Goal: Information Seeking & Learning: Learn about a topic

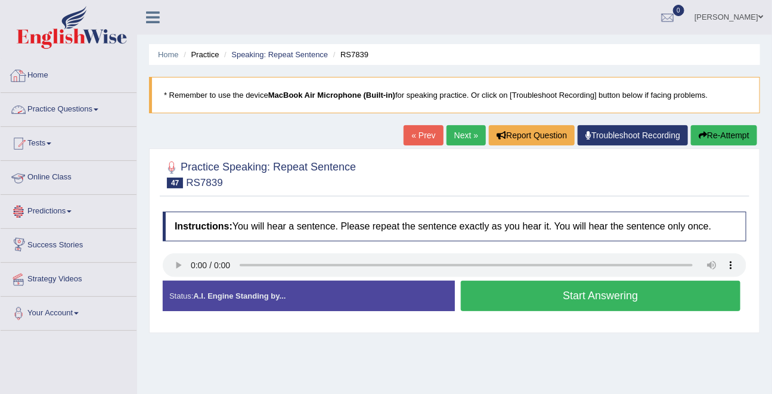
click at [44, 78] on link "Home" at bounding box center [69, 74] width 136 height 30
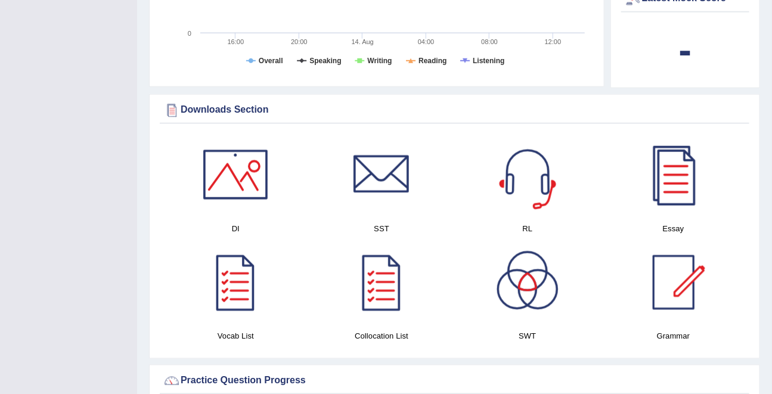
scroll to position [519, 0]
click at [224, 165] on div at bounding box center [235, 174] width 83 height 83
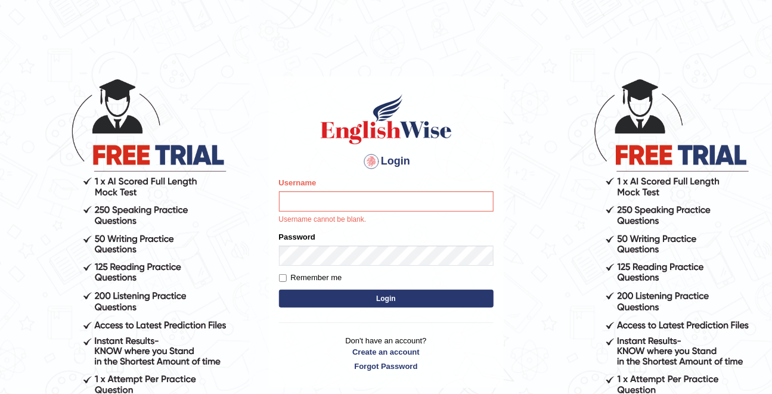
click at [318, 282] on label "Remember me" at bounding box center [310, 278] width 63 height 12
click at [287, 282] on input "Remember me" at bounding box center [283, 278] width 8 height 8
checkbox input "true"
click at [322, 212] on div "Username Username cannot be blank." at bounding box center [386, 201] width 215 height 48
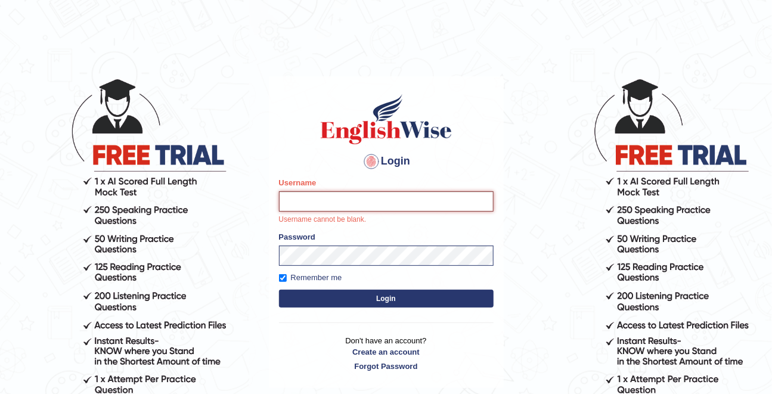
click at [321, 199] on input "Username" at bounding box center [386, 201] width 215 height 20
type input "Maha5096"
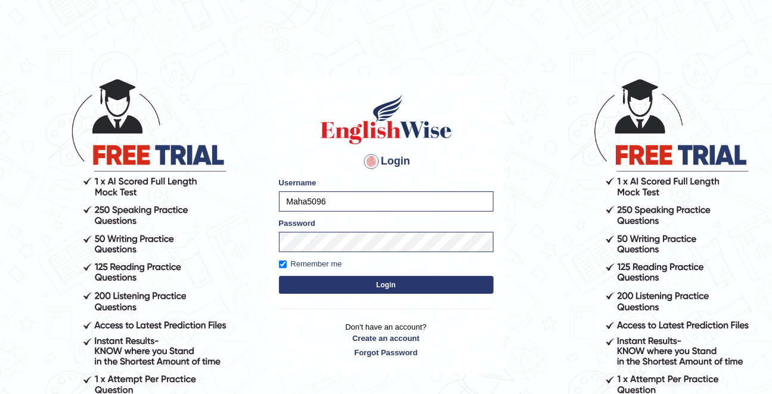
click at [383, 285] on button "Login" at bounding box center [386, 285] width 215 height 18
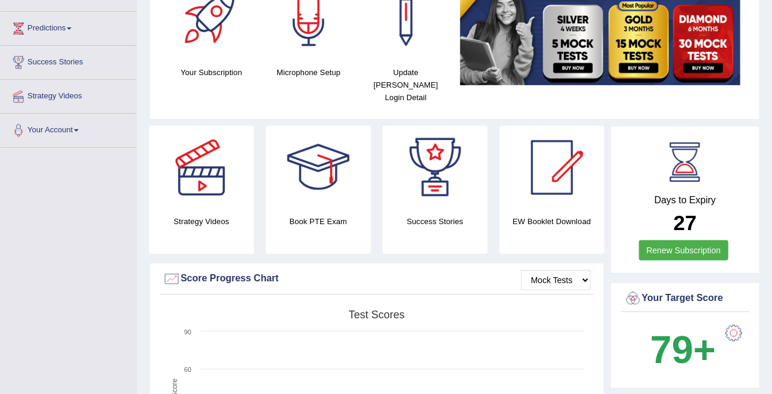
scroll to position [184, 0]
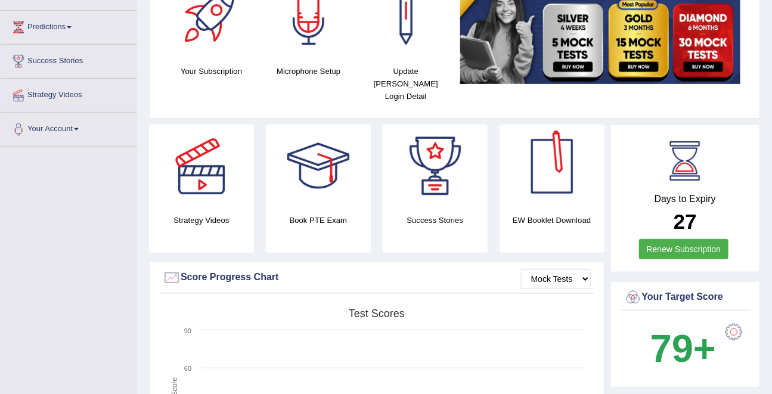
click at [529, 162] on div at bounding box center [551, 166] width 83 height 83
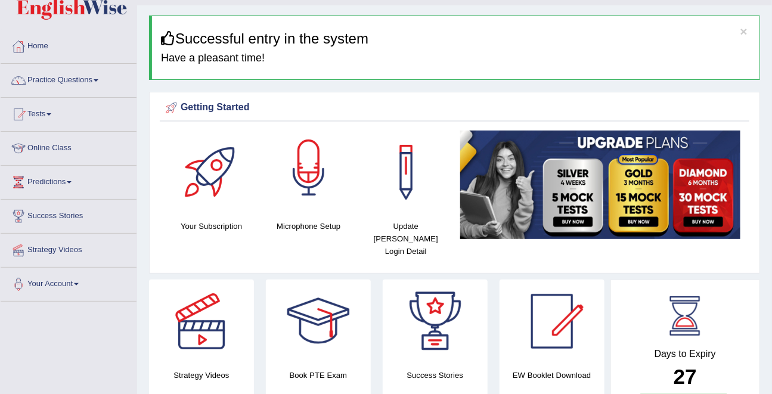
scroll to position [28, 0]
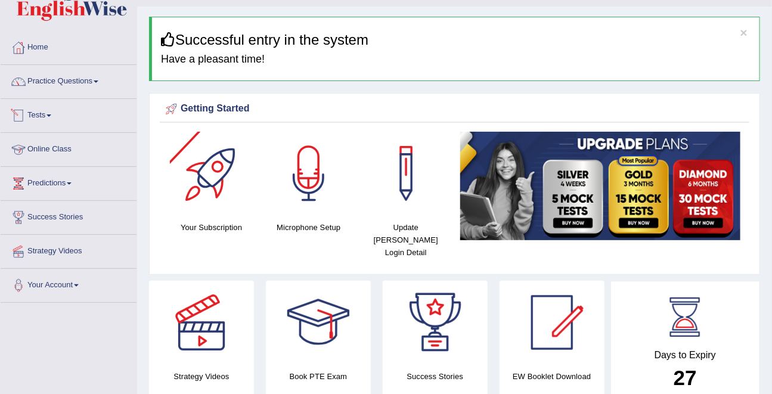
click at [58, 116] on link "Tests" at bounding box center [69, 114] width 136 height 30
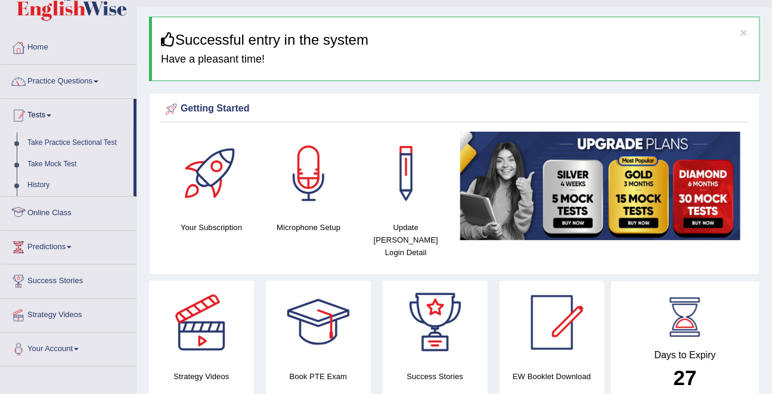
click at [38, 116] on link "Tests" at bounding box center [67, 114] width 133 height 30
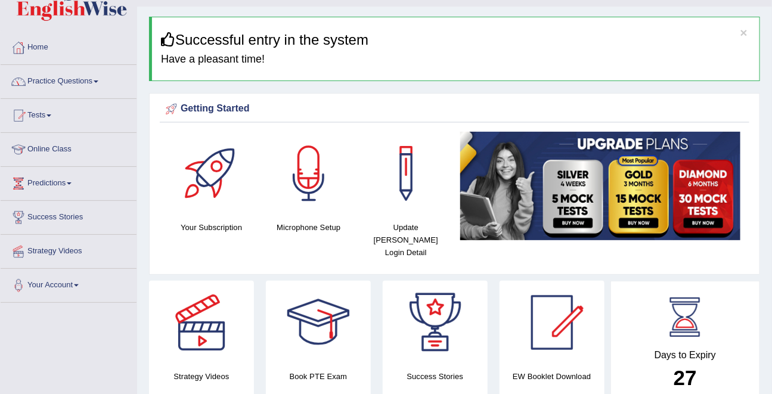
click at [44, 80] on link "Practice Questions" at bounding box center [69, 80] width 136 height 30
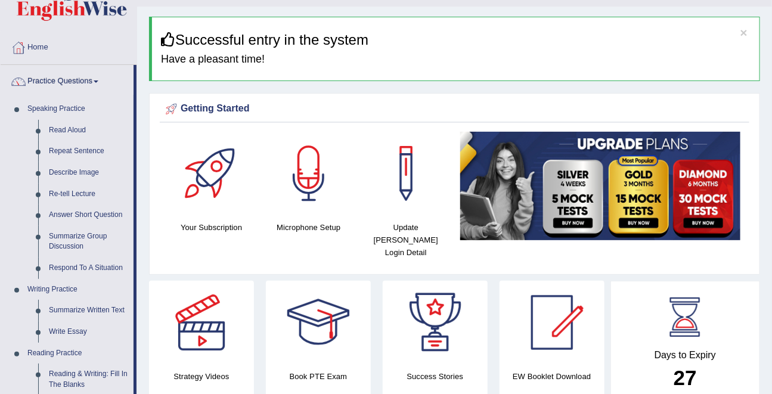
click at [44, 80] on link "Practice Questions" at bounding box center [67, 80] width 133 height 30
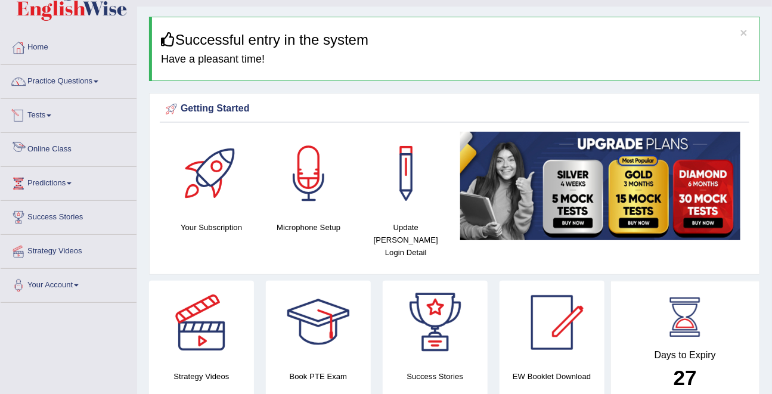
click at [41, 113] on link "Tests" at bounding box center [69, 114] width 136 height 30
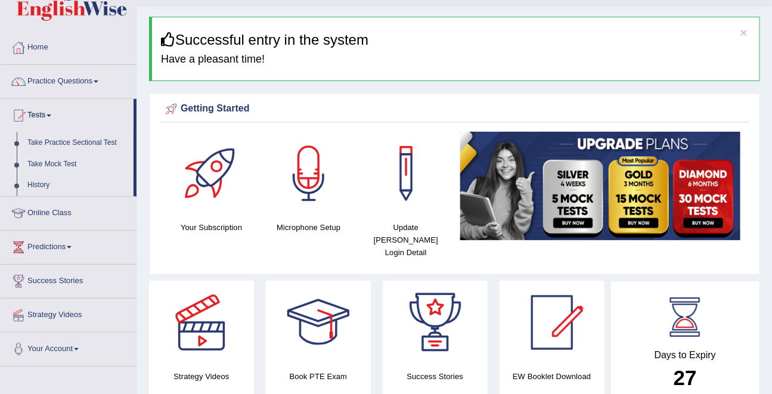
click at [50, 163] on link "Take Mock Test" at bounding box center [78, 164] width 112 height 21
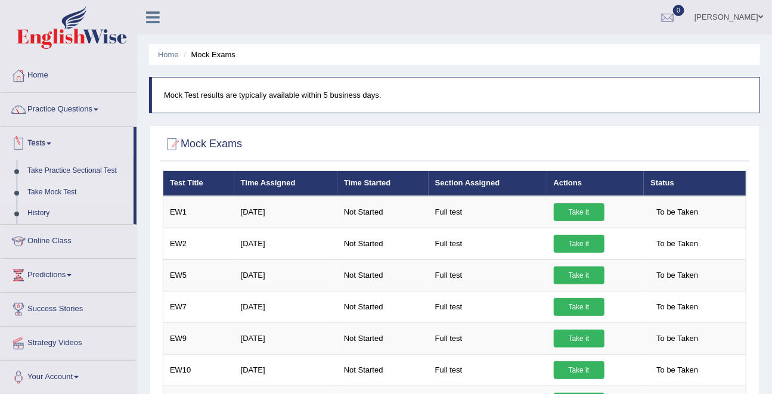
click at [48, 151] on link "Tests" at bounding box center [67, 142] width 133 height 30
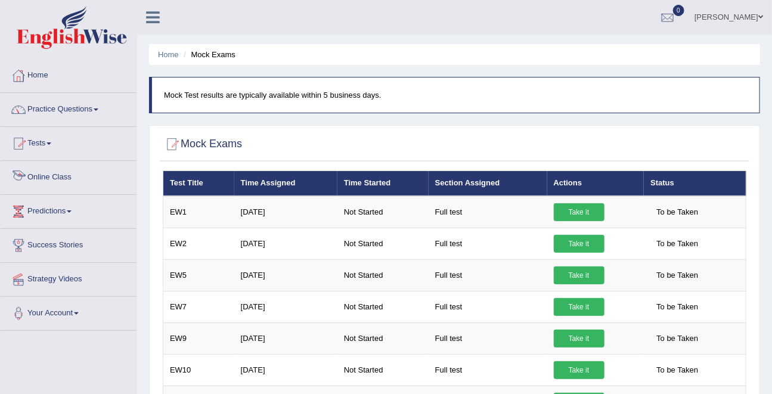
click at [45, 141] on link "Tests" at bounding box center [69, 142] width 136 height 30
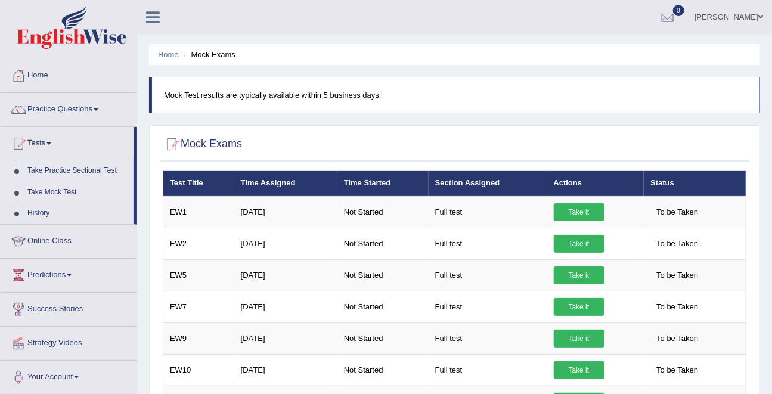
click at [51, 171] on link "Take Practice Sectional Test" at bounding box center [78, 170] width 112 height 21
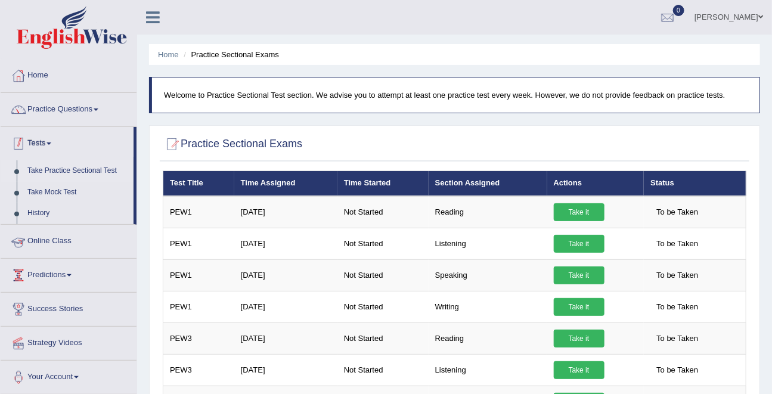
click at [41, 149] on link "Tests" at bounding box center [67, 142] width 133 height 30
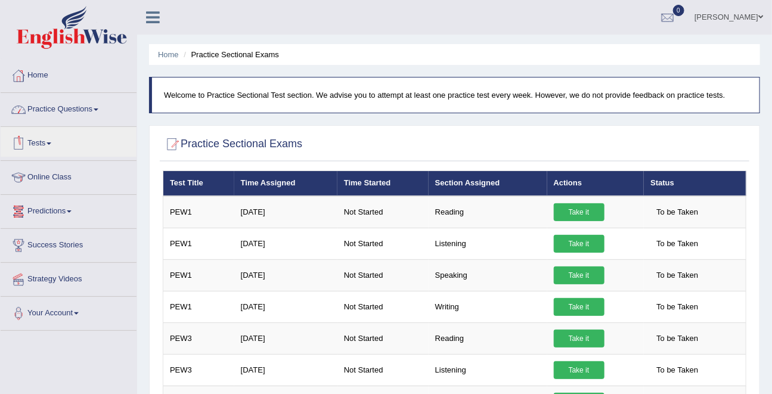
click at [60, 113] on link "Practice Questions" at bounding box center [69, 108] width 136 height 30
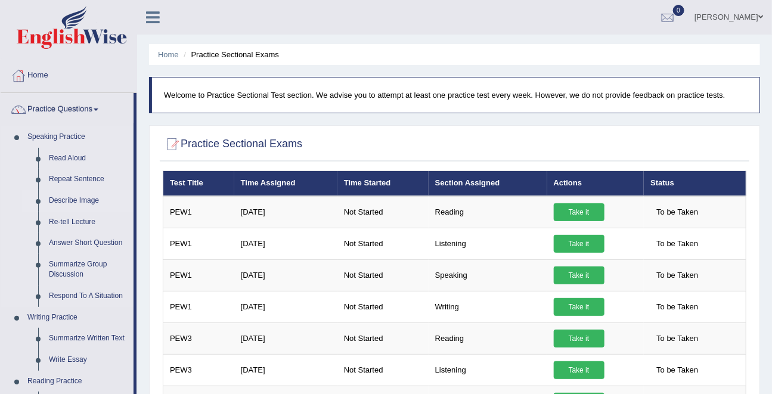
click at [62, 202] on link "Describe Image" at bounding box center [89, 200] width 90 height 21
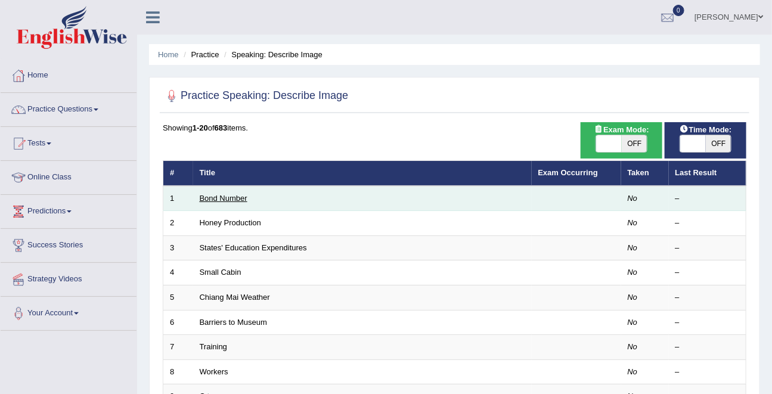
click at [218, 197] on link "Bond Number" at bounding box center [224, 198] width 48 height 9
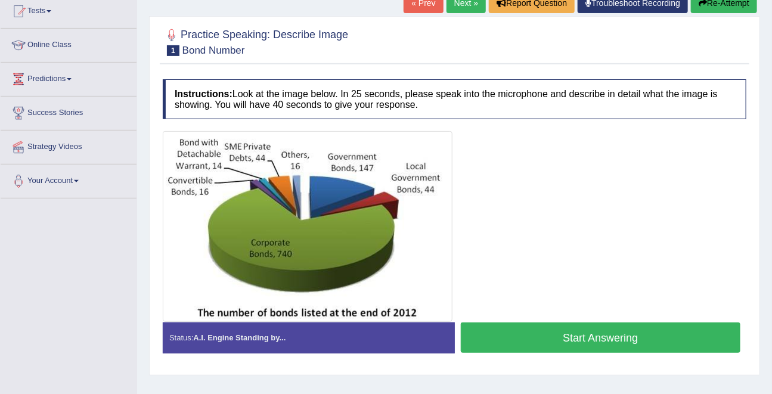
scroll to position [135, 0]
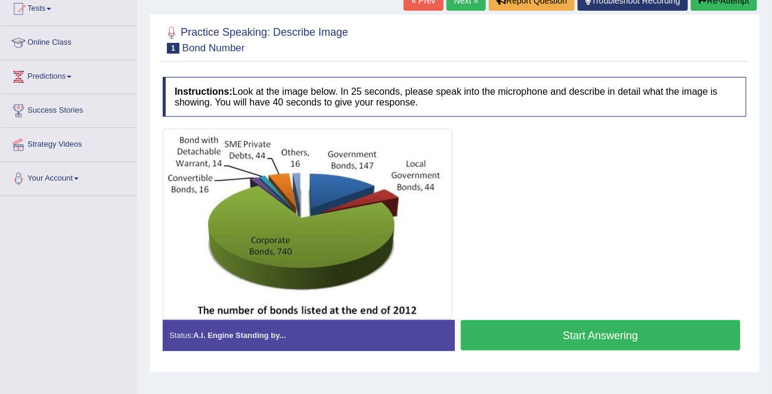
click at [619, 343] on button "Start Answering" at bounding box center [601, 335] width 280 height 30
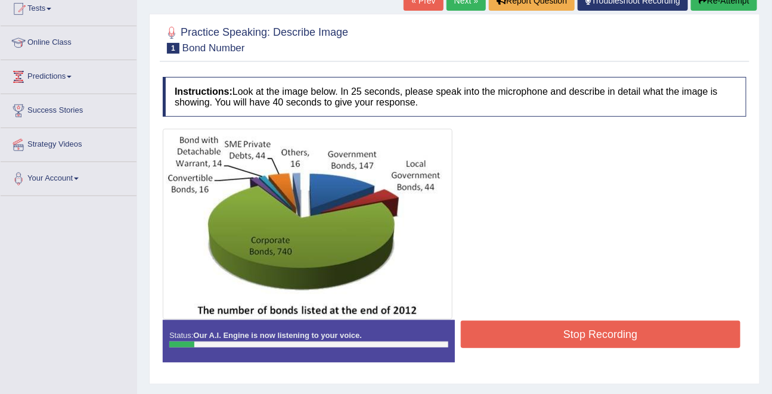
click at [619, 343] on button "Stop Recording" at bounding box center [601, 334] width 280 height 27
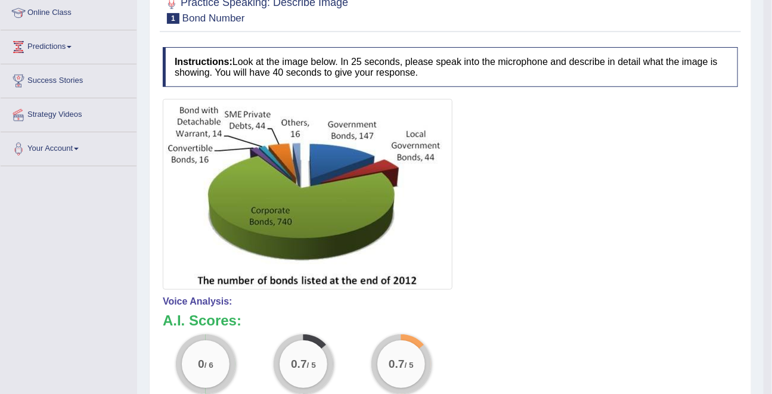
scroll to position [100, 0]
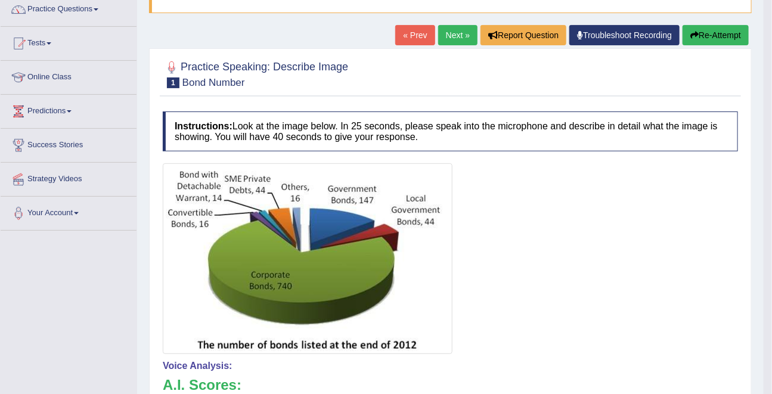
click at [713, 32] on button "Re-Attempt" at bounding box center [716, 35] width 66 height 20
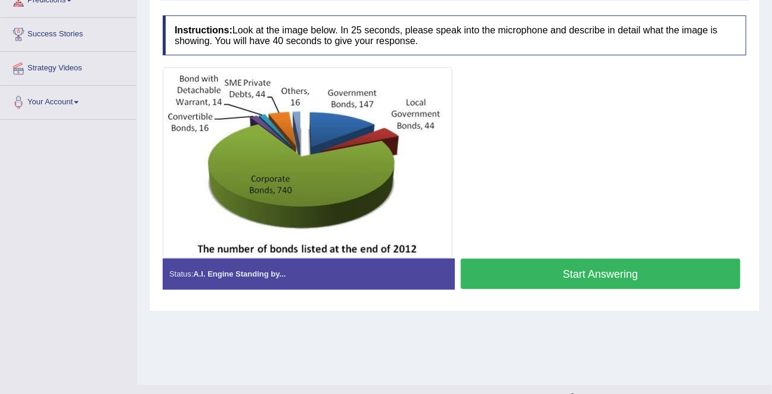
scroll to position [212, 0]
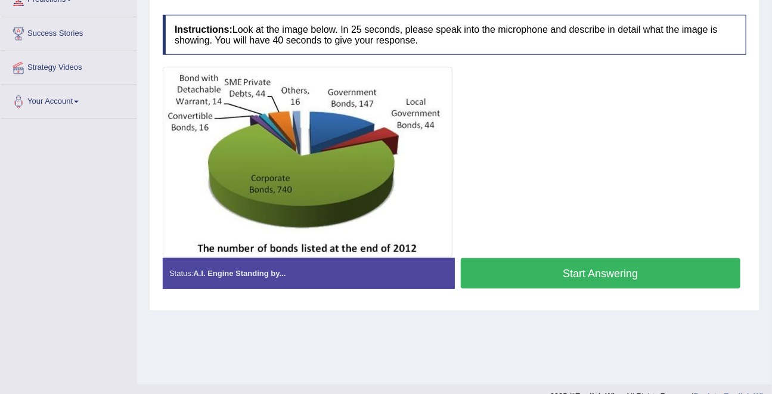
click at [623, 287] on button "Start Answering" at bounding box center [601, 273] width 280 height 30
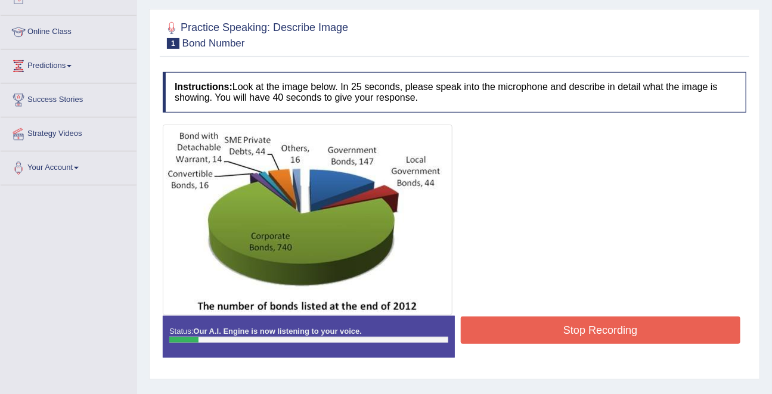
scroll to position [101, 0]
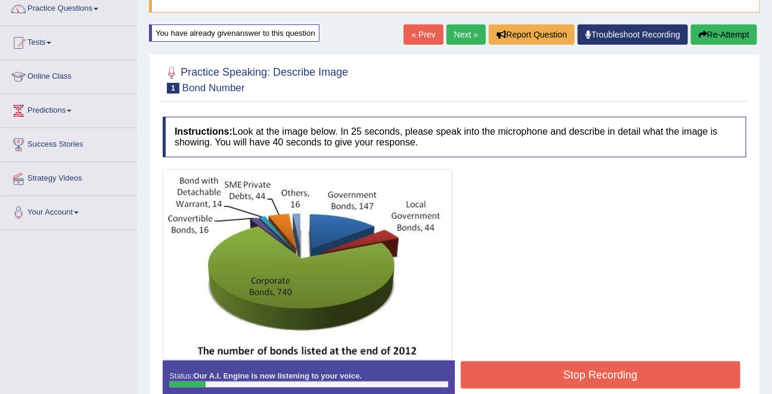
click at [707, 36] on button "Re-Attempt" at bounding box center [724, 34] width 66 height 20
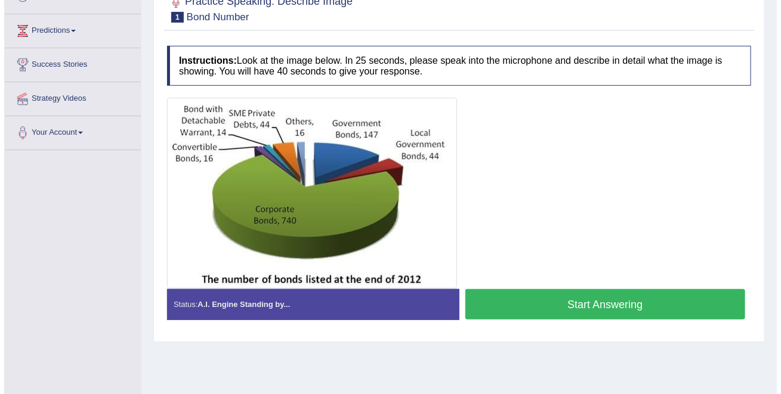
scroll to position [181, 0]
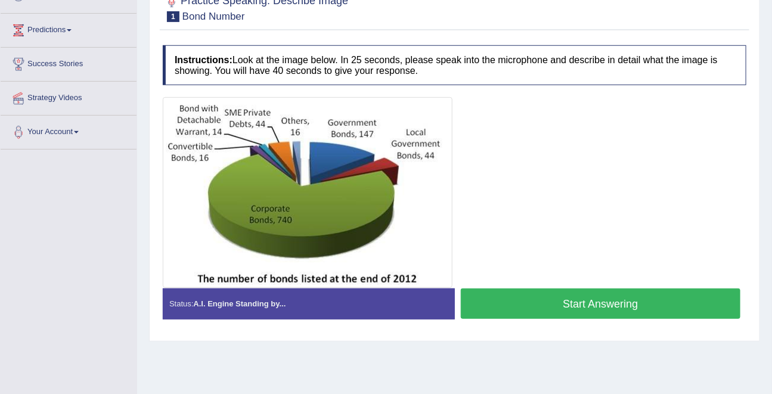
click at [617, 319] on button "Start Answering" at bounding box center [601, 304] width 280 height 30
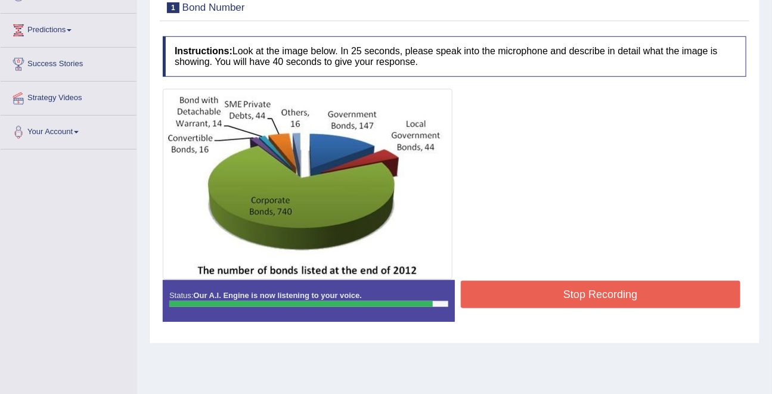
click at [611, 297] on button "Stop Recording" at bounding box center [601, 294] width 280 height 27
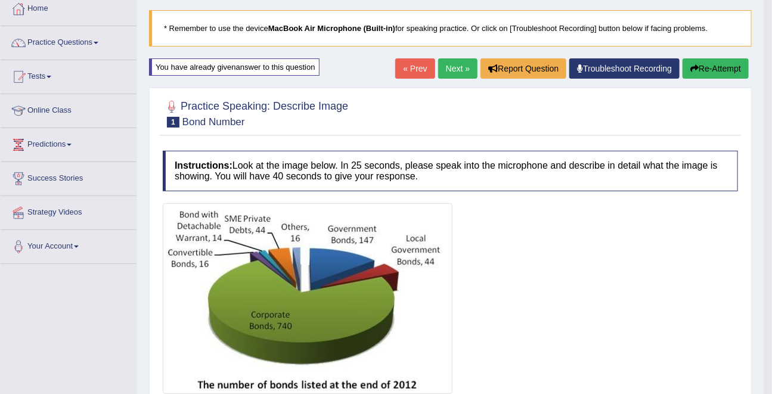
scroll to position [64, 0]
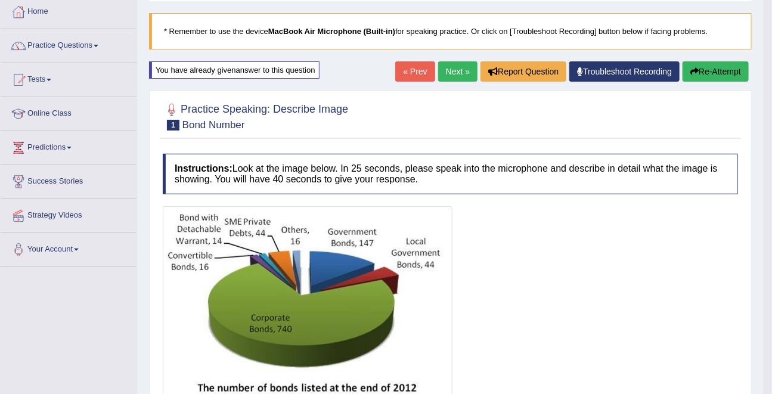
click at [453, 66] on link "Next »" at bounding box center [457, 71] width 39 height 20
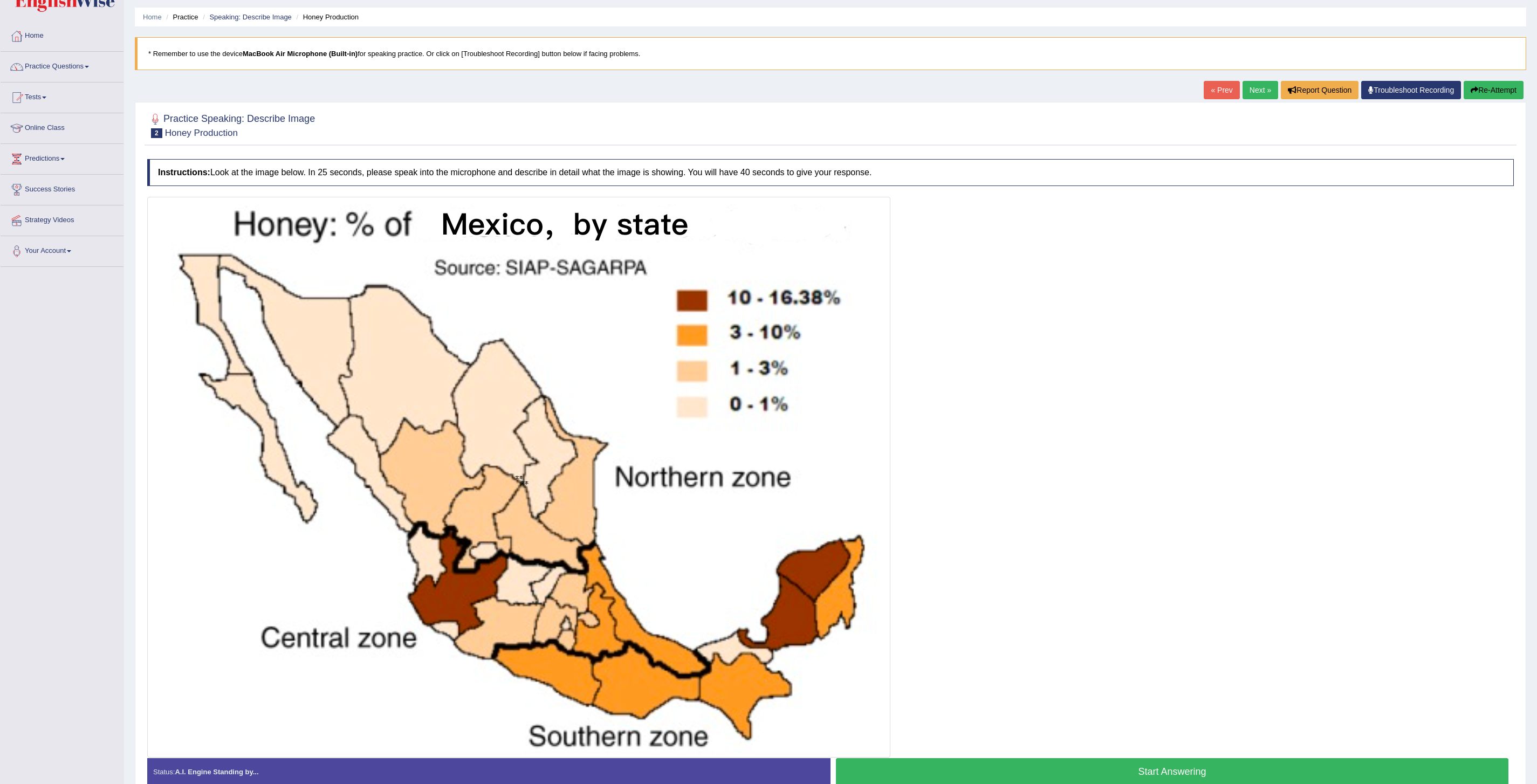
scroll to position [90, 0]
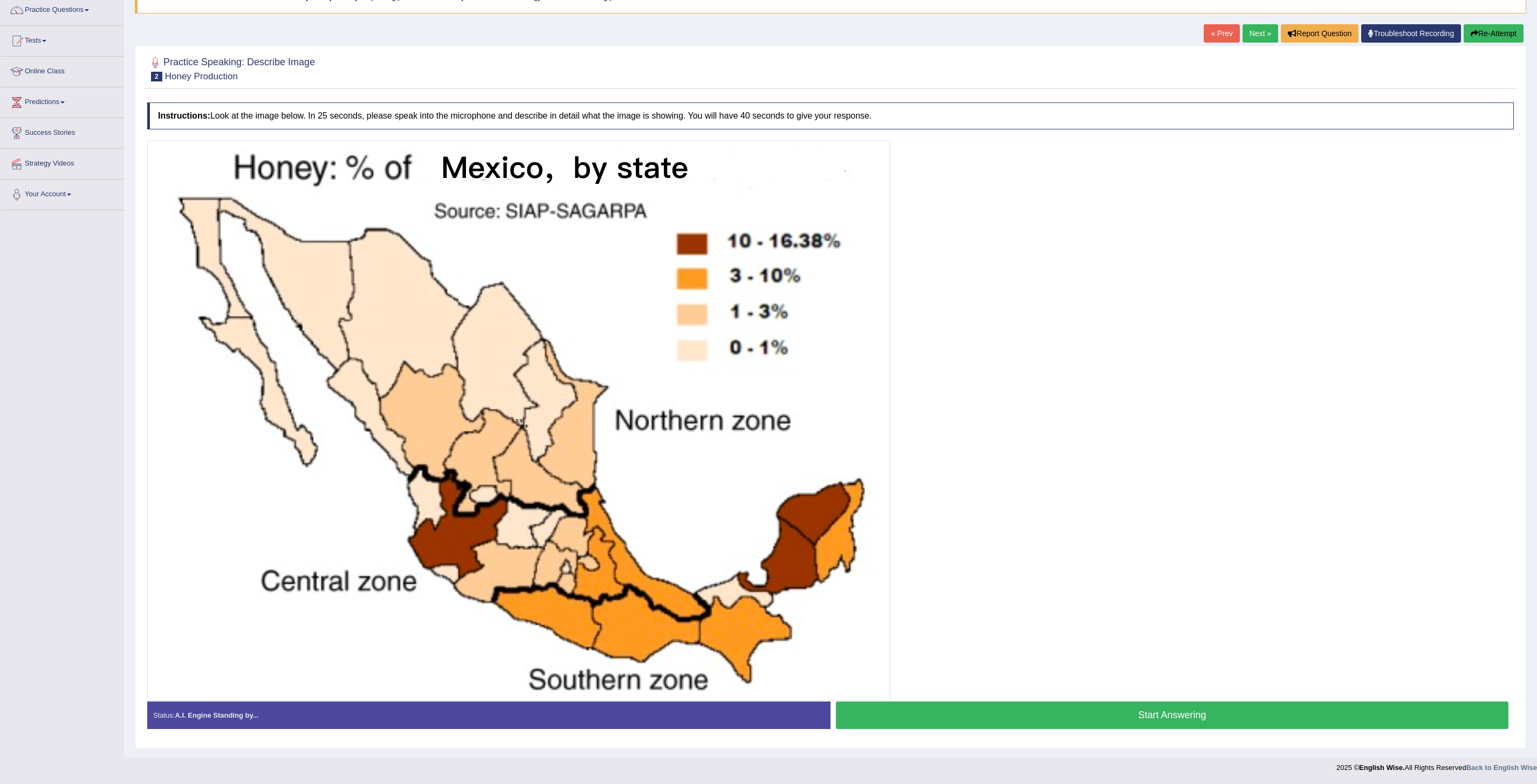
click at [698, 356] on button "Start Answering" at bounding box center [1172, 715] width 673 height 27
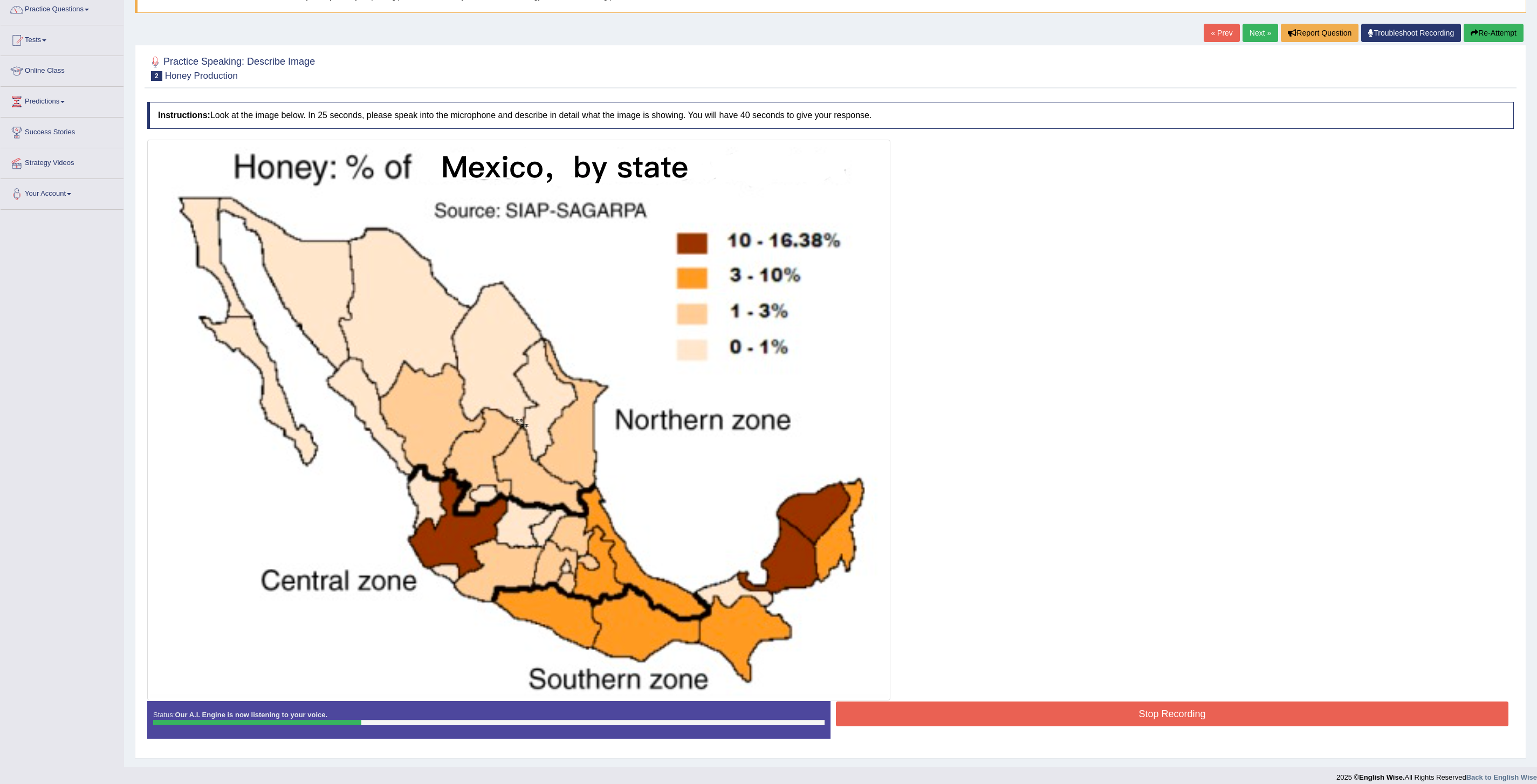
click at [698, 356] on button "Stop Recording" at bounding box center [1172, 713] width 673 height 24
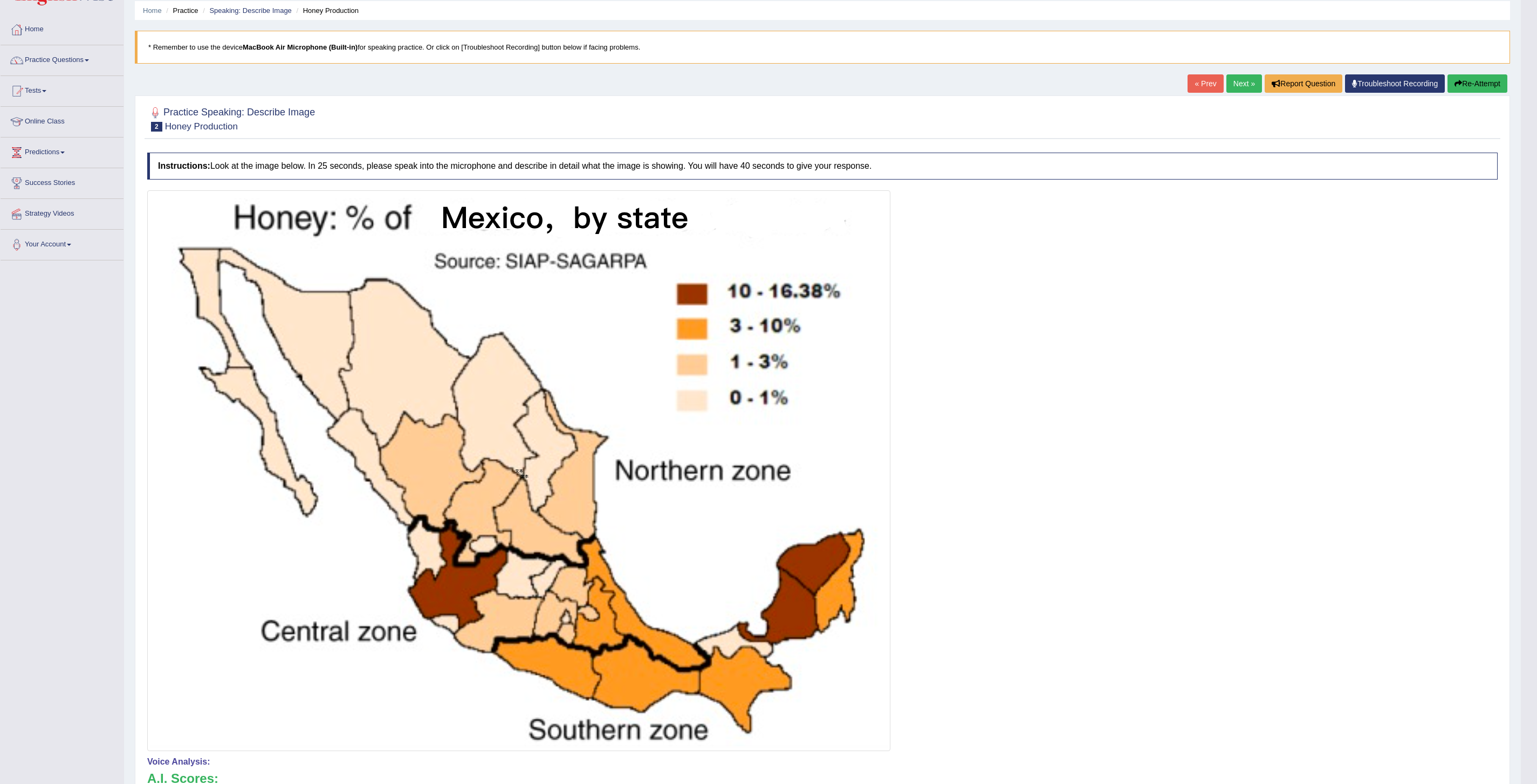
scroll to position [22, 0]
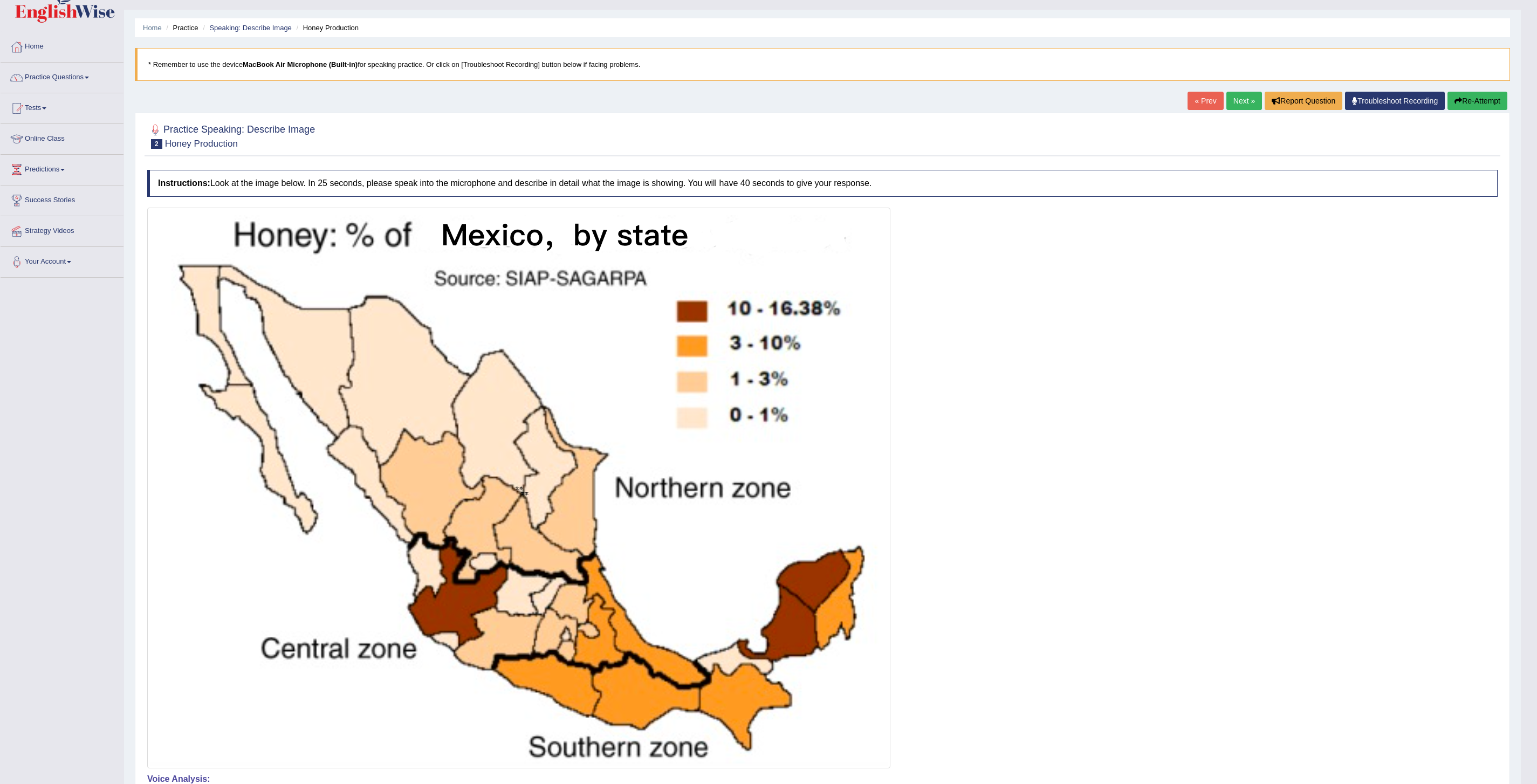
click at [698, 107] on button "Re-Attempt" at bounding box center [1477, 100] width 60 height 18
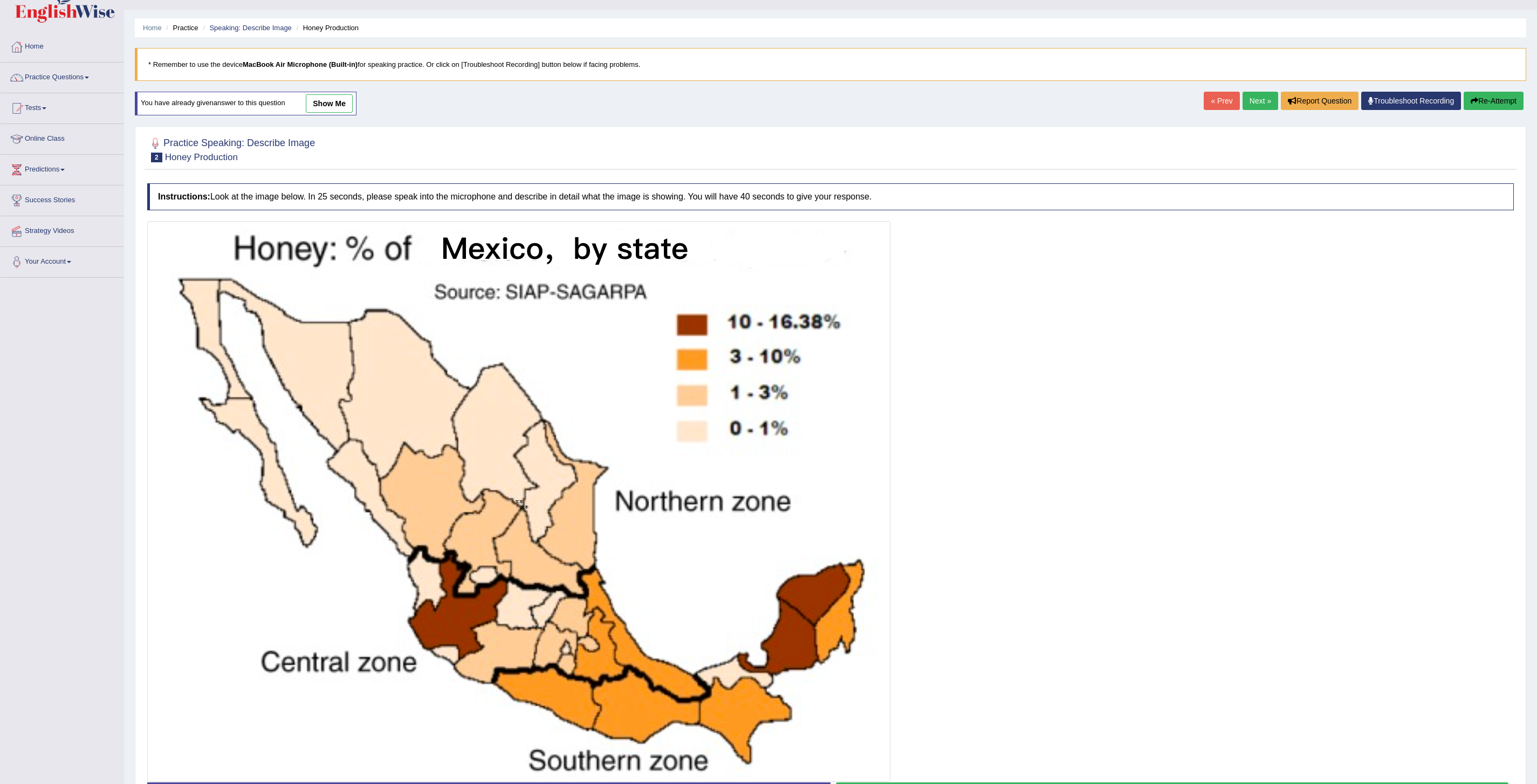
scroll to position [103, 0]
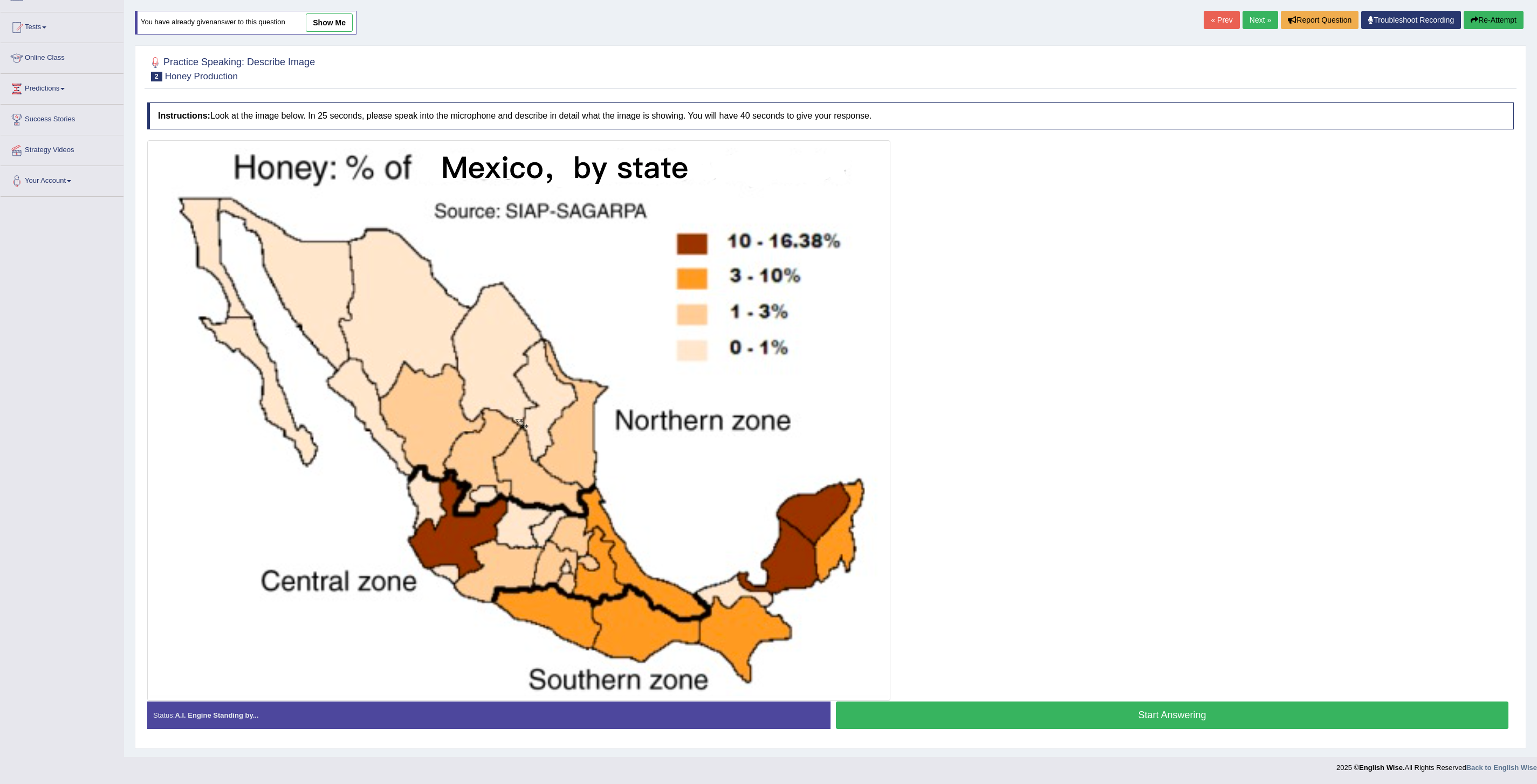
click at [1133, 715] on button "Start Answering" at bounding box center [1172, 715] width 673 height 27
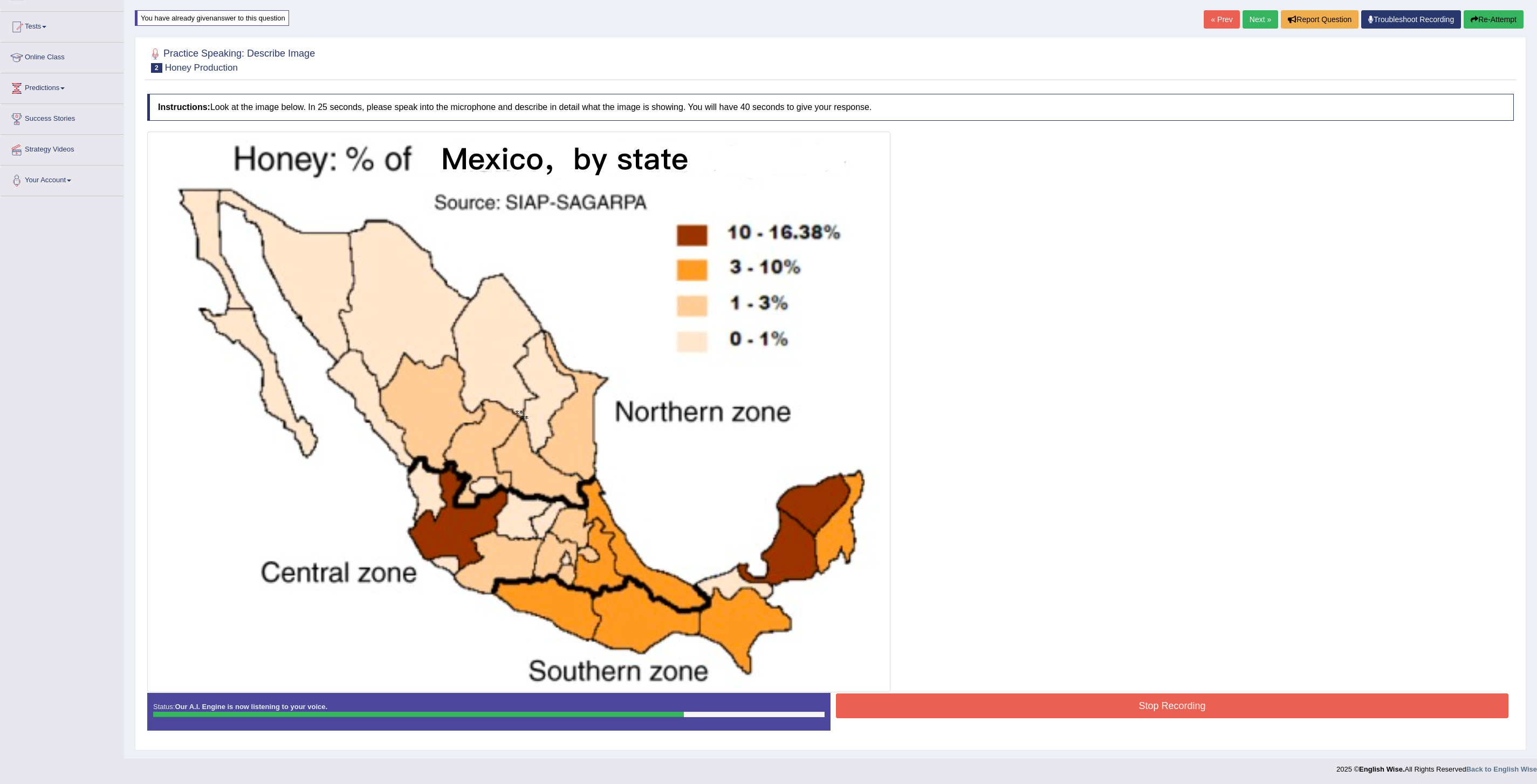
click at [1143, 704] on button "Stop Recording" at bounding box center [1172, 705] width 673 height 24
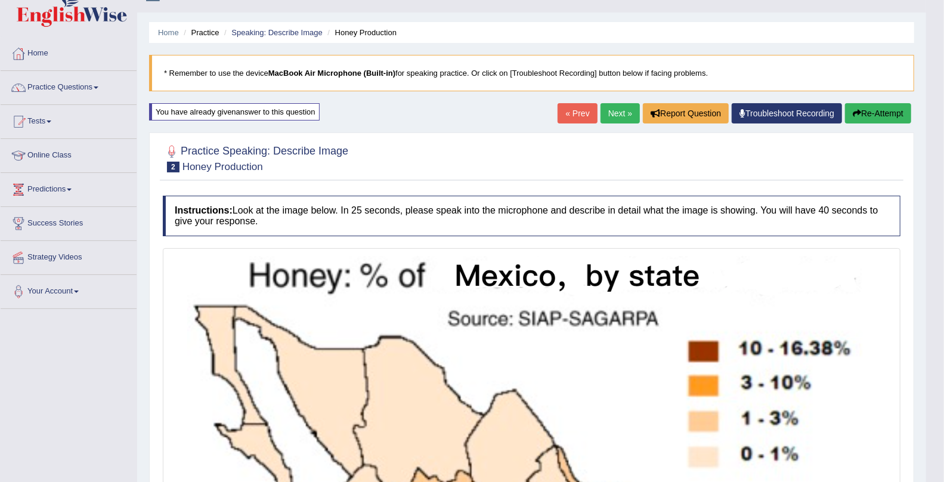
scroll to position [10, 0]
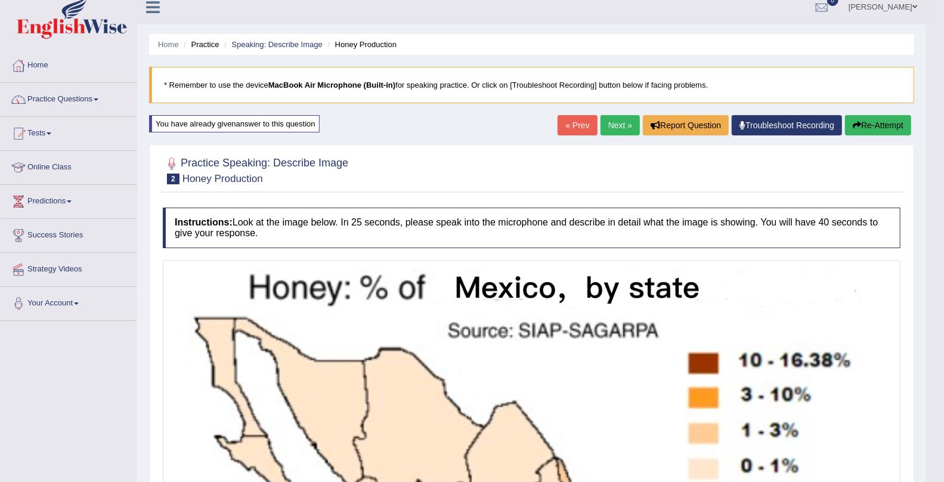
click at [611, 124] on link "Next »" at bounding box center [619, 125] width 39 height 20
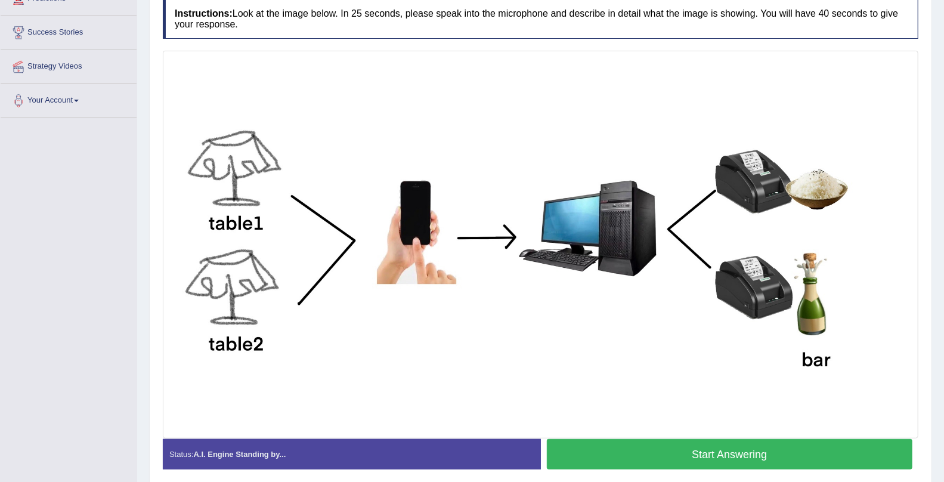
scroll to position [210, 0]
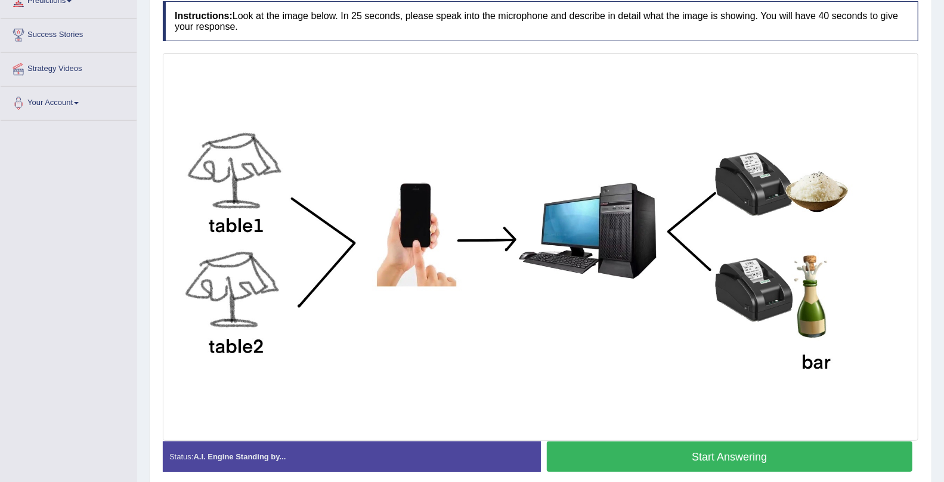
click at [719, 453] on button "Start Answering" at bounding box center [730, 456] width 366 height 30
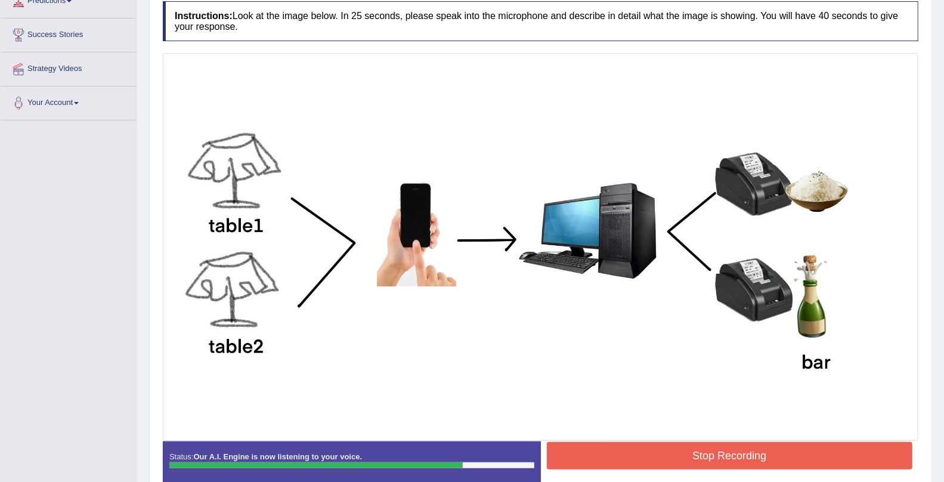
click at [719, 453] on button "Stop Recording" at bounding box center [730, 455] width 366 height 27
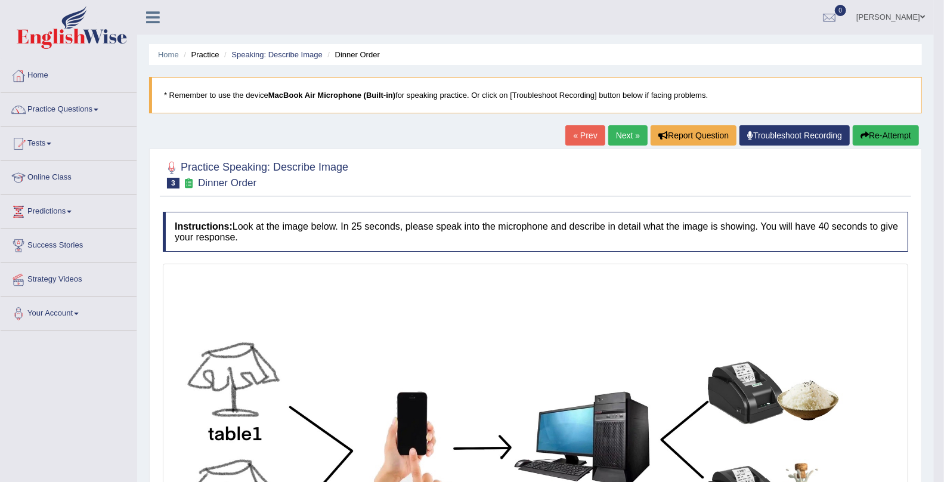
scroll to position [21, 0]
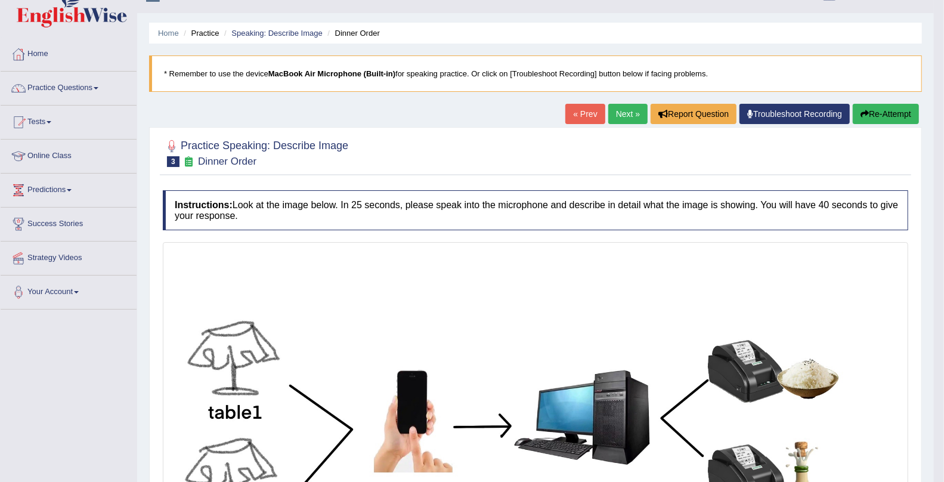
click at [188, 160] on icon at bounding box center [188, 161] width 13 height 10
click at [209, 162] on small "Dinner Order" at bounding box center [227, 161] width 58 height 11
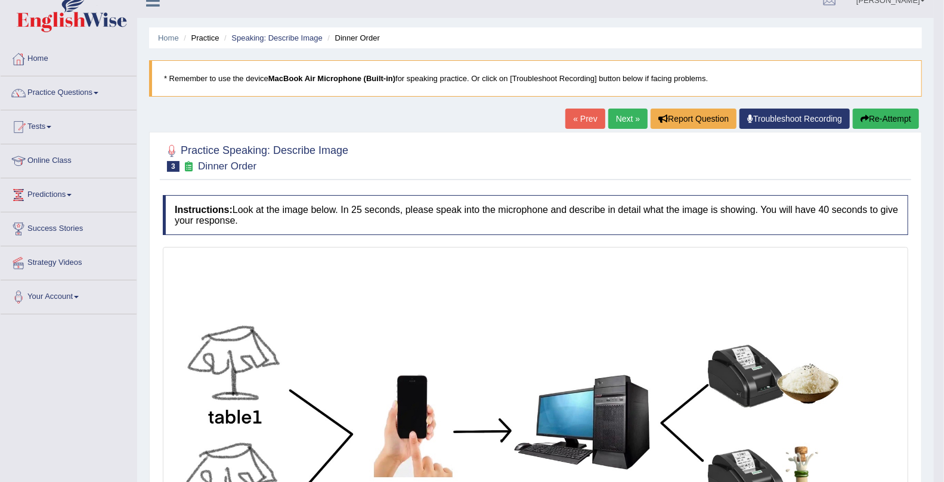
scroll to position [16, 0]
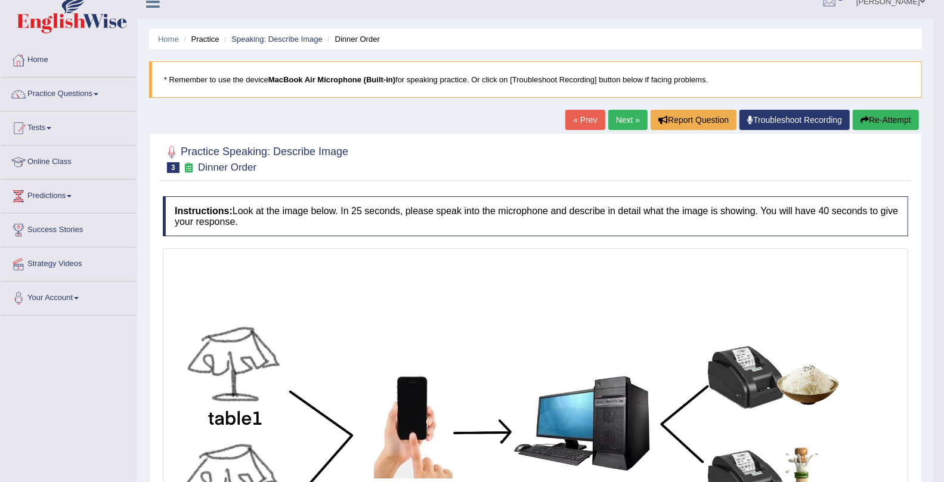
click at [612, 117] on link "Next »" at bounding box center [627, 120] width 39 height 20
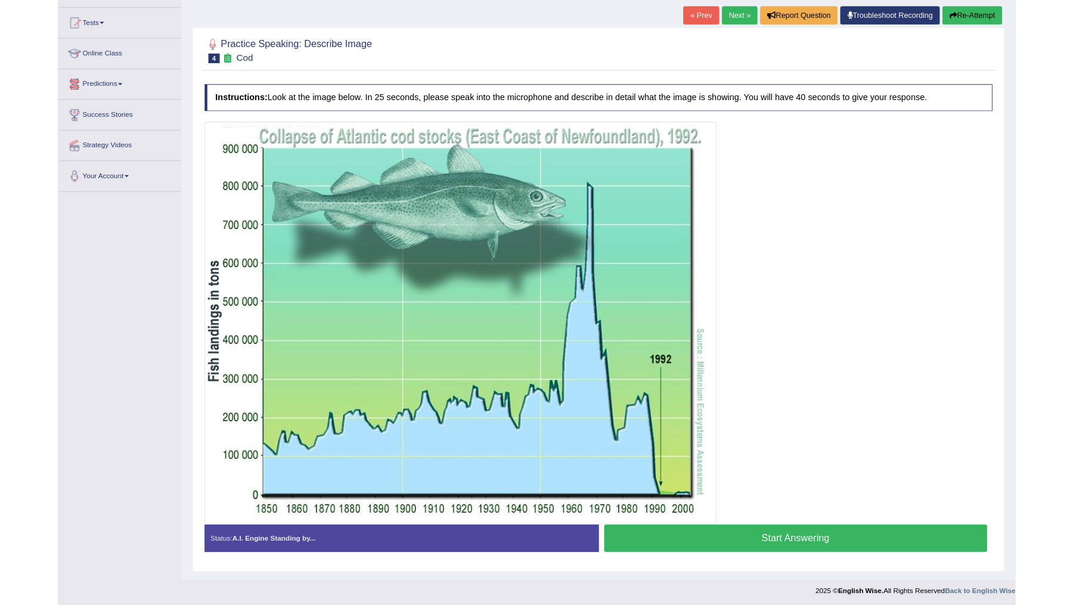
scroll to position [184, 0]
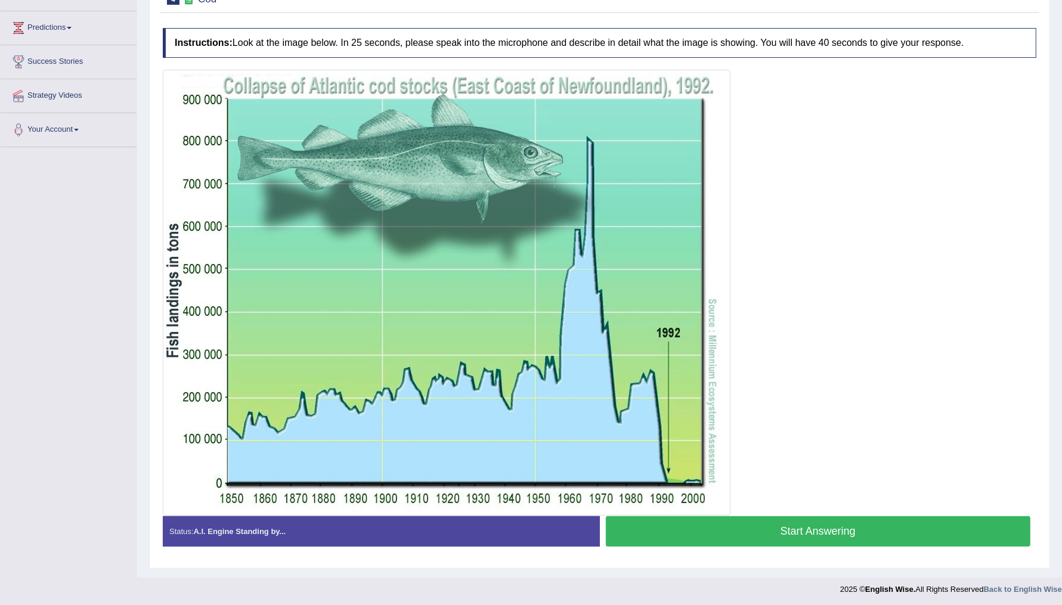
click at [839, 481] on button "Start Answering" at bounding box center [818, 531] width 425 height 30
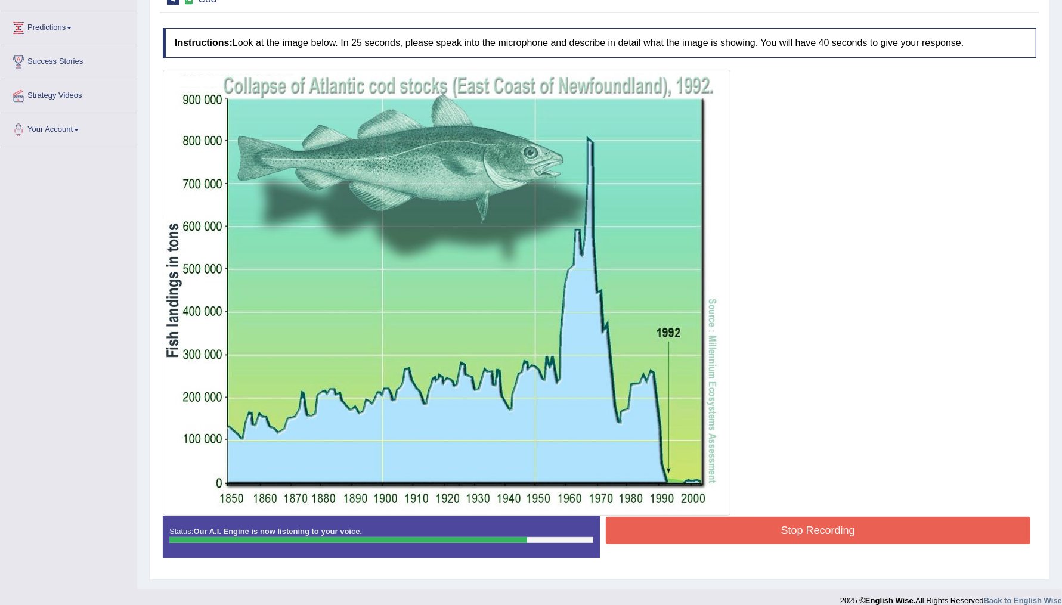
click at [839, 481] on button "Stop Recording" at bounding box center [818, 530] width 425 height 27
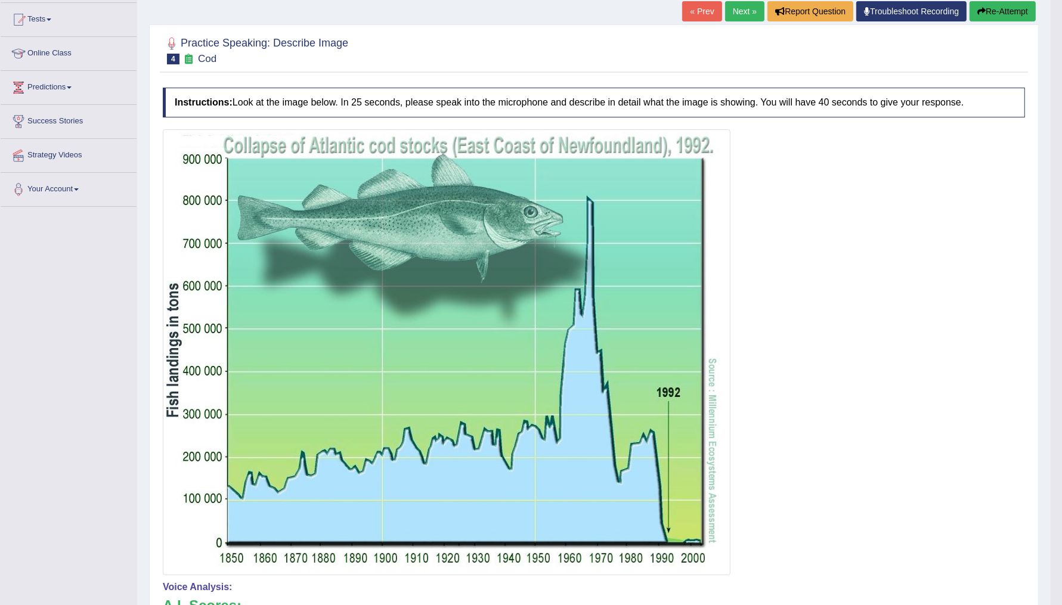
scroll to position [121, 0]
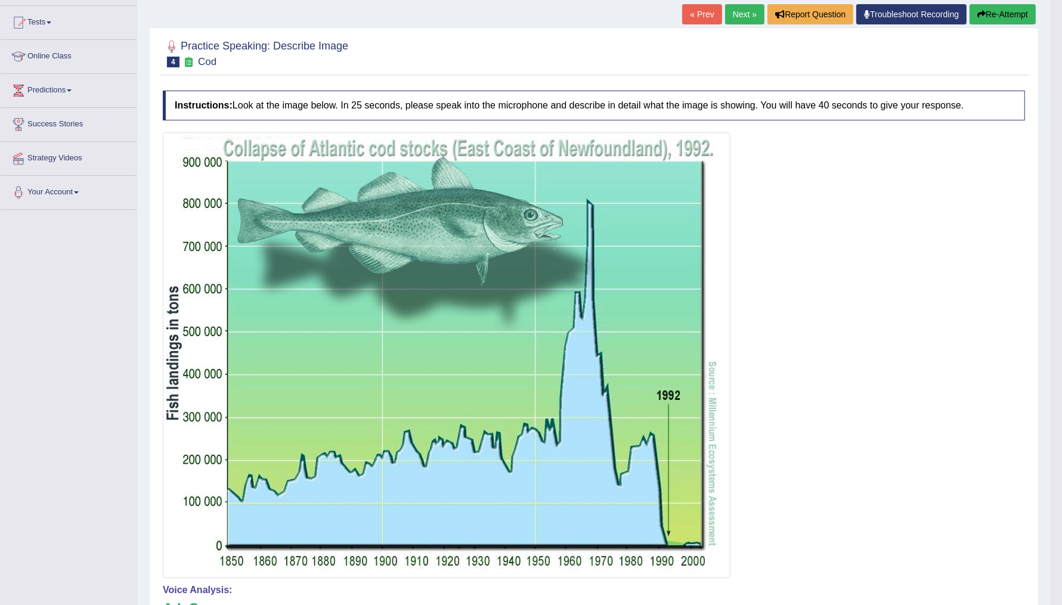
click at [943, 11] on button "Re-Attempt" at bounding box center [1003, 14] width 66 height 20
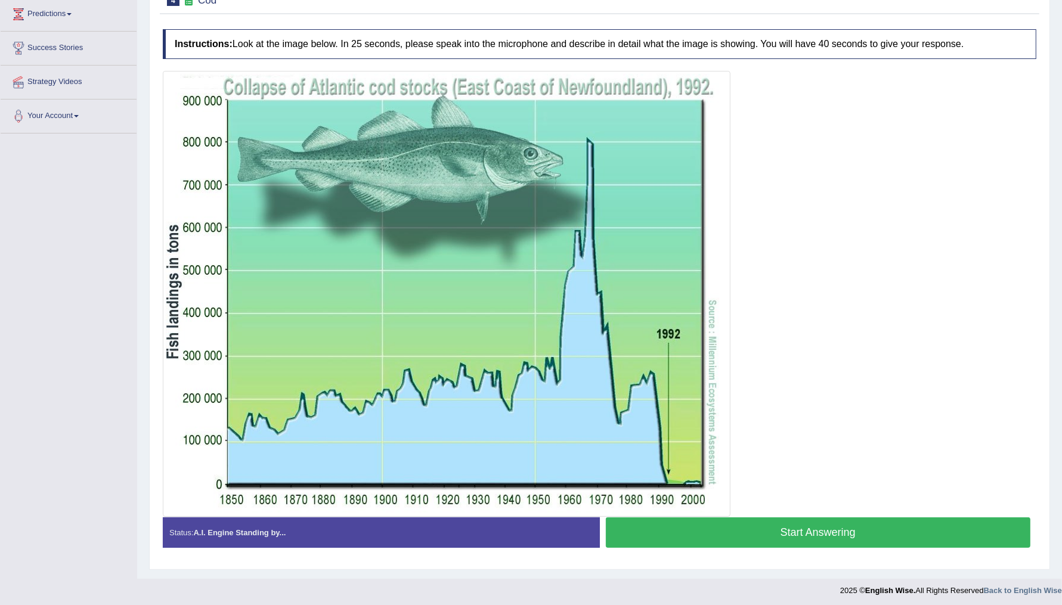
scroll to position [199, 0]
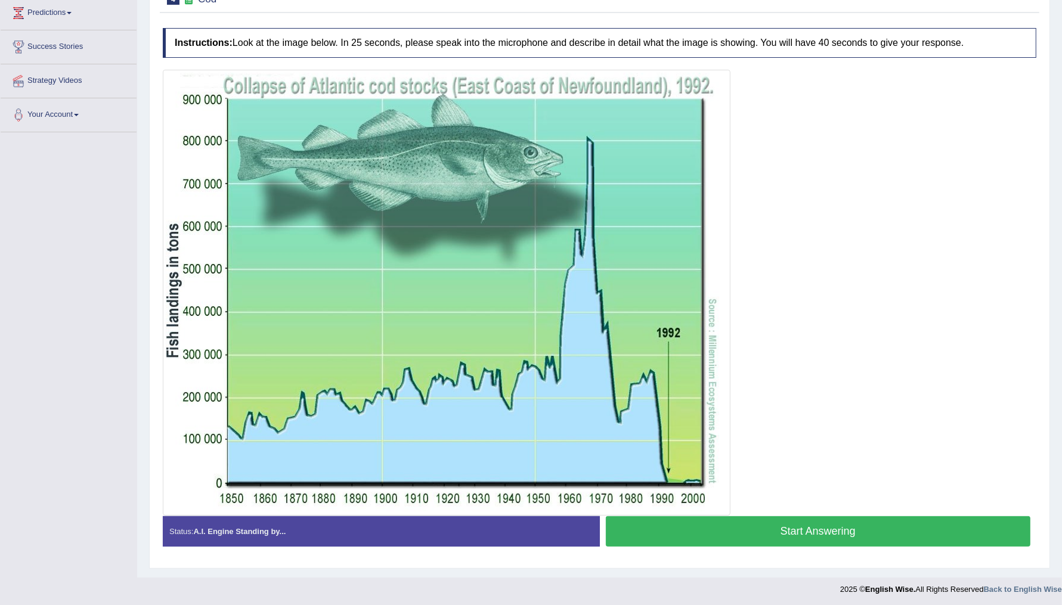
click at [818, 525] on button "Start Answering" at bounding box center [818, 531] width 425 height 30
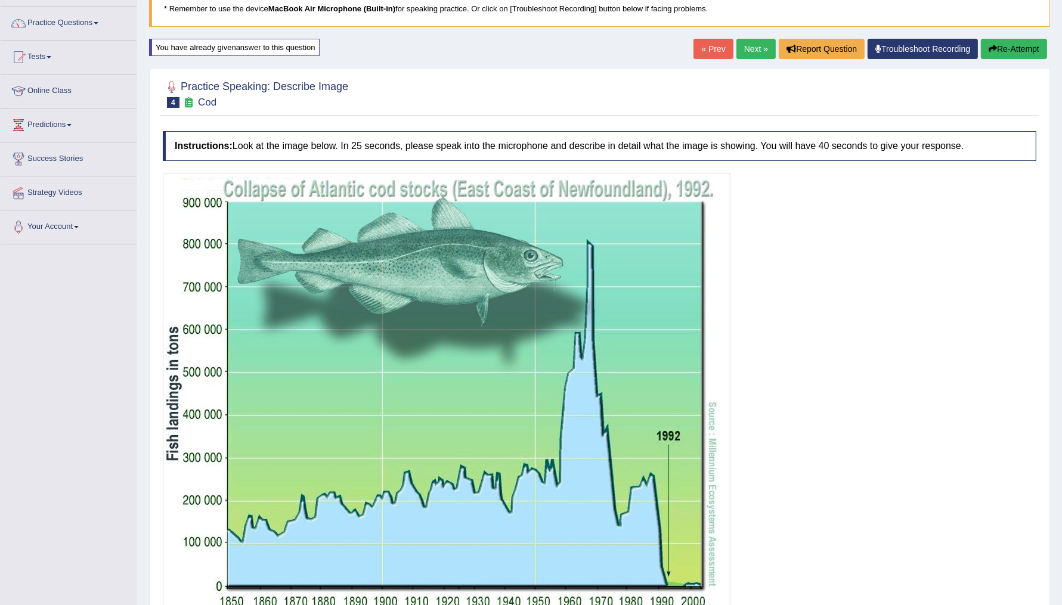
scroll to position [67, 0]
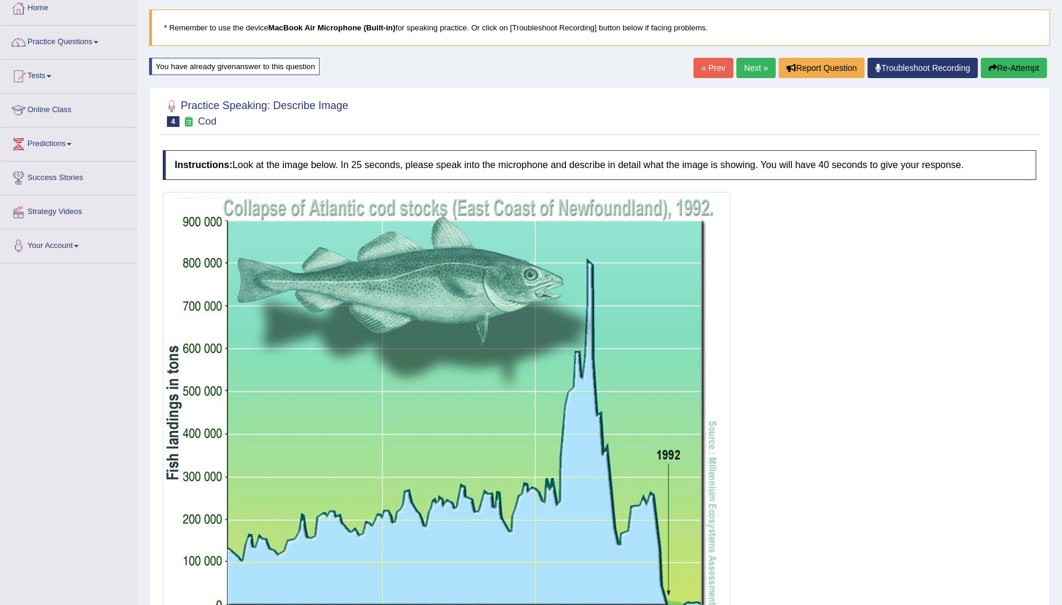
click at [1008, 66] on button "Re-Attempt" at bounding box center [1014, 68] width 66 height 20
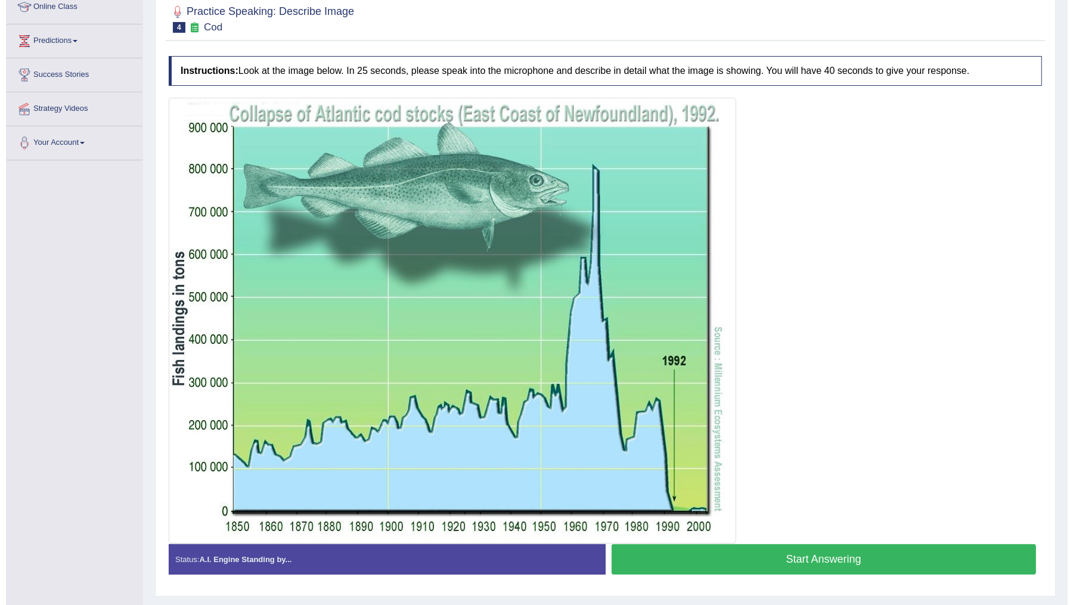
scroll to position [168, 0]
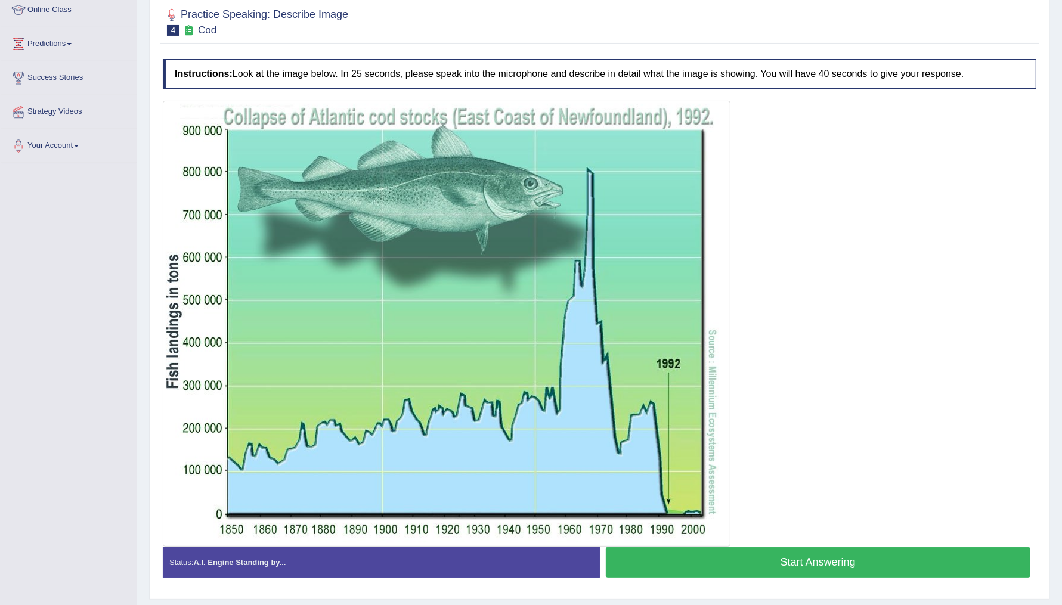
click at [822, 557] on button "Start Answering" at bounding box center [818, 562] width 425 height 30
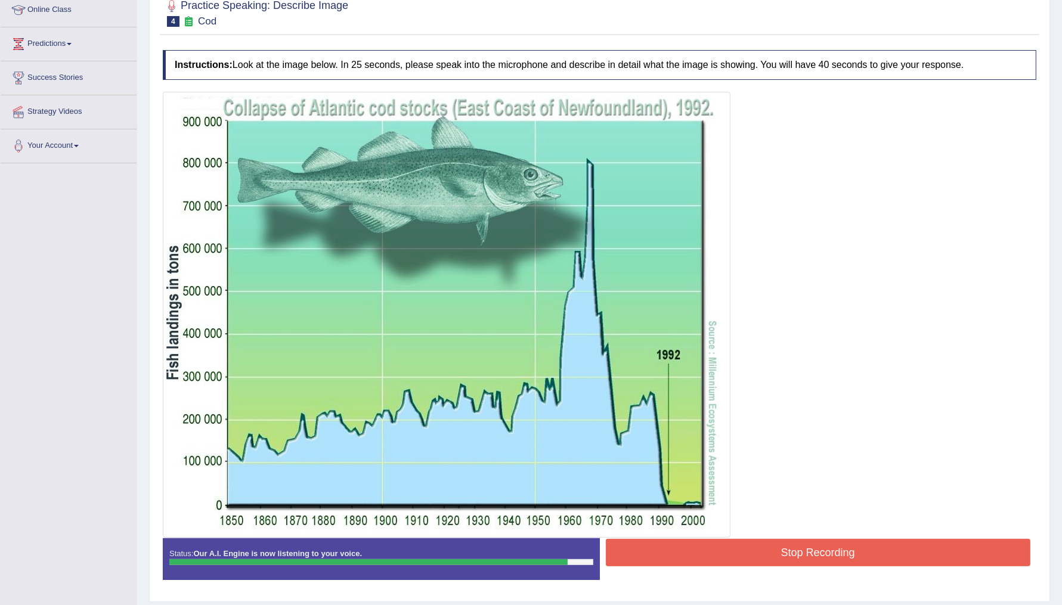
click at [822, 557] on button "Stop Recording" at bounding box center [818, 552] width 425 height 27
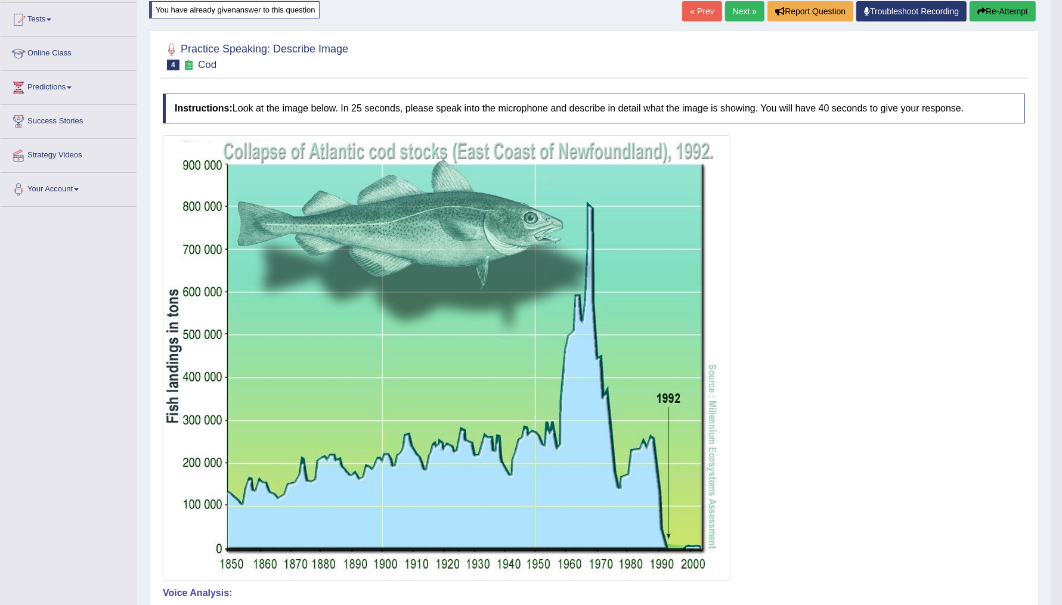
scroll to position [118, 0]
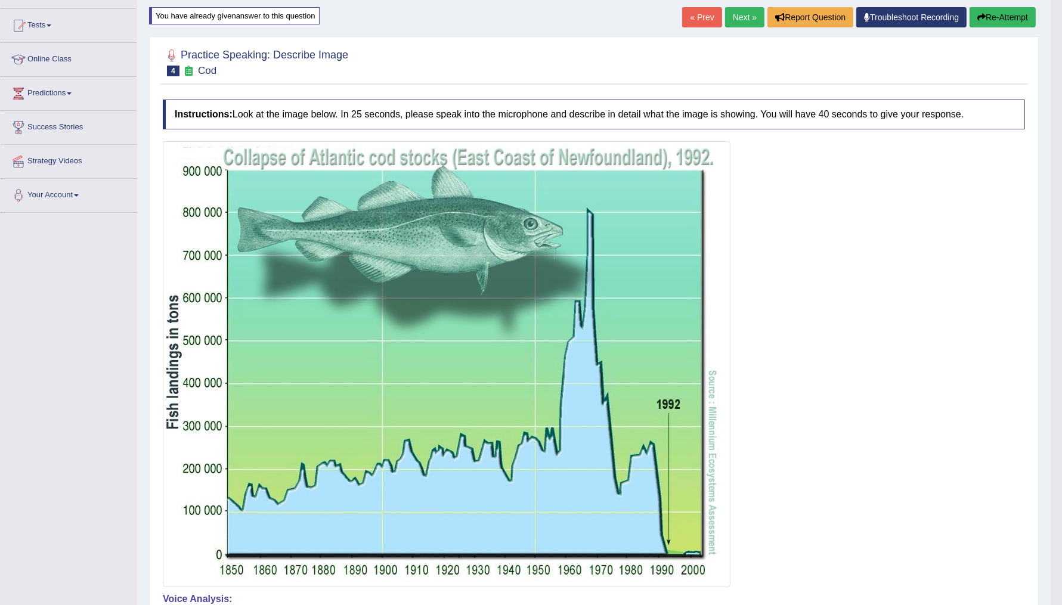
click at [744, 22] on link "Next »" at bounding box center [744, 17] width 39 height 20
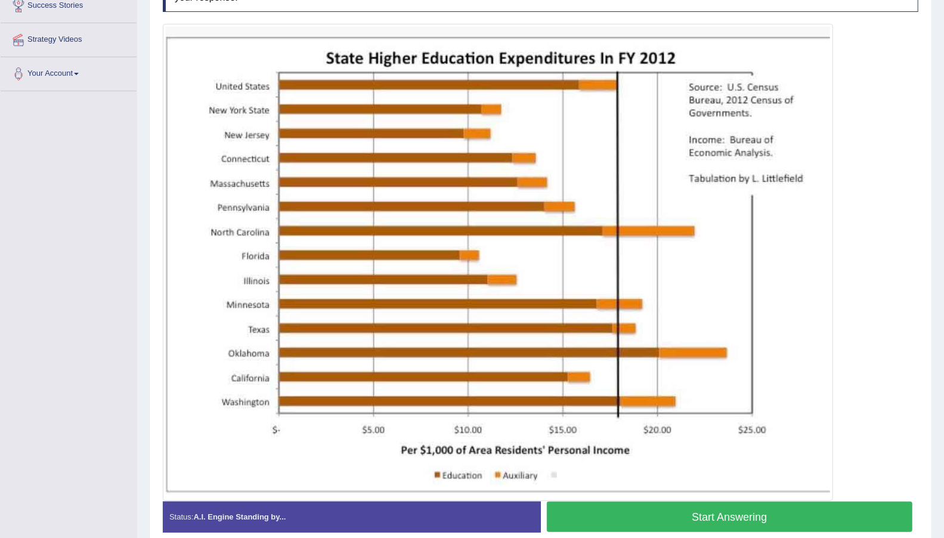
scroll to position [236, 0]
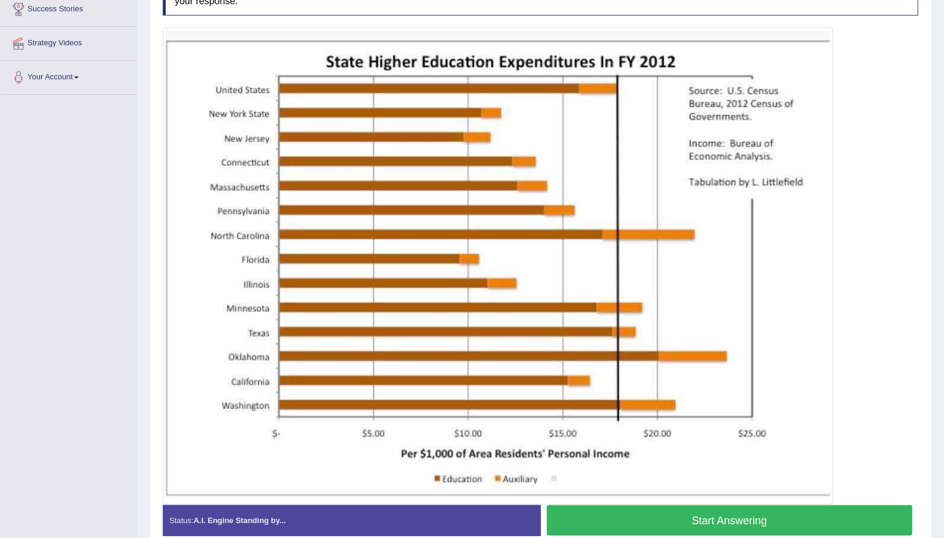
click at [751, 522] on button "Start Answering" at bounding box center [730, 520] width 366 height 30
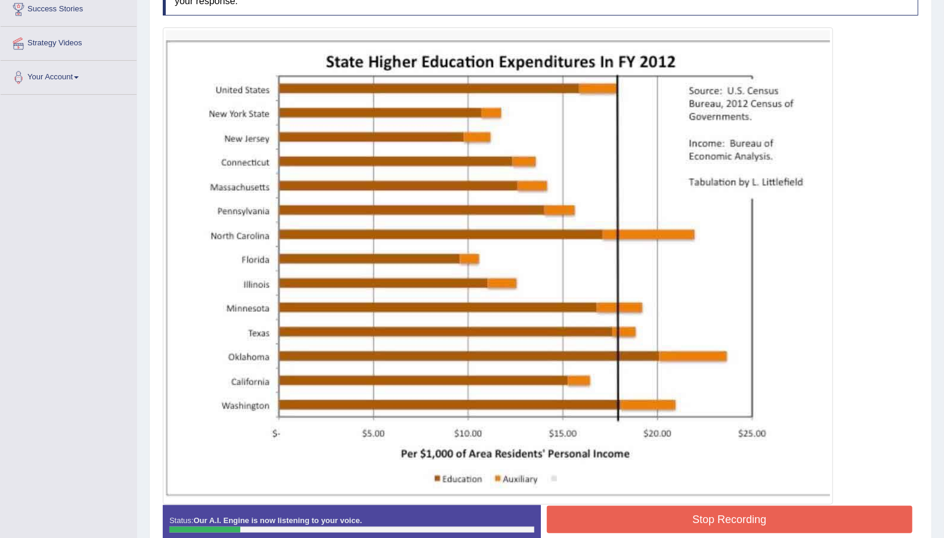
click at [750, 521] on button "Stop Recording" at bounding box center [730, 519] width 366 height 27
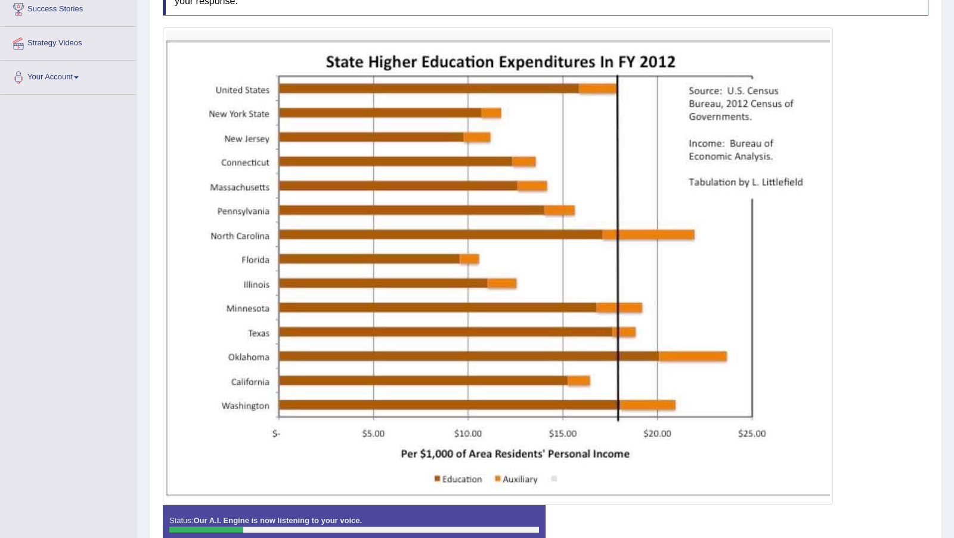
click at [0, 0] on blockquote "." at bounding box center [0, 0] width 0 height 0
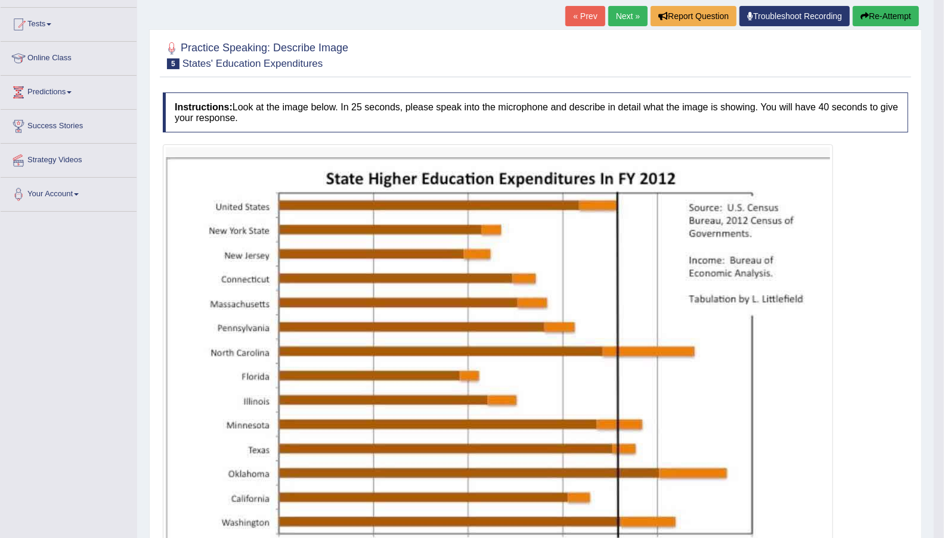
scroll to position [117, 0]
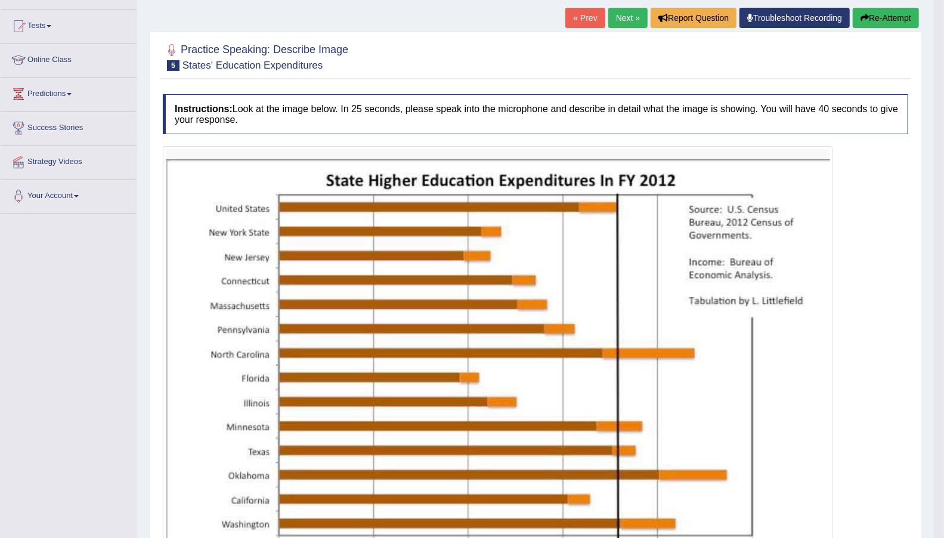
click at [872, 18] on button "Re-Attempt" at bounding box center [886, 18] width 66 height 20
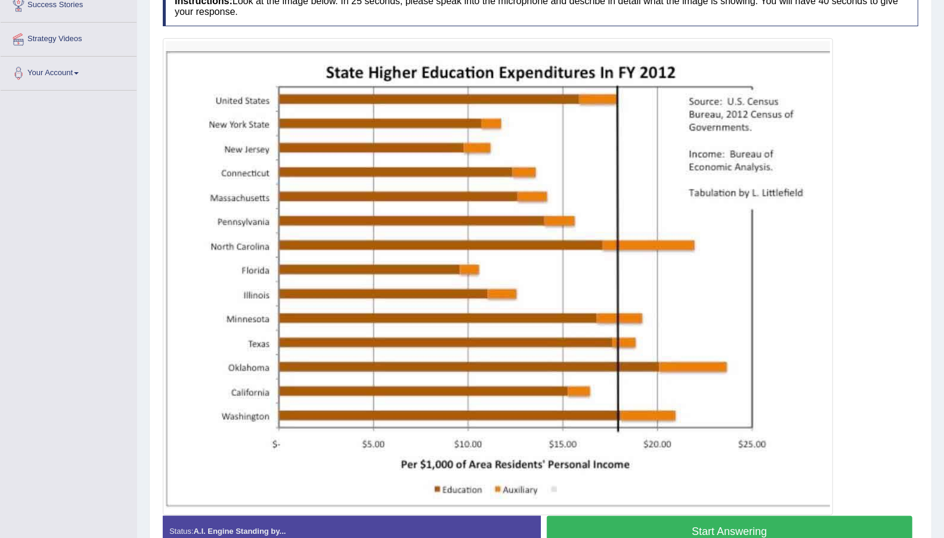
scroll to position [234, 0]
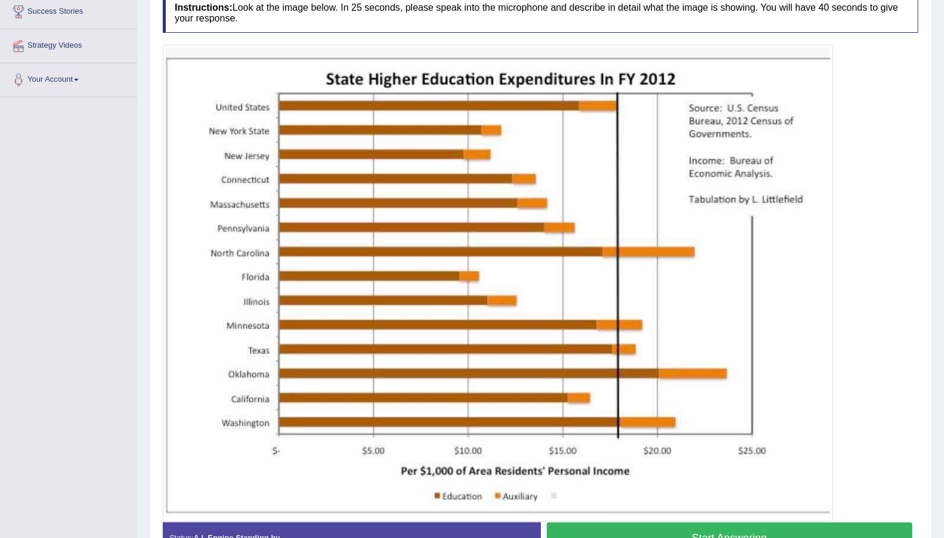
click at [747, 532] on button "Start Answering" at bounding box center [730, 537] width 366 height 30
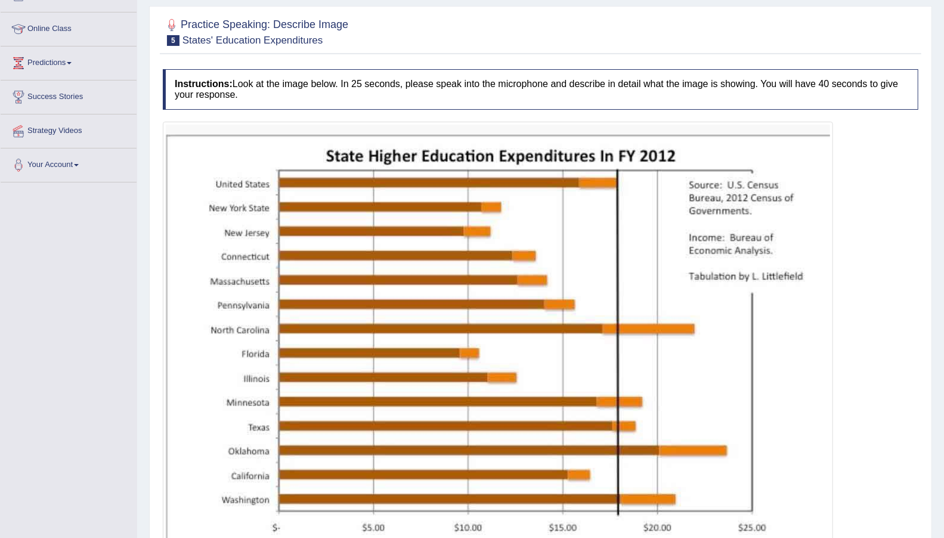
scroll to position [116, 0]
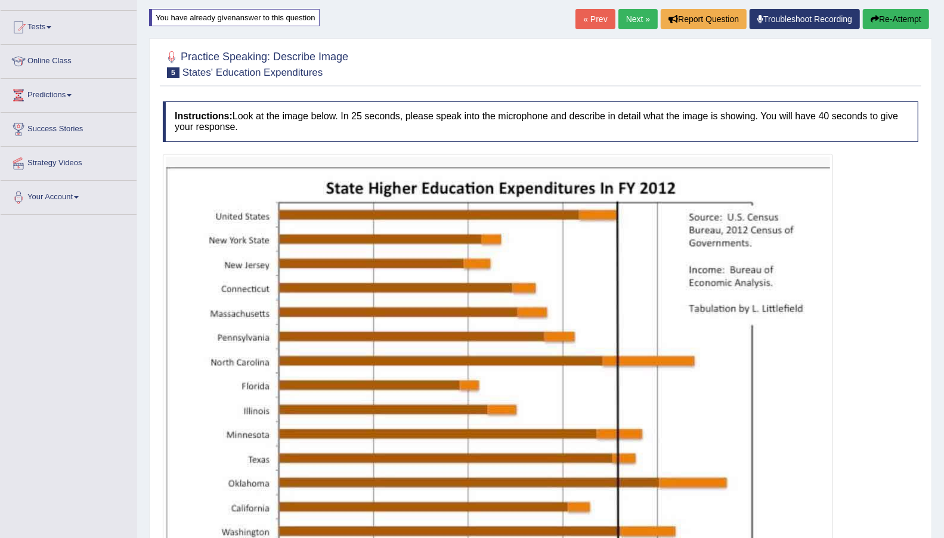
click at [880, 27] on button "Re-Attempt" at bounding box center [896, 19] width 66 height 20
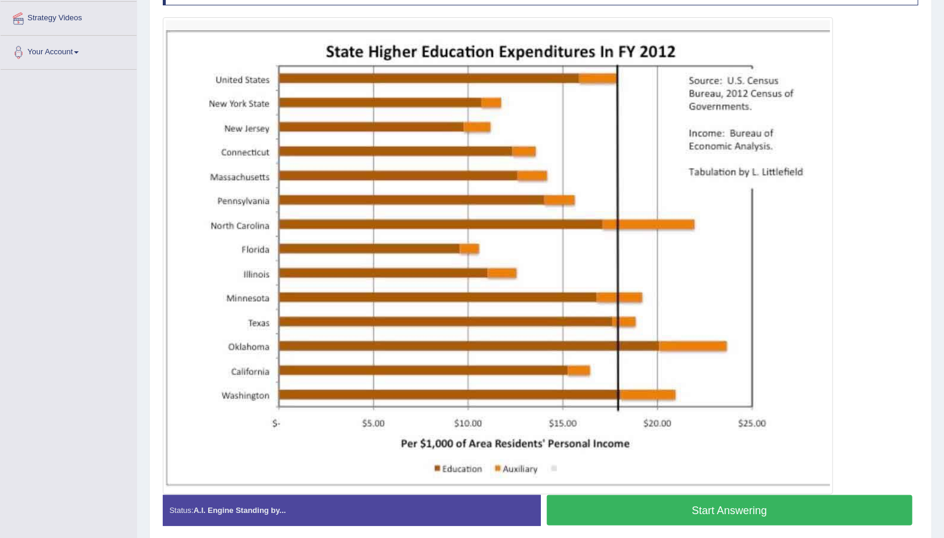
scroll to position [263, 0]
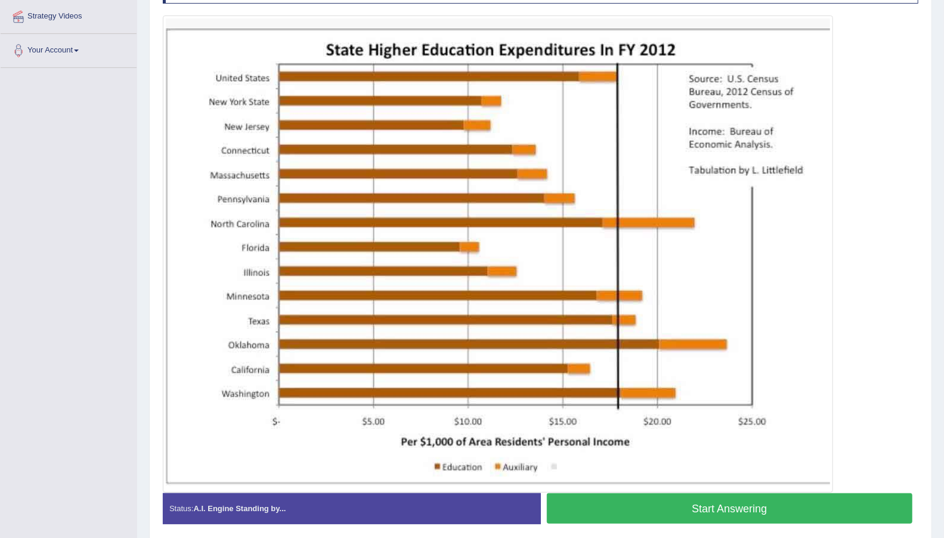
click at [754, 507] on button "Start Answering" at bounding box center [730, 508] width 366 height 30
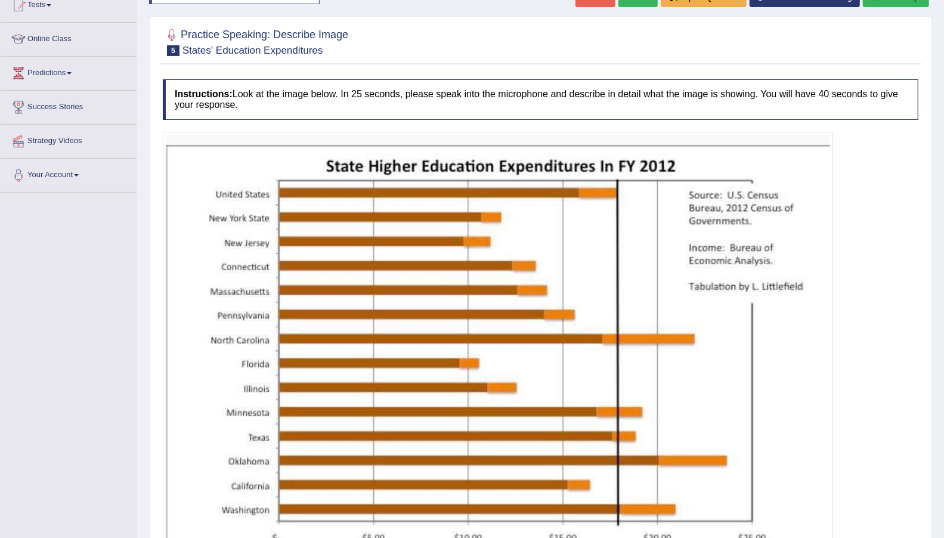
scroll to position [109, 0]
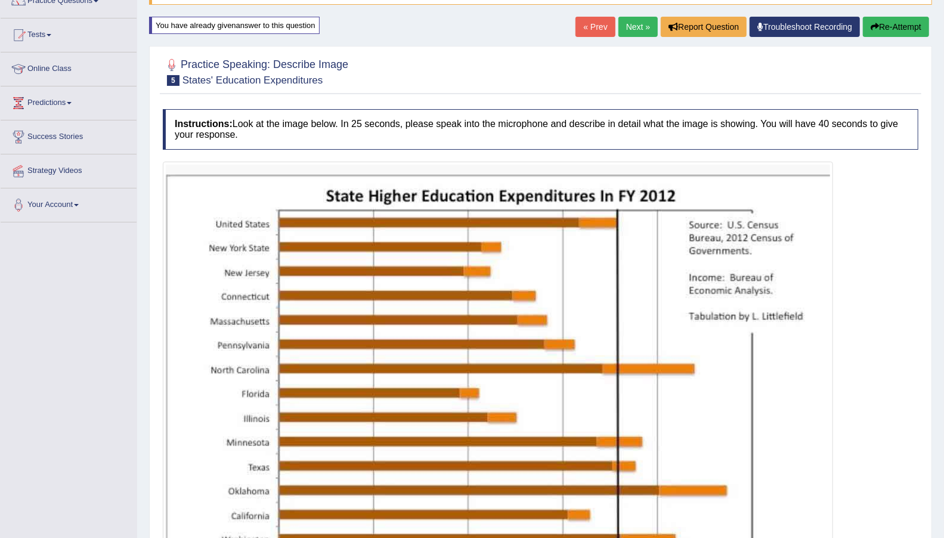
click at [883, 25] on button "Re-Attempt" at bounding box center [896, 27] width 66 height 20
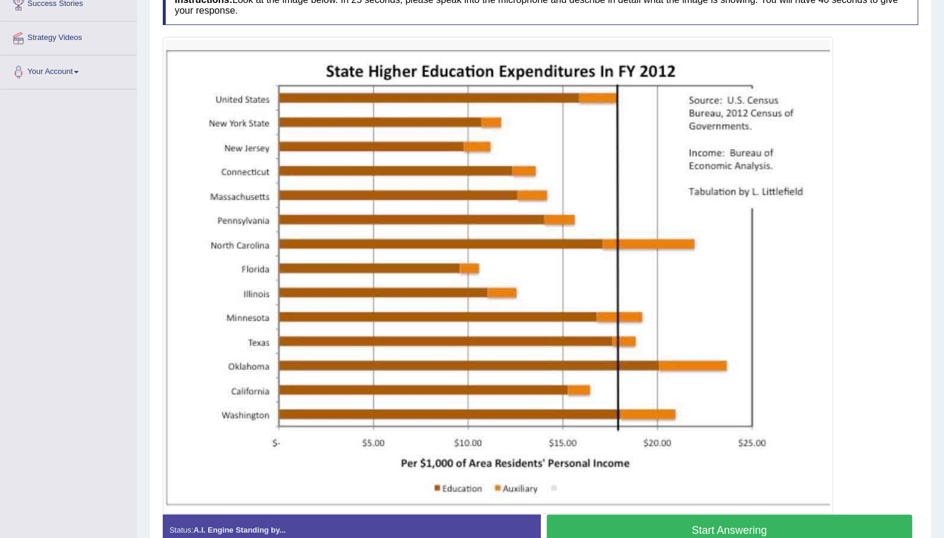
scroll to position [240, 0]
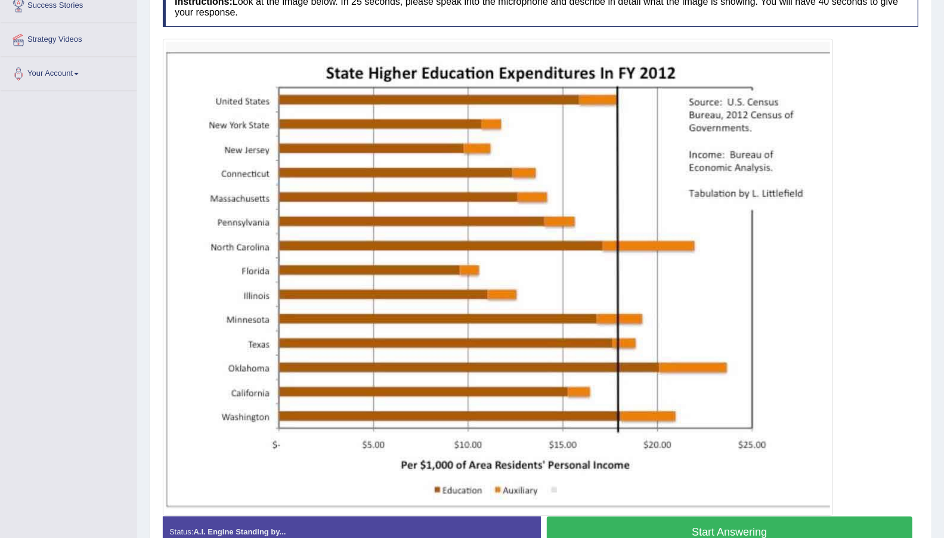
click at [729, 521] on button "Start Answering" at bounding box center [730, 531] width 366 height 30
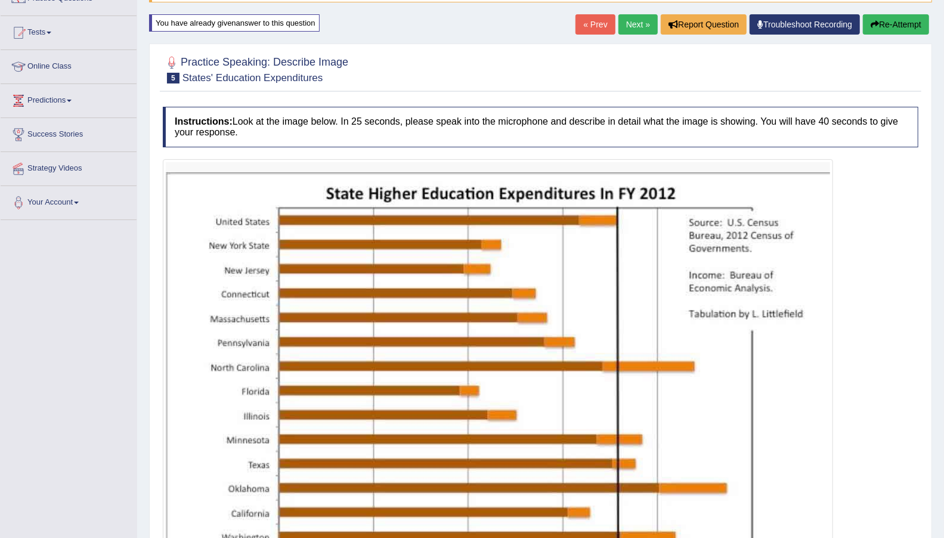
scroll to position [110, 0]
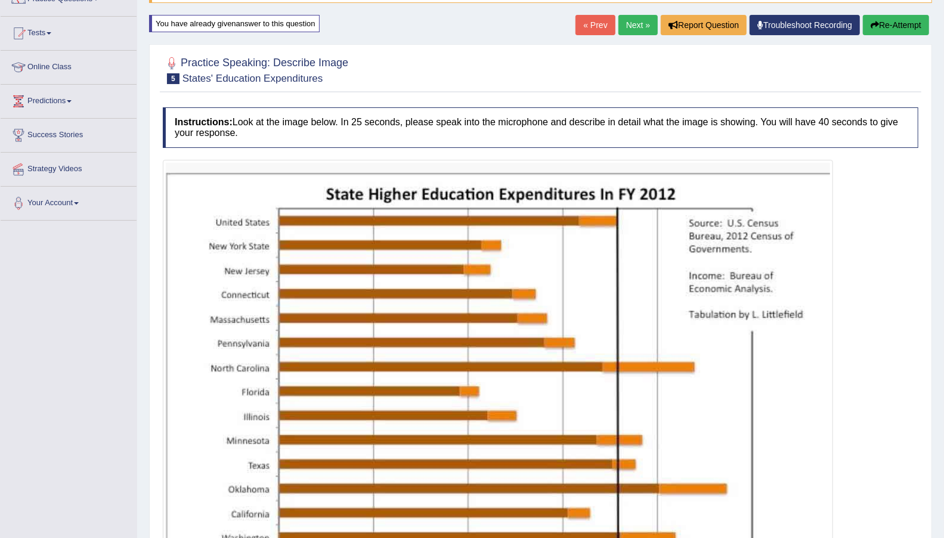
click at [888, 27] on button "Re-Attempt" at bounding box center [896, 25] width 66 height 20
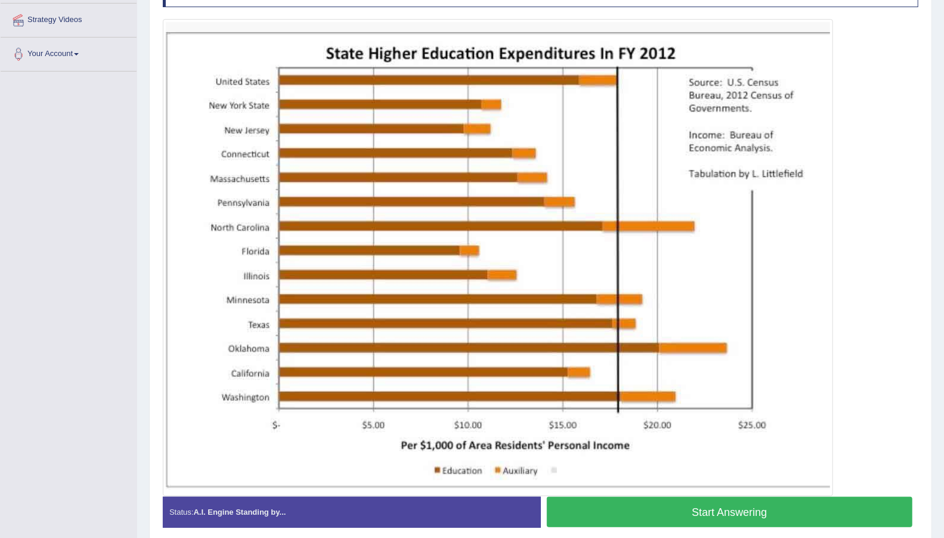
scroll to position [261, 0]
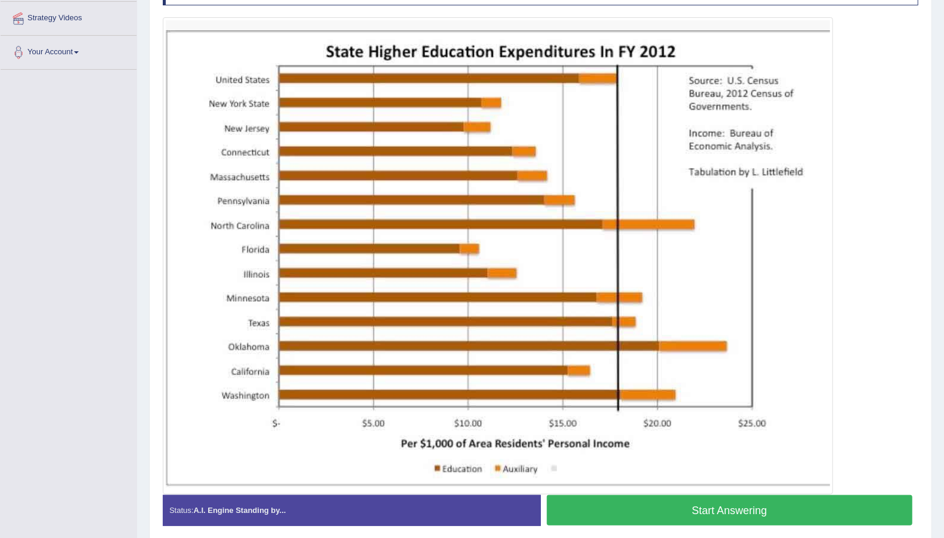
click at [737, 512] on button "Start Answering" at bounding box center [730, 510] width 366 height 30
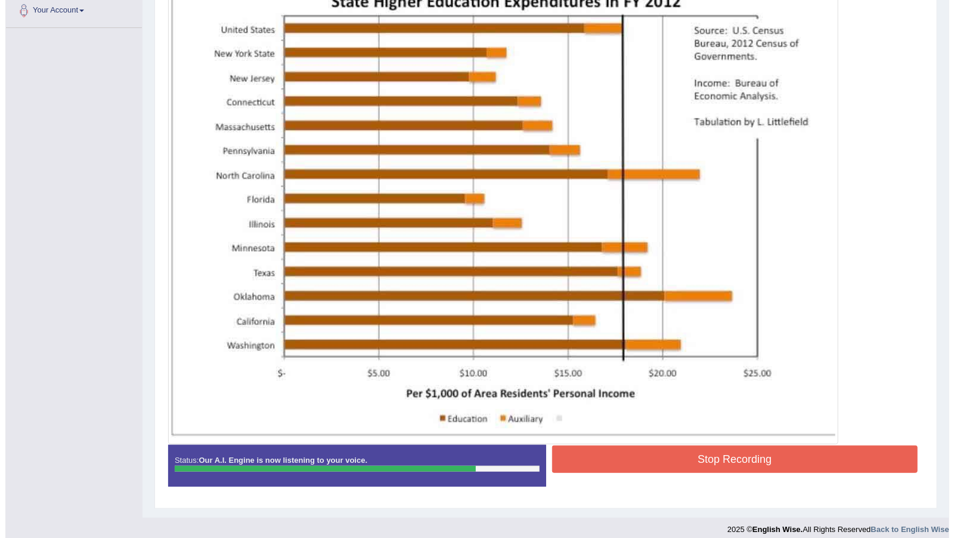
scroll to position [304, 0]
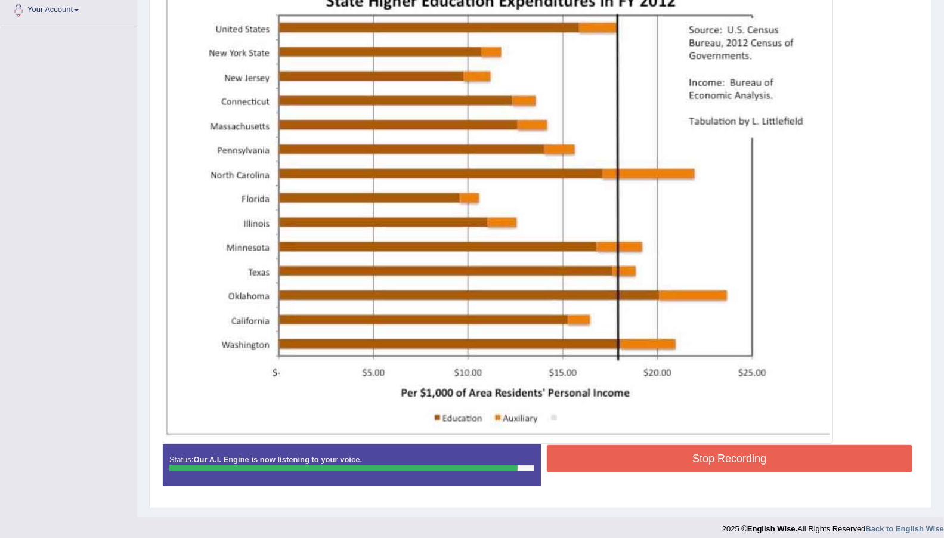
click at [739, 451] on button "Stop Recording" at bounding box center [730, 458] width 366 height 27
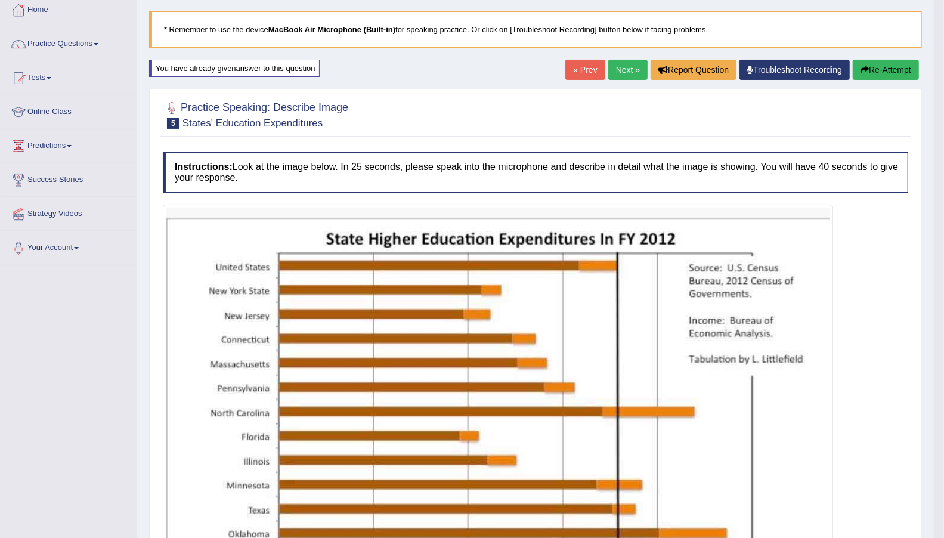
scroll to position [0, 0]
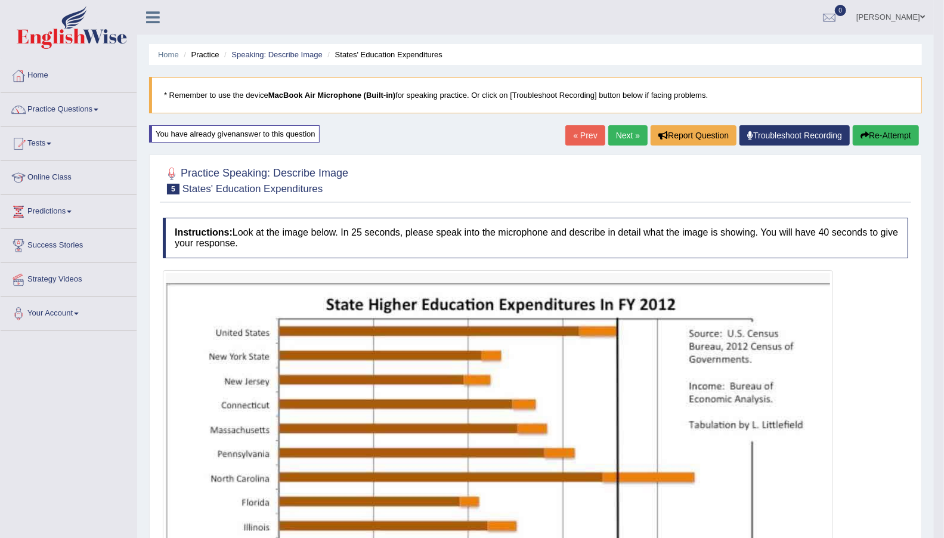
click at [626, 134] on link "Next »" at bounding box center [627, 135] width 39 height 20
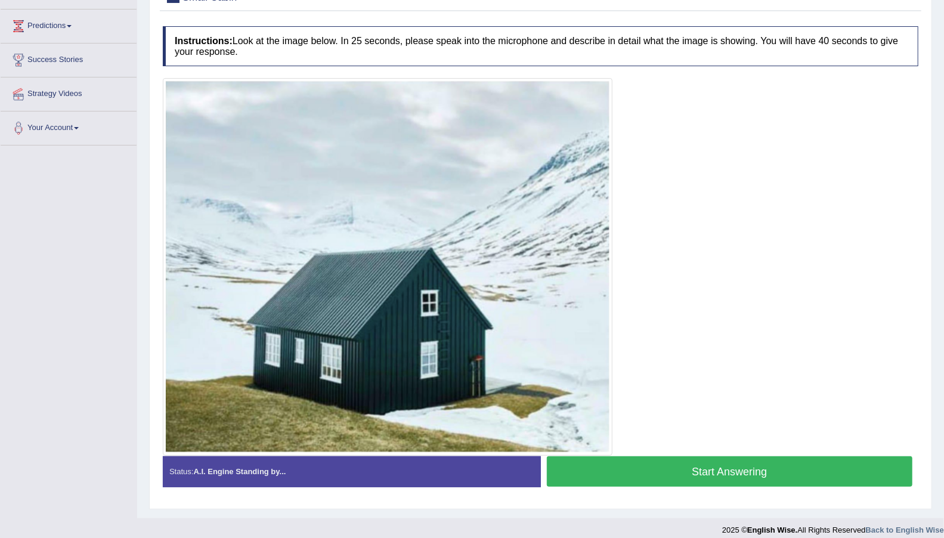
scroll to position [193, 0]
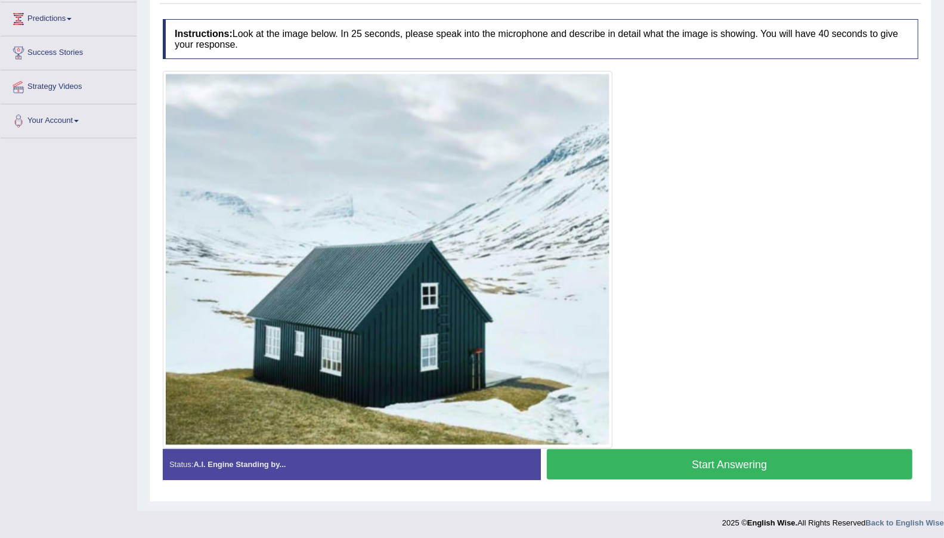
click at [674, 470] on button "Start Answering" at bounding box center [730, 464] width 366 height 30
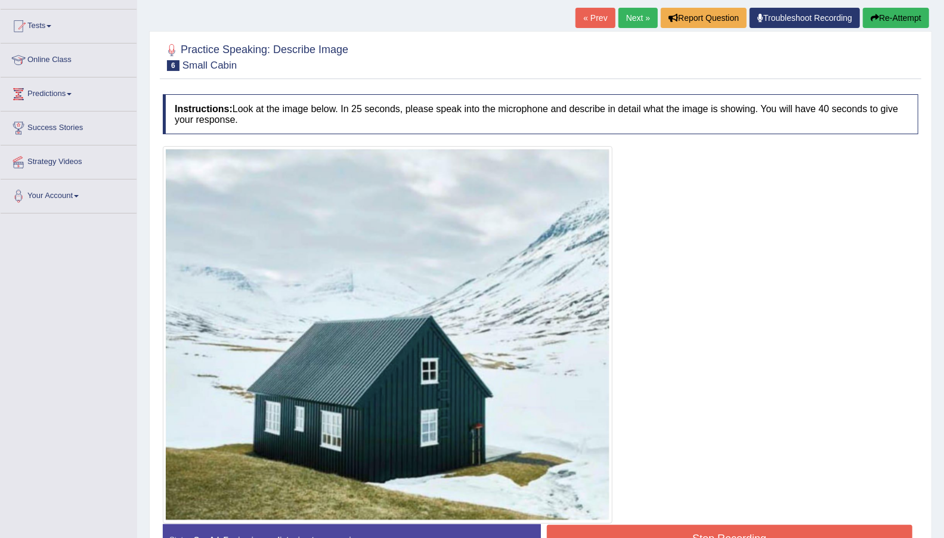
scroll to position [104, 0]
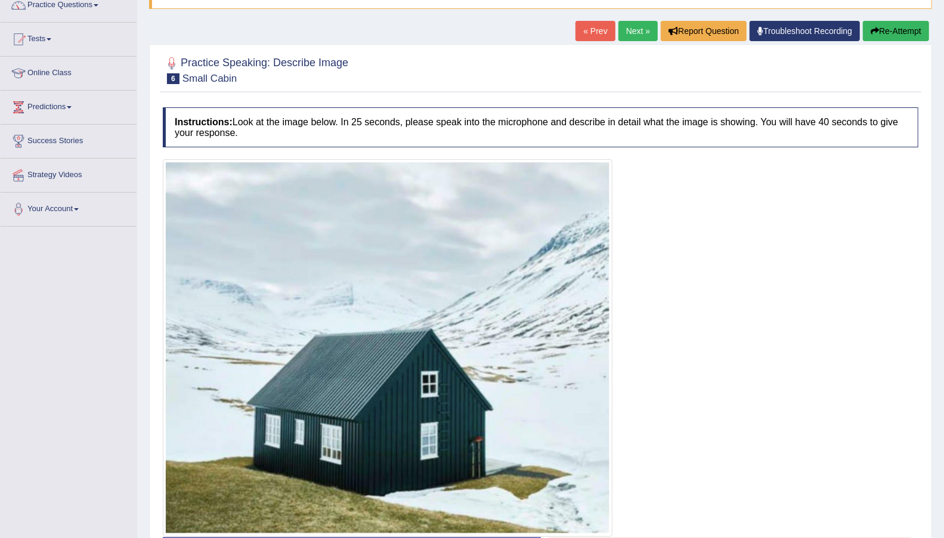
click at [877, 36] on button "Re-Attempt" at bounding box center [896, 31] width 66 height 20
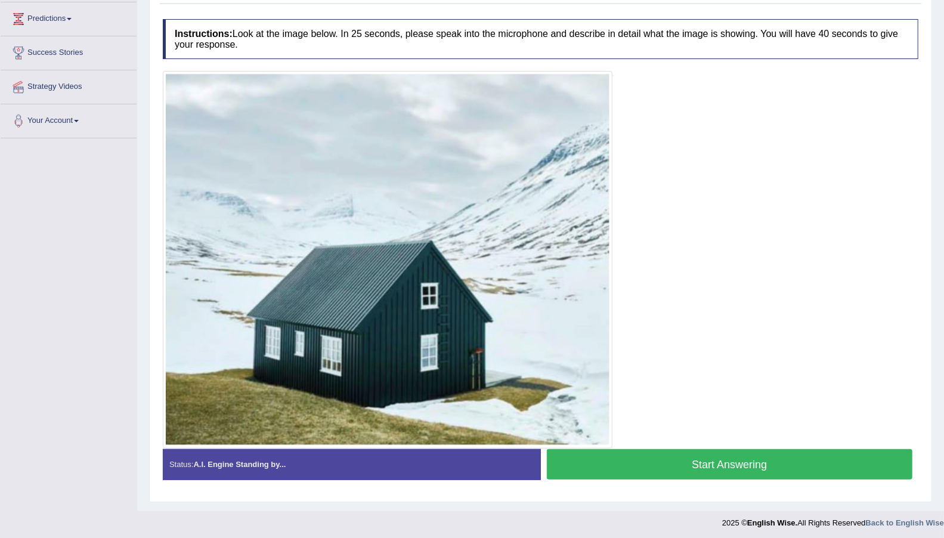
scroll to position [163, 0]
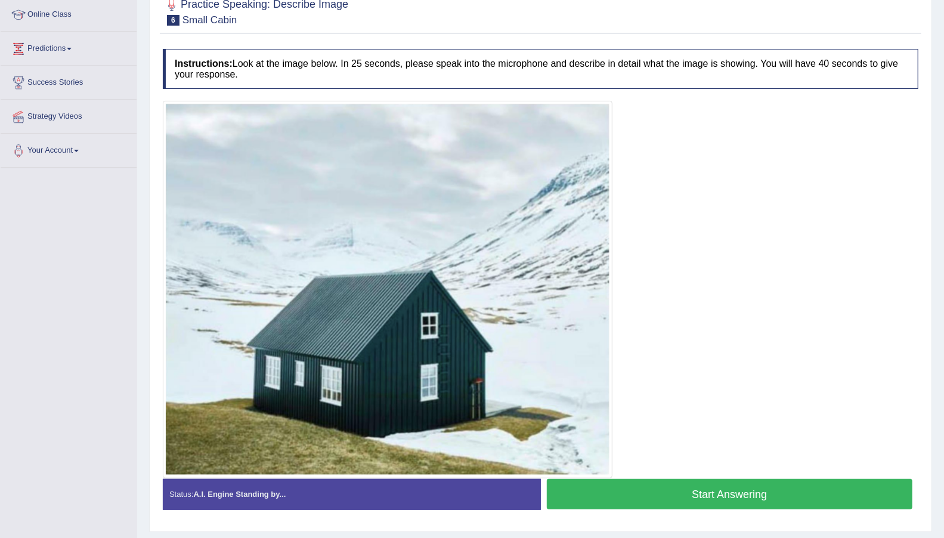
click at [720, 497] on button "Start Answering" at bounding box center [730, 494] width 366 height 30
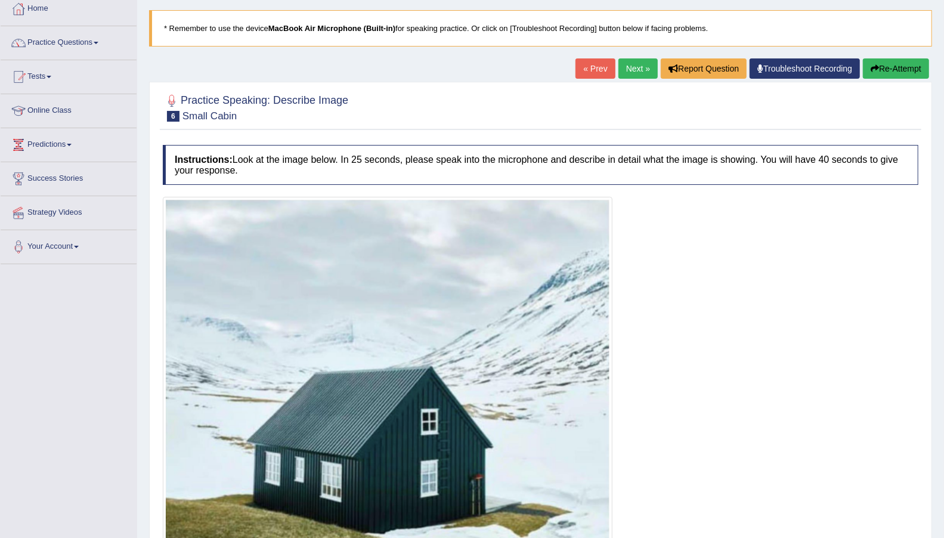
scroll to position [48, 0]
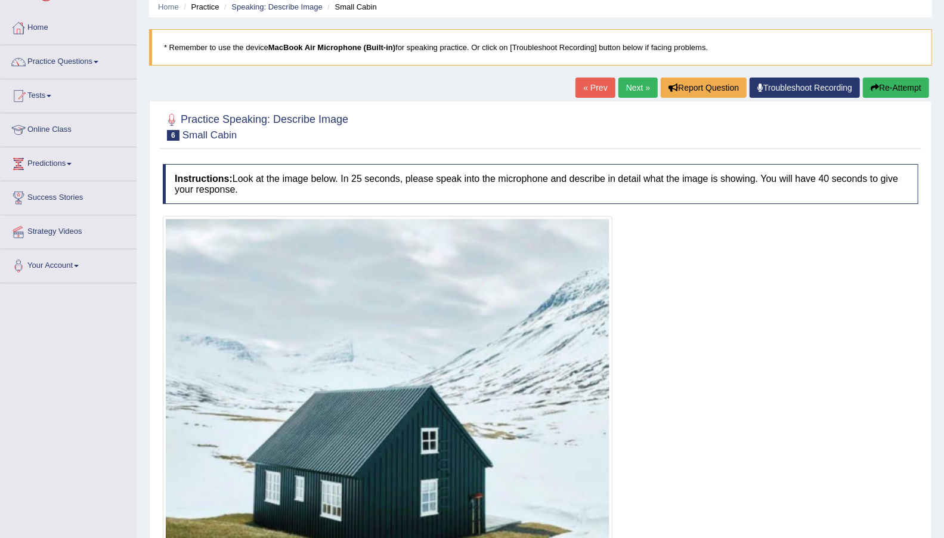
click at [881, 88] on button "Re-Attempt" at bounding box center [896, 88] width 66 height 20
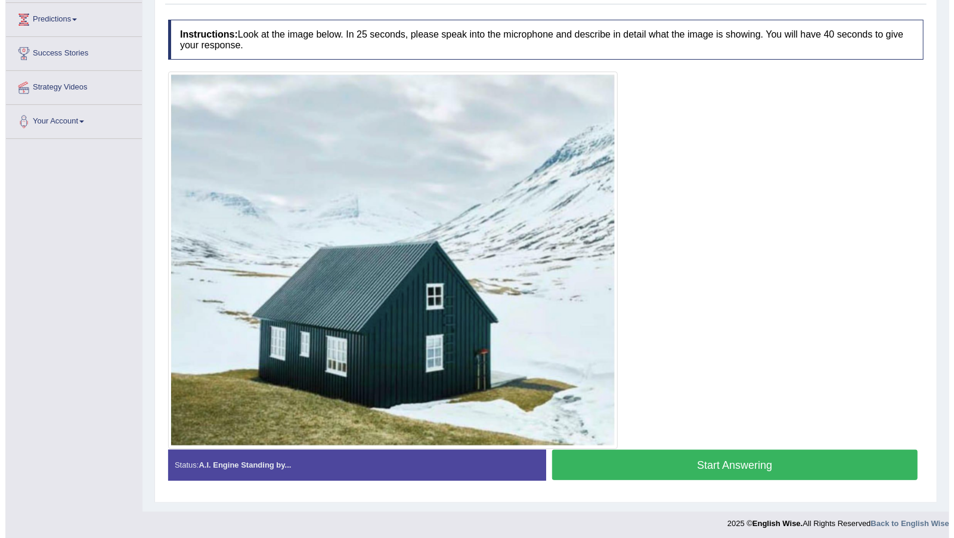
scroll to position [193, 0]
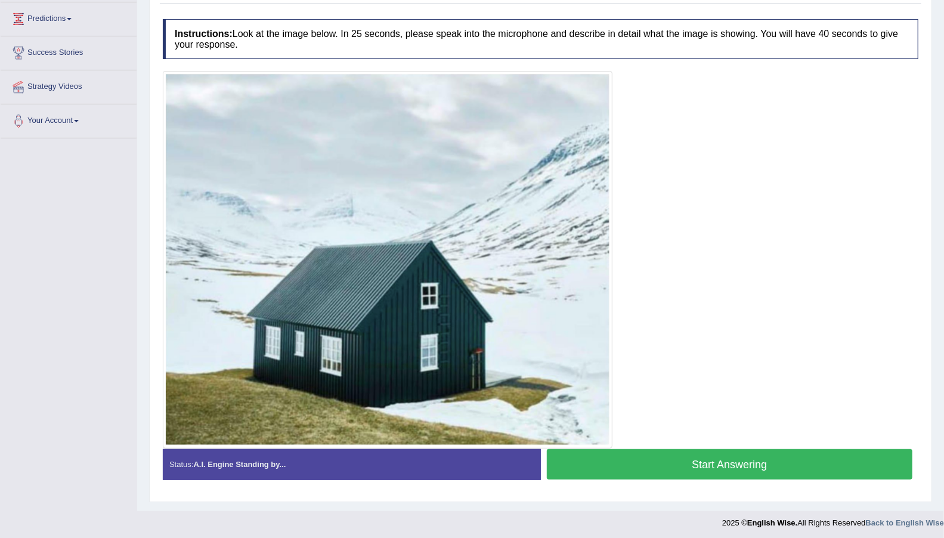
click at [726, 462] on button "Start Answering" at bounding box center [730, 464] width 366 height 30
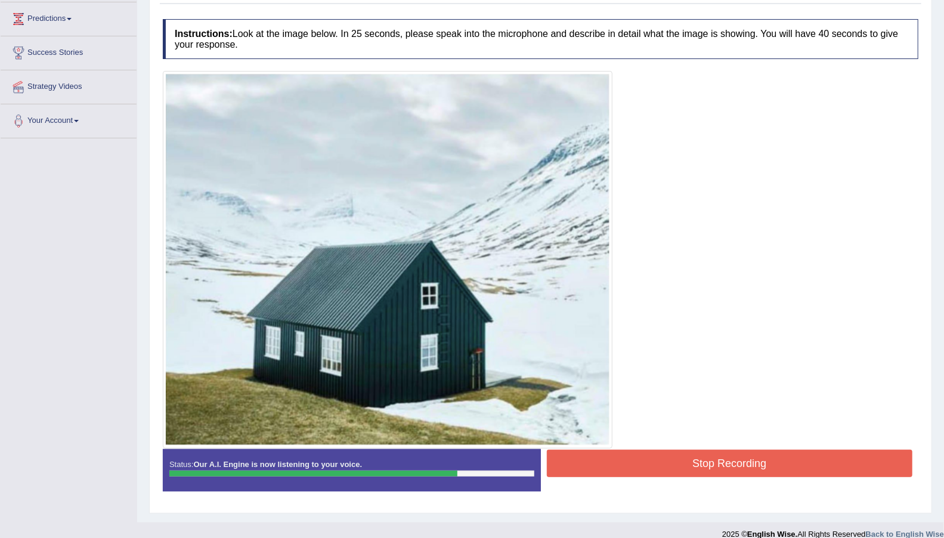
click at [726, 462] on button "Stop Recording" at bounding box center [730, 463] width 366 height 27
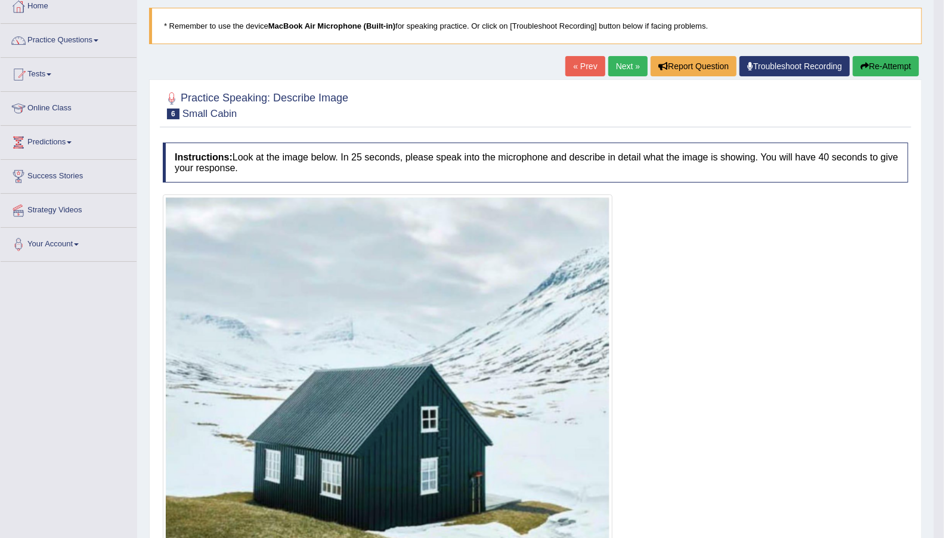
scroll to position [0, 0]
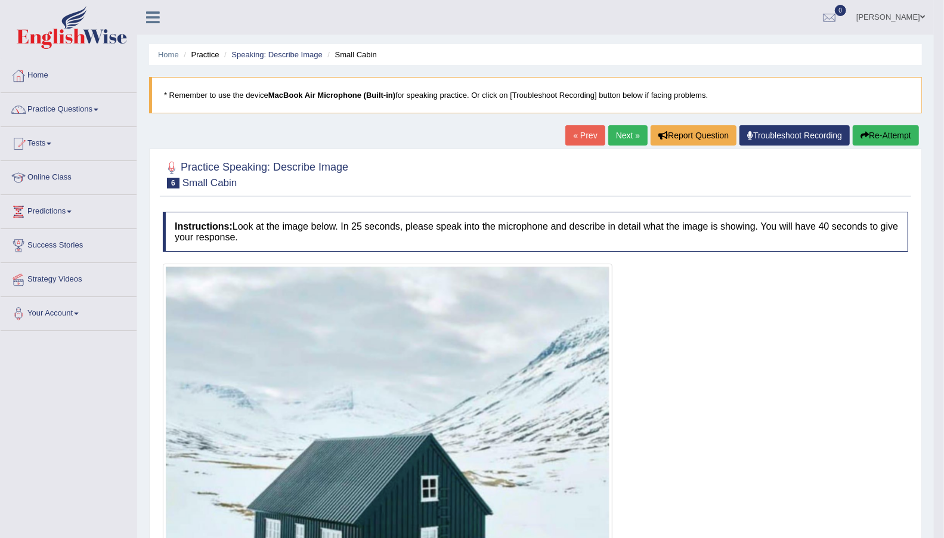
click at [612, 132] on link "Next »" at bounding box center [627, 135] width 39 height 20
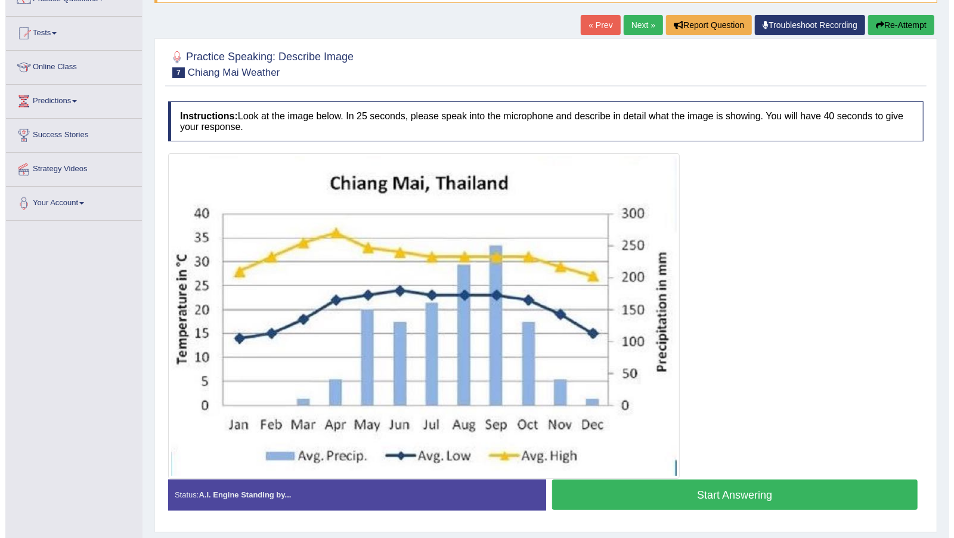
scroll to position [141, 0]
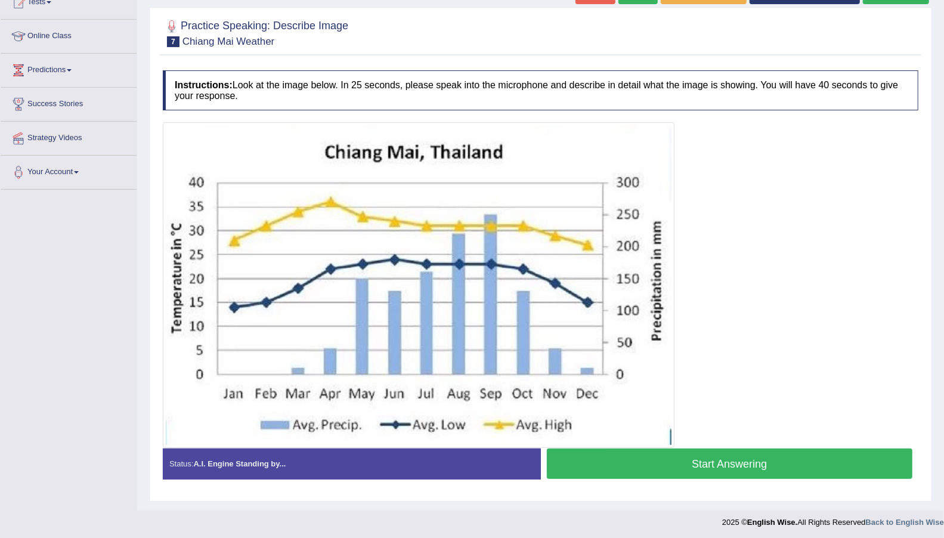
click at [742, 469] on button "Start Answering" at bounding box center [730, 463] width 366 height 30
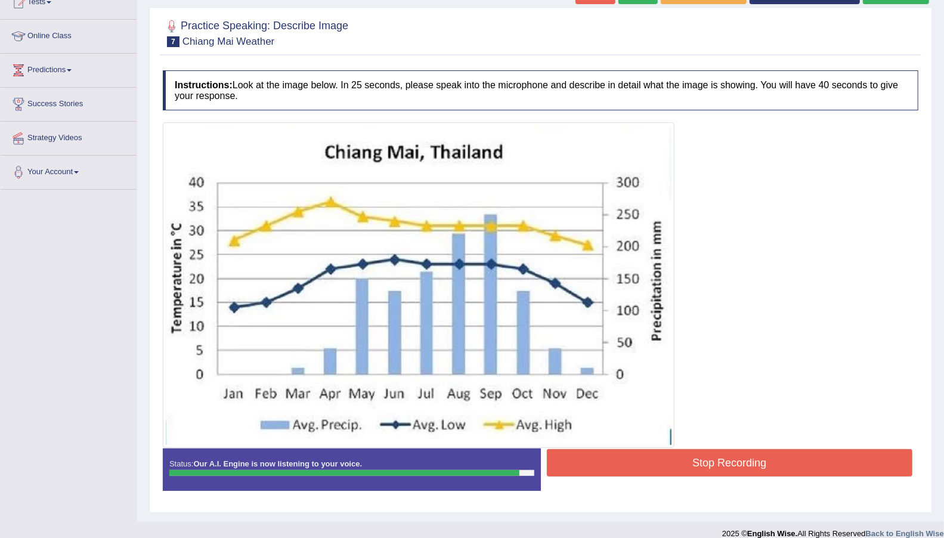
click at [742, 469] on button "Stop Recording" at bounding box center [730, 462] width 366 height 27
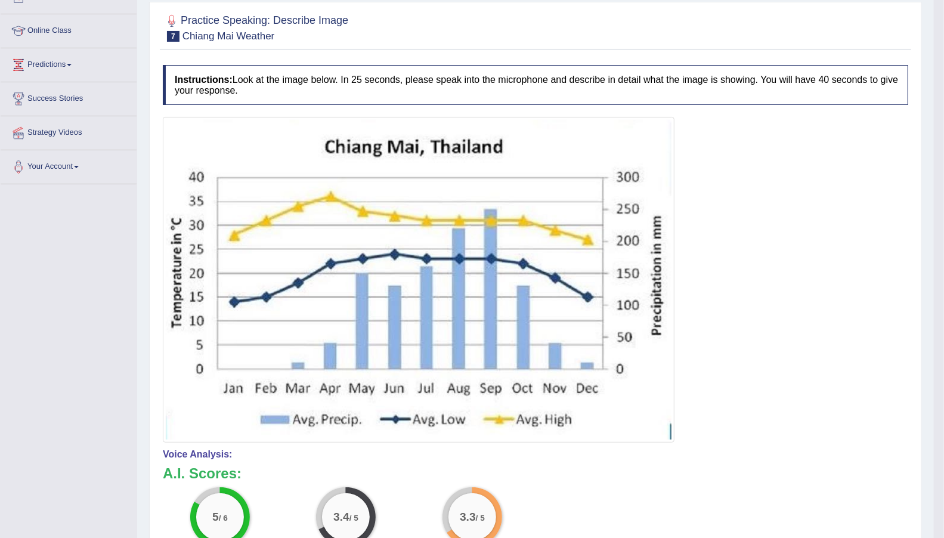
scroll to position [0, 0]
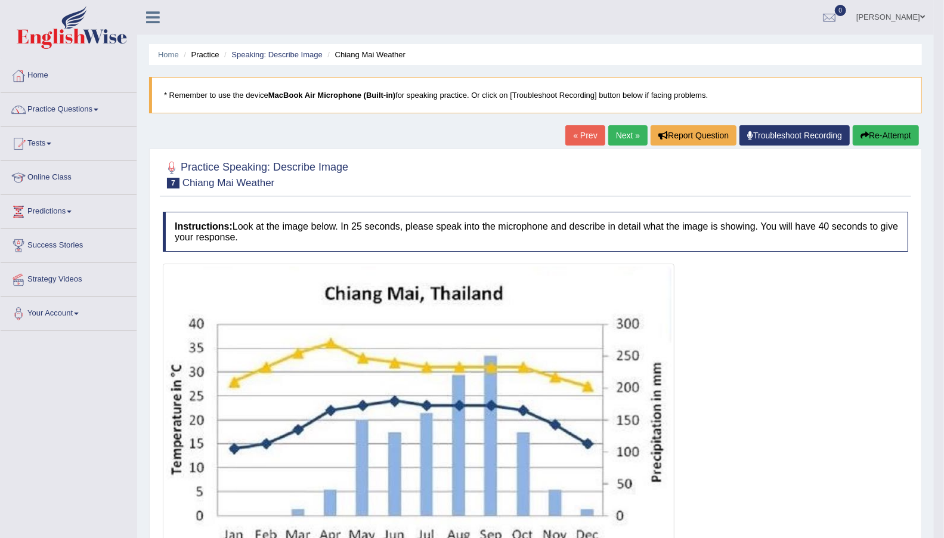
click at [628, 131] on link "Next »" at bounding box center [627, 135] width 39 height 20
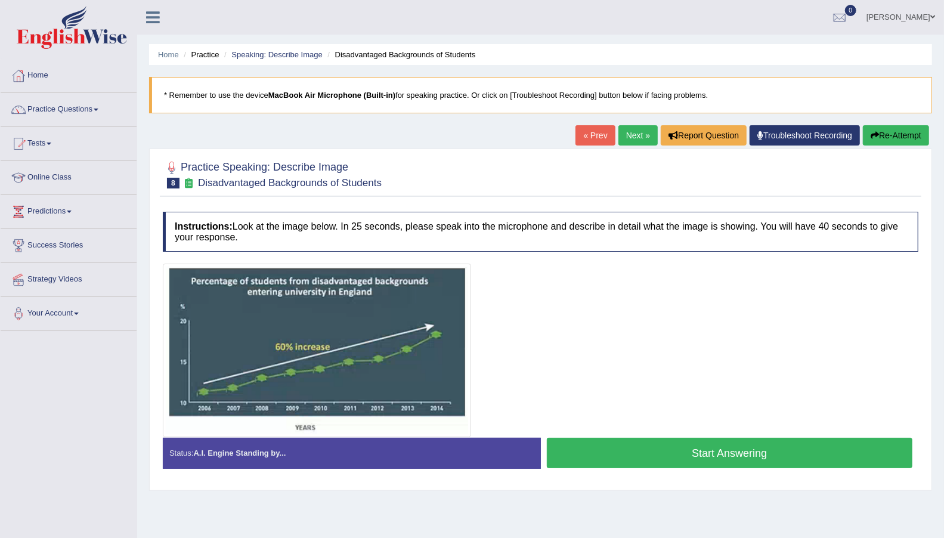
click at [694, 444] on button "Start Answering" at bounding box center [730, 453] width 366 height 30
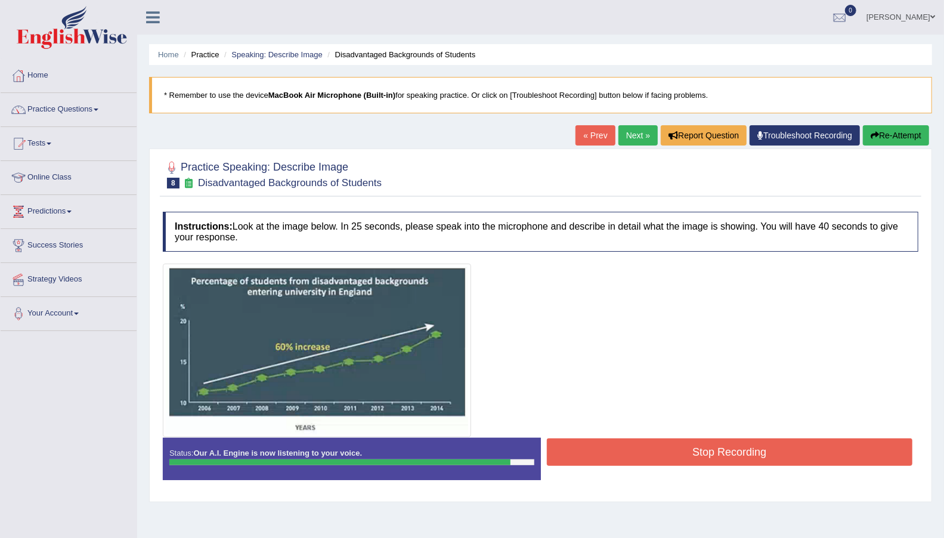
click at [752, 457] on button "Stop Recording" at bounding box center [730, 451] width 366 height 27
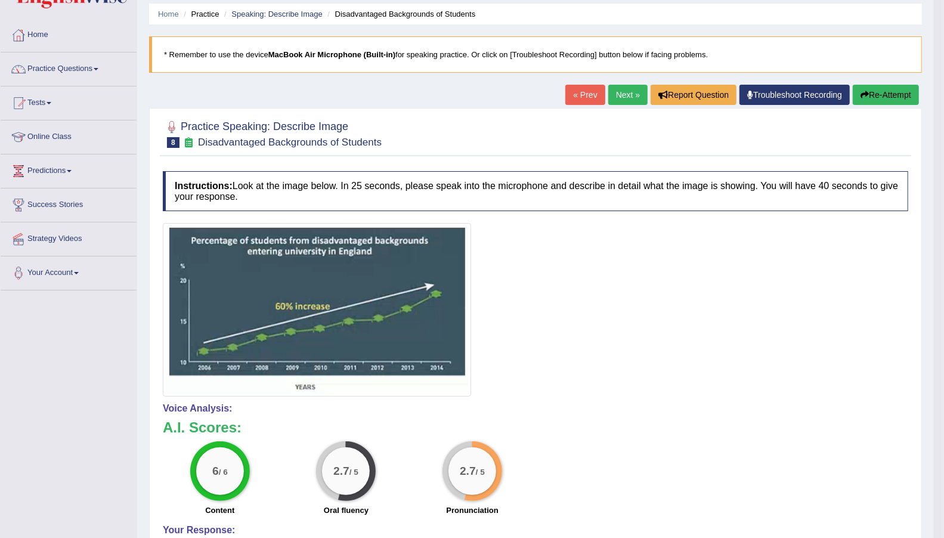
scroll to position [37, 0]
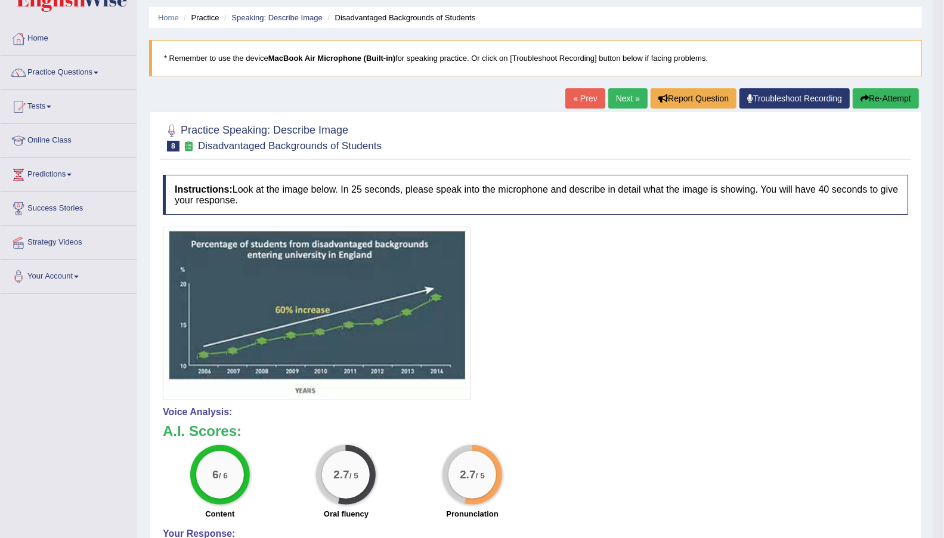
click at [623, 100] on link "Next »" at bounding box center [627, 98] width 39 height 20
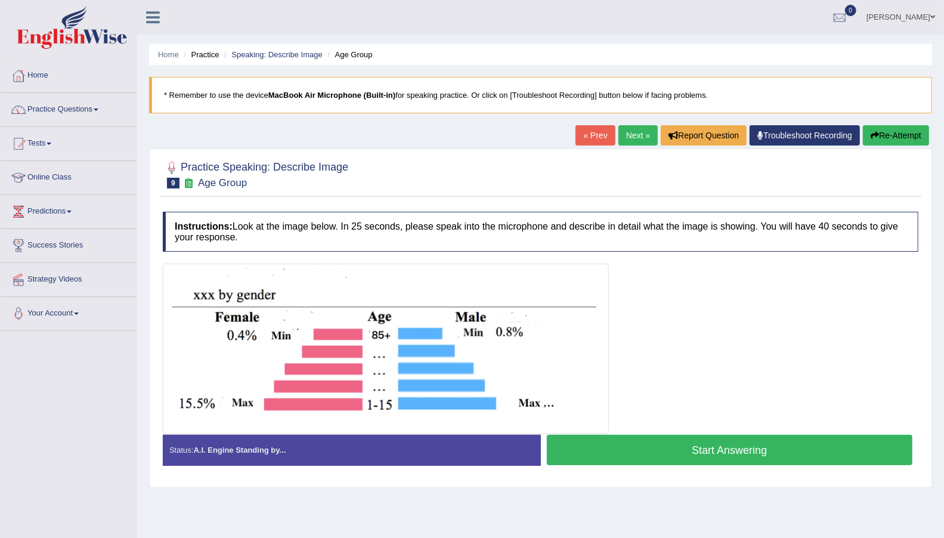
click at [686, 451] on button "Start Answering" at bounding box center [730, 450] width 366 height 30
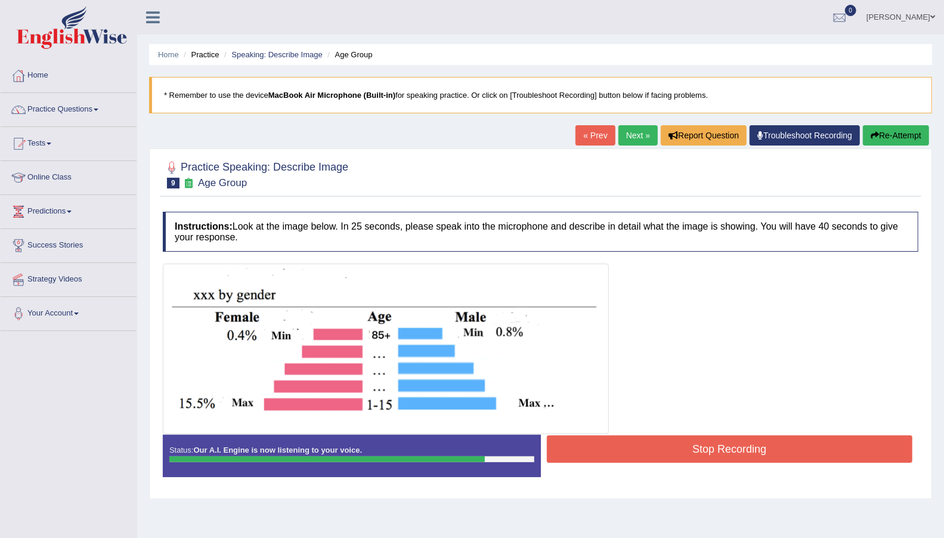
click at [686, 451] on button "Stop Recording" at bounding box center [730, 448] width 366 height 27
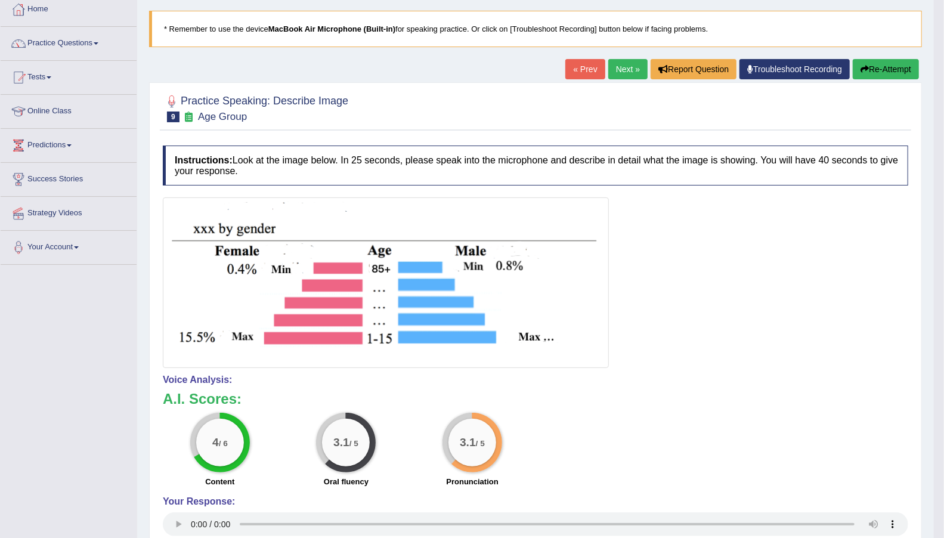
scroll to position [58, 0]
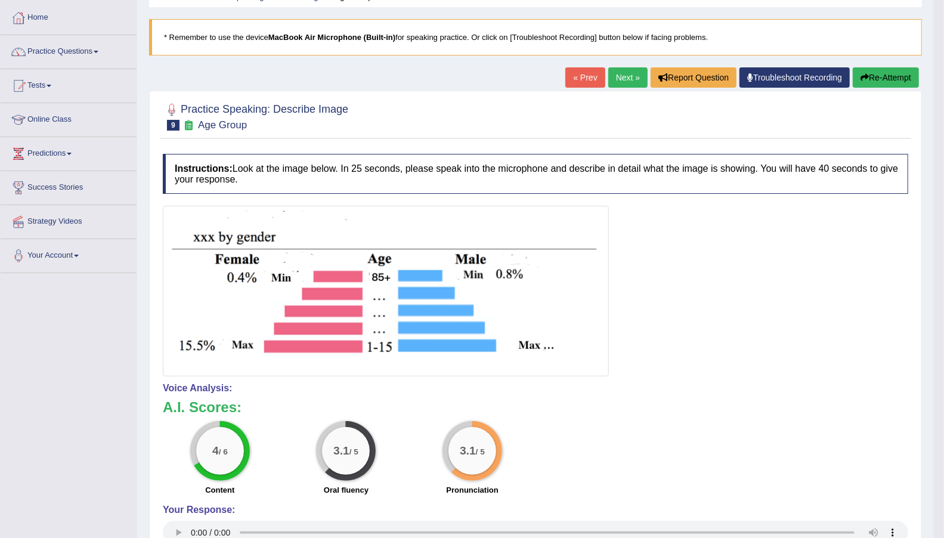
click at [636, 74] on link "Next »" at bounding box center [627, 77] width 39 height 20
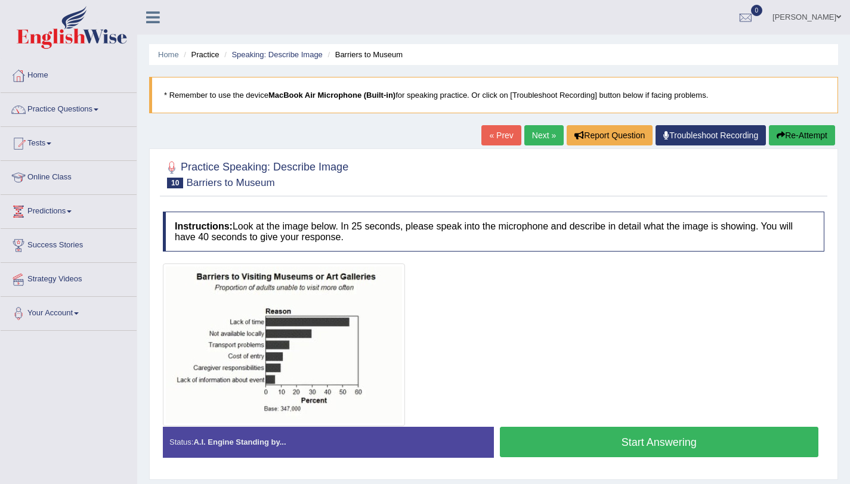
click at [635, 448] on button "Start Answering" at bounding box center [659, 442] width 319 height 30
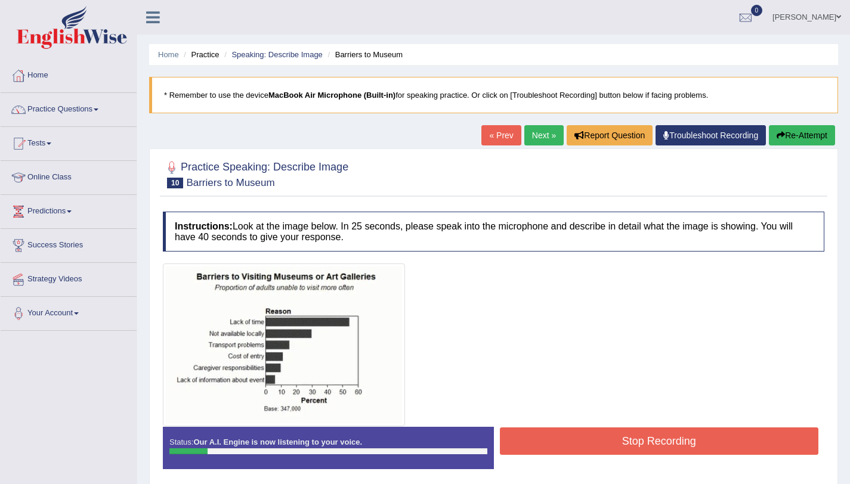
click at [819, 137] on button "Re-Attempt" at bounding box center [802, 135] width 66 height 20
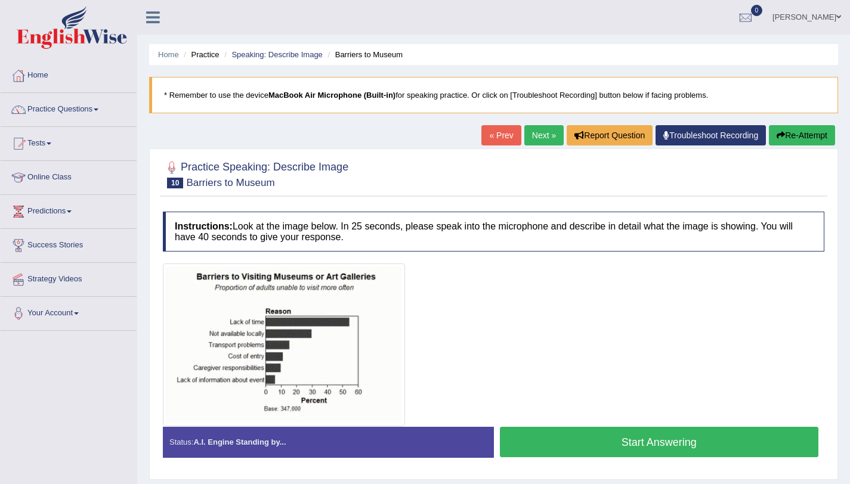
click at [658, 441] on button "Start Answering" at bounding box center [659, 442] width 319 height 30
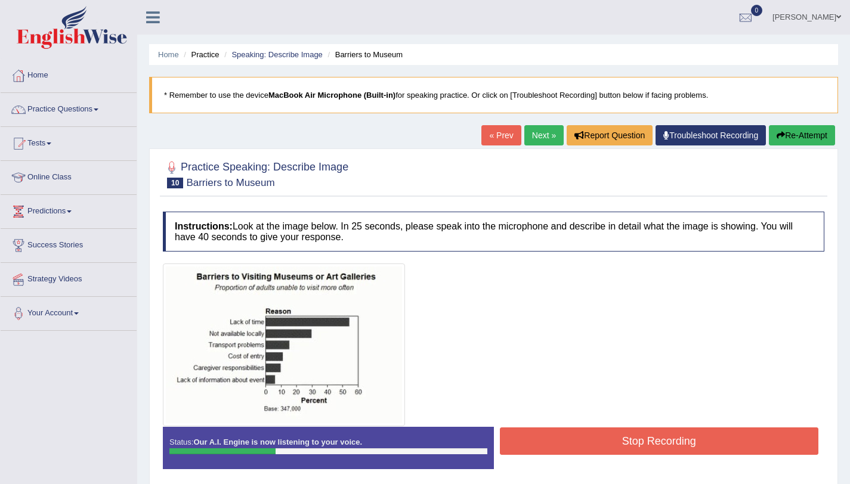
click at [798, 133] on button "Re-Attempt" at bounding box center [802, 135] width 66 height 20
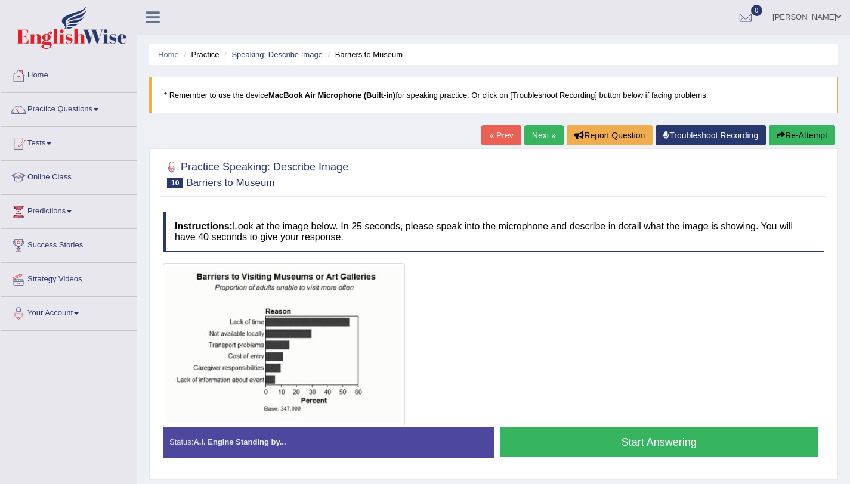
click at [631, 444] on button "Start Answering" at bounding box center [659, 442] width 319 height 30
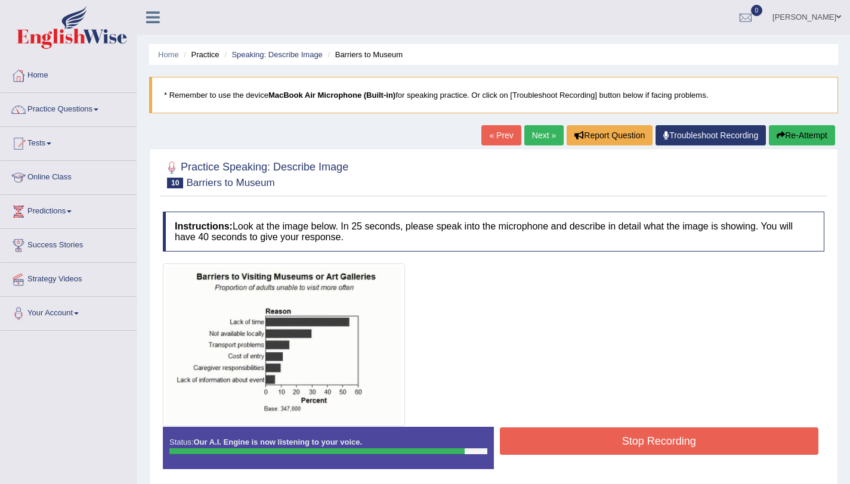
click at [679, 450] on button "Stop Recording" at bounding box center [659, 441] width 319 height 27
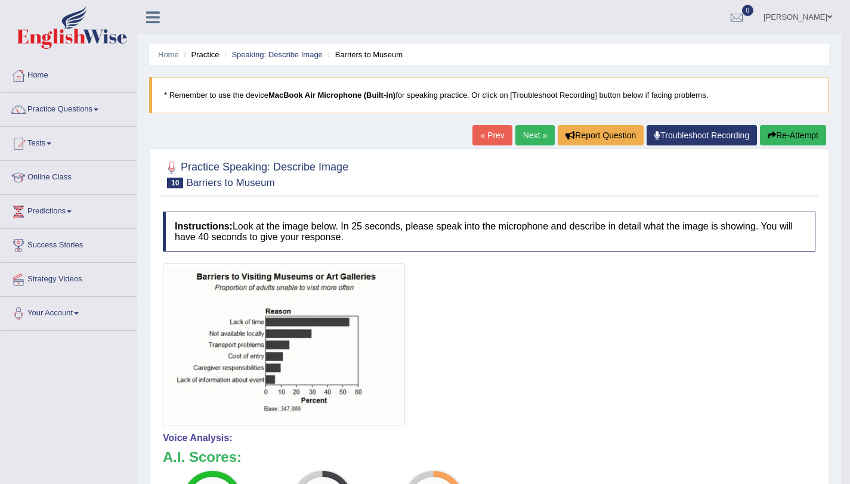
click at [524, 133] on link "Next »" at bounding box center [534, 135] width 39 height 20
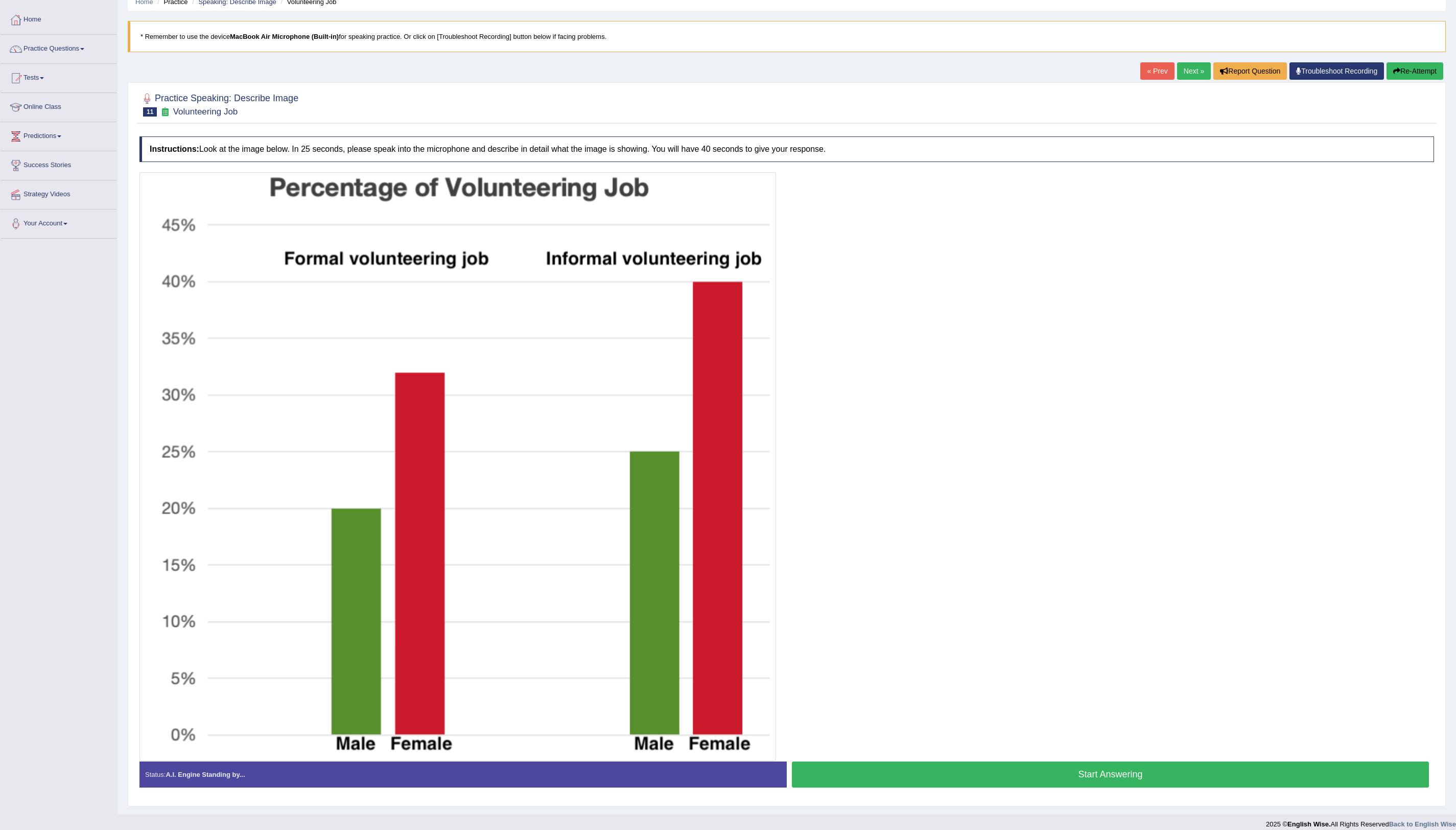
scroll to position [55, 0]
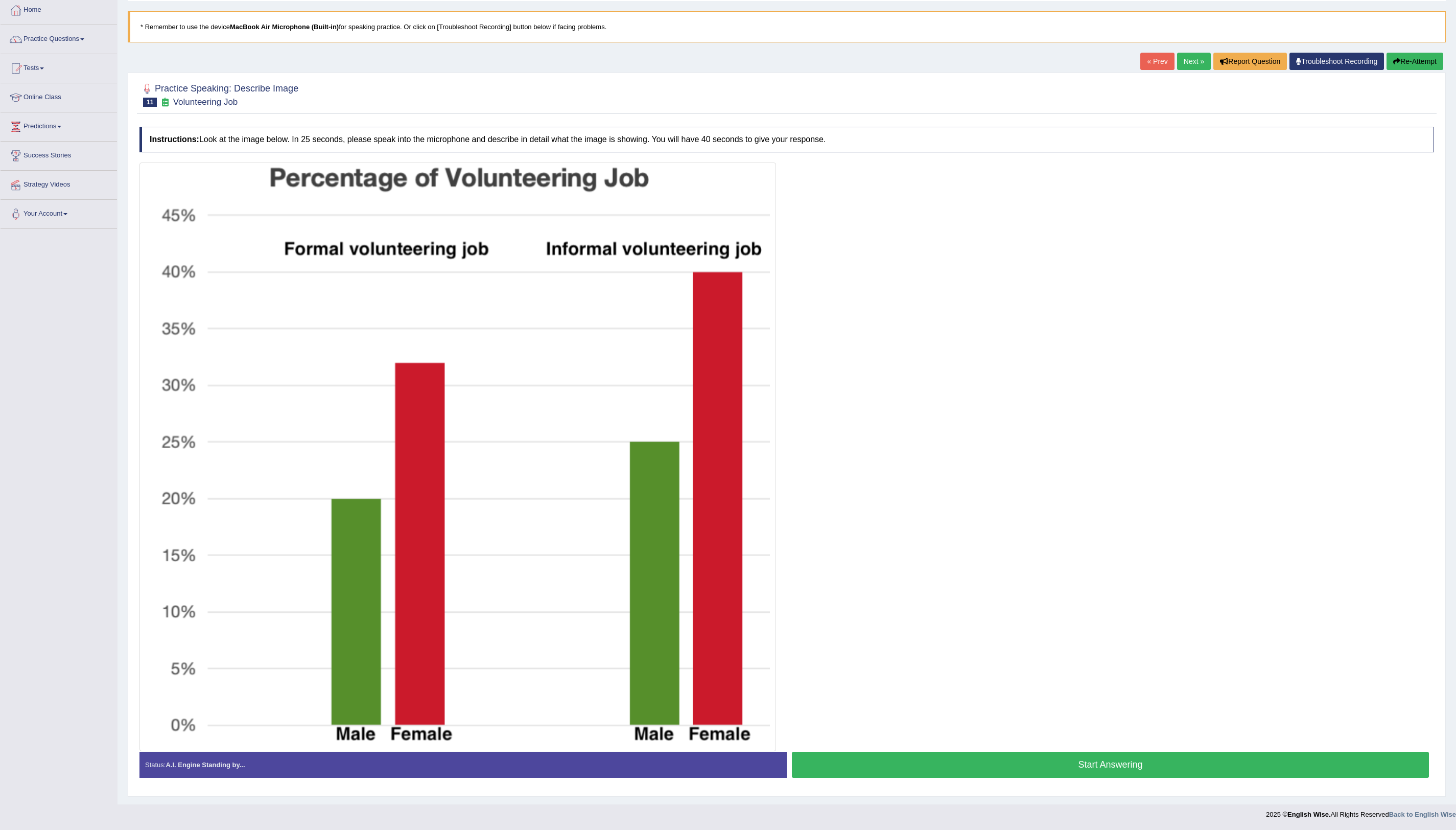
click at [728, 415] on button "Start Answering" at bounding box center [1111, 765] width 638 height 26
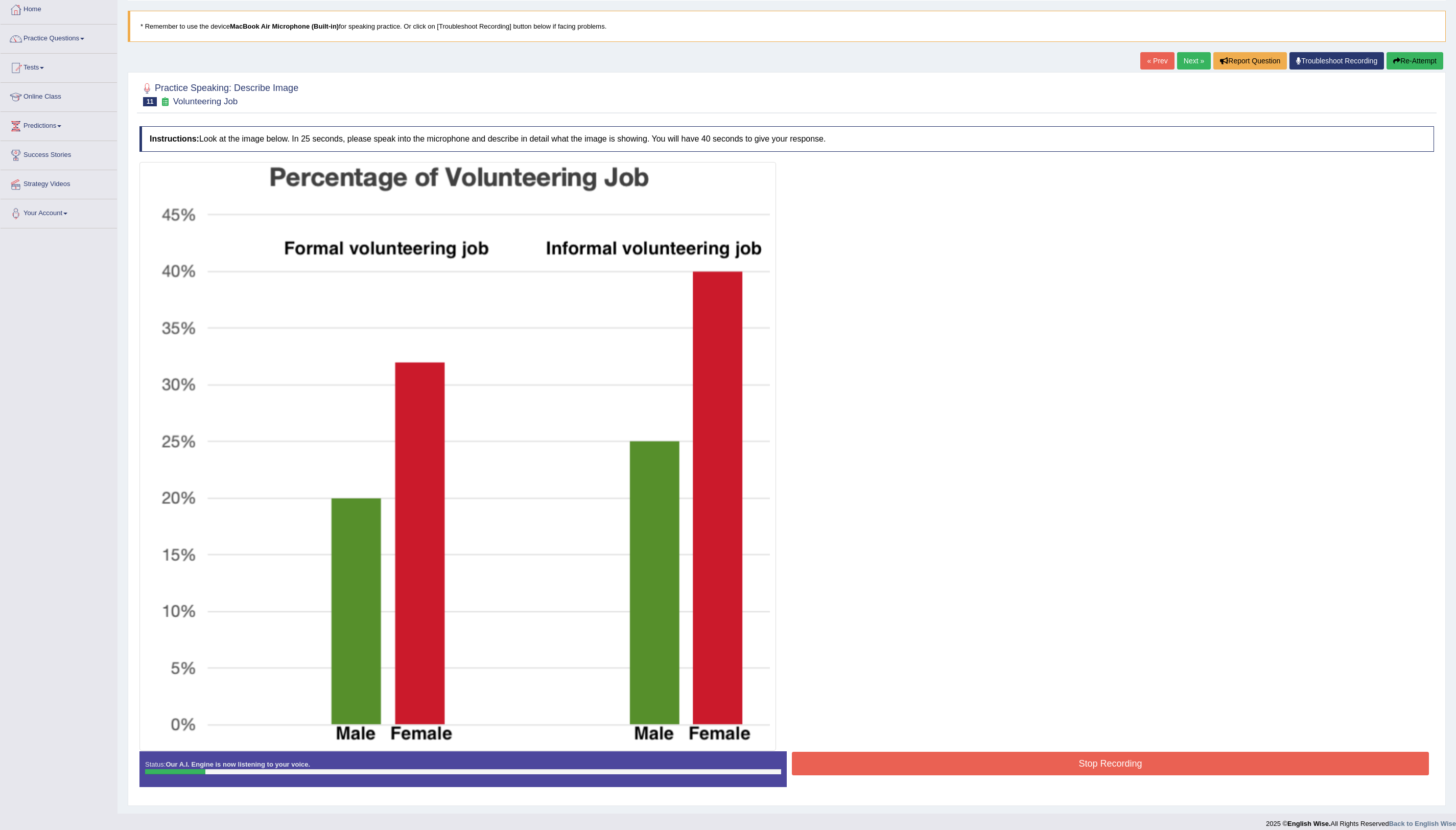
click at [728, 62] on button "Re-Attempt" at bounding box center [1415, 61] width 57 height 17
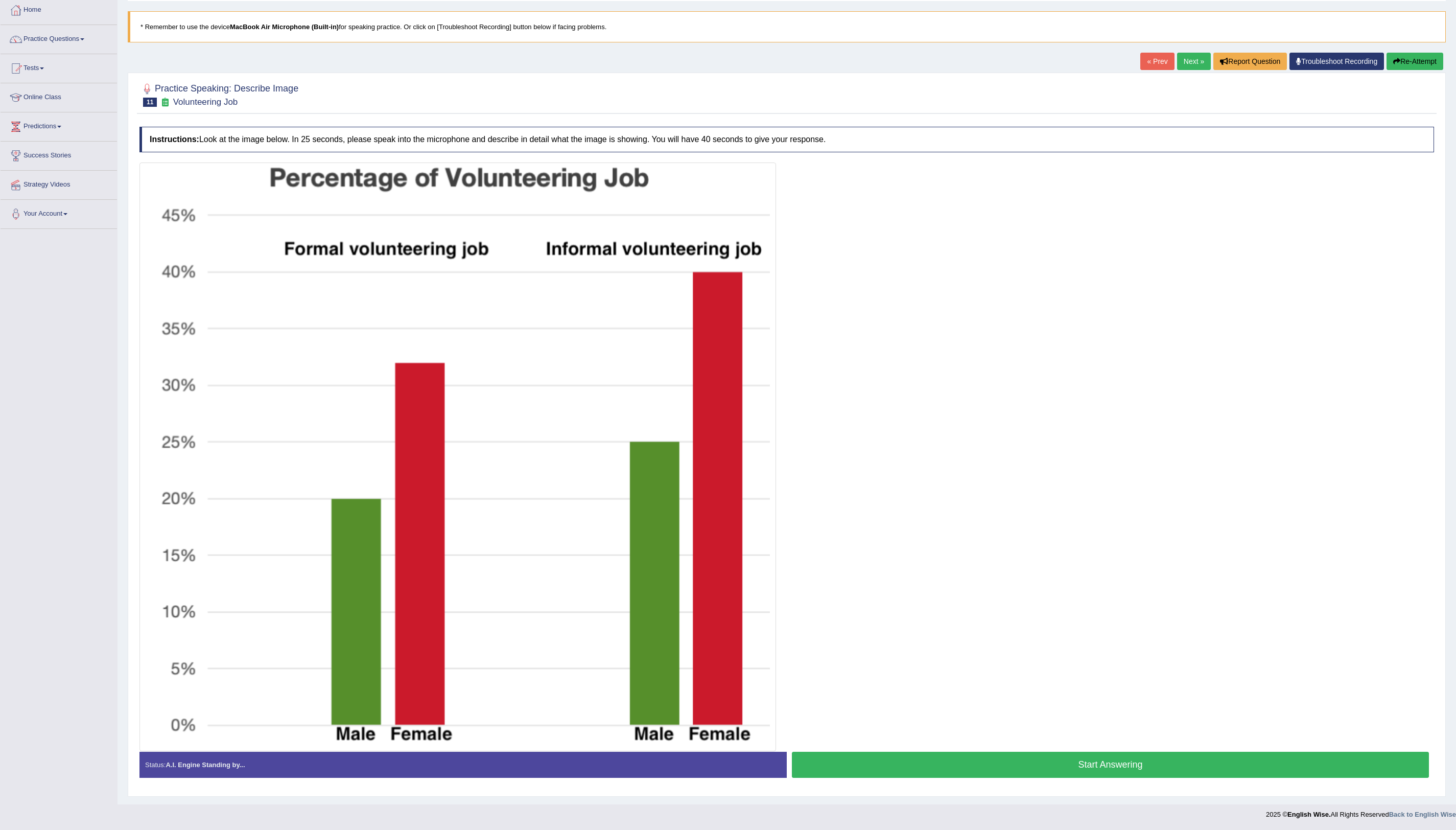
click at [1153, 760] on button "Start Answering" at bounding box center [1111, 765] width 638 height 26
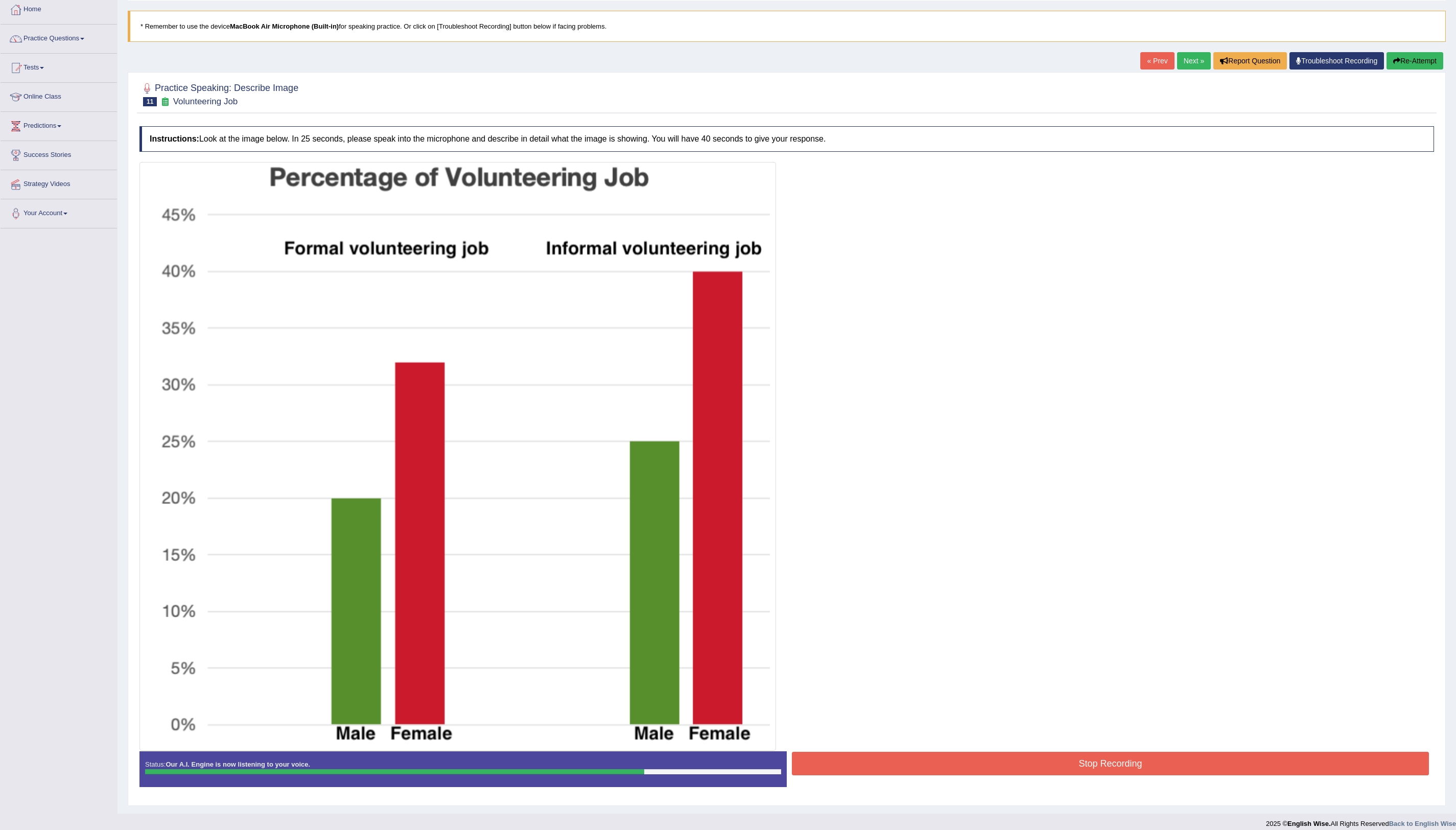
click at [1421, 57] on button "Re-Attempt" at bounding box center [1415, 61] width 57 height 17
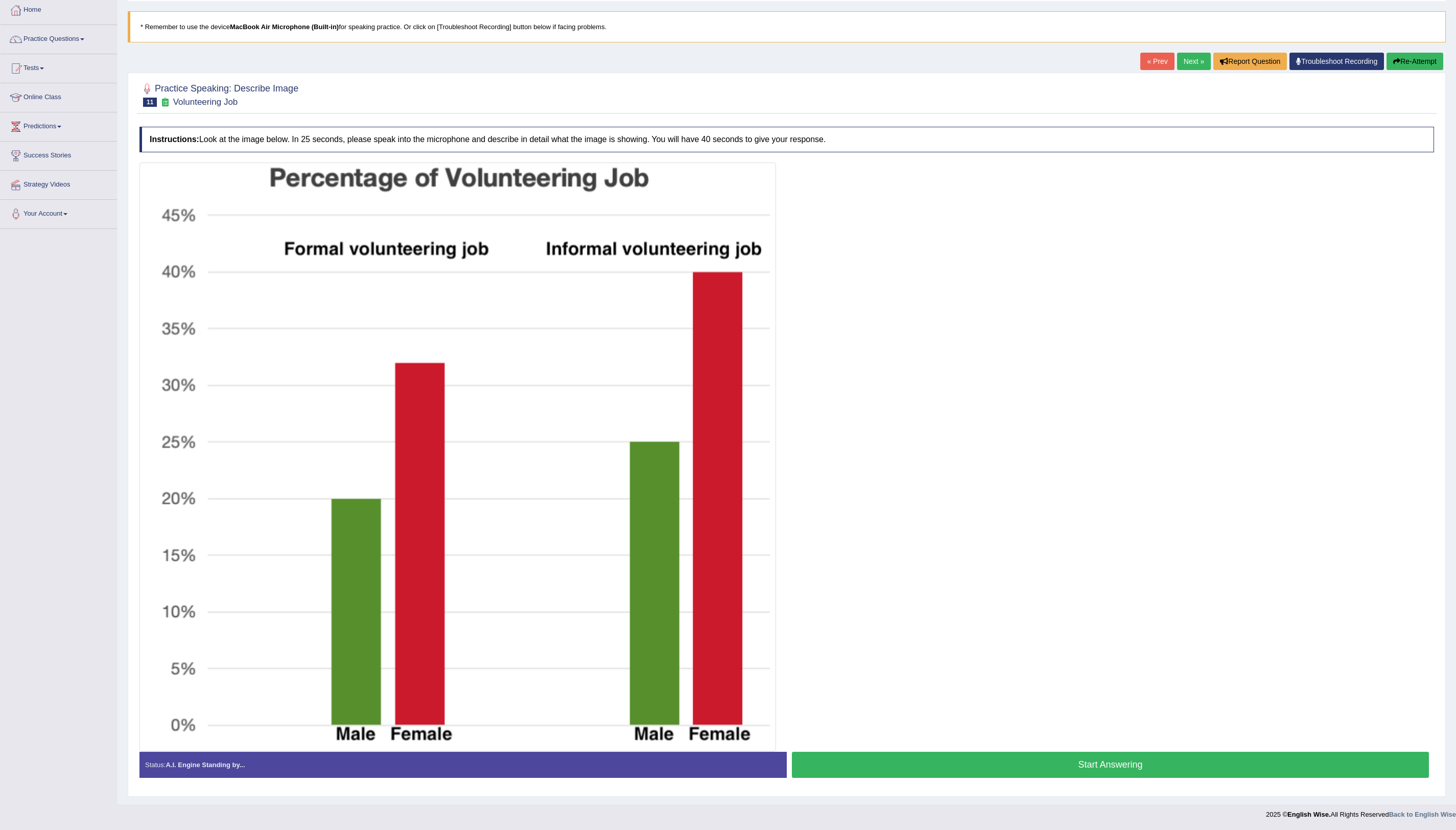
click at [1070, 771] on button "Start Answering" at bounding box center [1111, 765] width 638 height 26
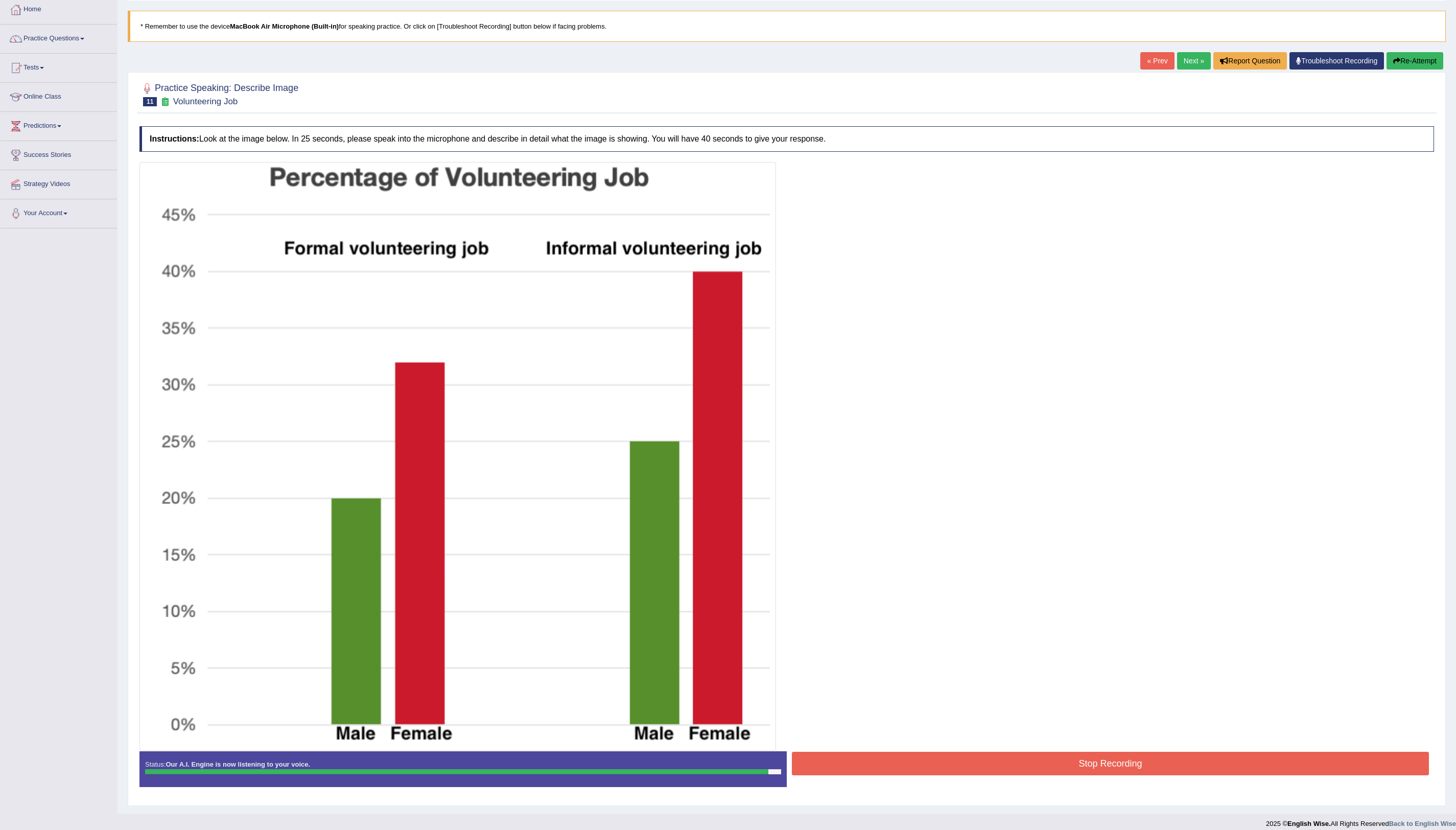
click at [1070, 771] on button "Stop Recording" at bounding box center [1111, 763] width 638 height 23
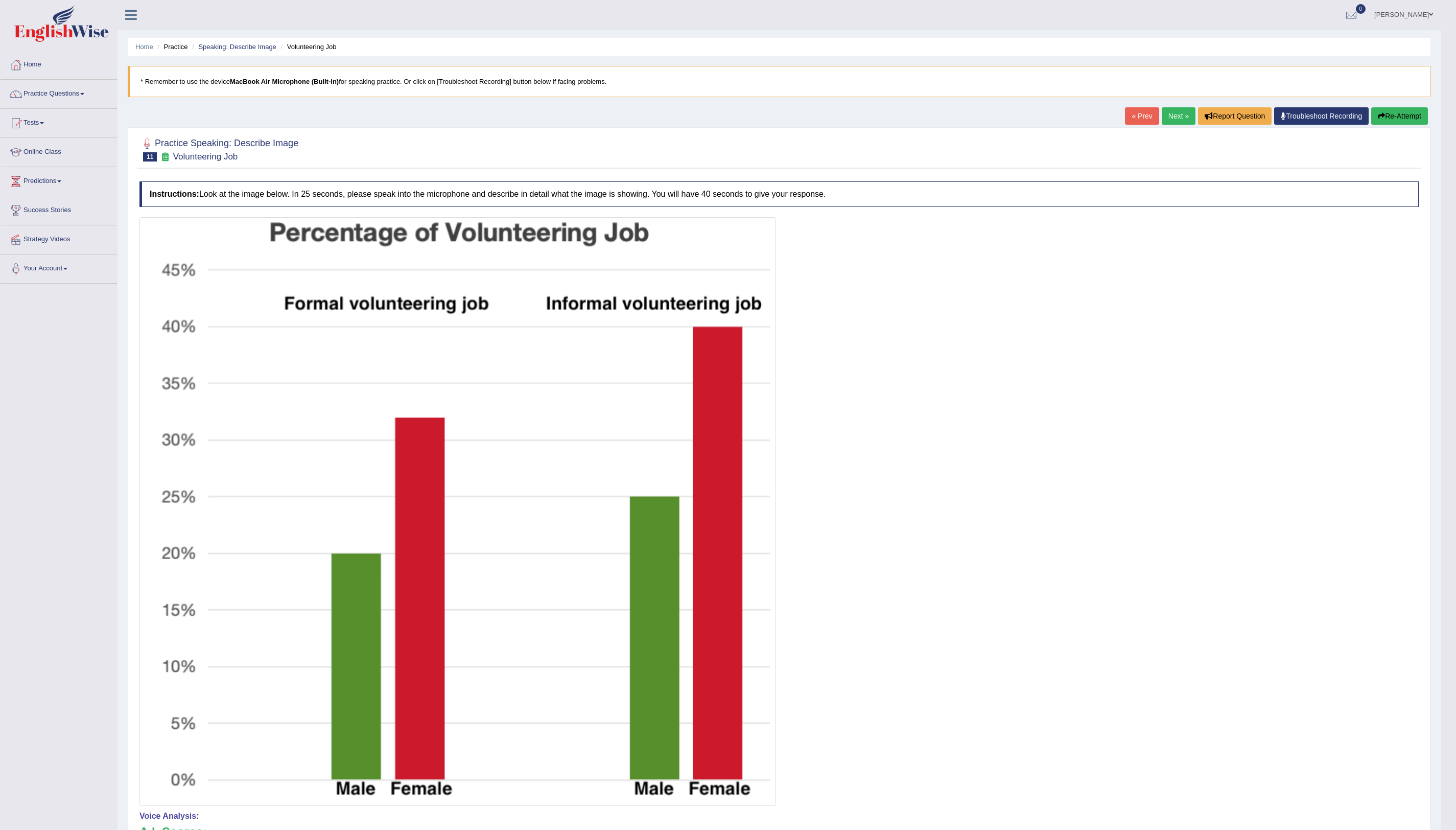
click at [1383, 115] on button "Re-Attempt" at bounding box center [1399, 116] width 57 height 17
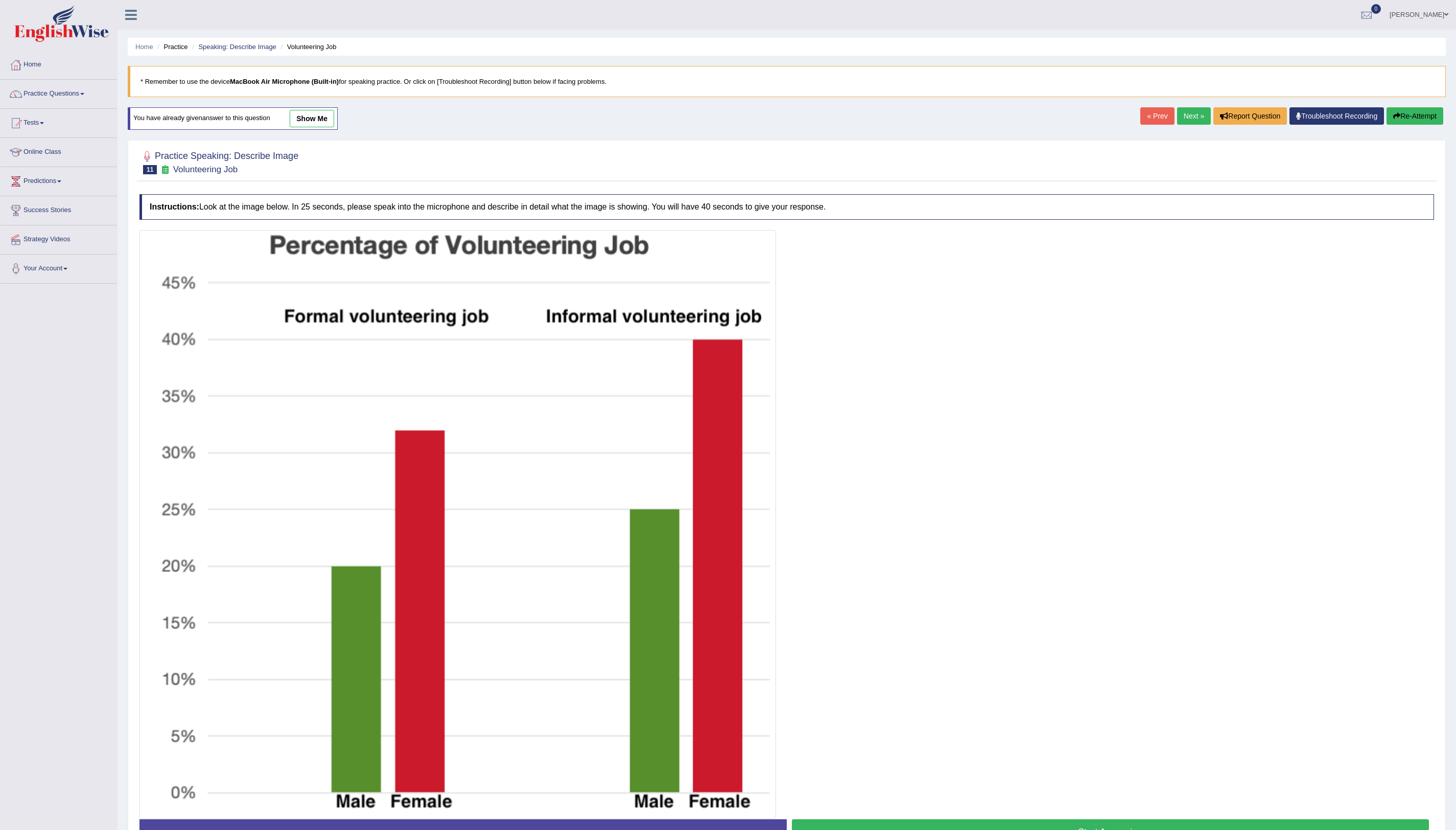
click at [1193, 124] on div "« Prev Next » Report Question Troubleshoot Recording Re-Attempt" at bounding box center [1293, 117] width 306 height 20
click at [1187, 112] on link "Next »" at bounding box center [1194, 116] width 33 height 17
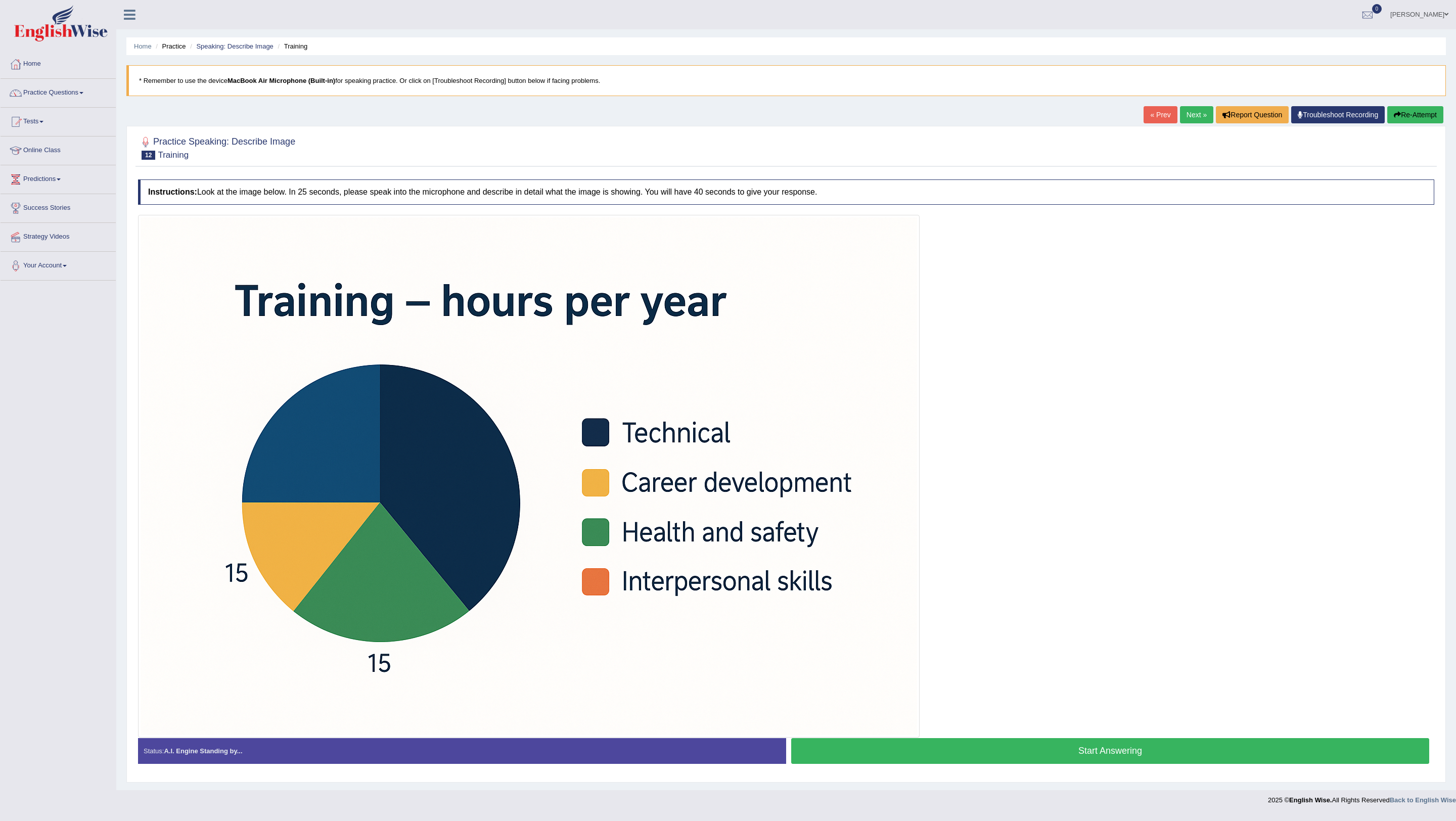
click at [1124, 744] on button "Start Answering" at bounding box center [1110, 751] width 639 height 25
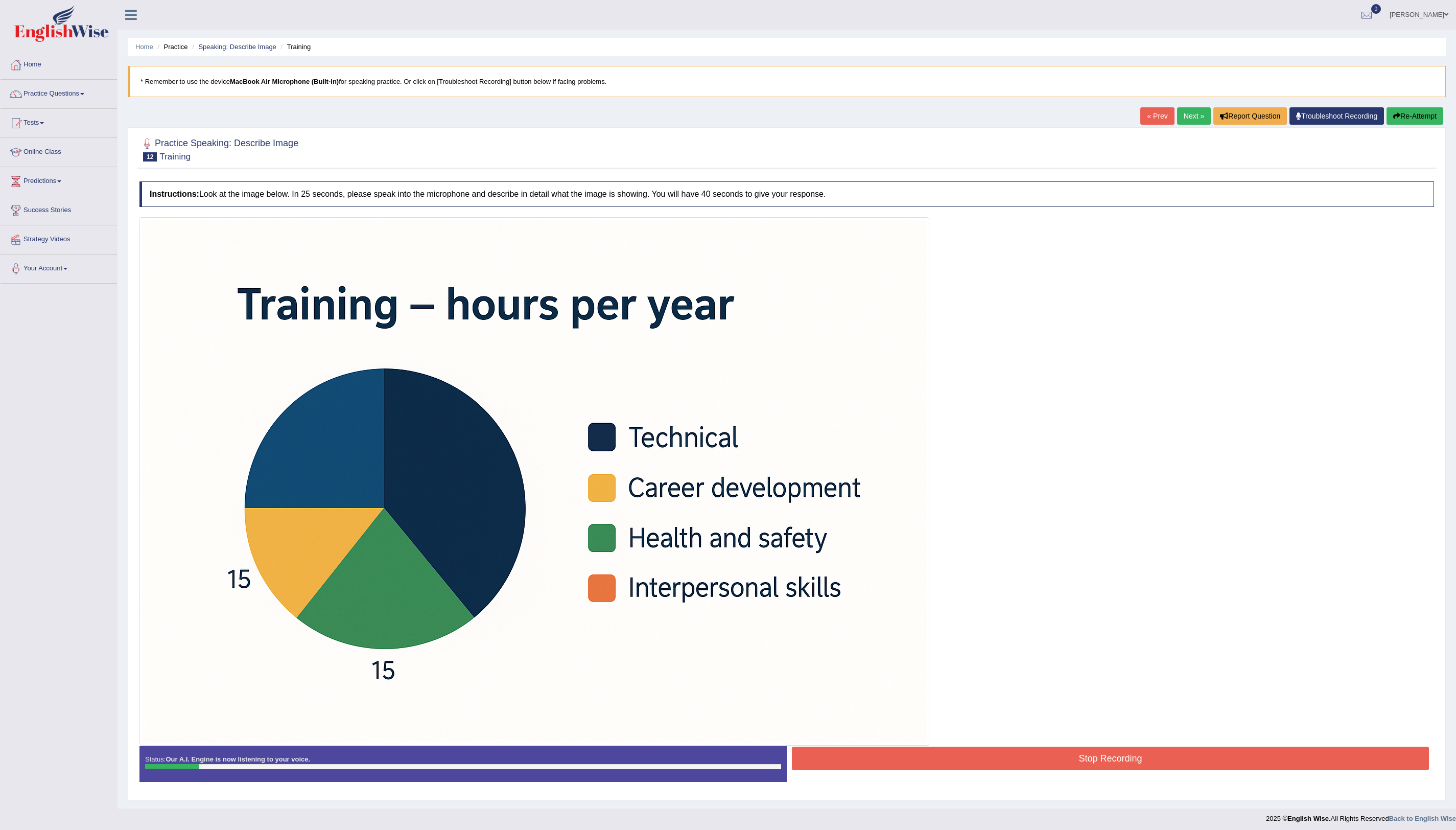
click at [1417, 117] on button "Re-Attempt" at bounding box center [1415, 116] width 57 height 17
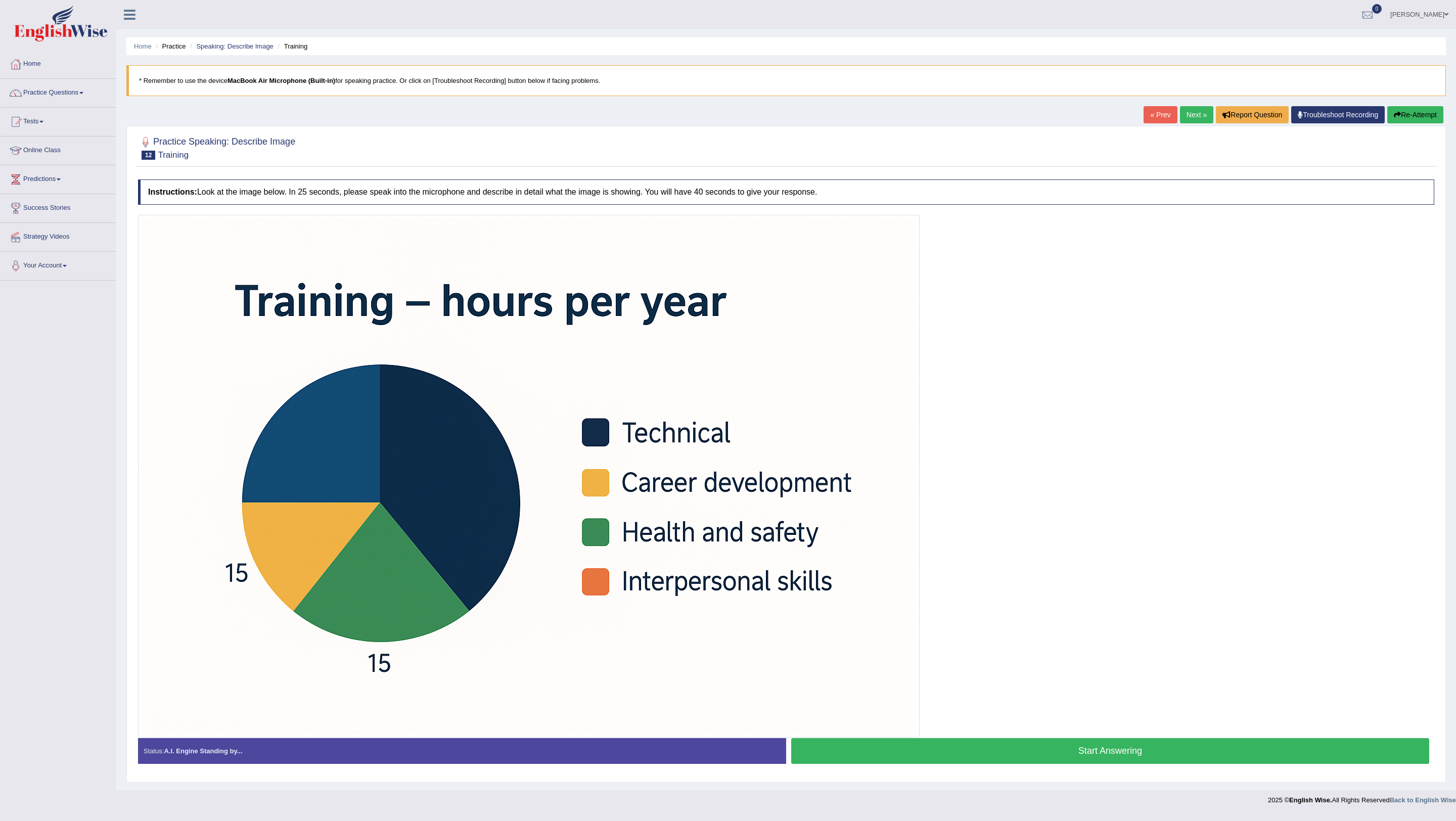
click at [1103, 753] on button "Start Answering" at bounding box center [1110, 751] width 639 height 25
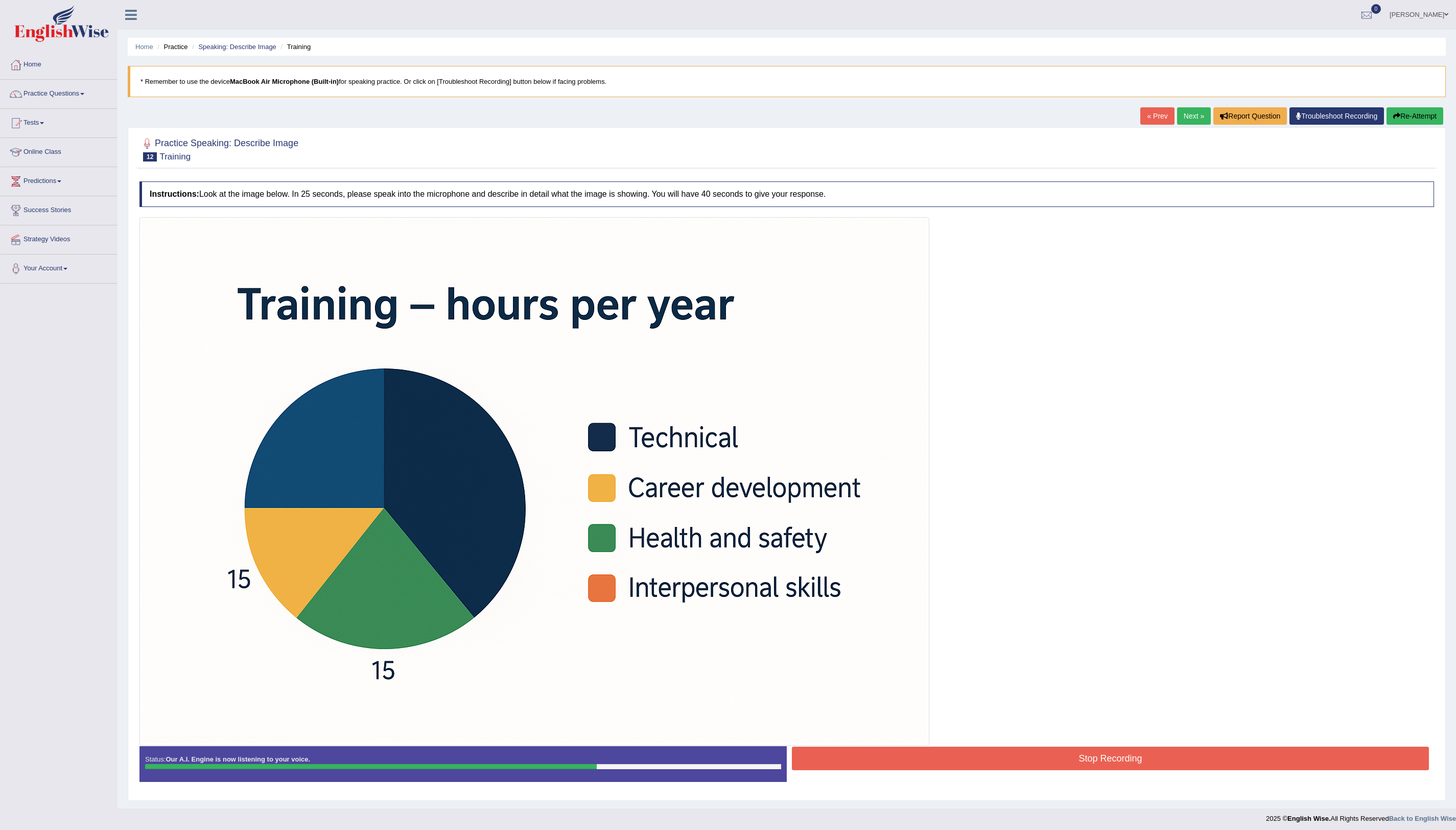
click at [1429, 113] on button "Re-Attempt" at bounding box center [1415, 116] width 57 height 17
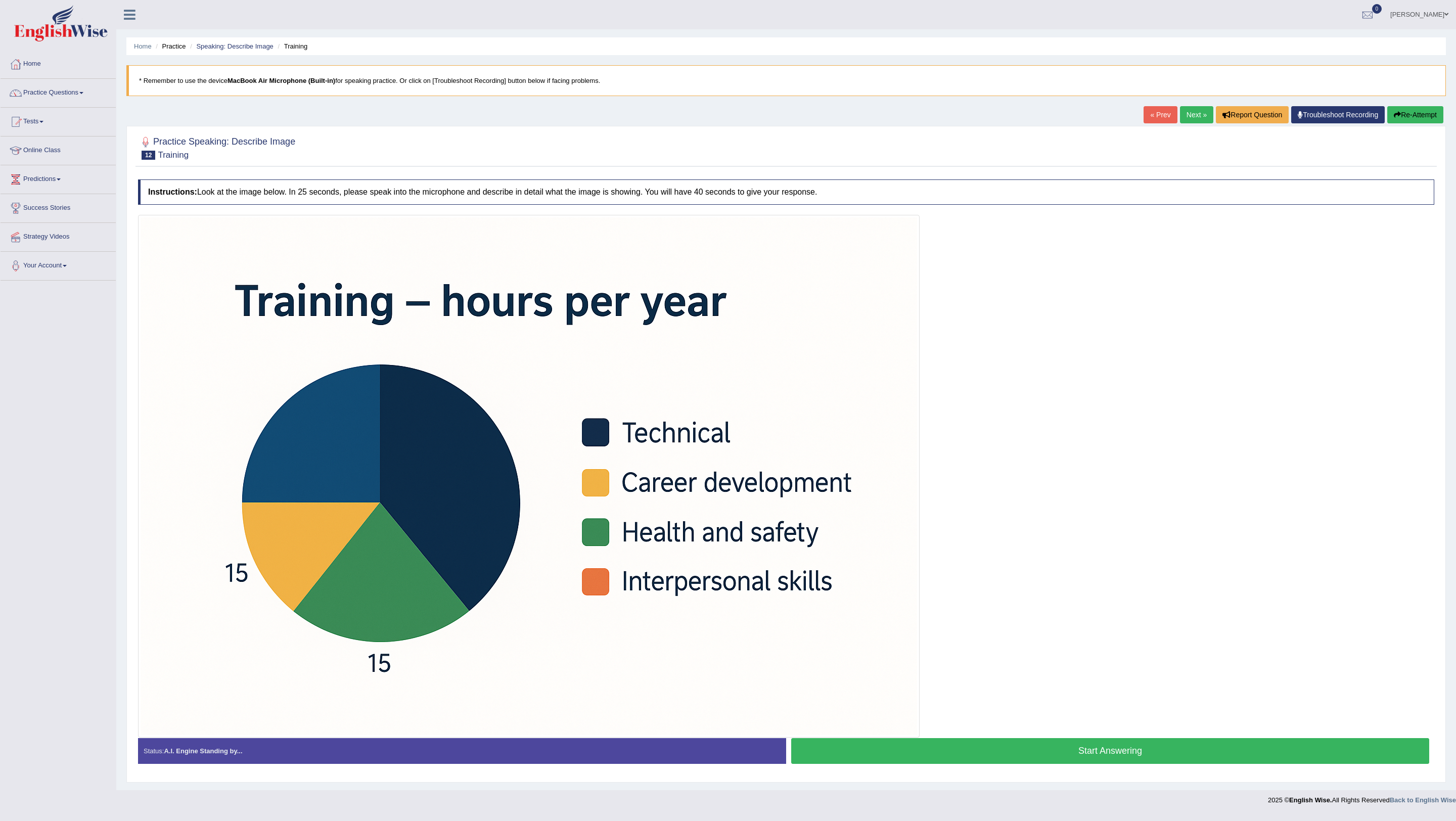
click at [1068, 751] on button "Start Answering" at bounding box center [1110, 751] width 639 height 25
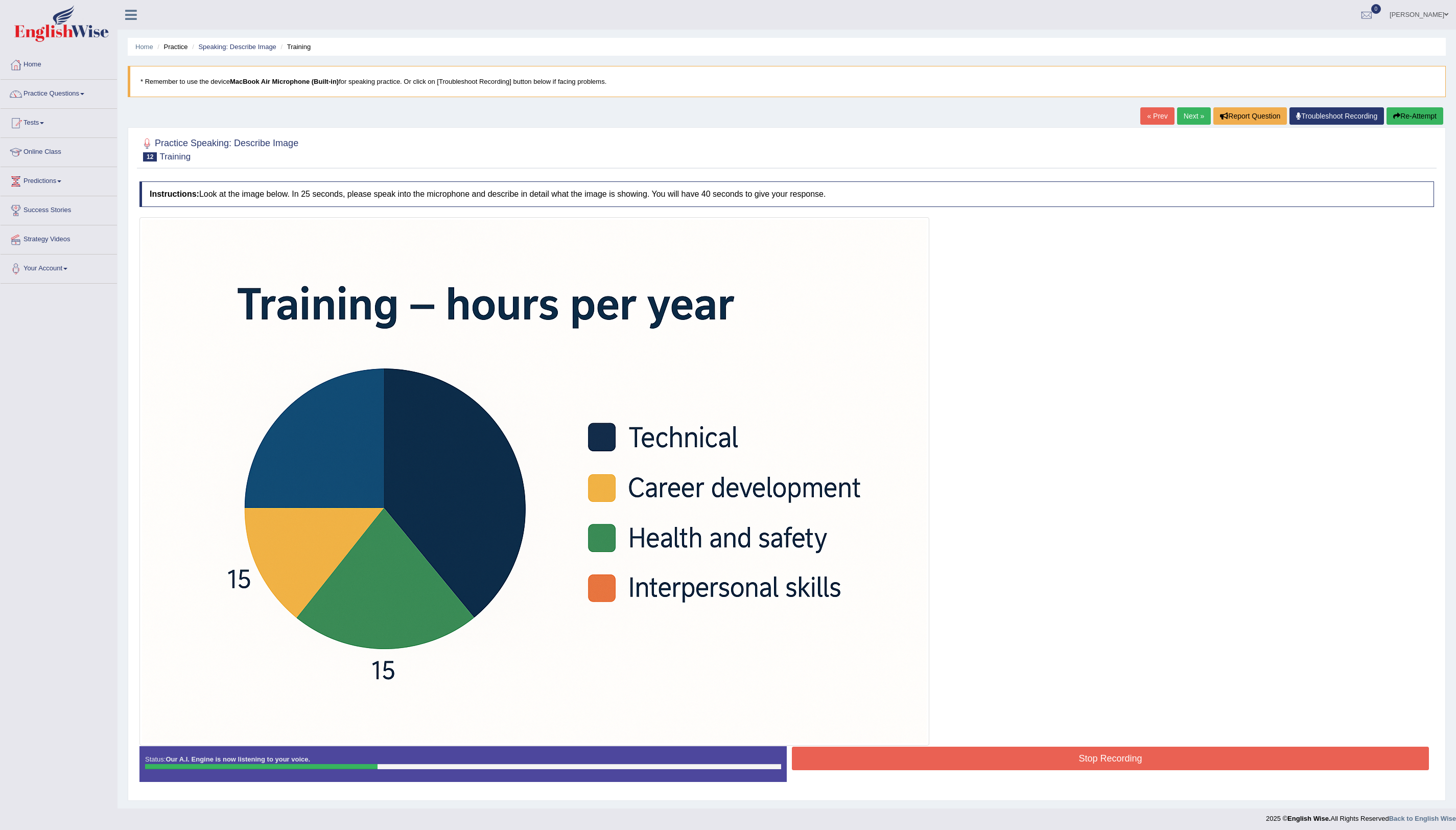
click at [1423, 109] on button "Re-Attempt" at bounding box center [1415, 116] width 57 height 17
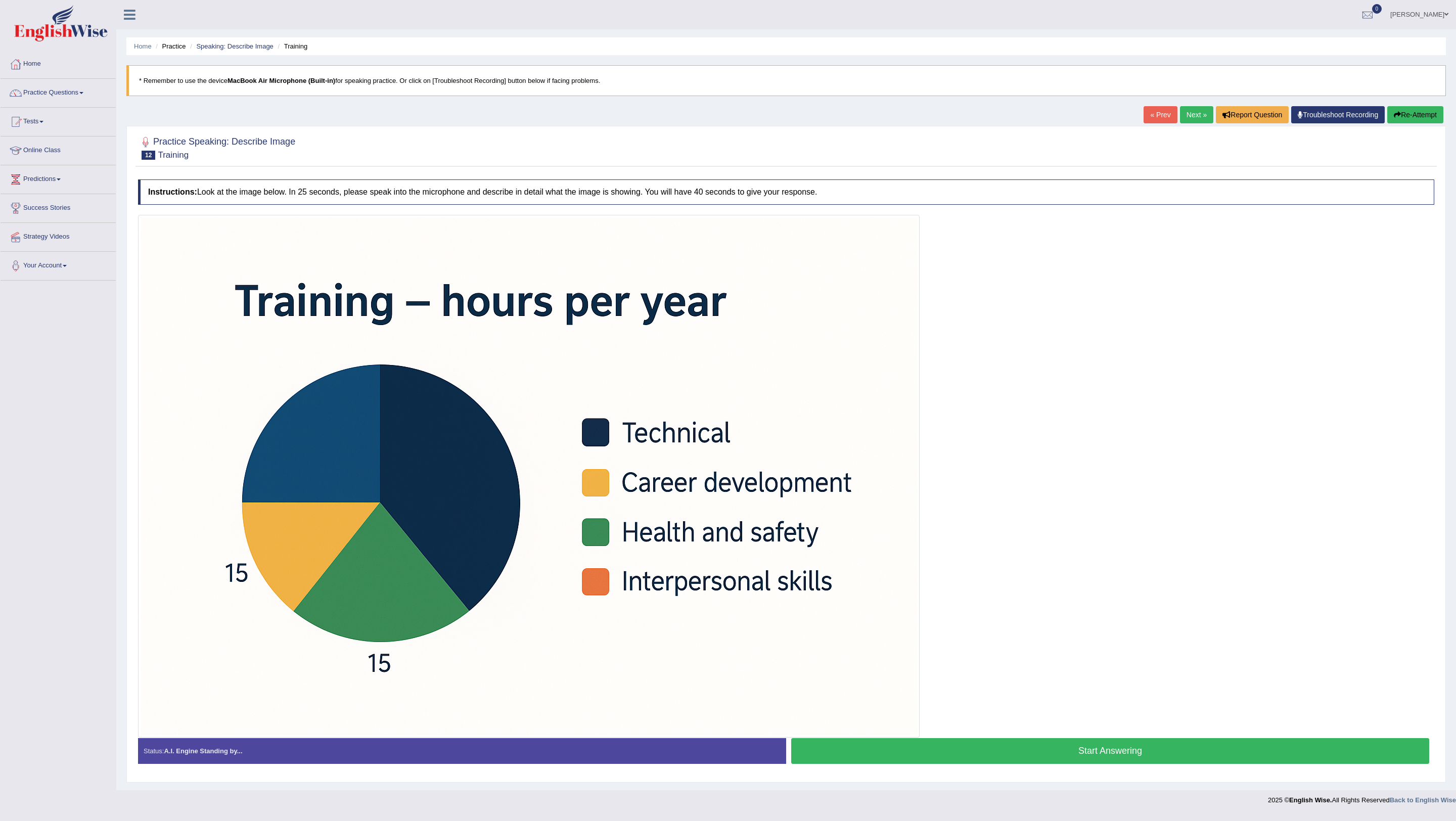
click at [1106, 751] on button "Start Answering" at bounding box center [1110, 751] width 639 height 25
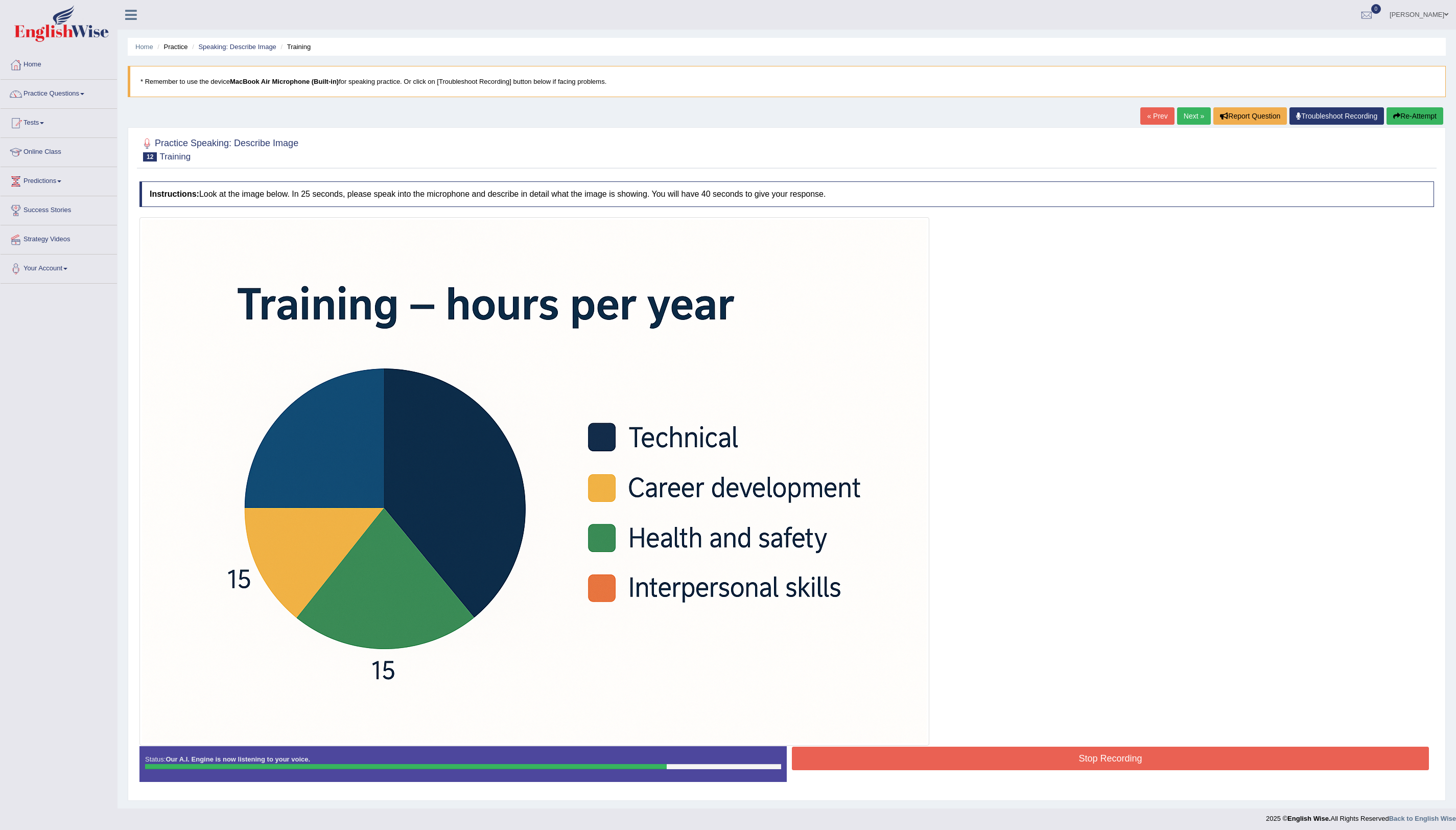
click at [1117, 760] on button "Stop Recording" at bounding box center [1111, 758] width 638 height 23
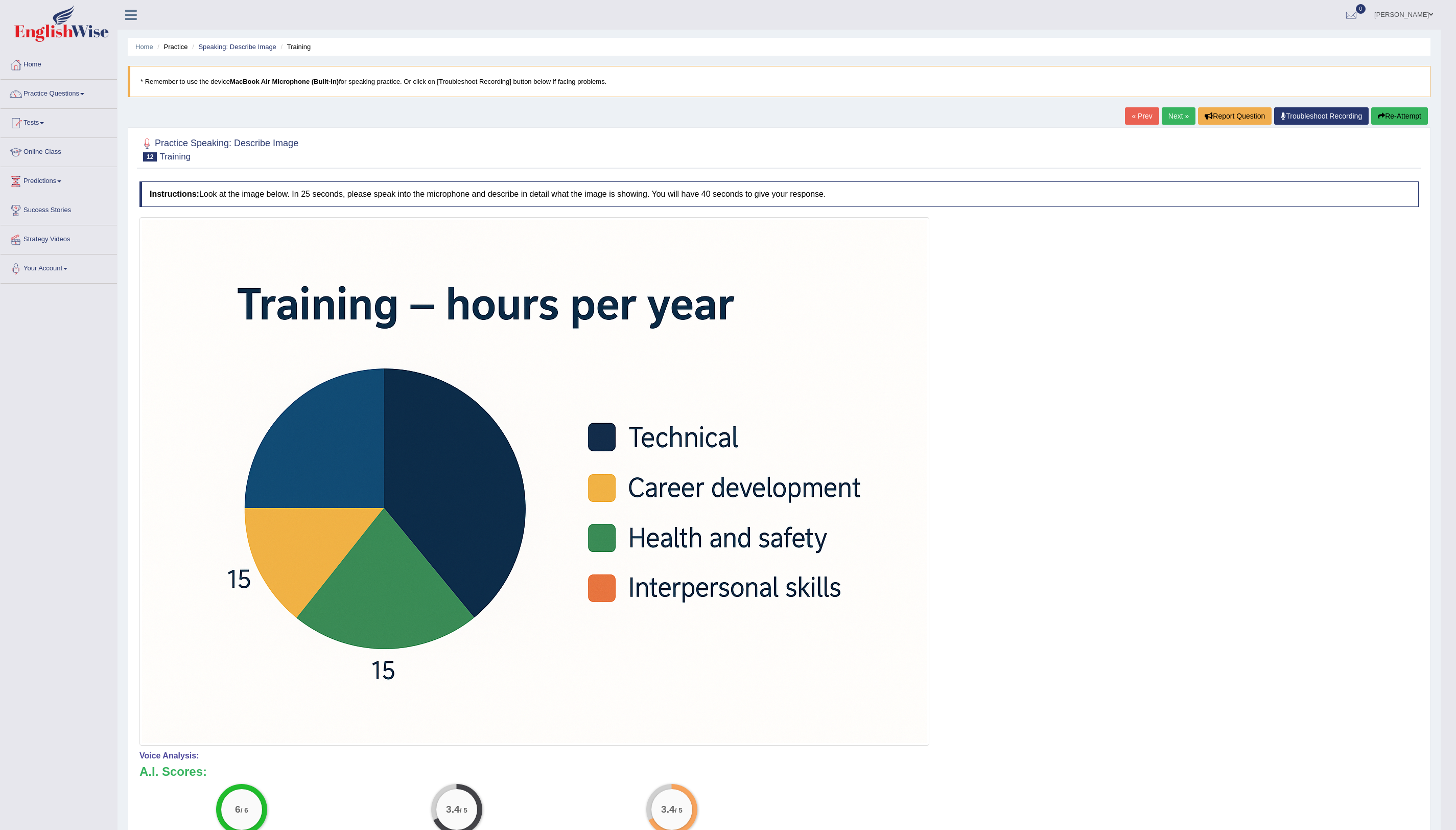
click at [1174, 121] on link "Next »" at bounding box center [1178, 116] width 33 height 17
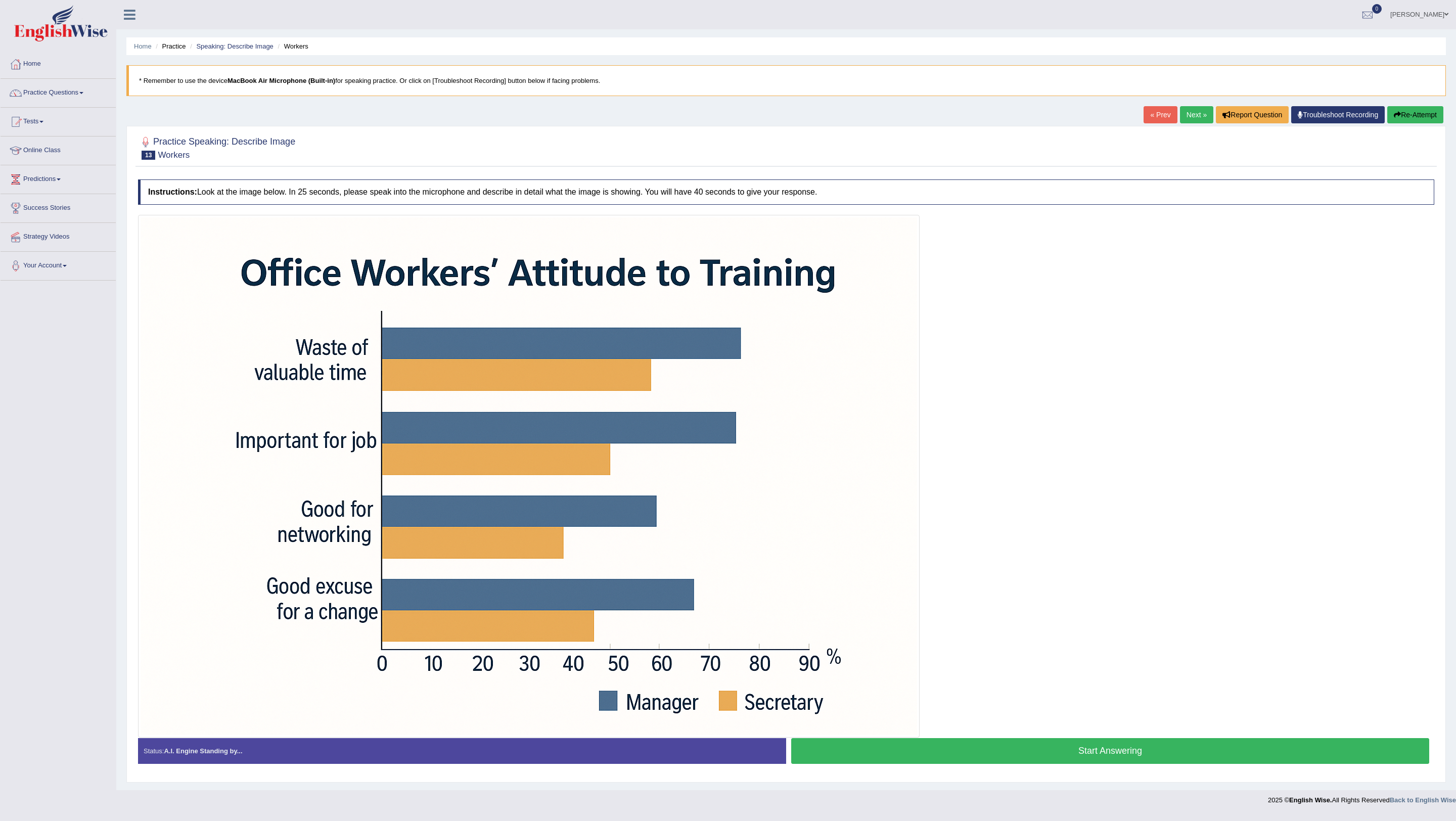
click at [1073, 753] on button "Start Answering" at bounding box center [1110, 751] width 639 height 25
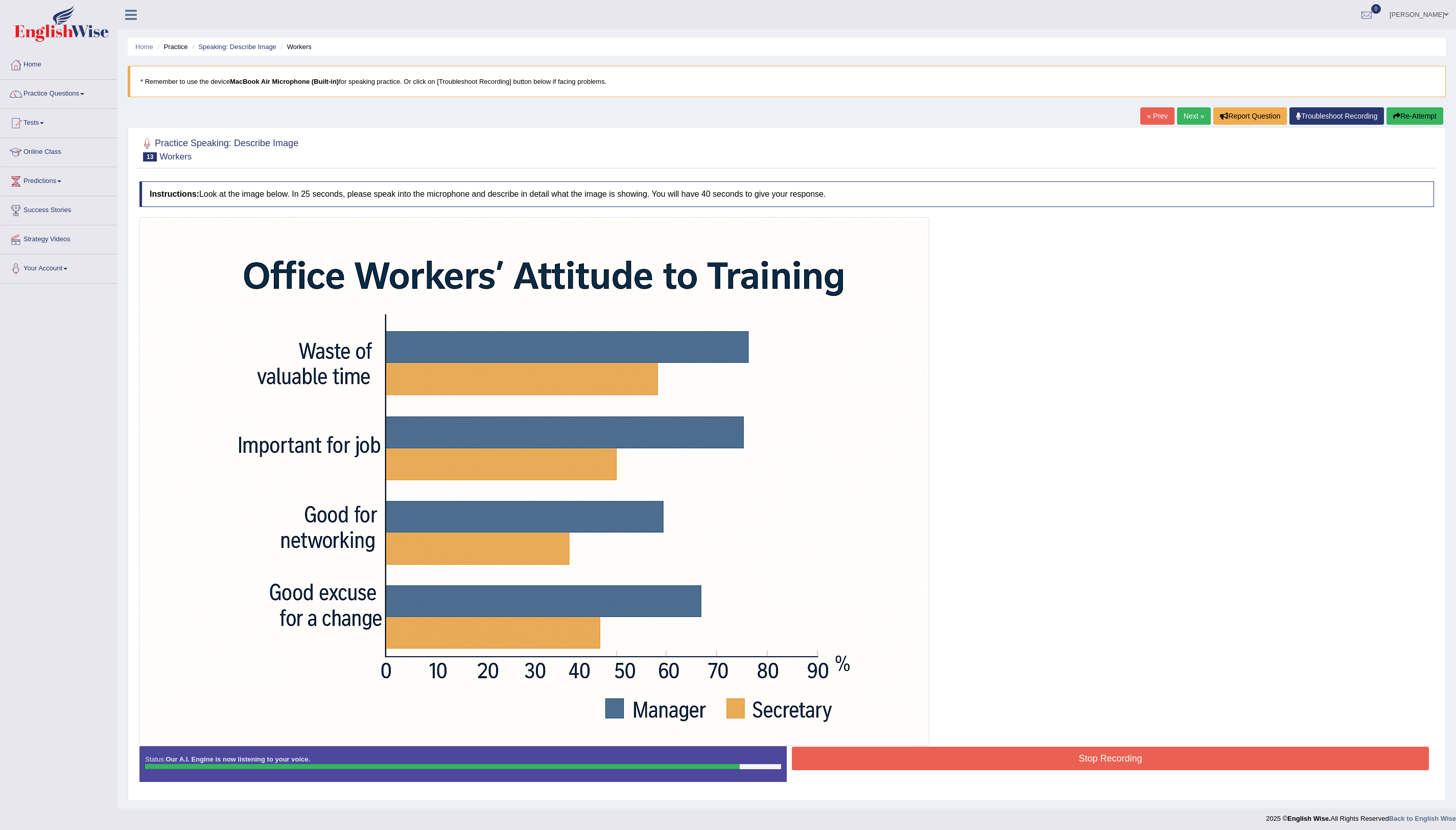
click at [1084, 761] on button "Stop Recording" at bounding box center [1111, 758] width 638 height 23
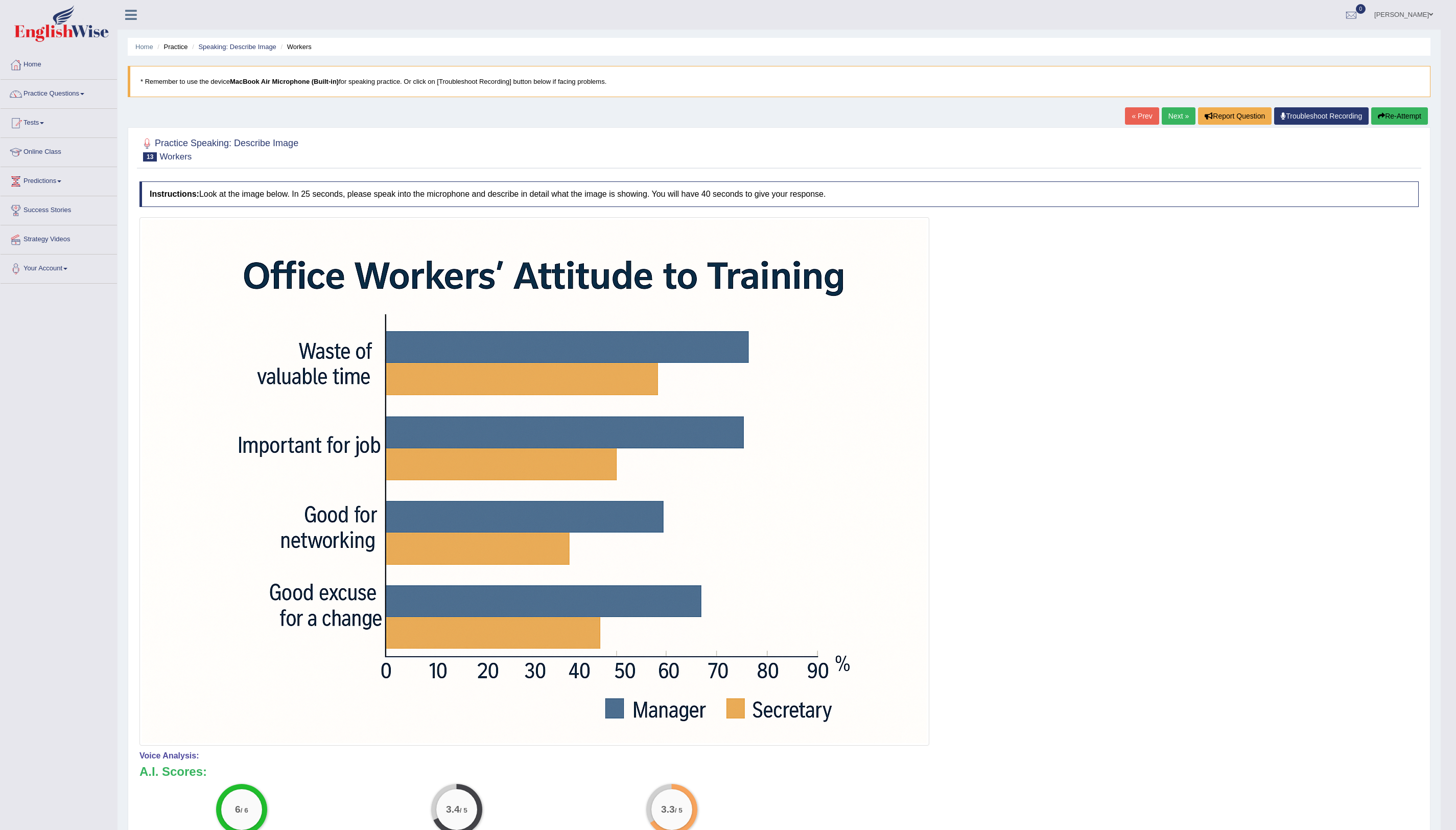
click at [1165, 114] on link "Next »" at bounding box center [1178, 116] width 33 height 17
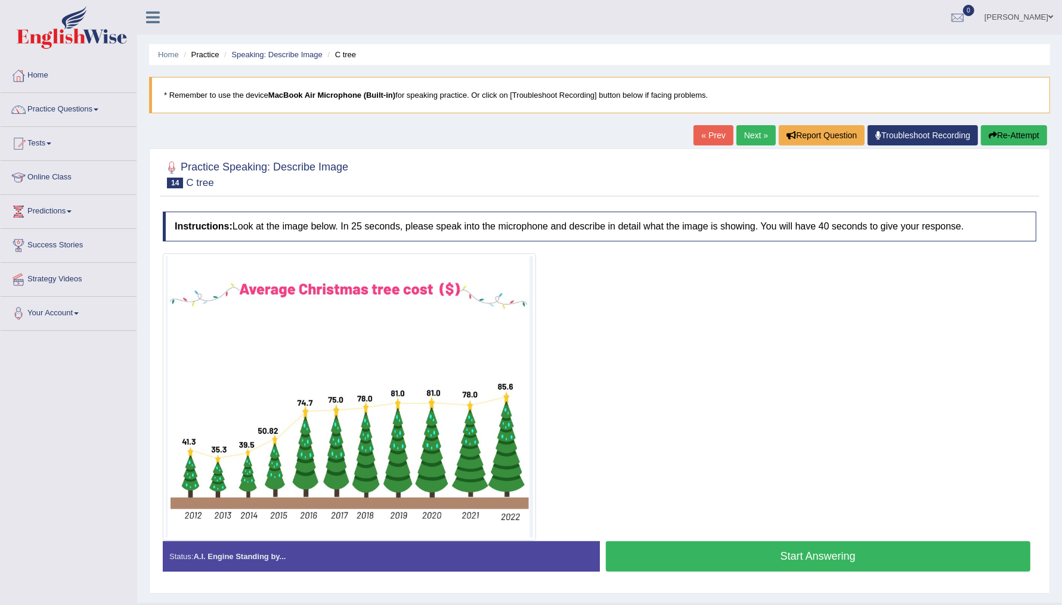
click at [781, 553] on button "Start Answering" at bounding box center [818, 556] width 425 height 30
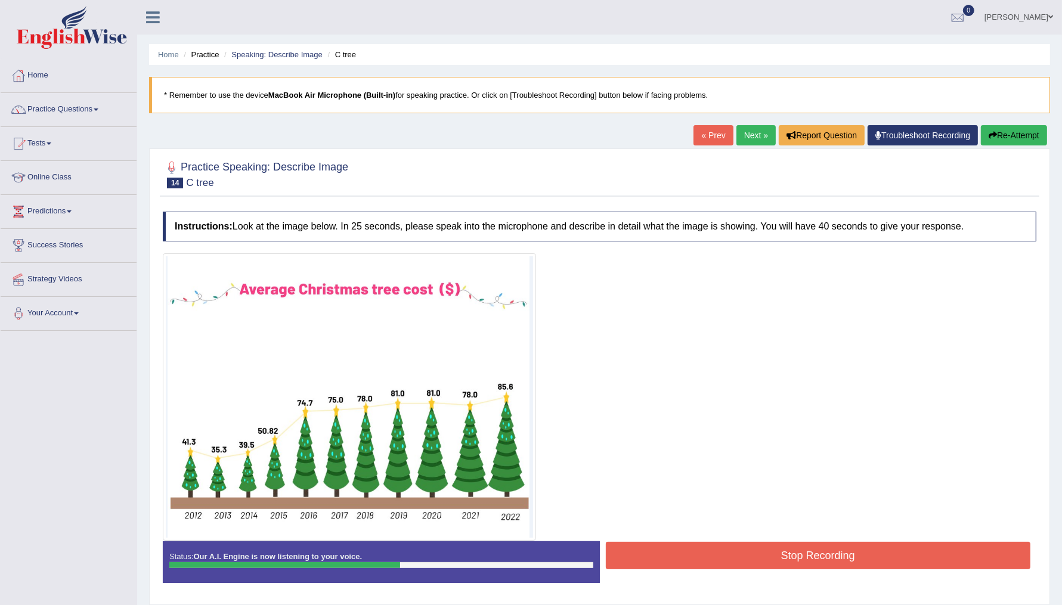
click at [1008, 134] on button "Re-Attempt" at bounding box center [1014, 135] width 66 height 20
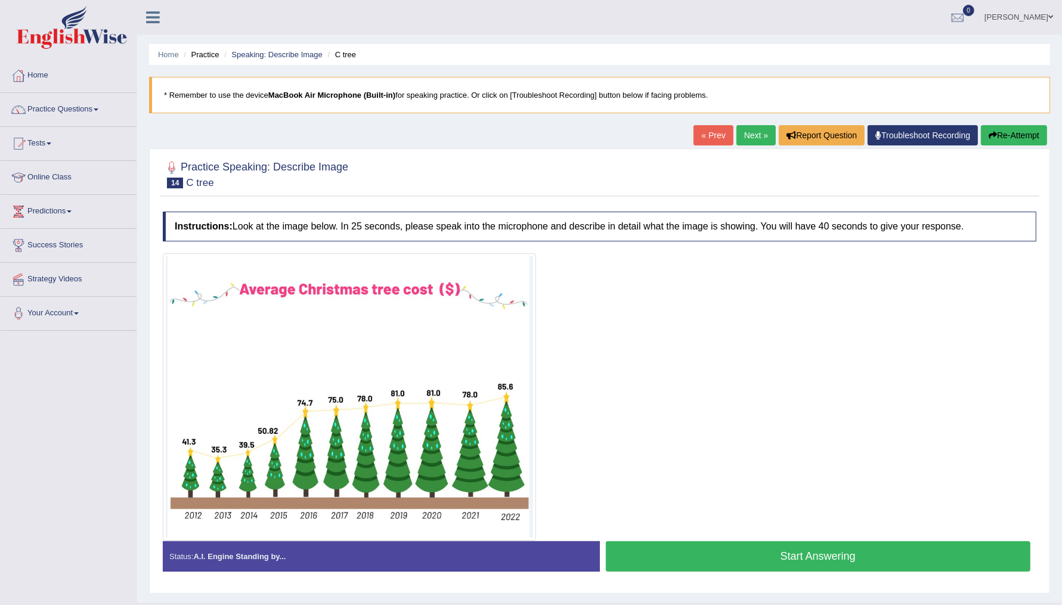
click at [785, 559] on button "Start Answering" at bounding box center [818, 556] width 425 height 30
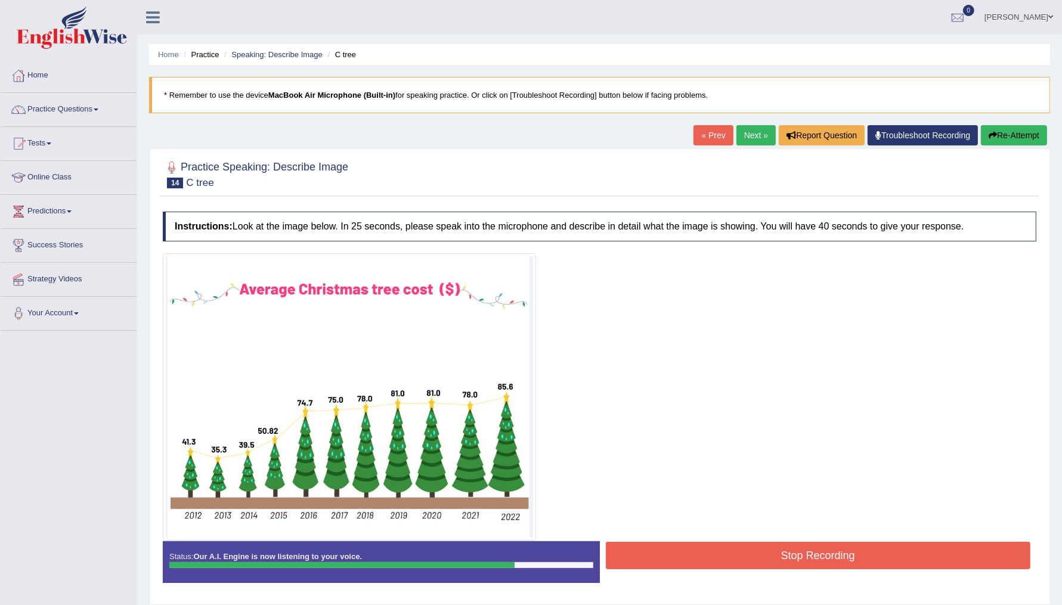
click at [785, 559] on button "Stop Recording" at bounding box center [818, 555] width 425 height 27
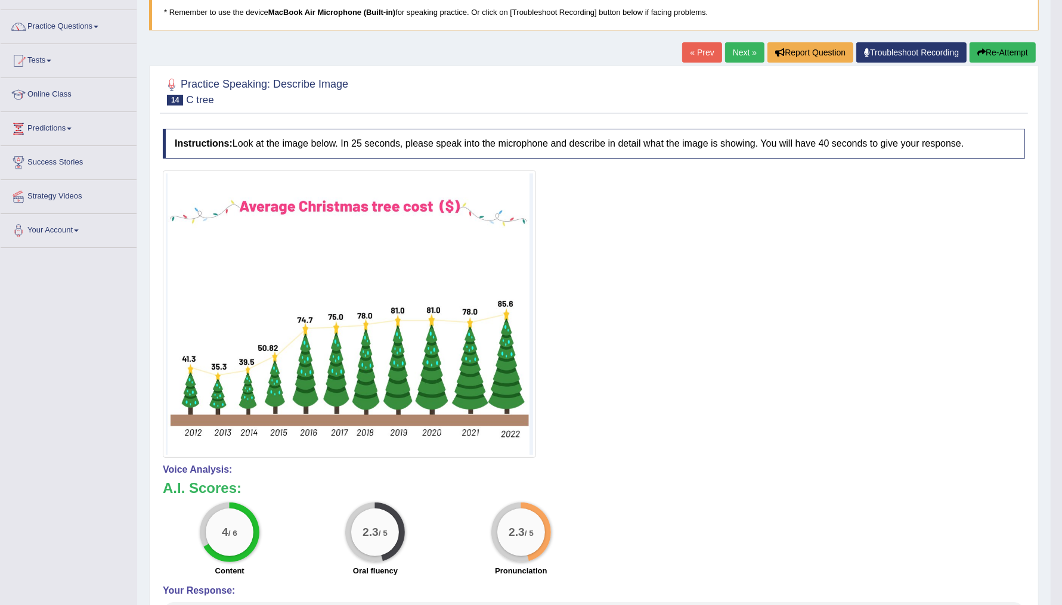
scroll to position [78, 0]
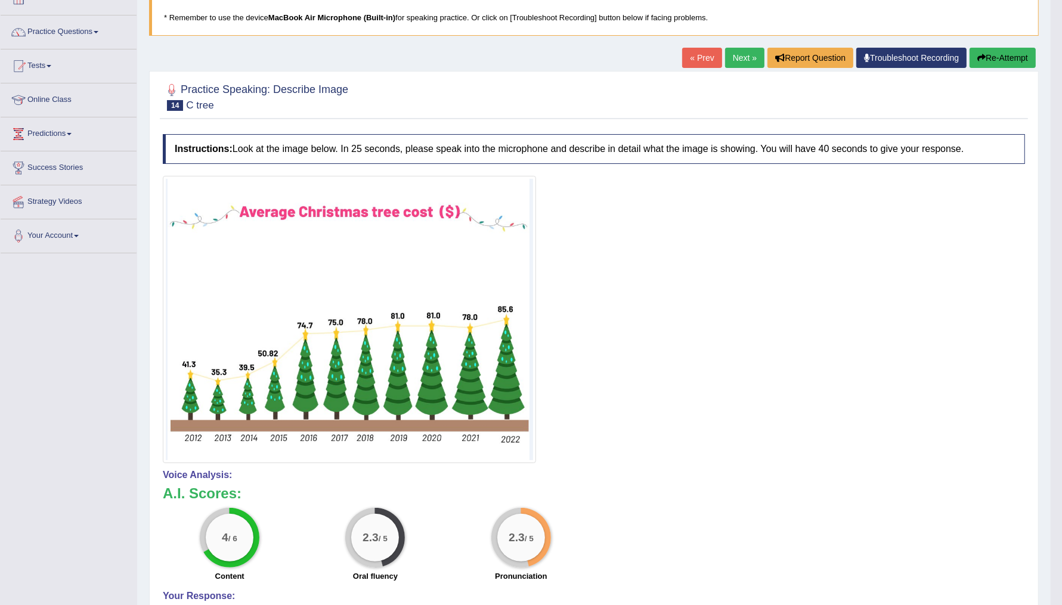
click at [1009, 51] on button "Re-Attempt" at bounding box center [1003, 58] width 66 height 20
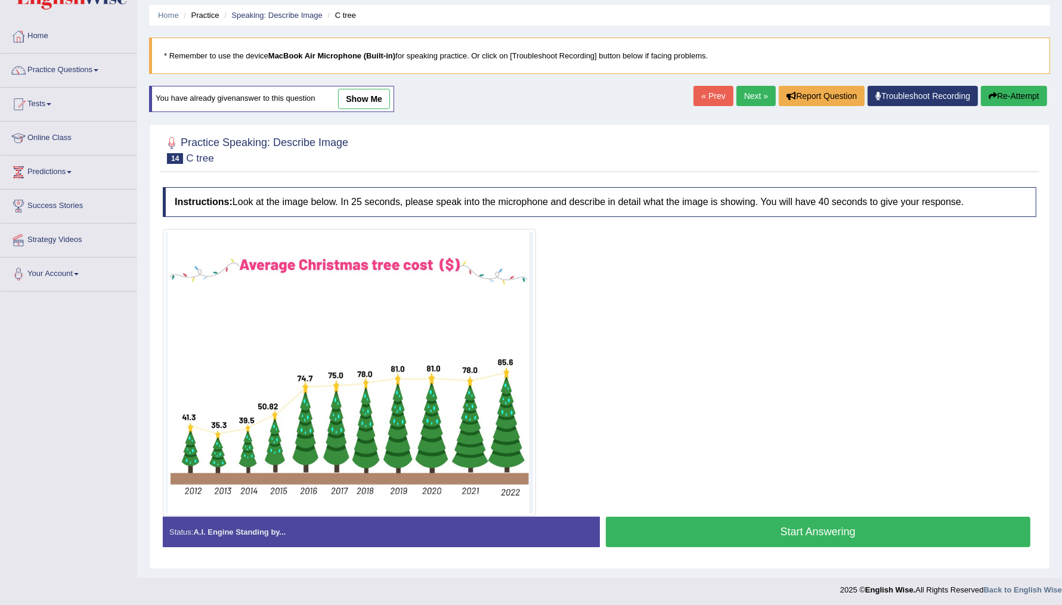
click at [799, 532] on button "Start Answering" at bounding box center [818, 532] width 425 height 30
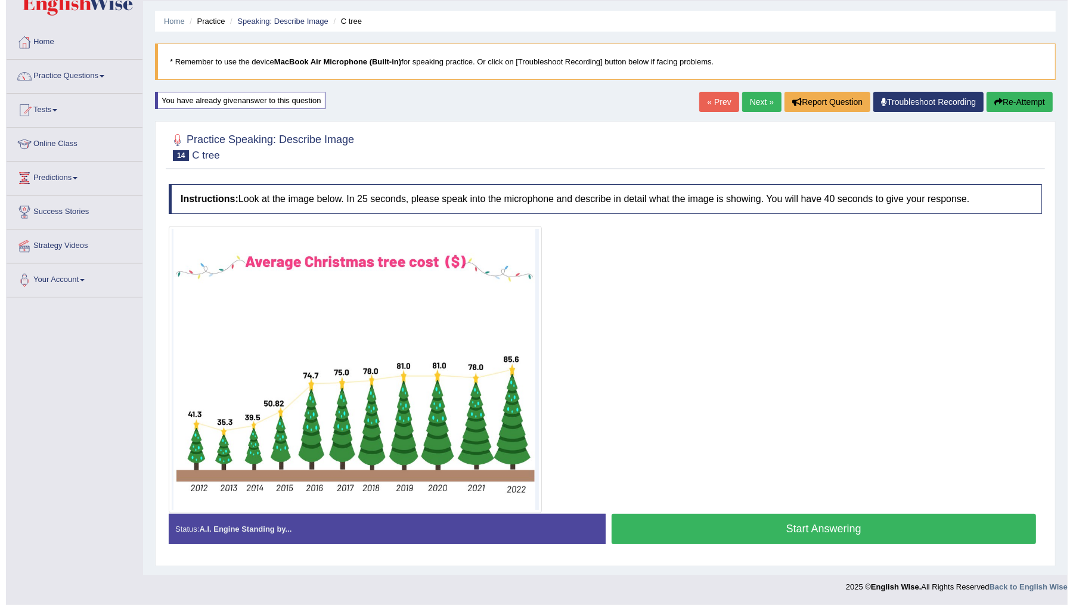
scroll to position [32, 0]
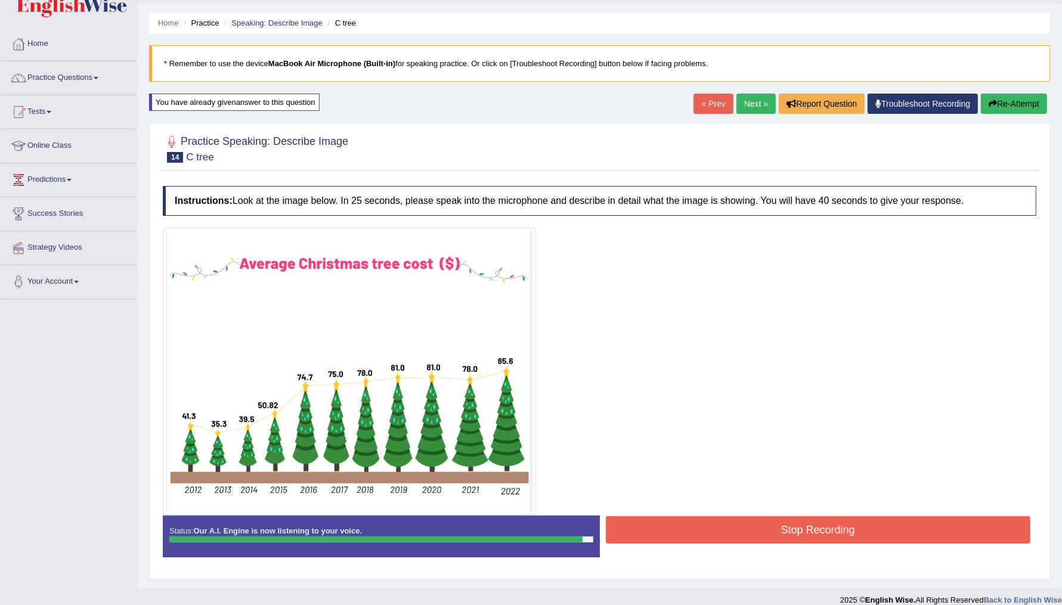
click at [799, 532] on button "Stop Recording" at bounding box center [818, 529] width 425 height 27
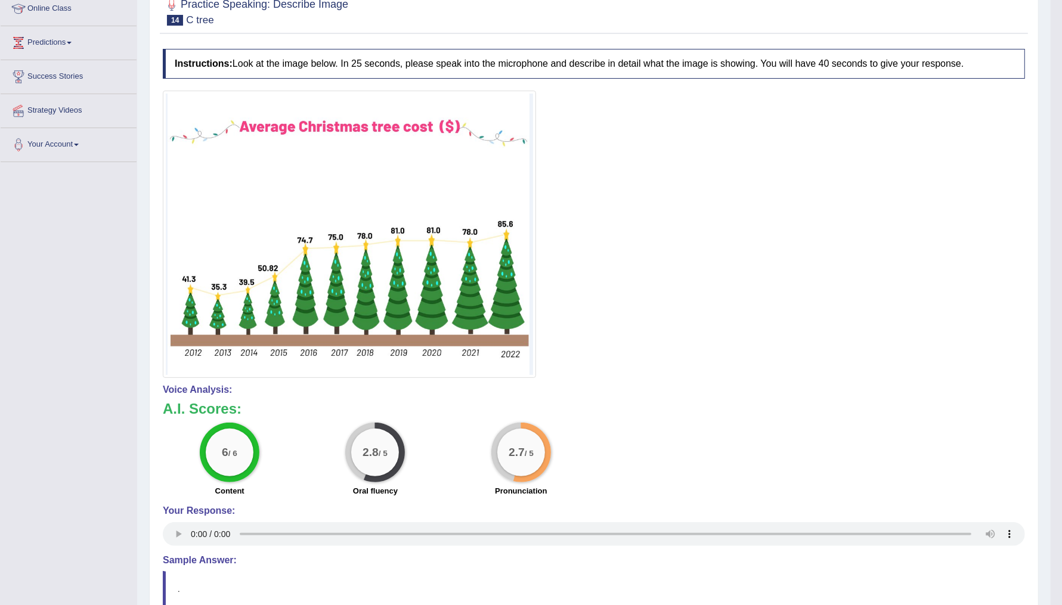
scroll to position [101, 0]
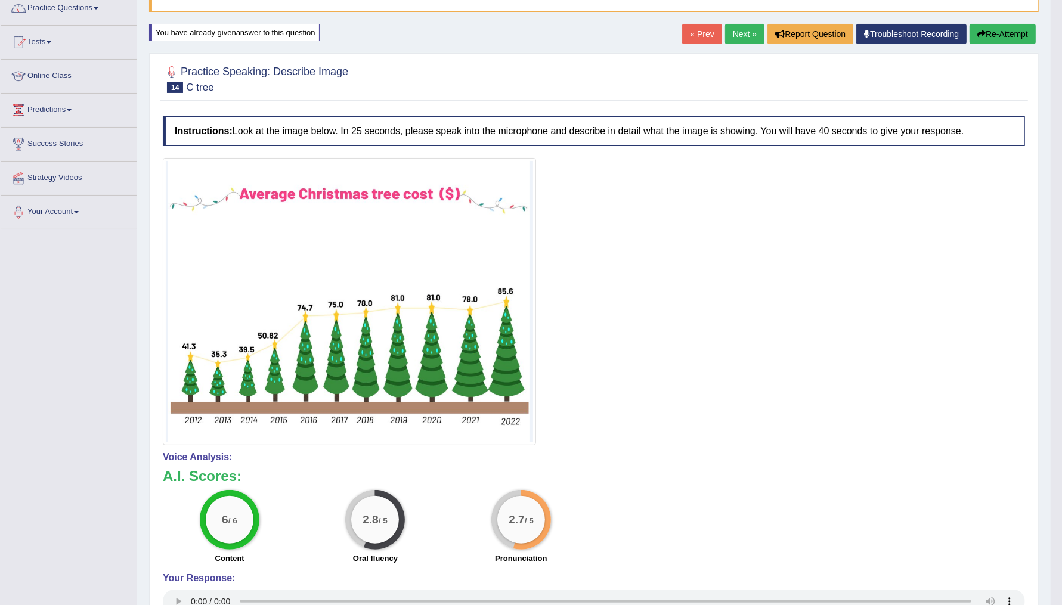
click at [740, 33] on link "Next »" at bounding box center [744, 34] width 39 height 20
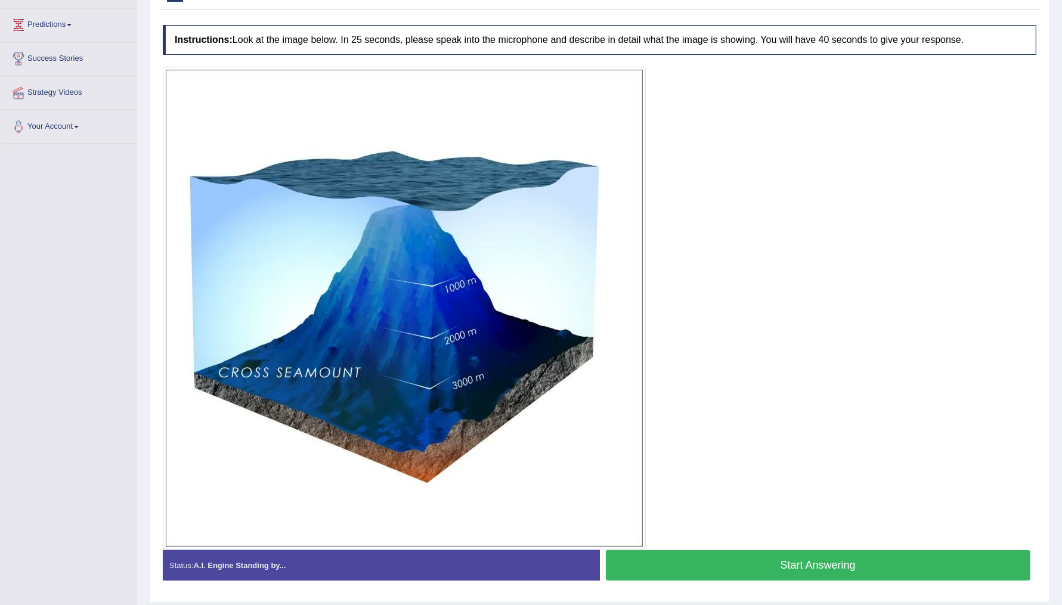
scroll to position [188, 0]
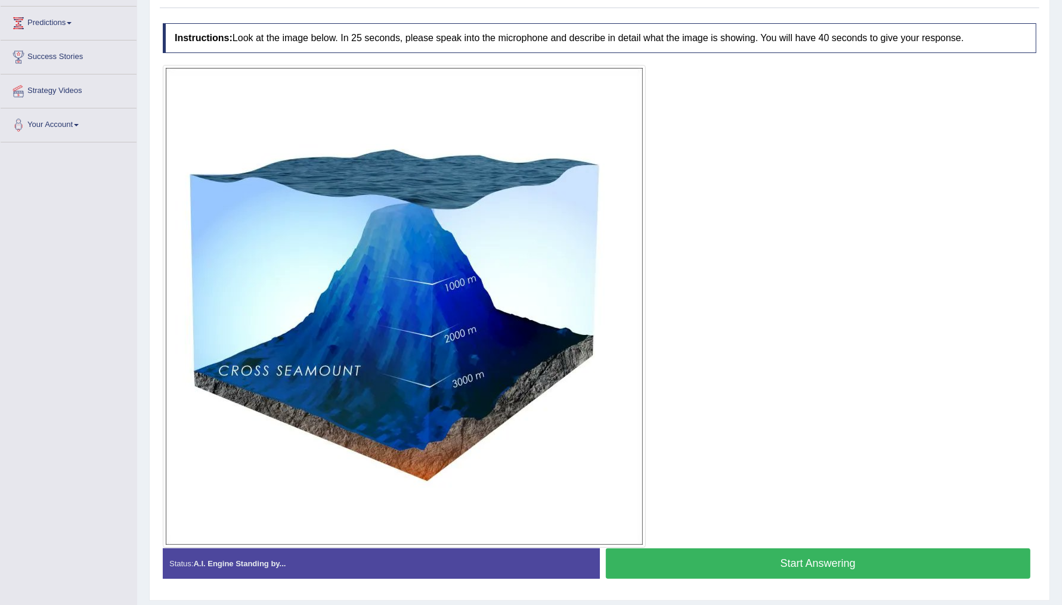
click at [794, 558] on button "Start Answering" at bounding box center [818, 564] width 425 height 30
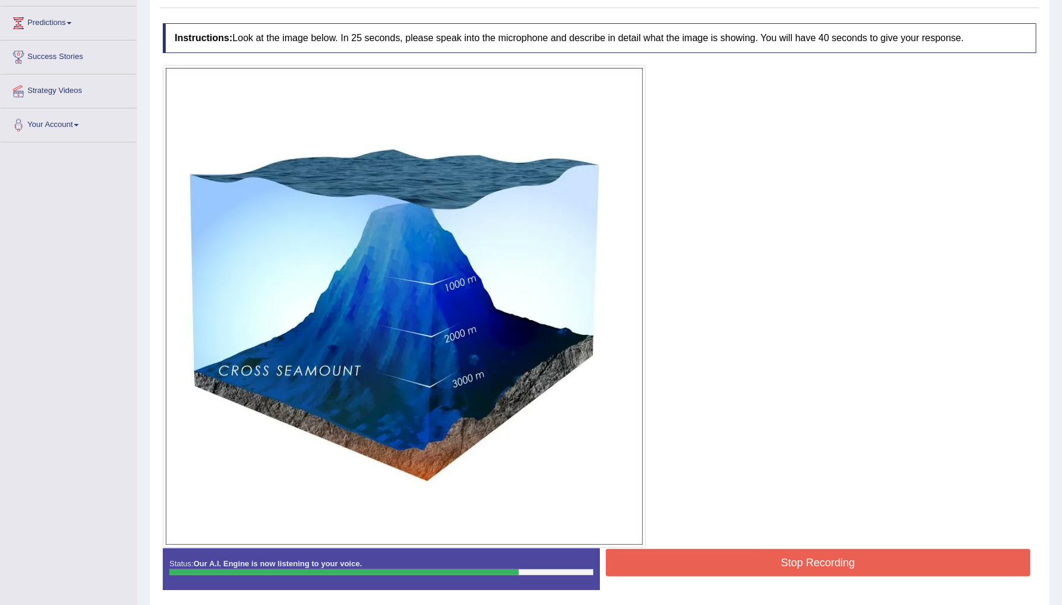
click at [794, 558] on button "Stop Recording" at bounding box center [818, 562] width 425 height 27
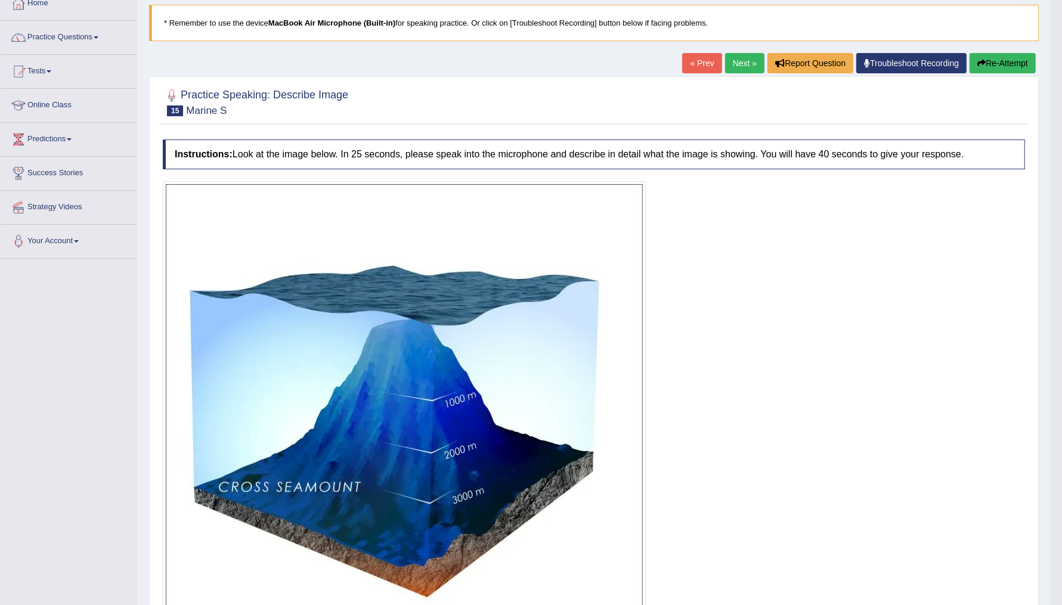
scroll to position [45, 0]
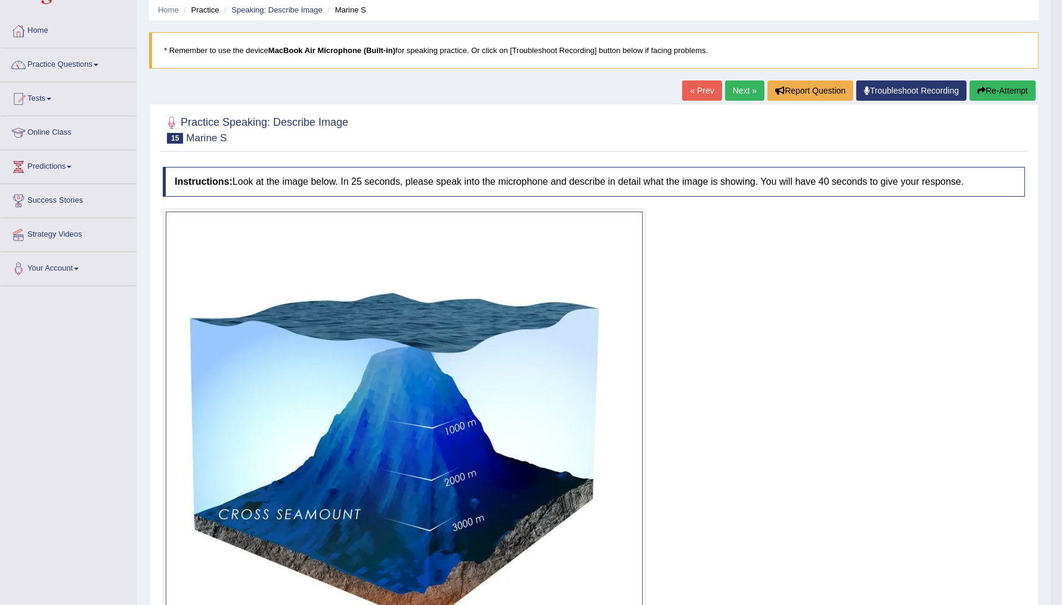
click at [735, 95] on link "Next »" at bounding box center [744, 90] width 39 height 20
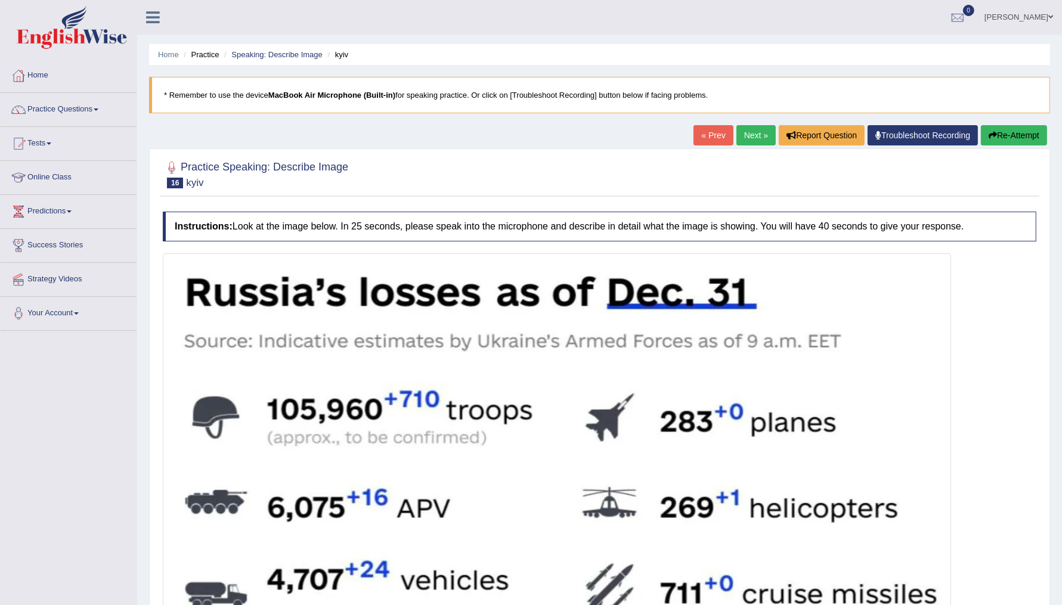
click at [735, 95] on blockquote "* Remember to use the device MacBook Air Microphone (Built-in) for speaking pra…" at bounding box center [599, 95] width 901 height 36
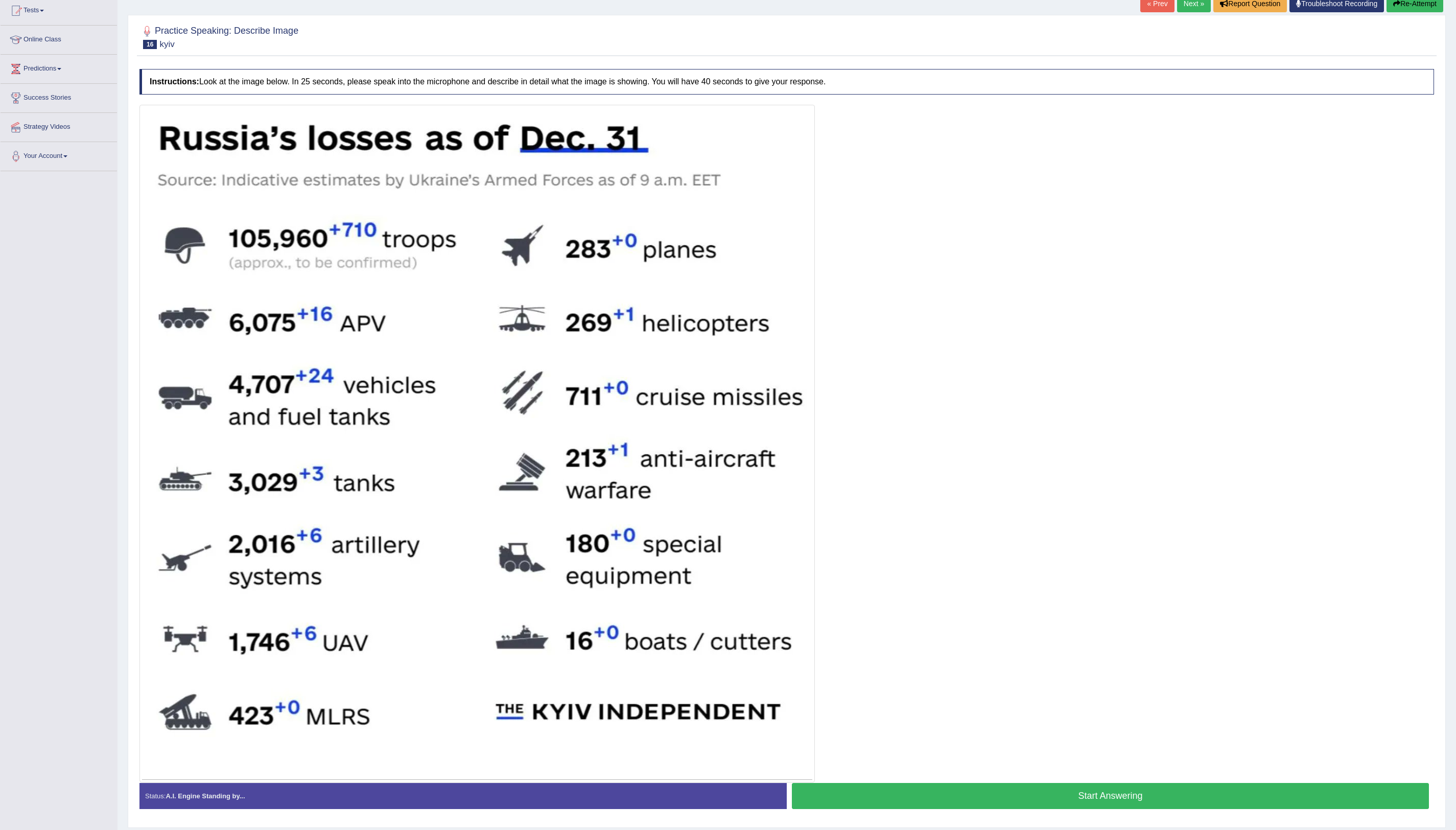
scroll to position [110, 0]
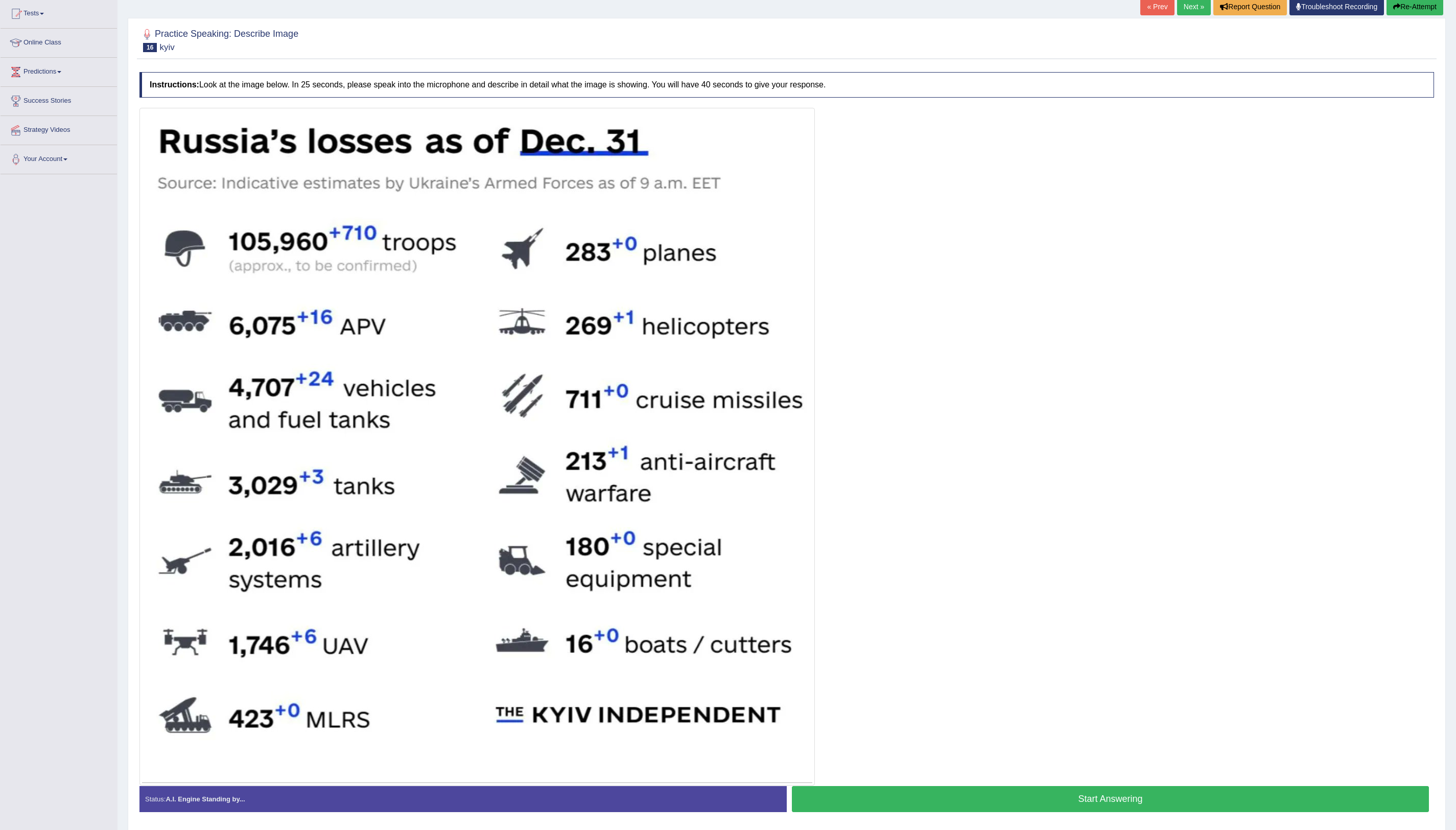
click at [909, 519] on button "Start Answering" at bounding box center [1111, 799] width 638 height 26
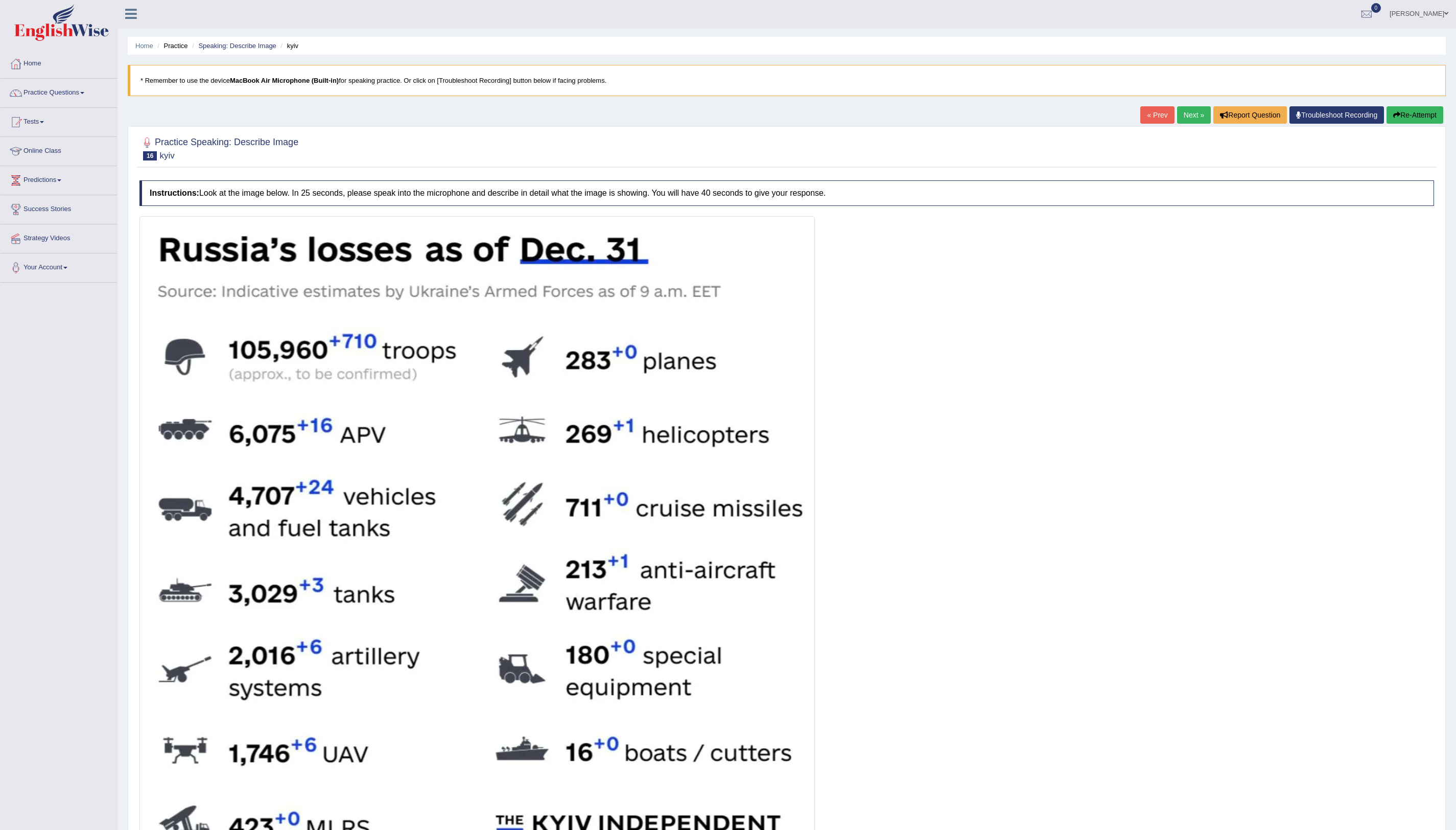
scroll to position [0, 0]
click at [909, 115] on button "Re-Attempt" at bounding box center [1415, 116] width 57 height 17
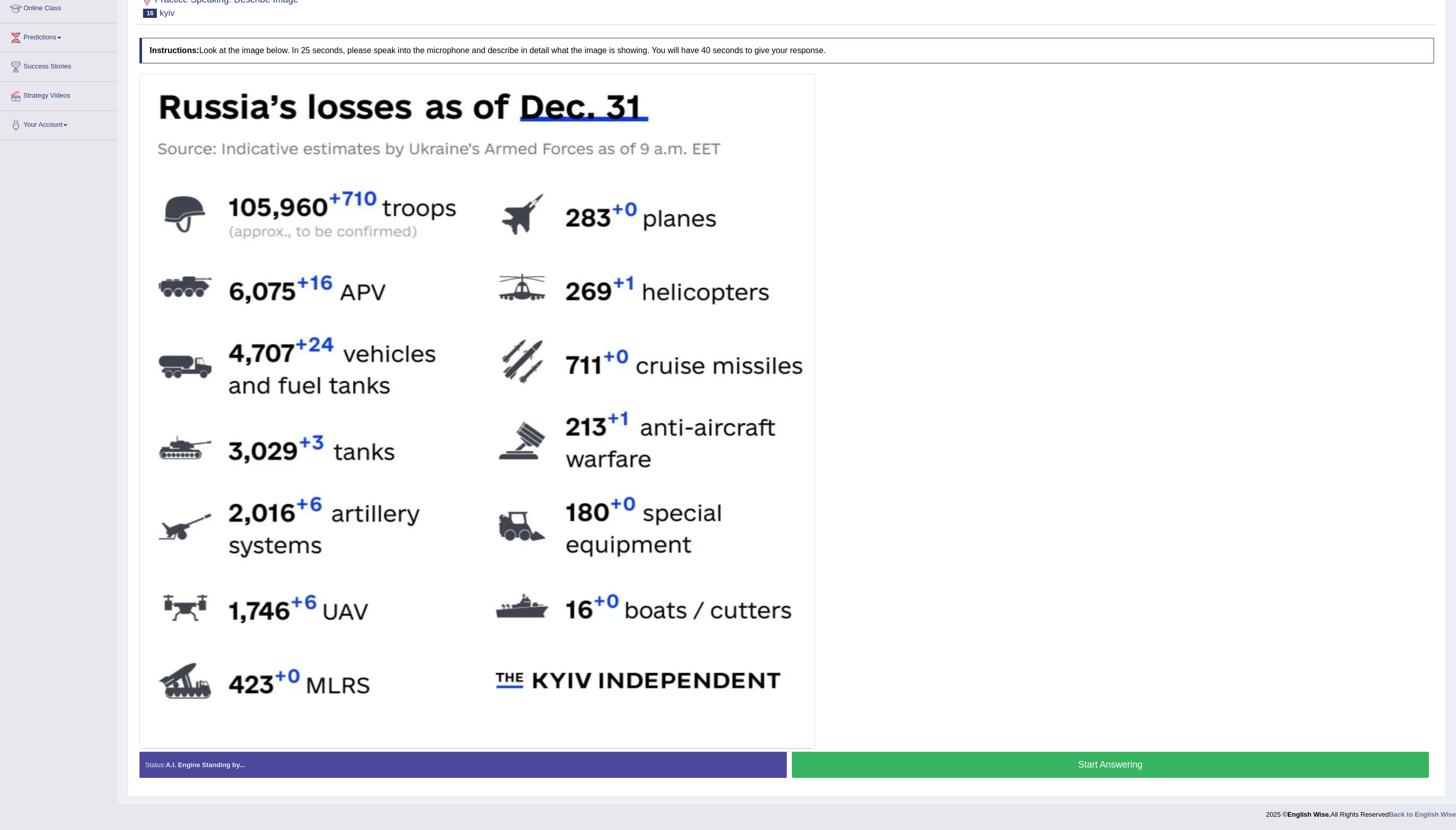
click at [1081, 766] on button "Start Answering" at bounding box center [1111, 765] width 638 height 26
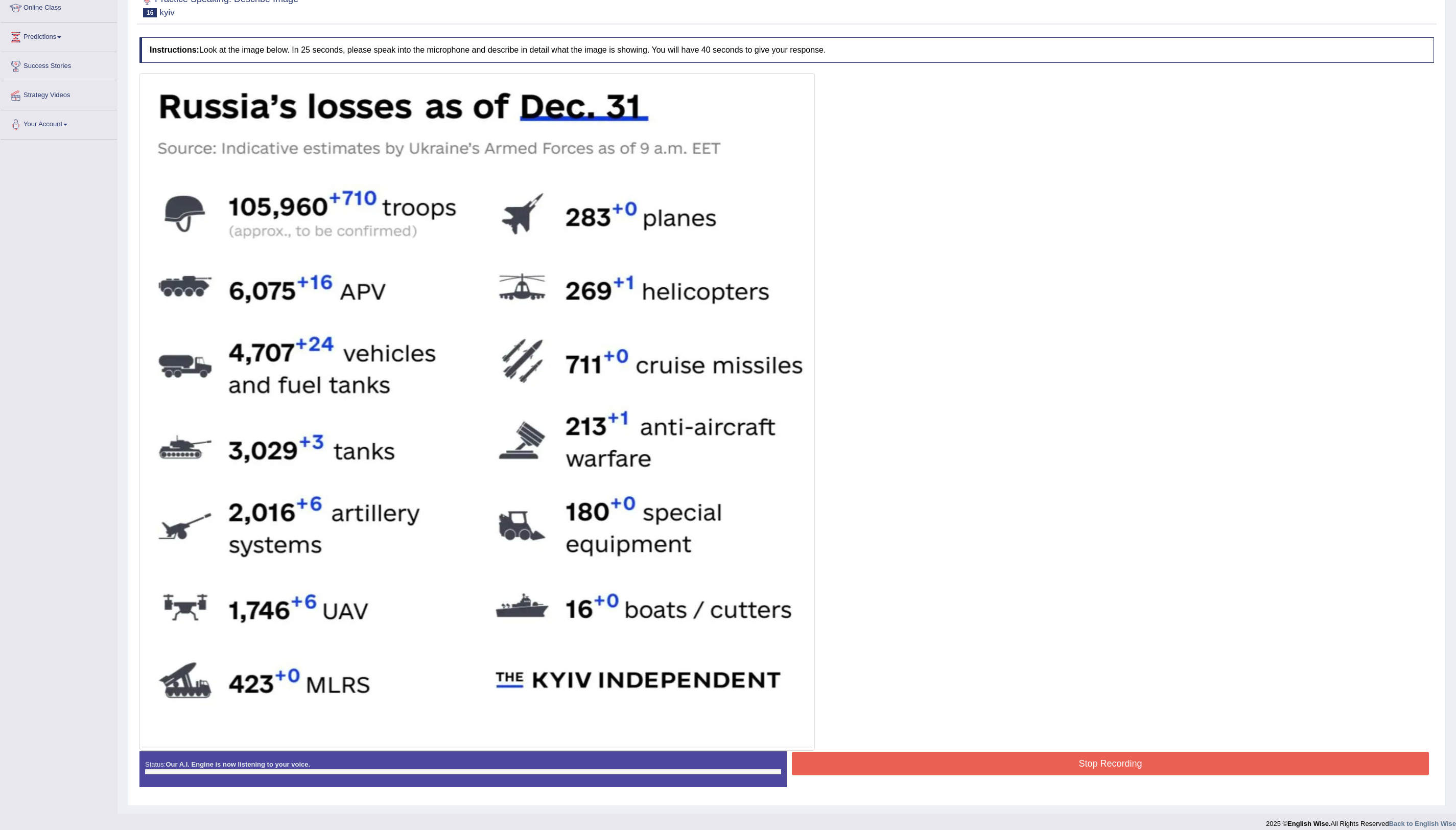
scroll to position [96, 0]
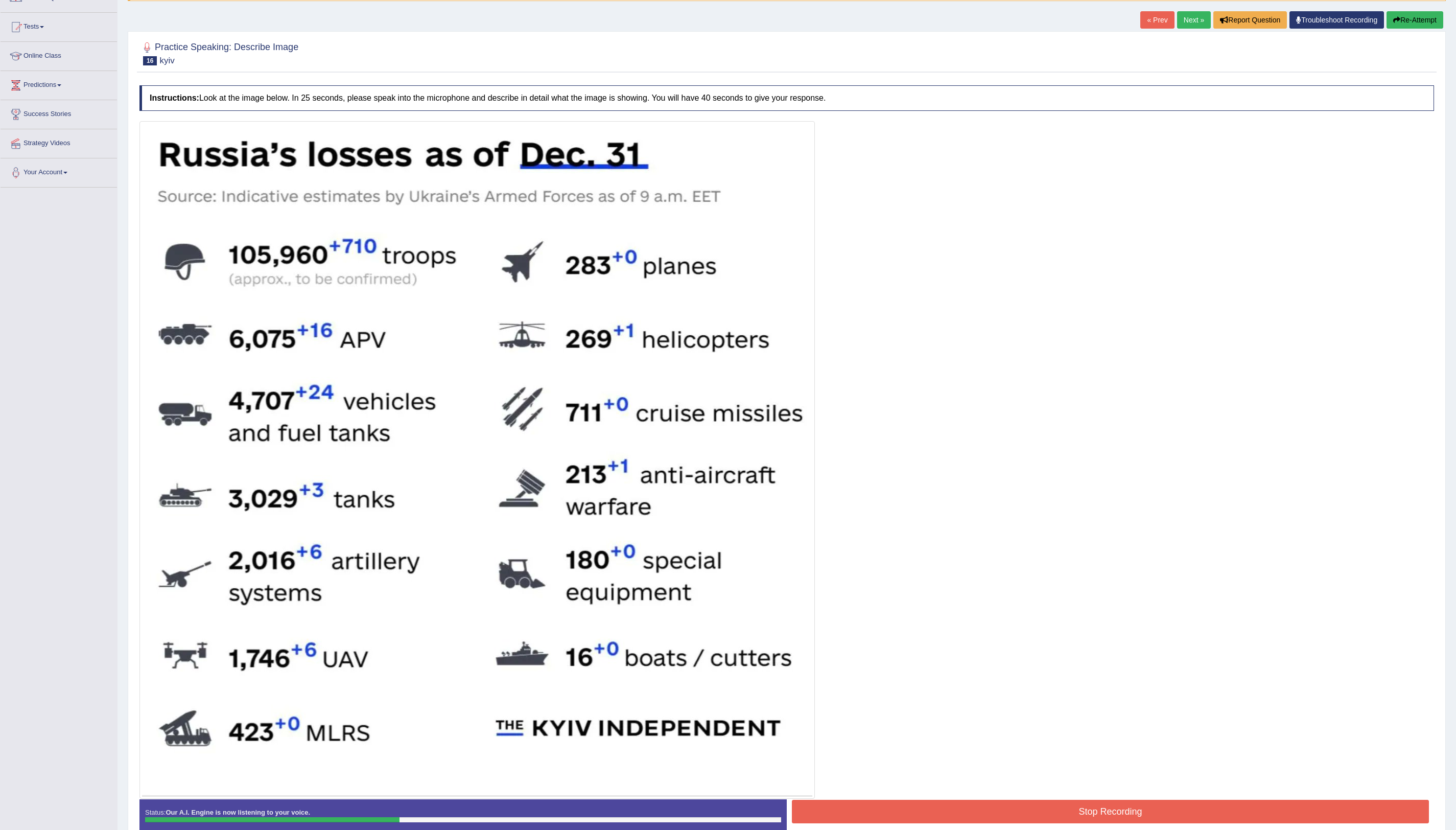
click at [1408, 21] on button "Re-Attempt" at bounding box center [1415, 20] width 57 height 17
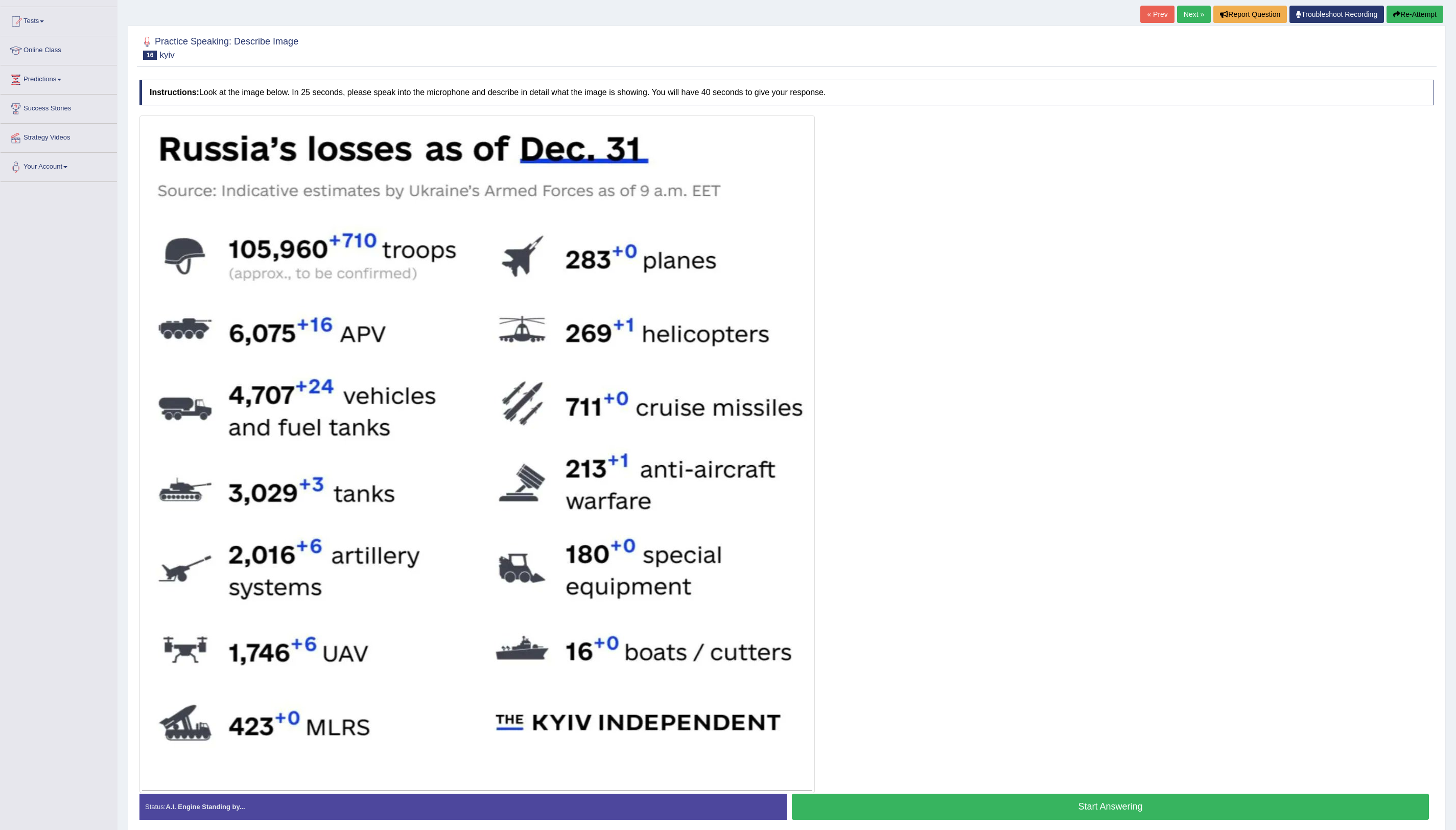
scroll to position [96, 0]
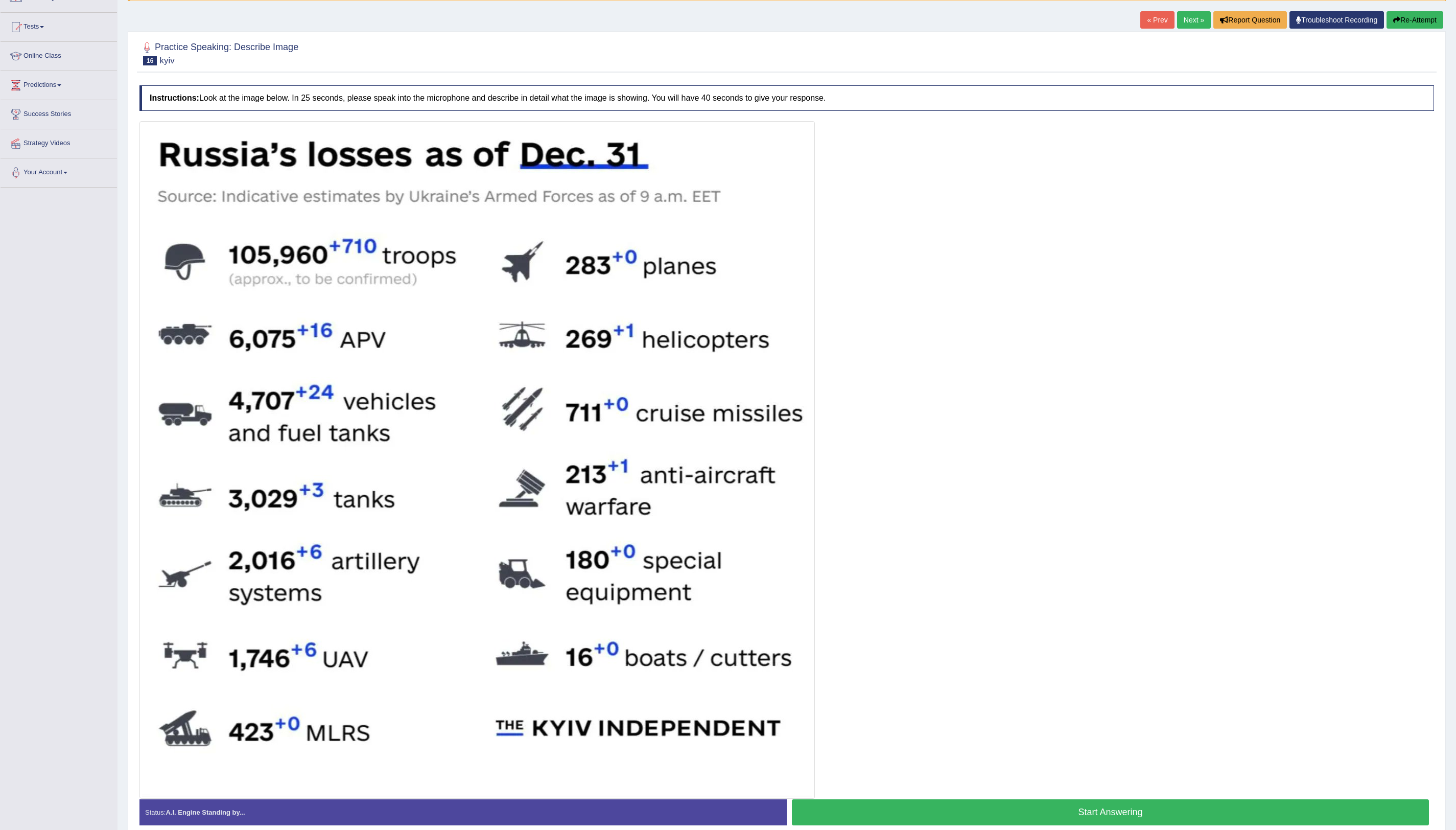
click at [1105, 809] on button "Start Answering" at bounding box center [1111, 813] width 638 height 26
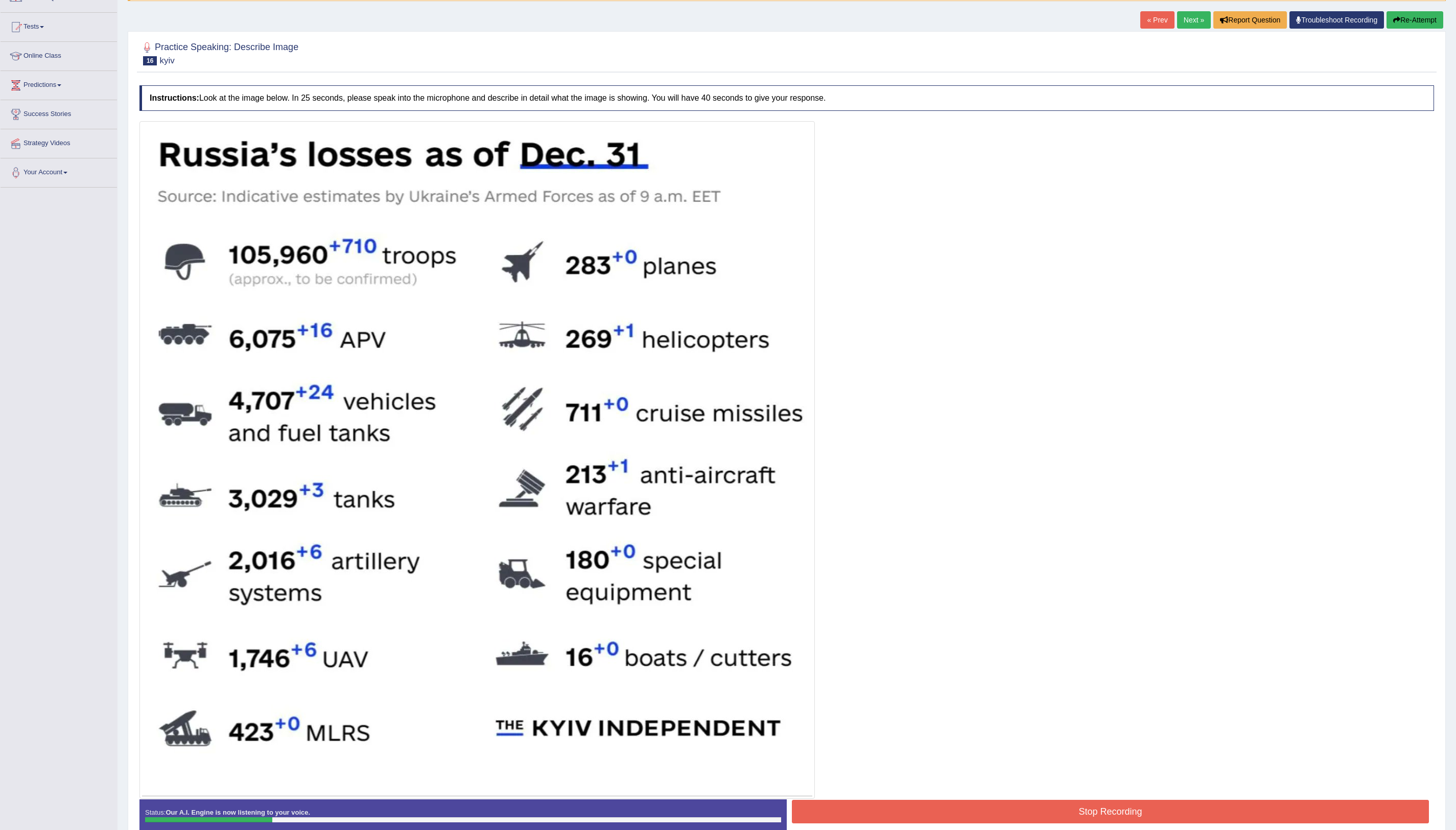
click at [1404, 20] on button "Re-Attempt" at bounding box center [1415, 20] width 57 height 17
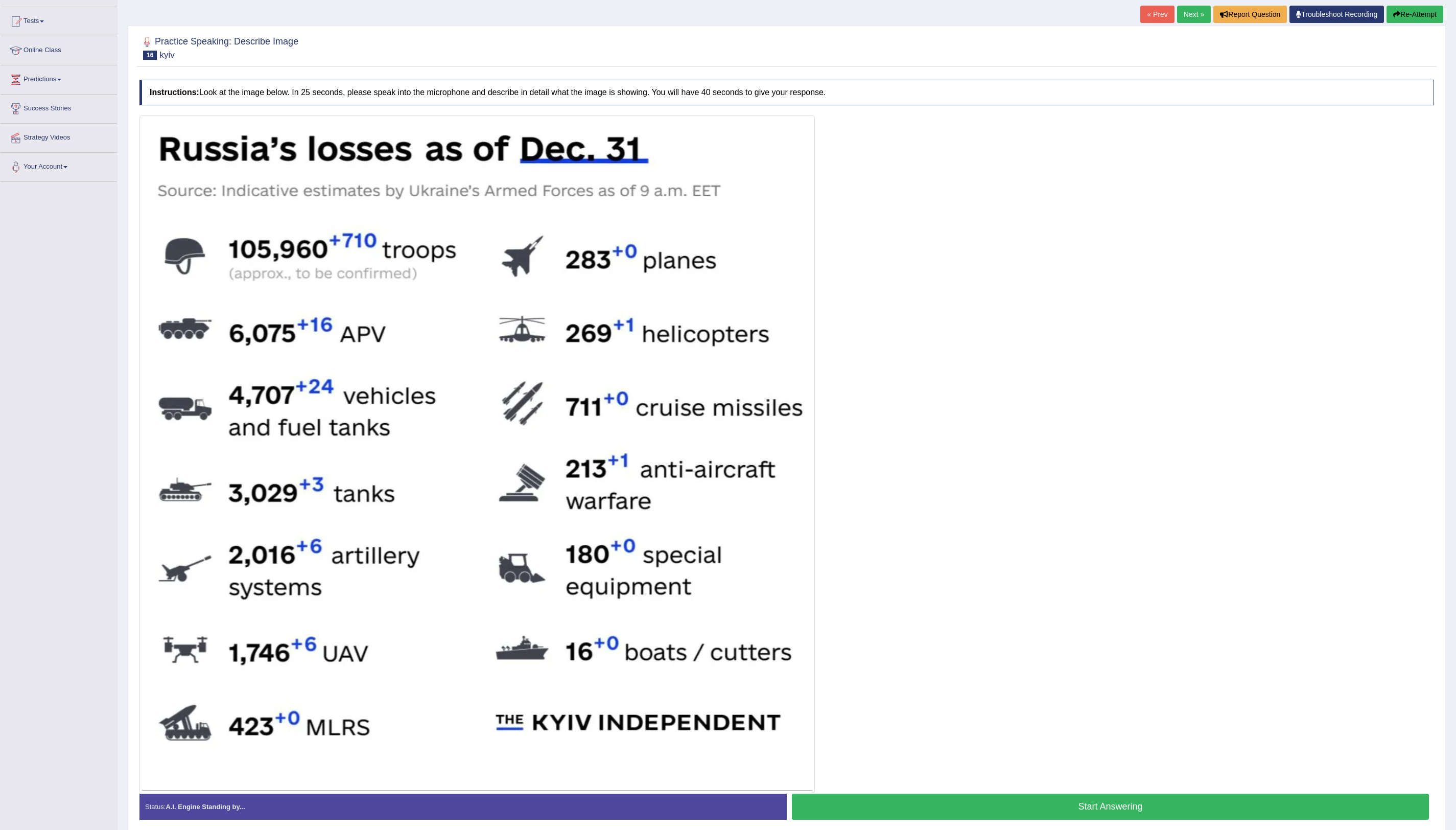
scroll to position [96, 0]
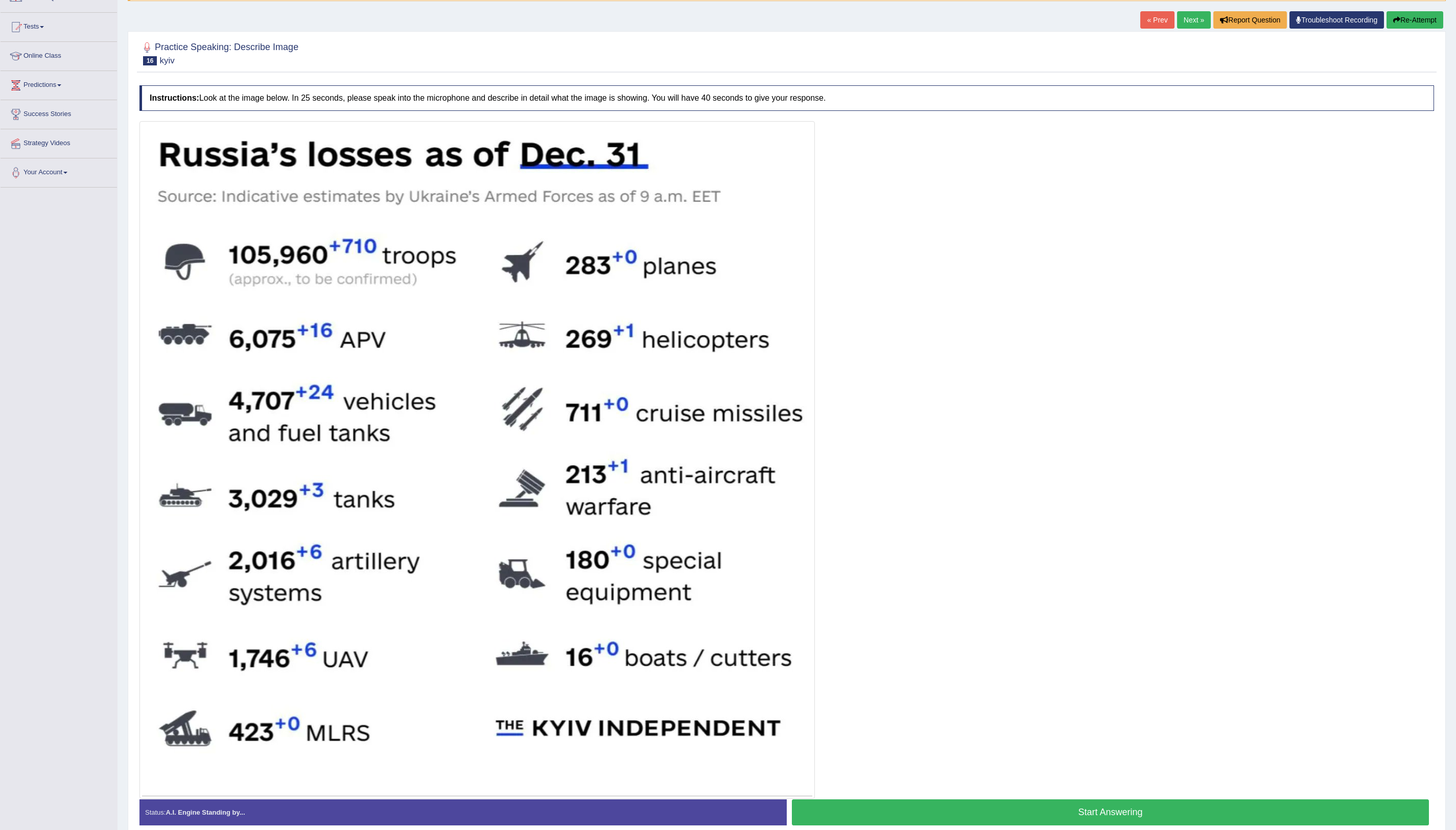
click at [1105, 809] on button "Start Answering" at bounding box center [1111, 813] width 638 height 26
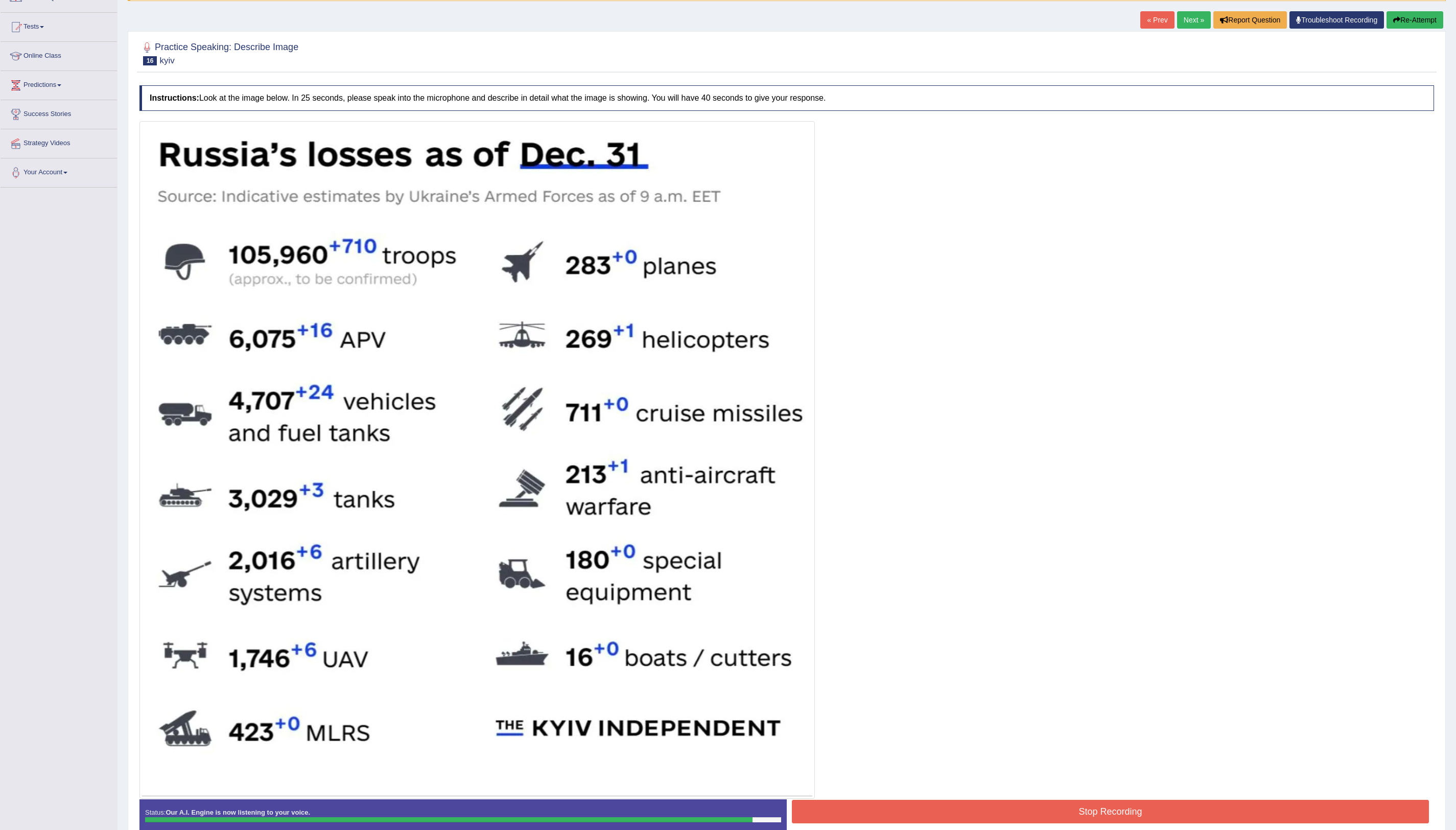
click at [1138, 809] on button "Stop Recording" at bounding box center [1111, 811] width 638 height 23
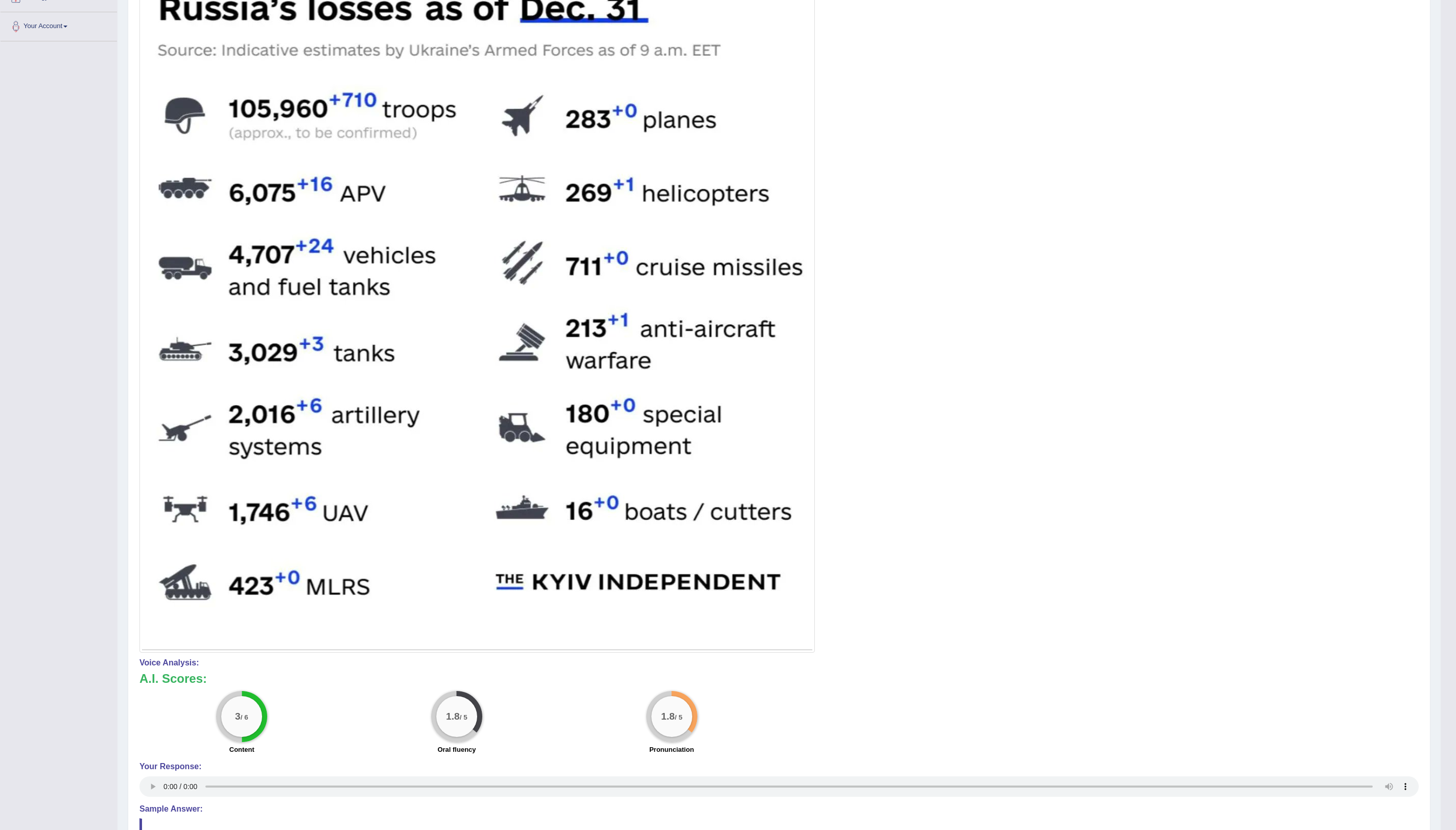
scroll to position [0, 0]
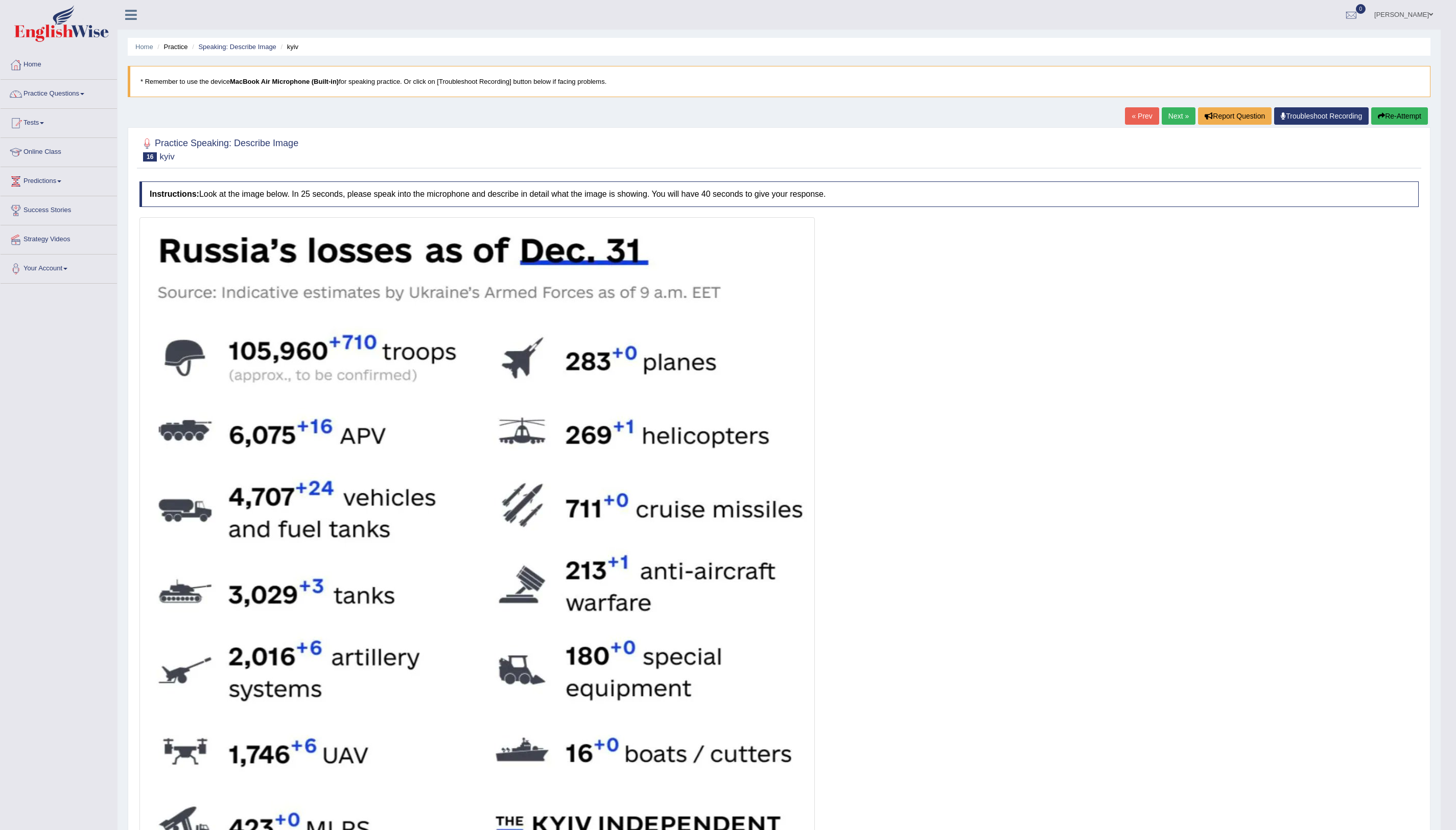
click at [1177, 124] on link "Next »" at bounding box center [1178, 116] width 33 height 17
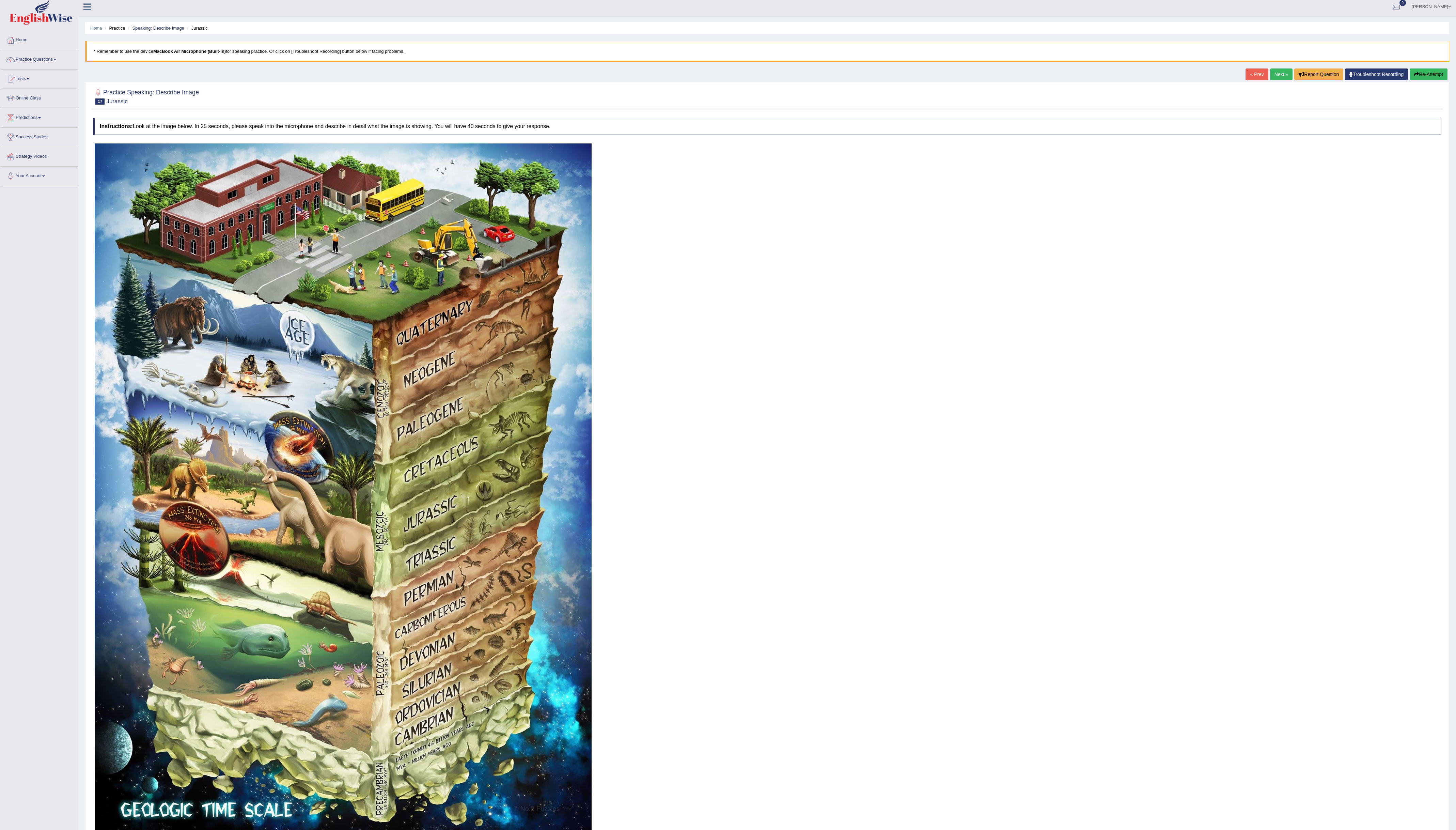
scroll to position [70, 0]
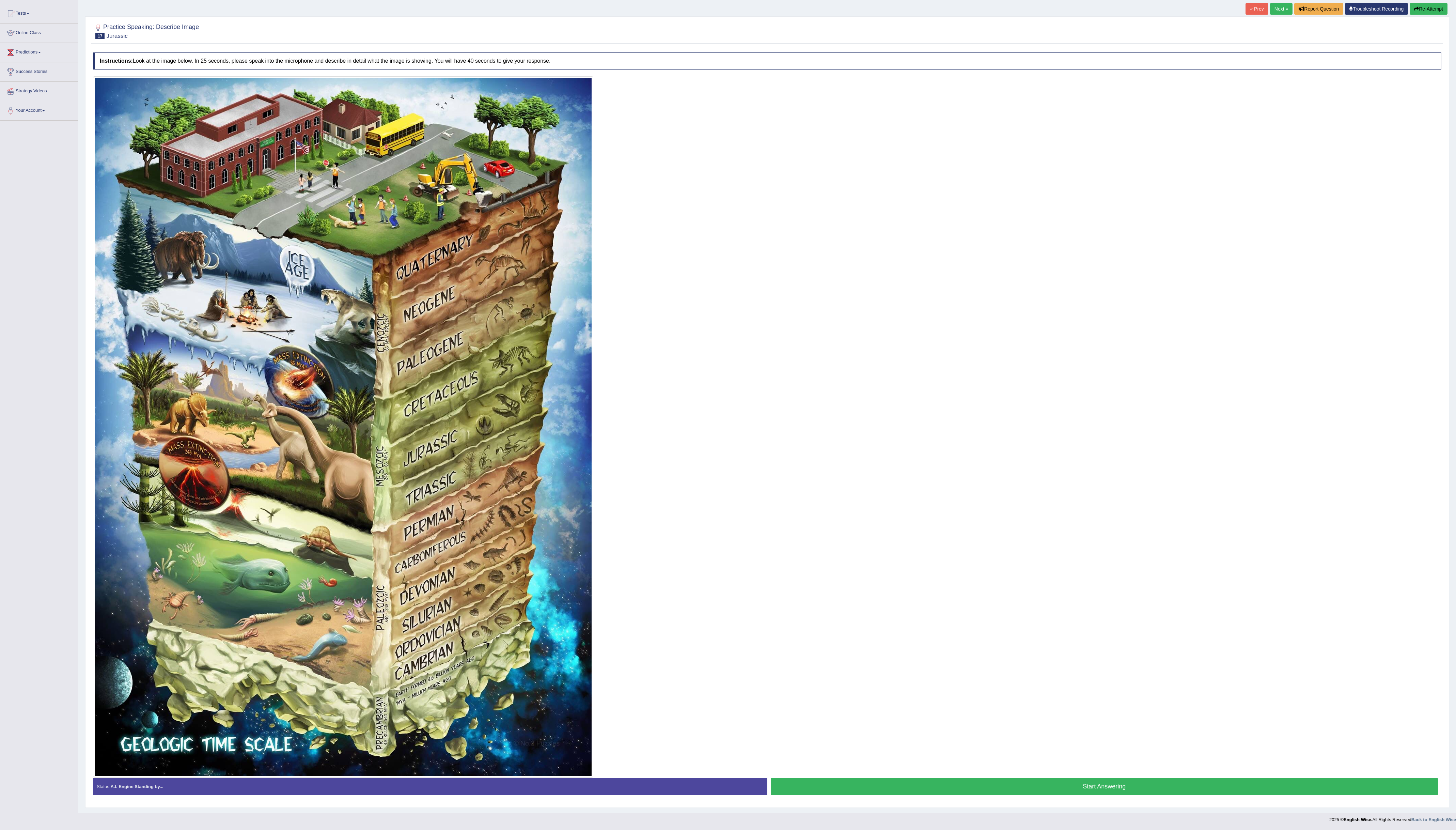
click at [981, 553] on button "Start Answering" at bounding box center [1104, 786] width 668 height 17
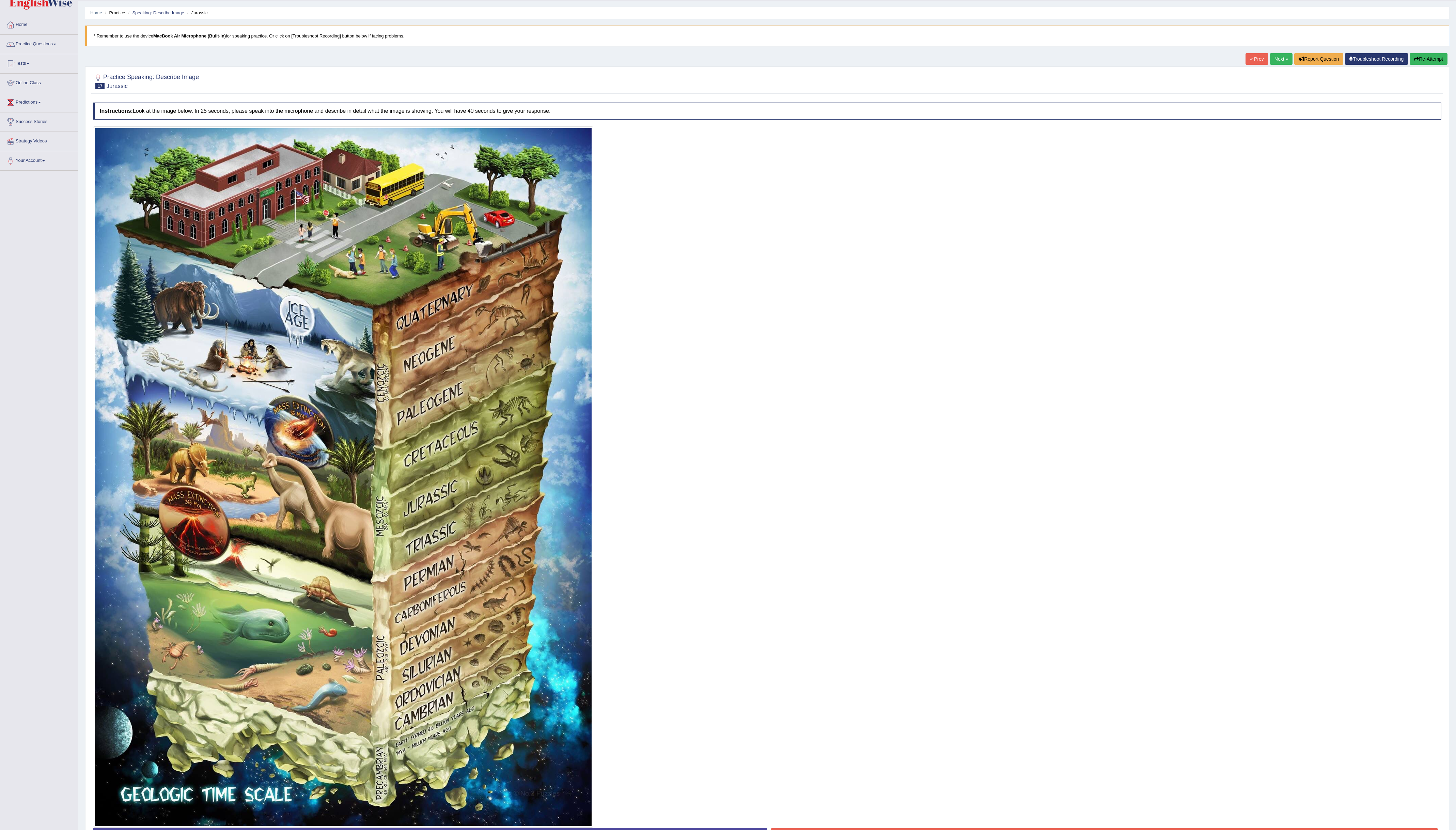
scroll to position [77, 0]
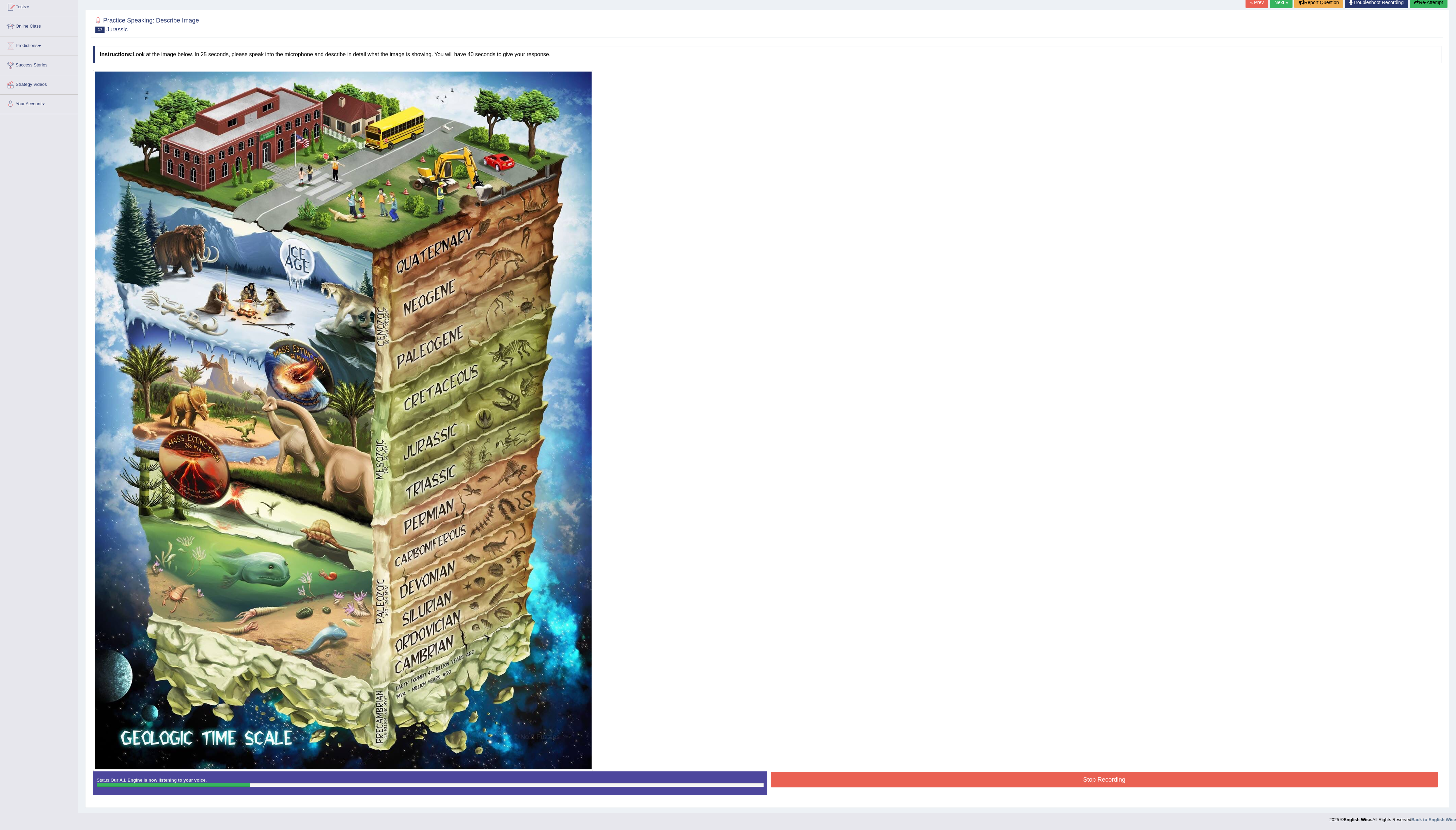
click at [981, 553] on button "Stop Recording" at bounding box center [1104, 779] width 668 height 15
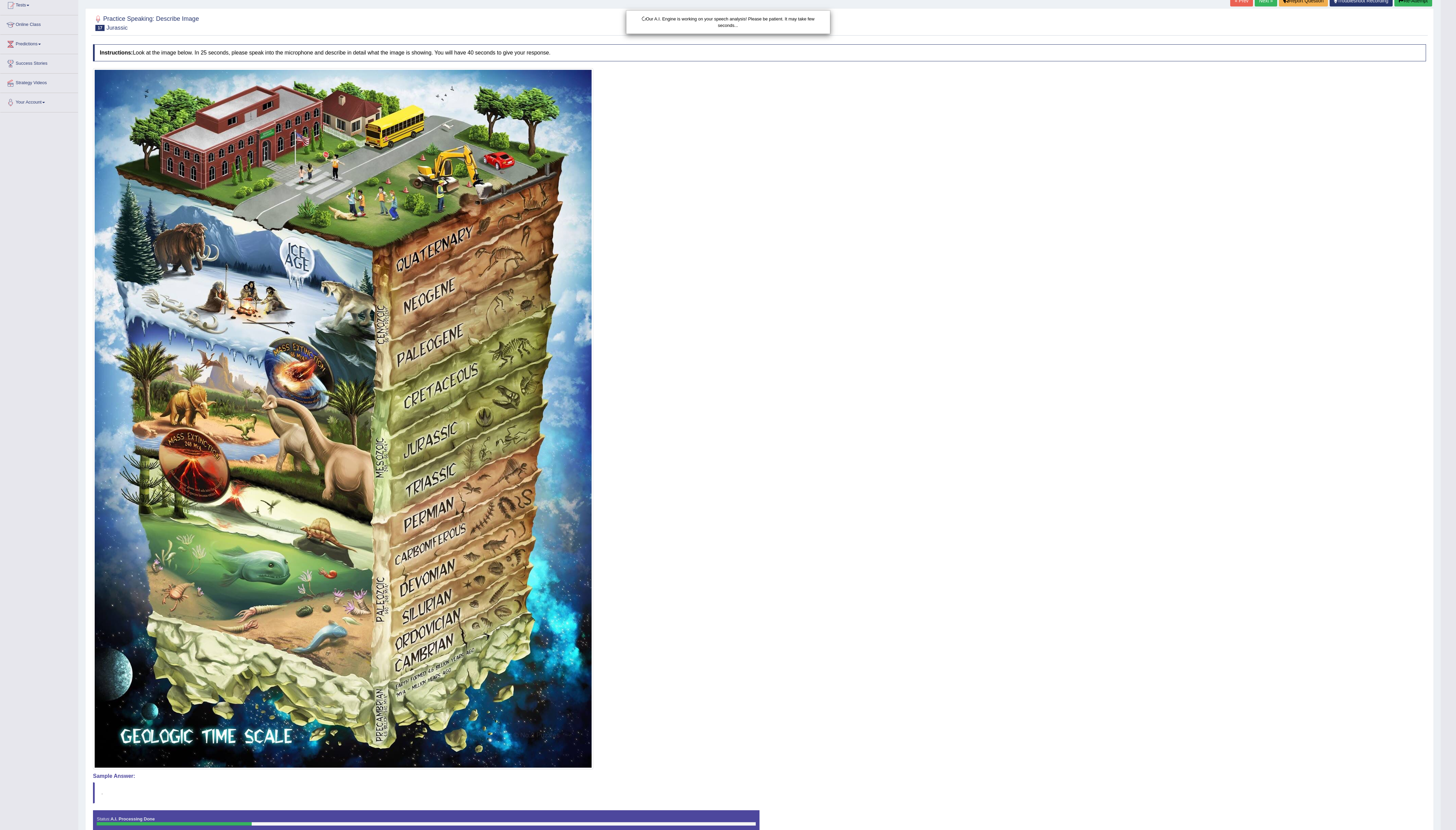
scroll to position [44, 0]
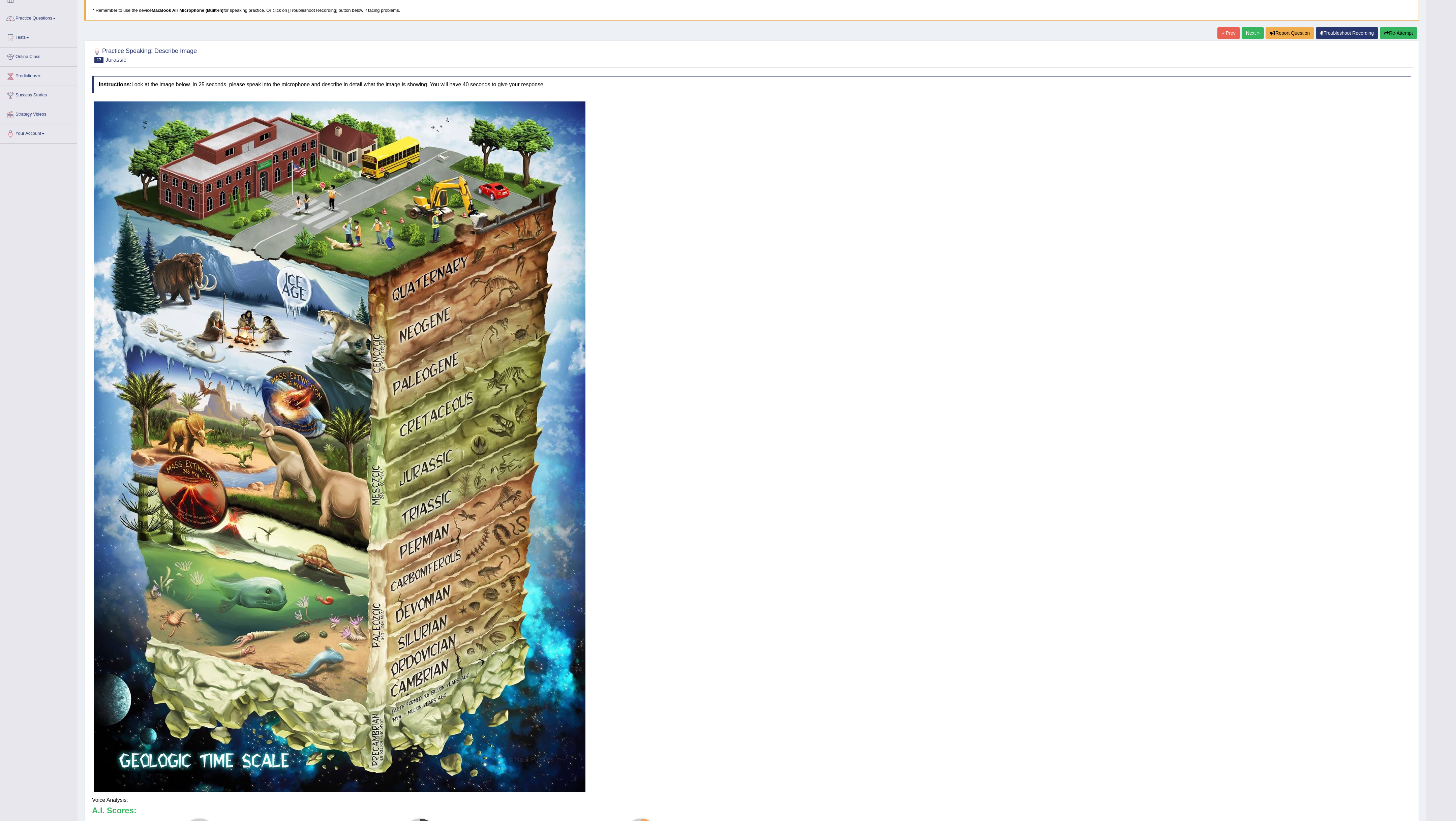
click at [970, 34] on body "Toggle navigation Home Practice Questions Speaking Practice Read Aloud Repeat S…" at bounding box center [728, 367] width 1456 height 821
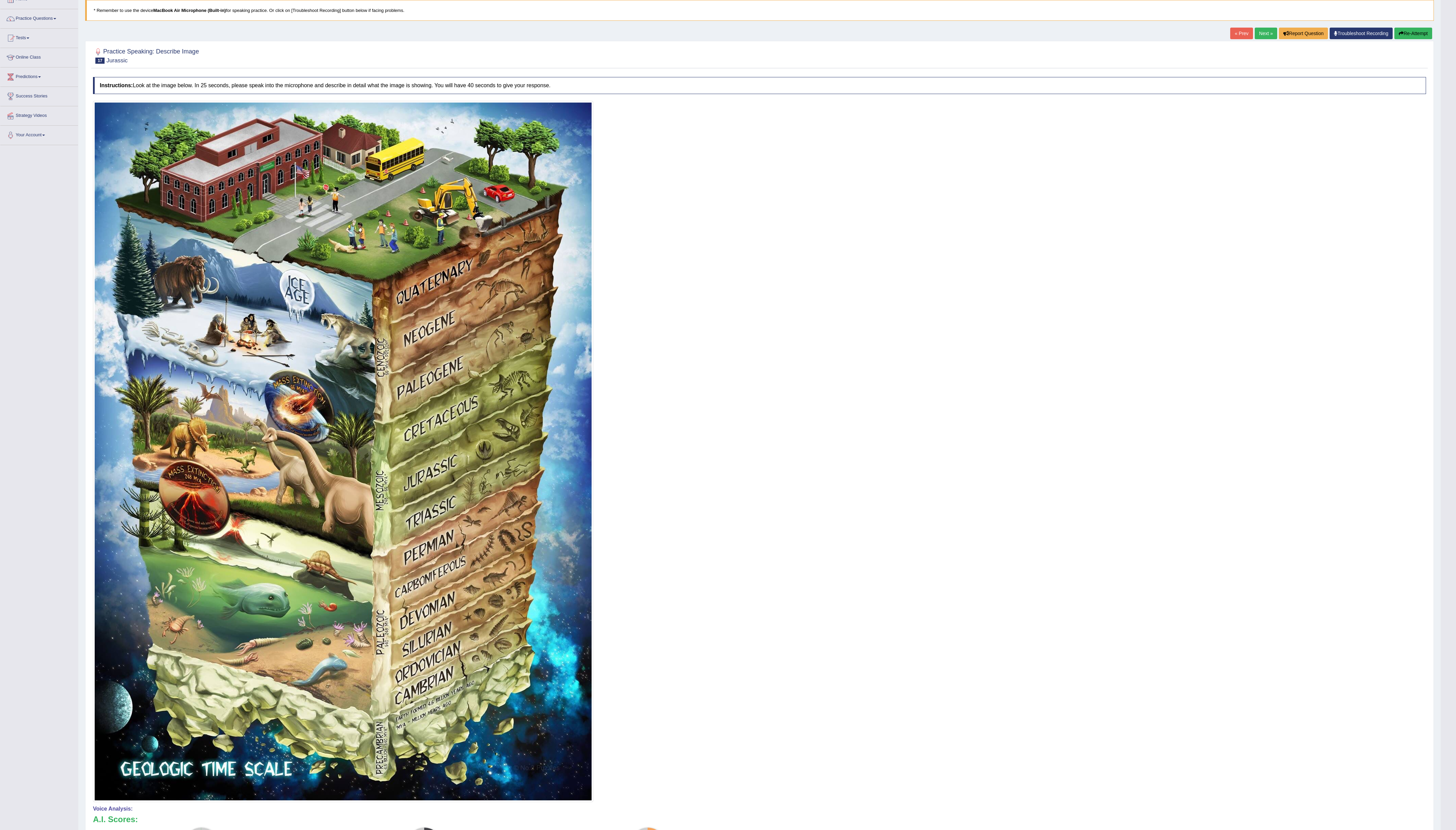
click at [981, 34] on button "Re-Attempt" at bounding box center [1413, 33] width 38 height 11
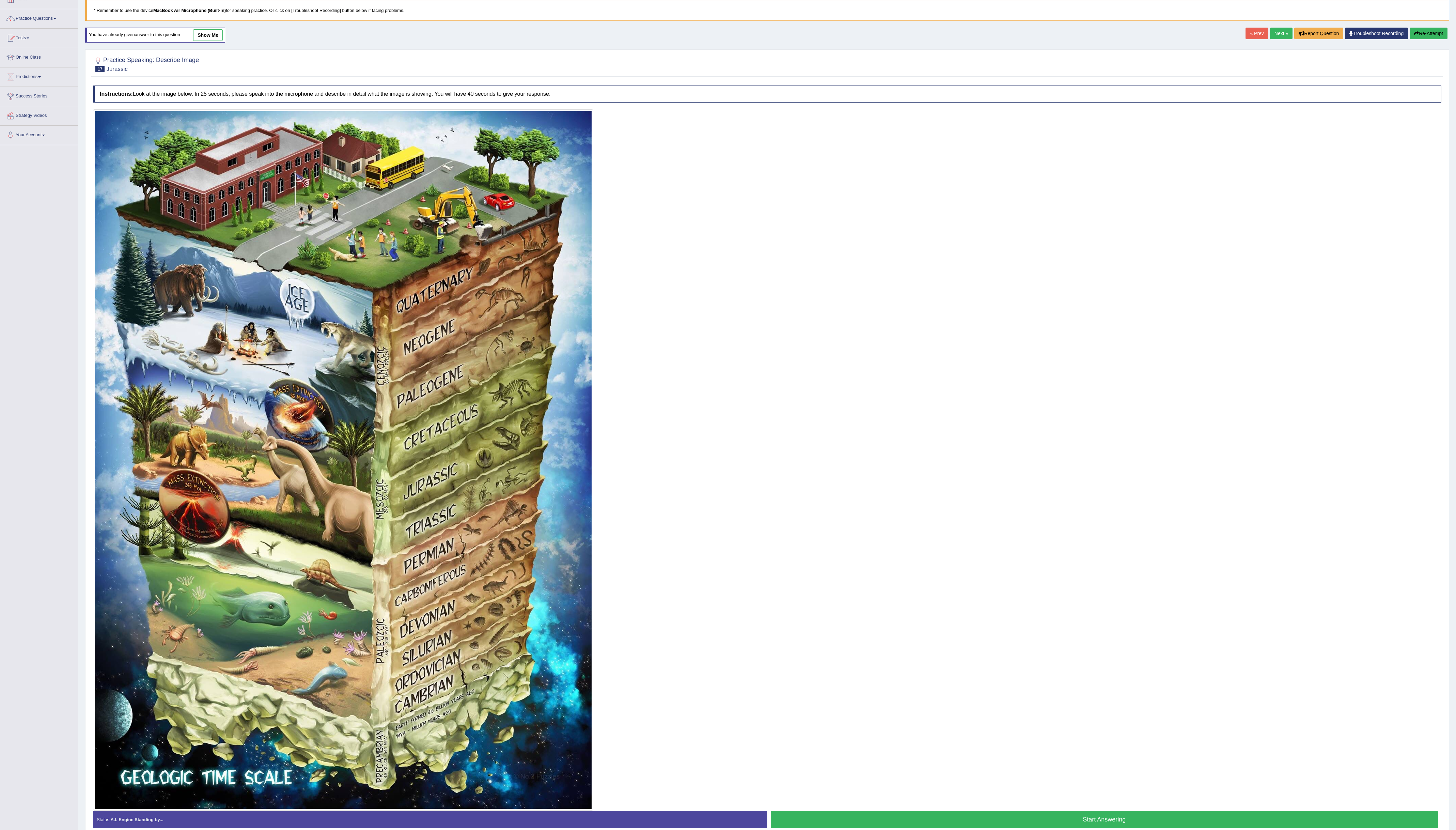
scroll to position [79, 0]
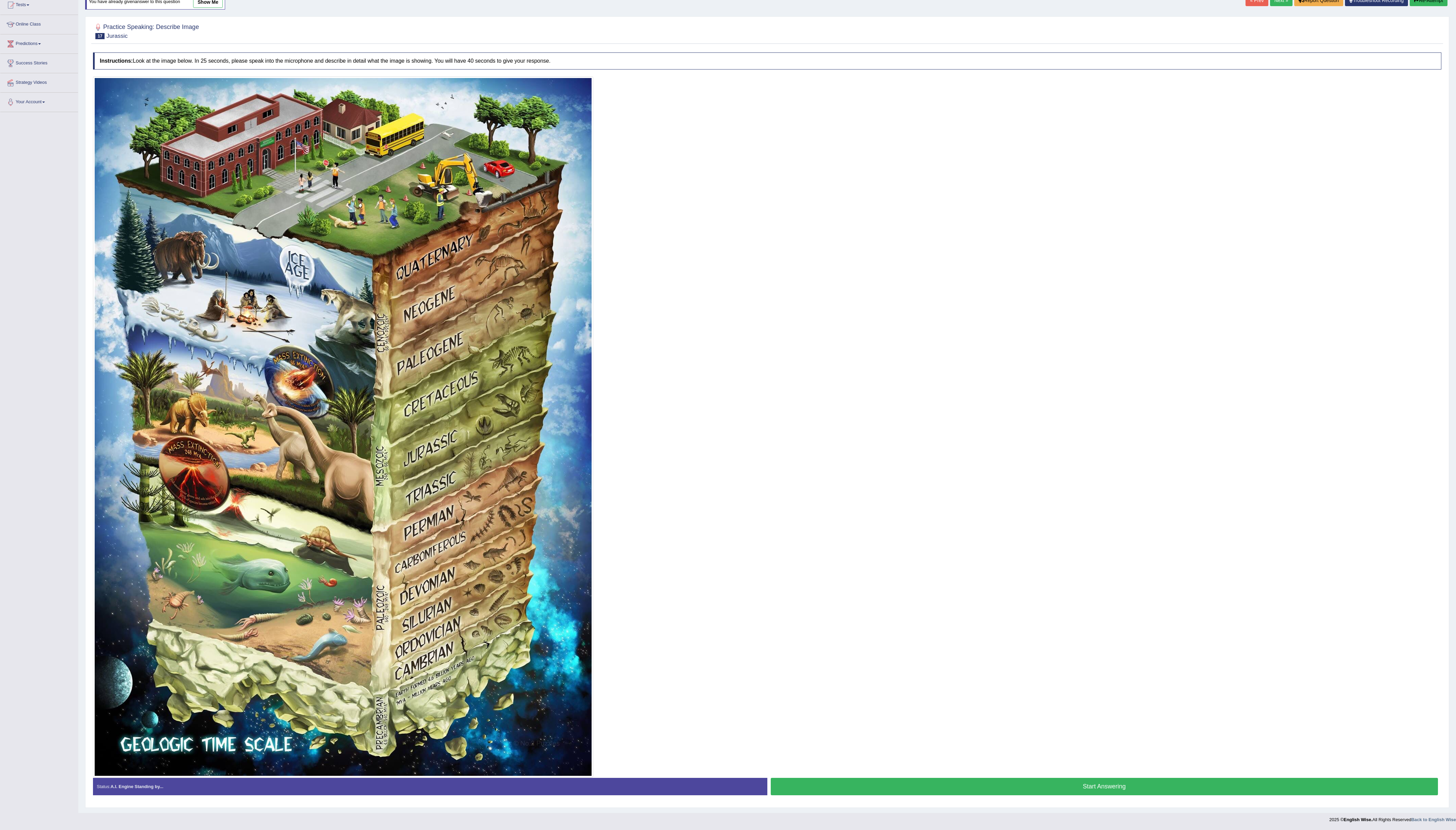
click at [1106, 791] on button "Start Answering" at bounding box center [1104, 786] width 668 height 17
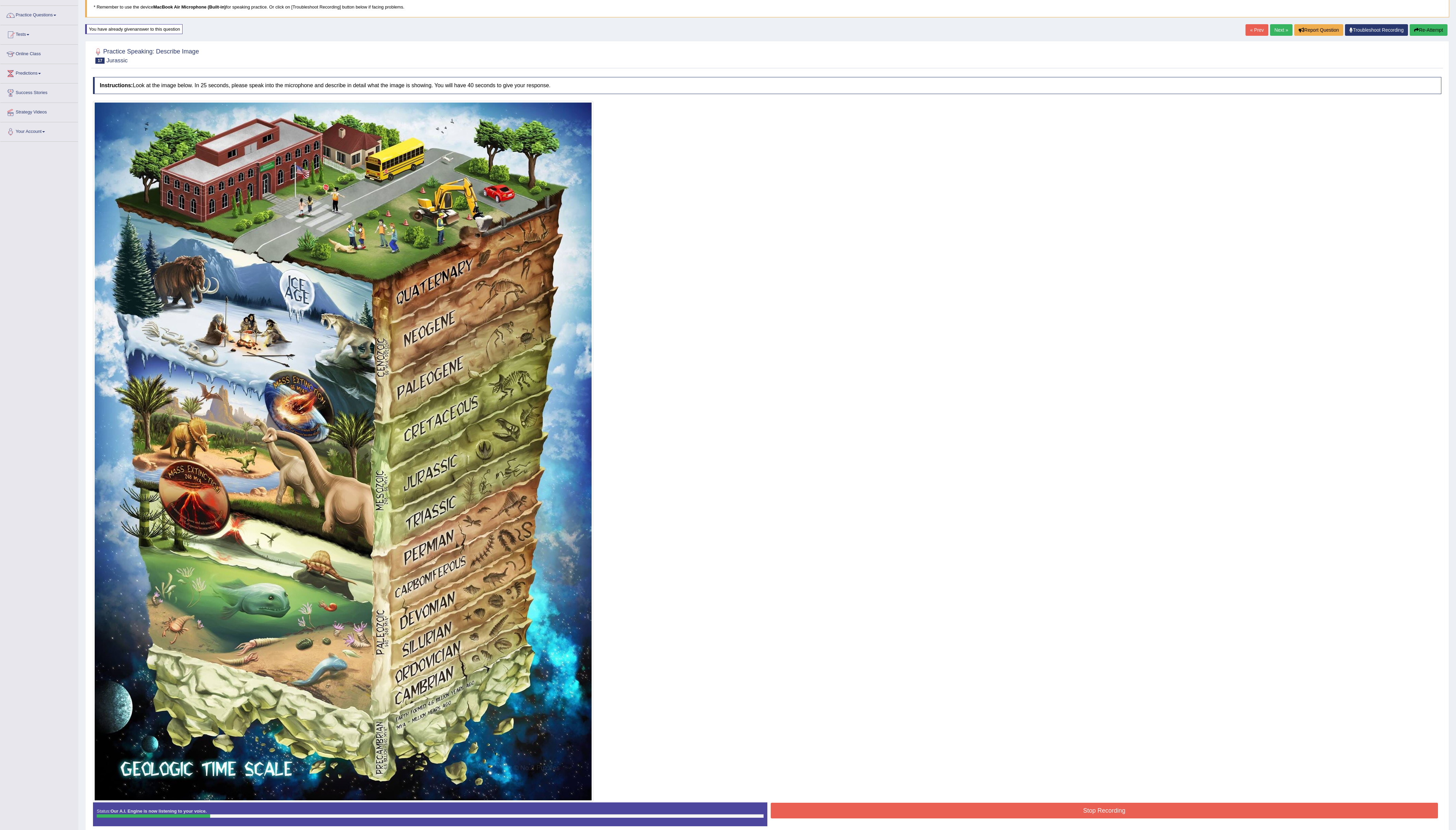
scroll to position [43, 0]
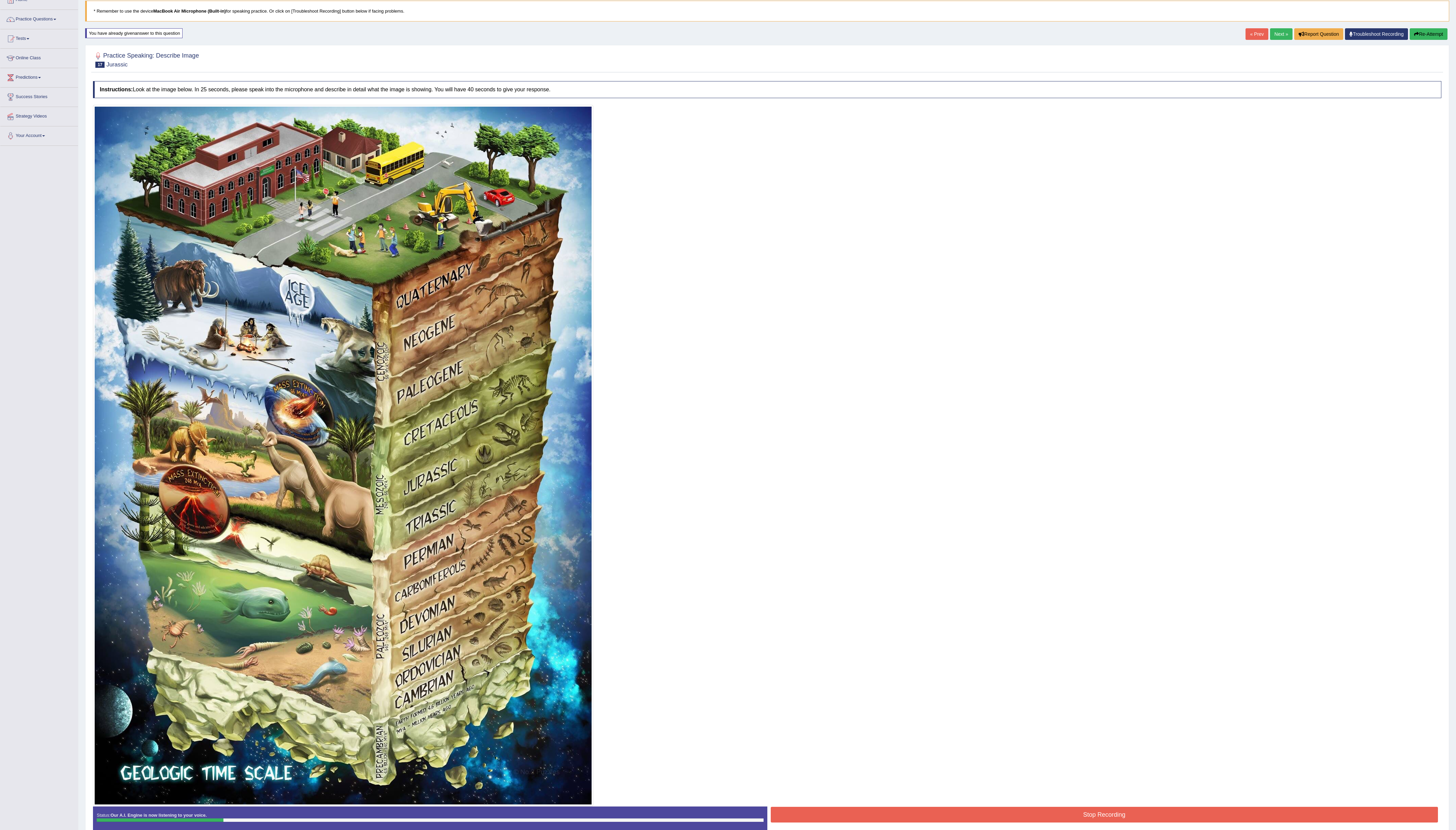
click at [1425, 34] on button "Re-Attempt" at bounding box center [1429, 34] width 38 height 11
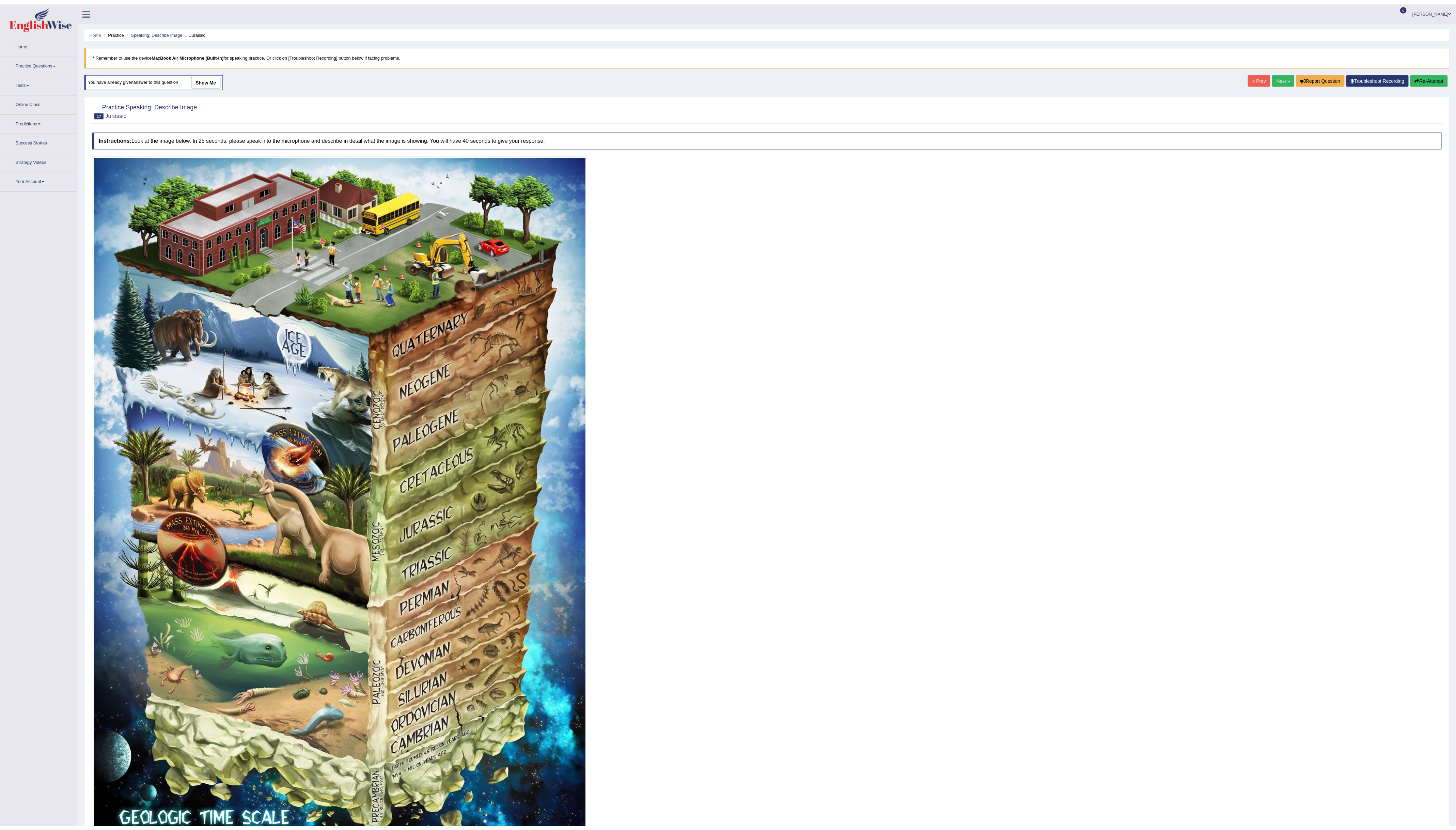
scroll to position [79, 0]
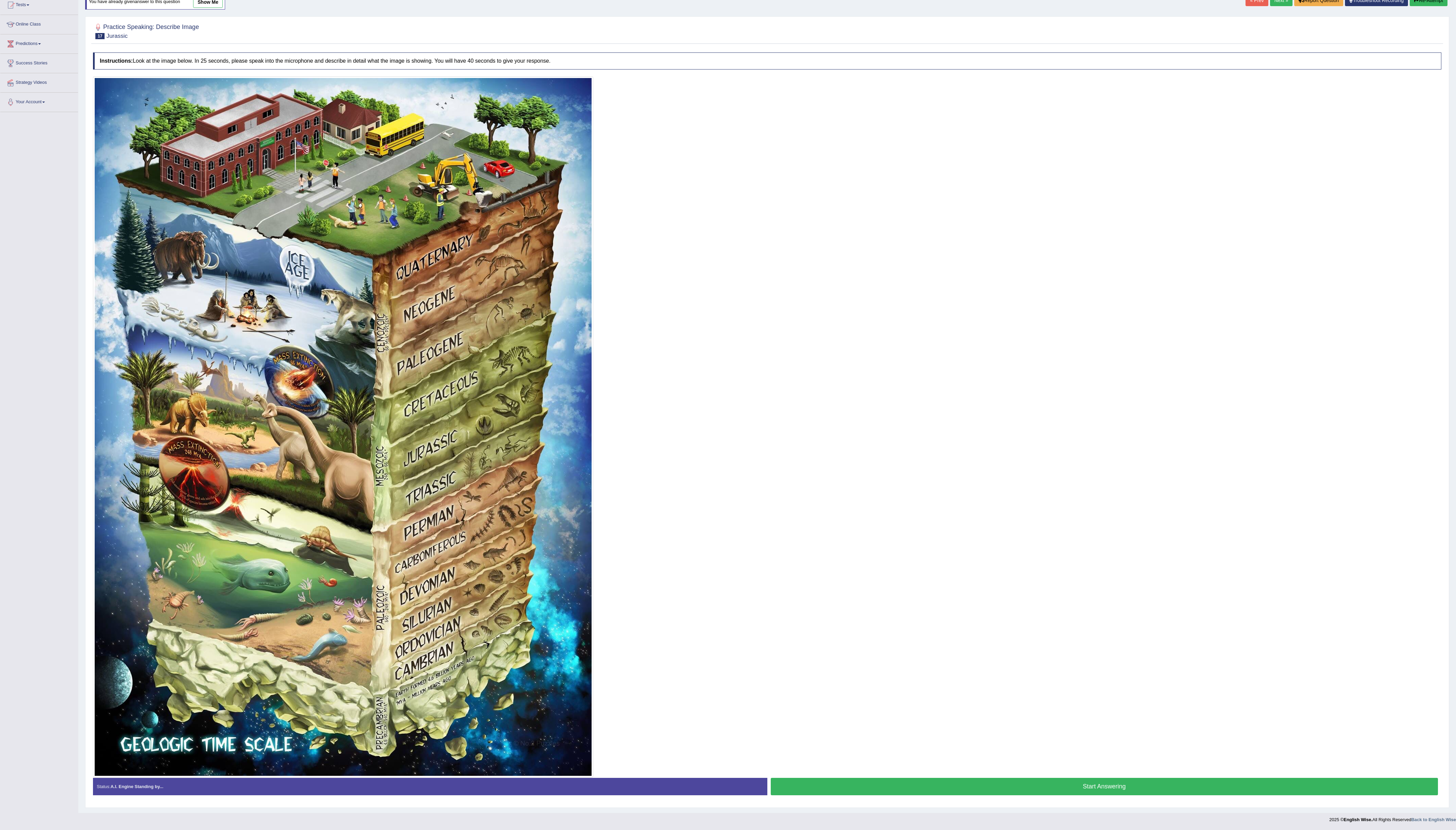
click at [1120, 784] on button "Start Answering" at bounding box center [1104, 786] width 668 height 17
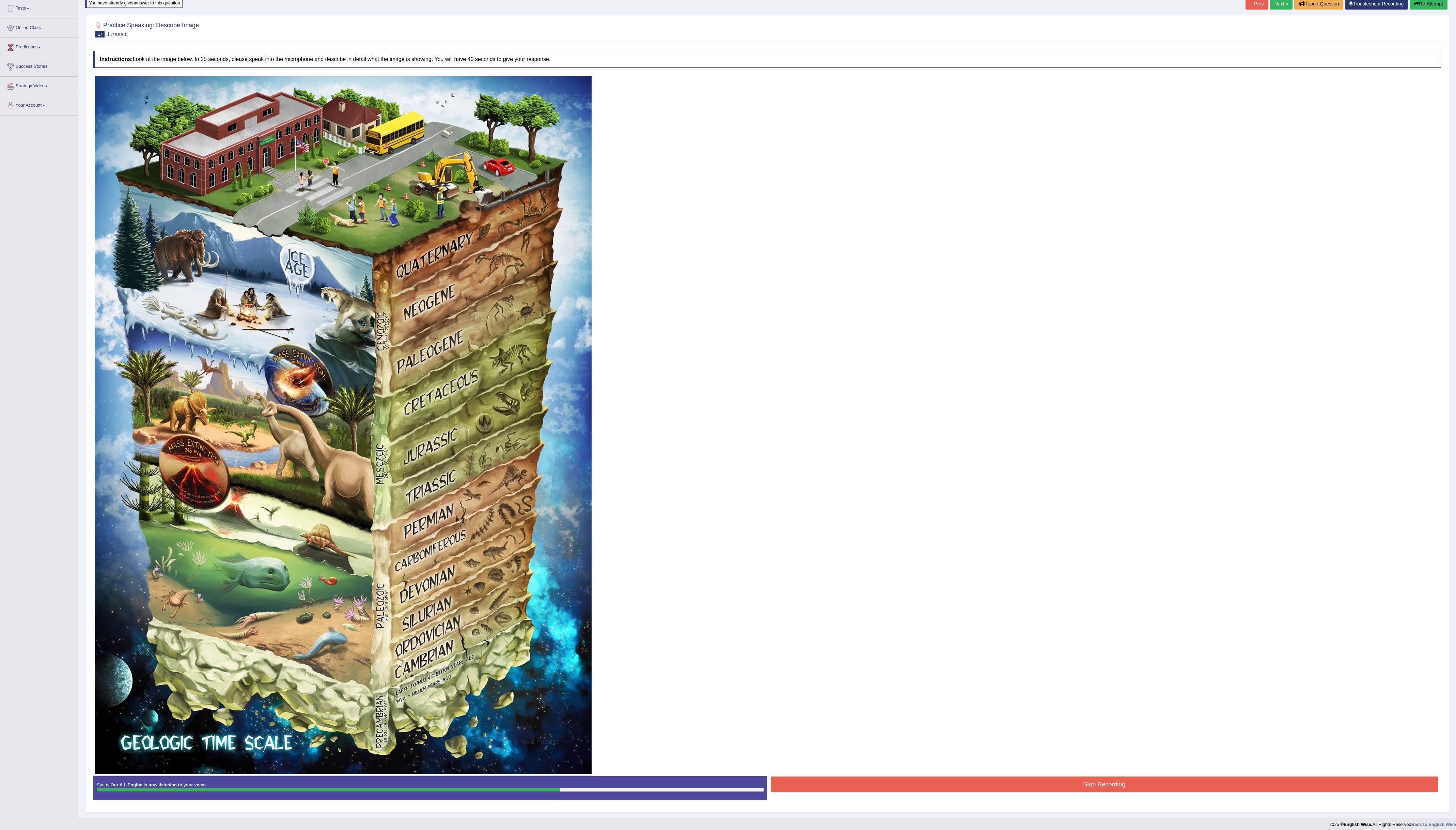
click at [1120, 784] on button "Stop Recording" at bounding box center [1104, 784] width 668 height 15
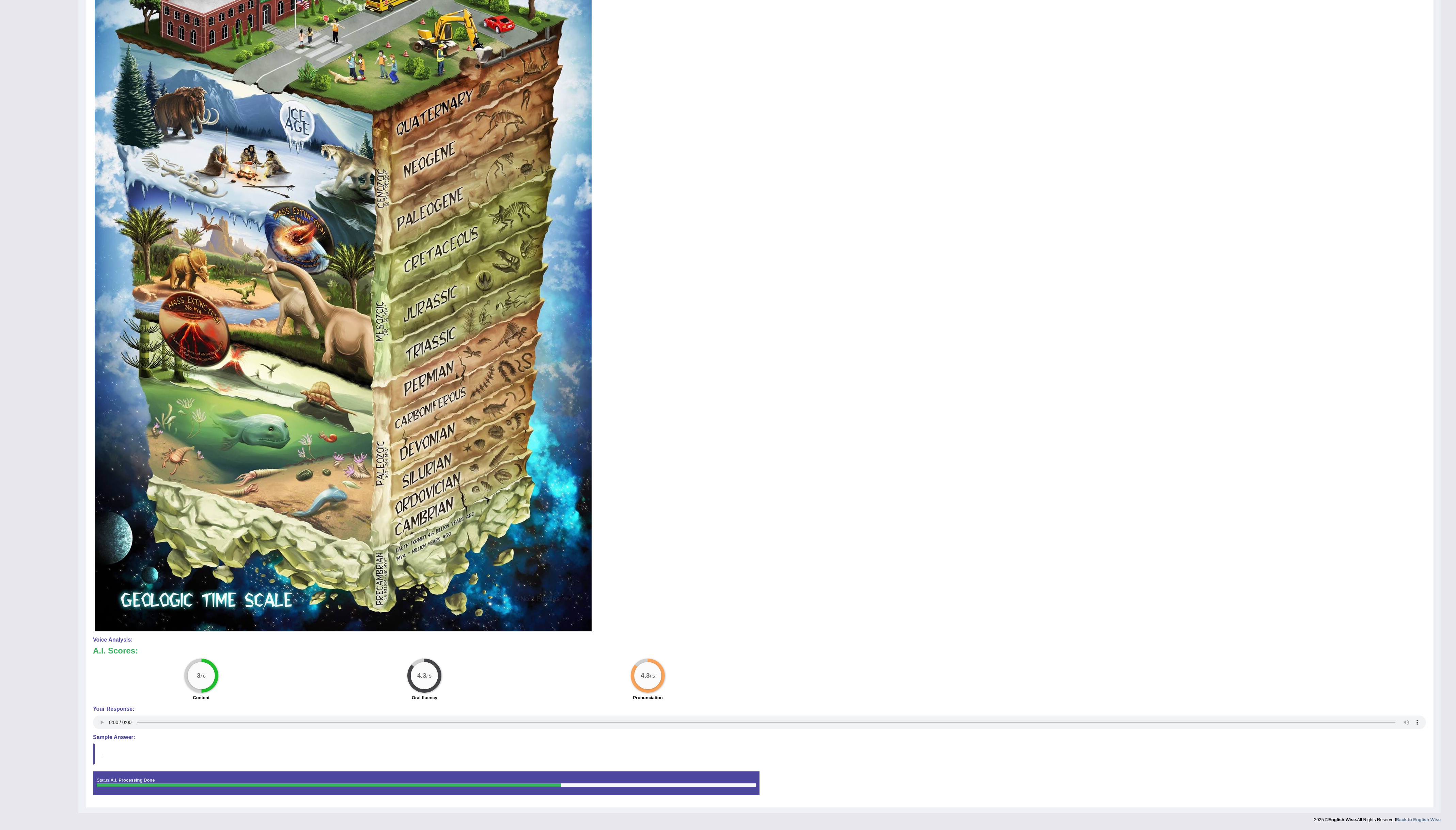
scroll to position [0, 0]
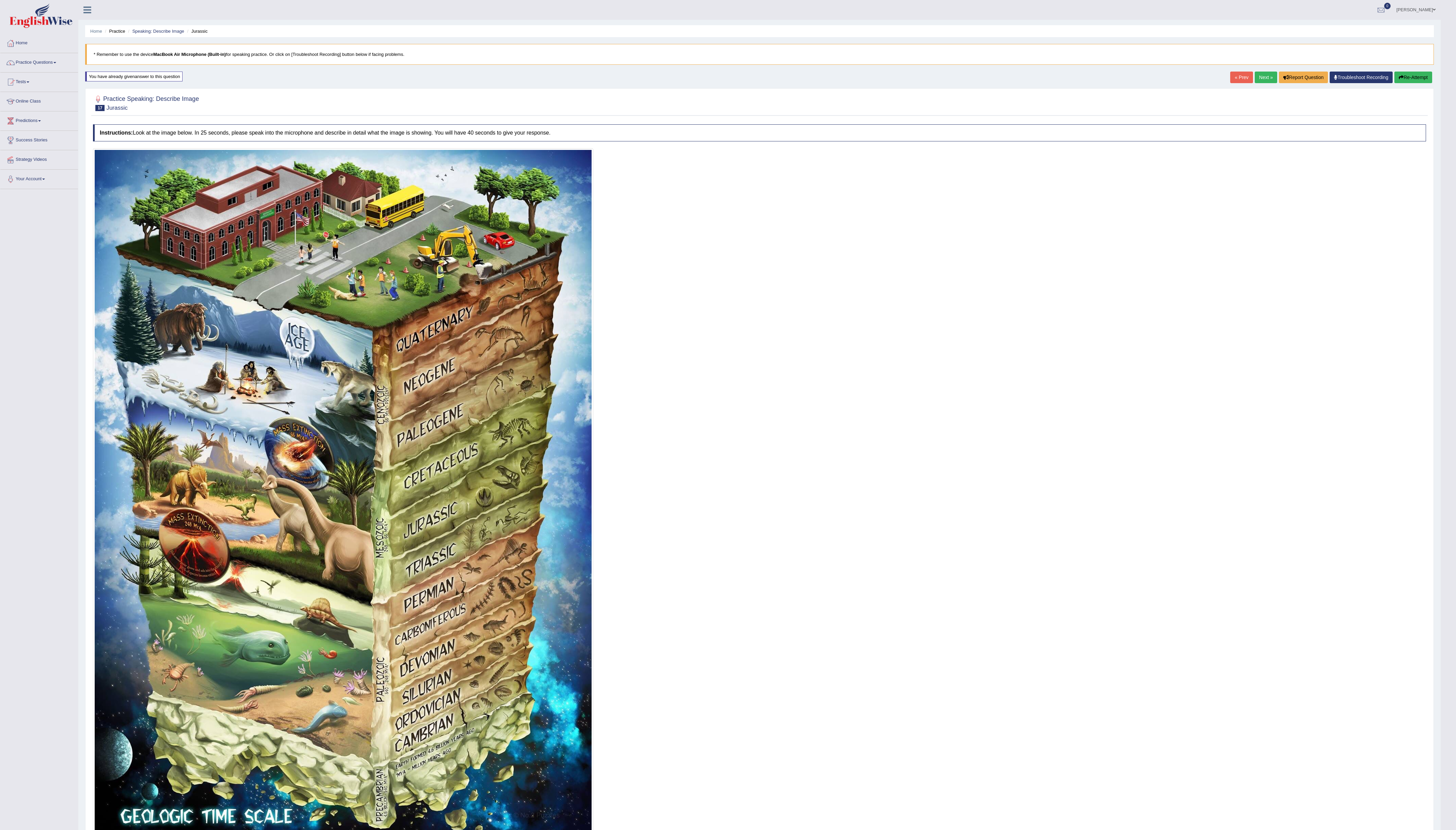
click at [1410, 75] on button "Re-Attempt" at bounding box center [1413, 77] width 38 height 11
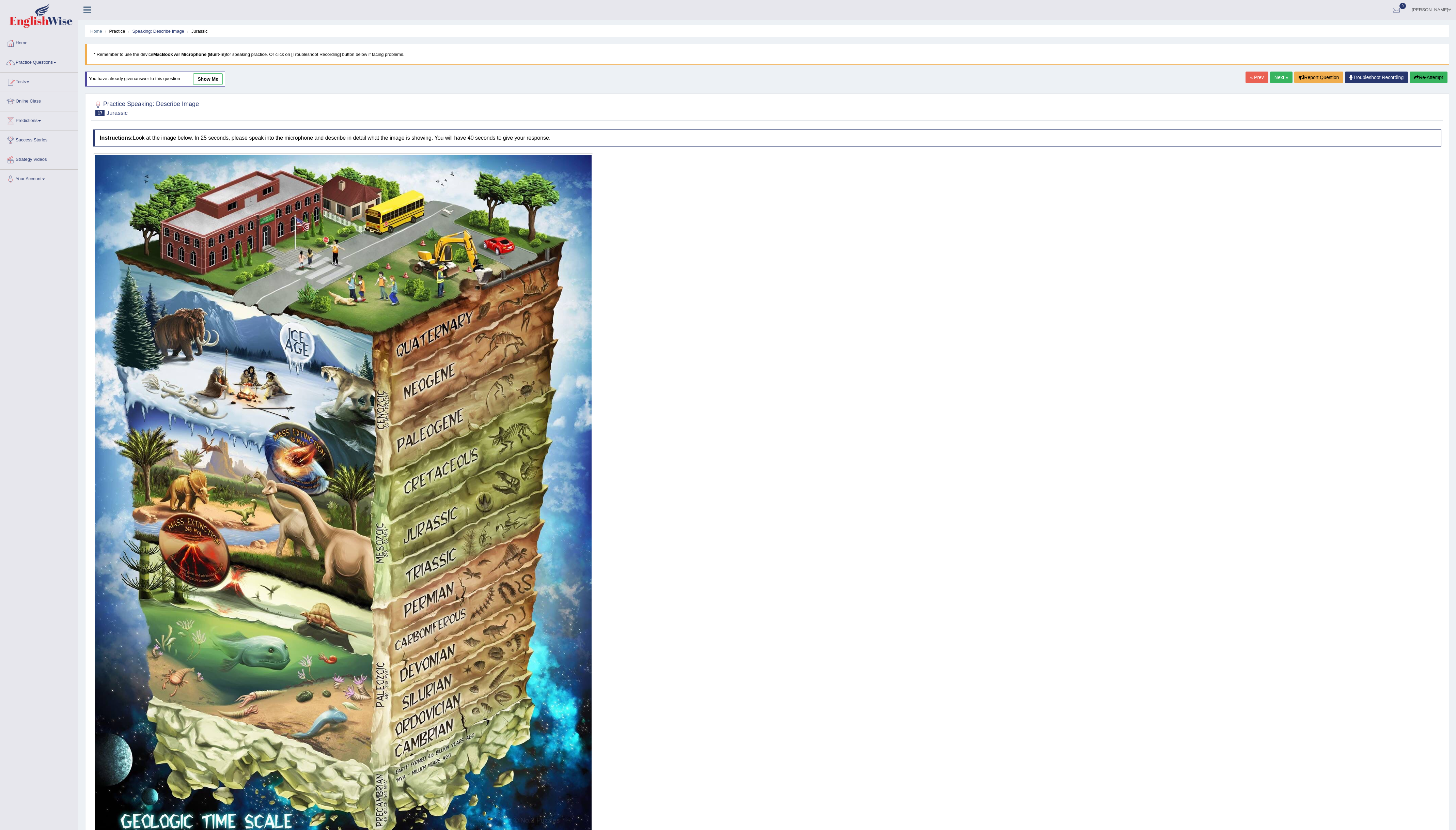
scroll to position [79, 0]
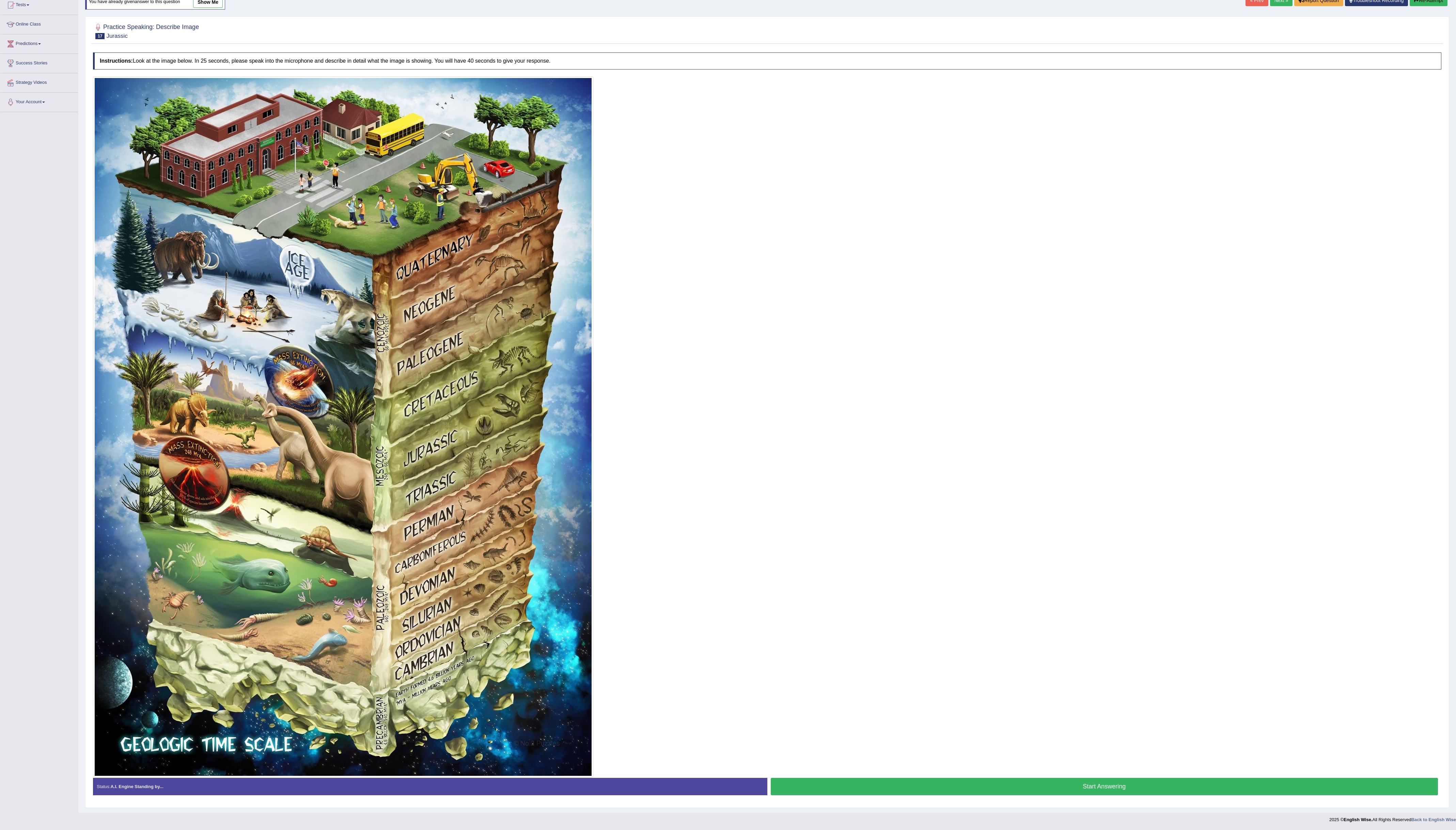
click at [1088, 785] on button "Start Answering" at bounding box center [1104, 786] width 668 height 17
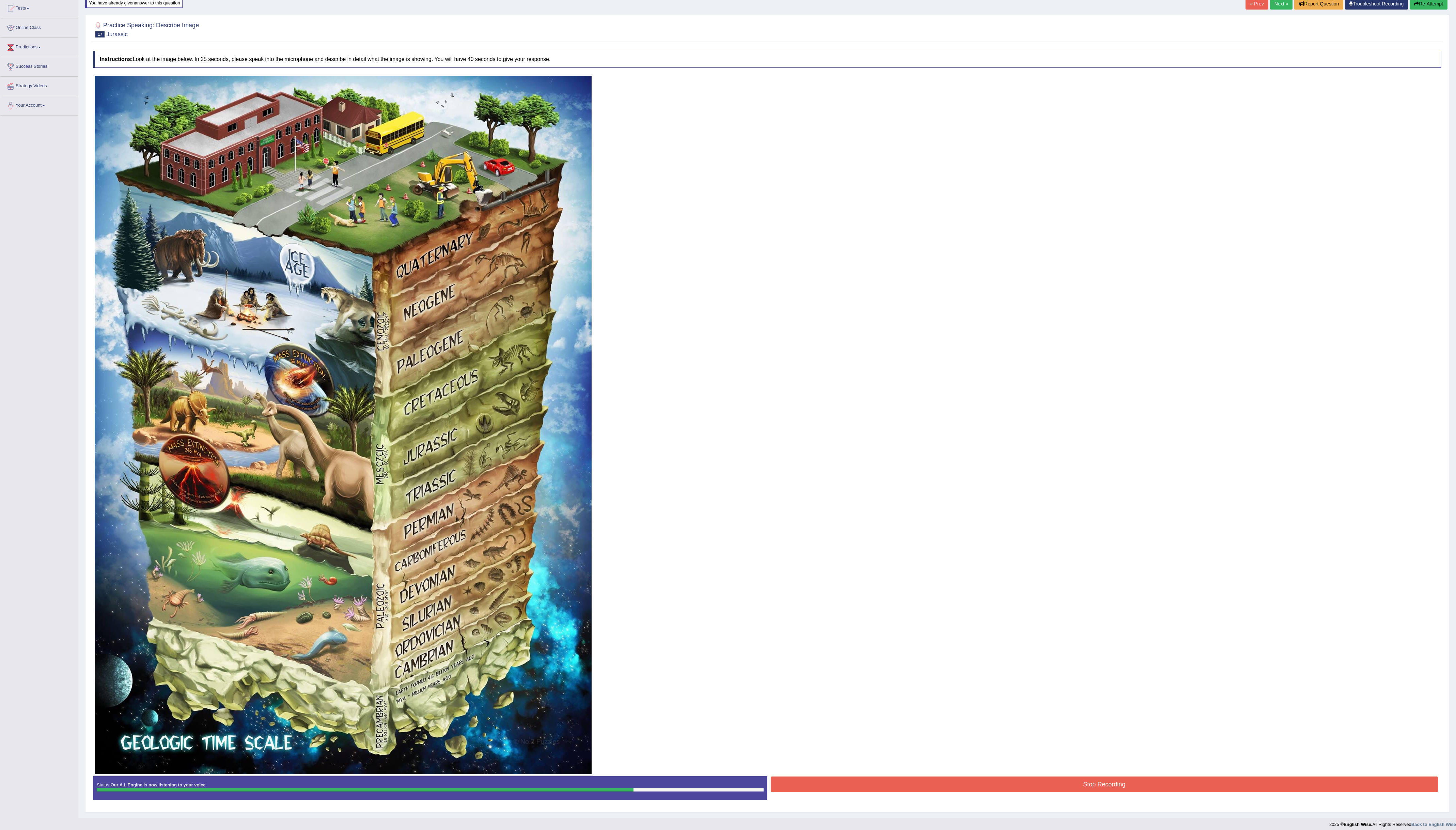
click at [1082, 789] on button "Stop Recording" at bounding box center [1104, 784] width 668 height 15
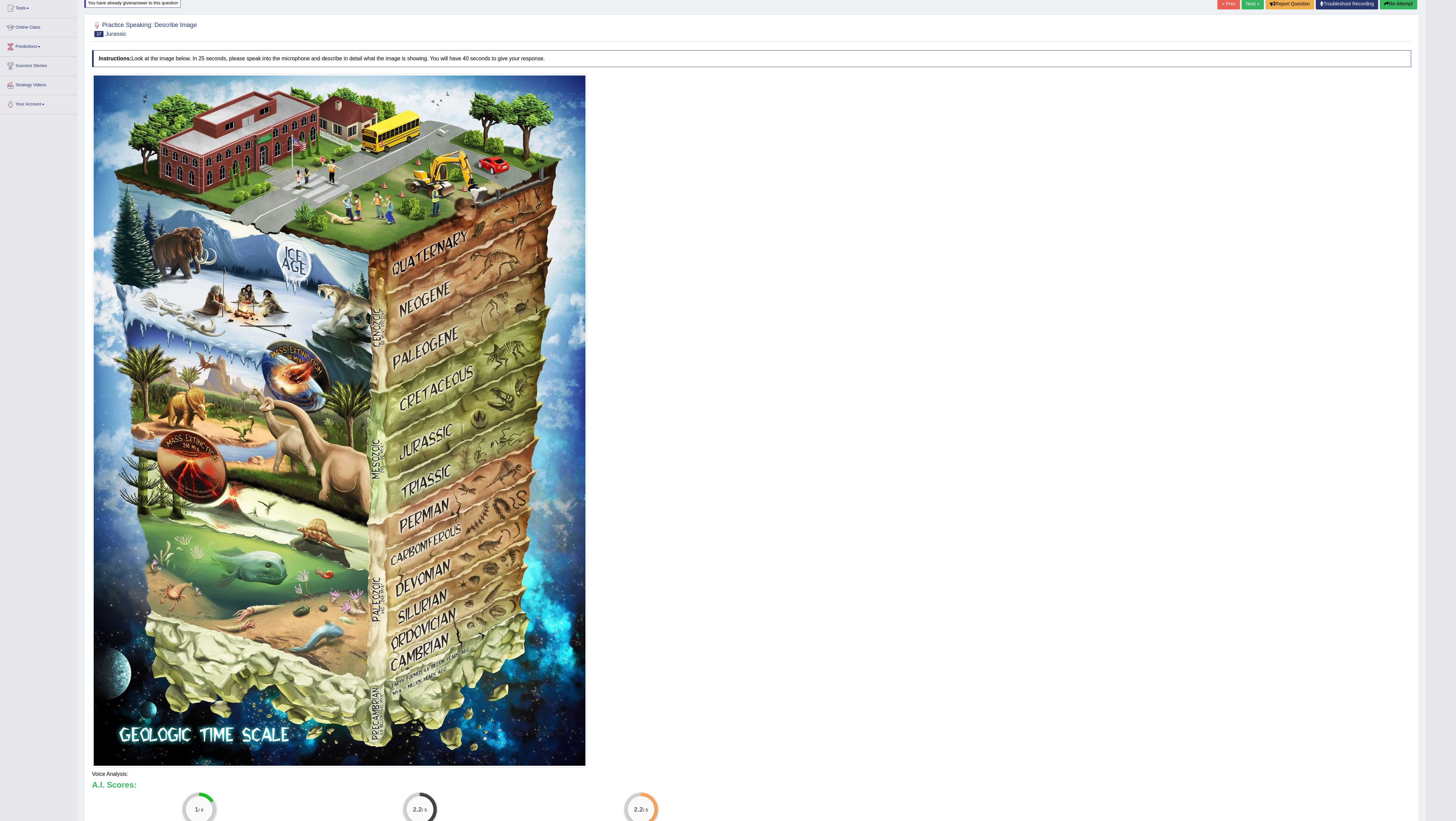
click at [1405, 3] on body "Toggle navigation Home Practice Questions Speaking Practice Read Aloud Repeat S…" at bounding box center [728, 337] width 1456 height 821
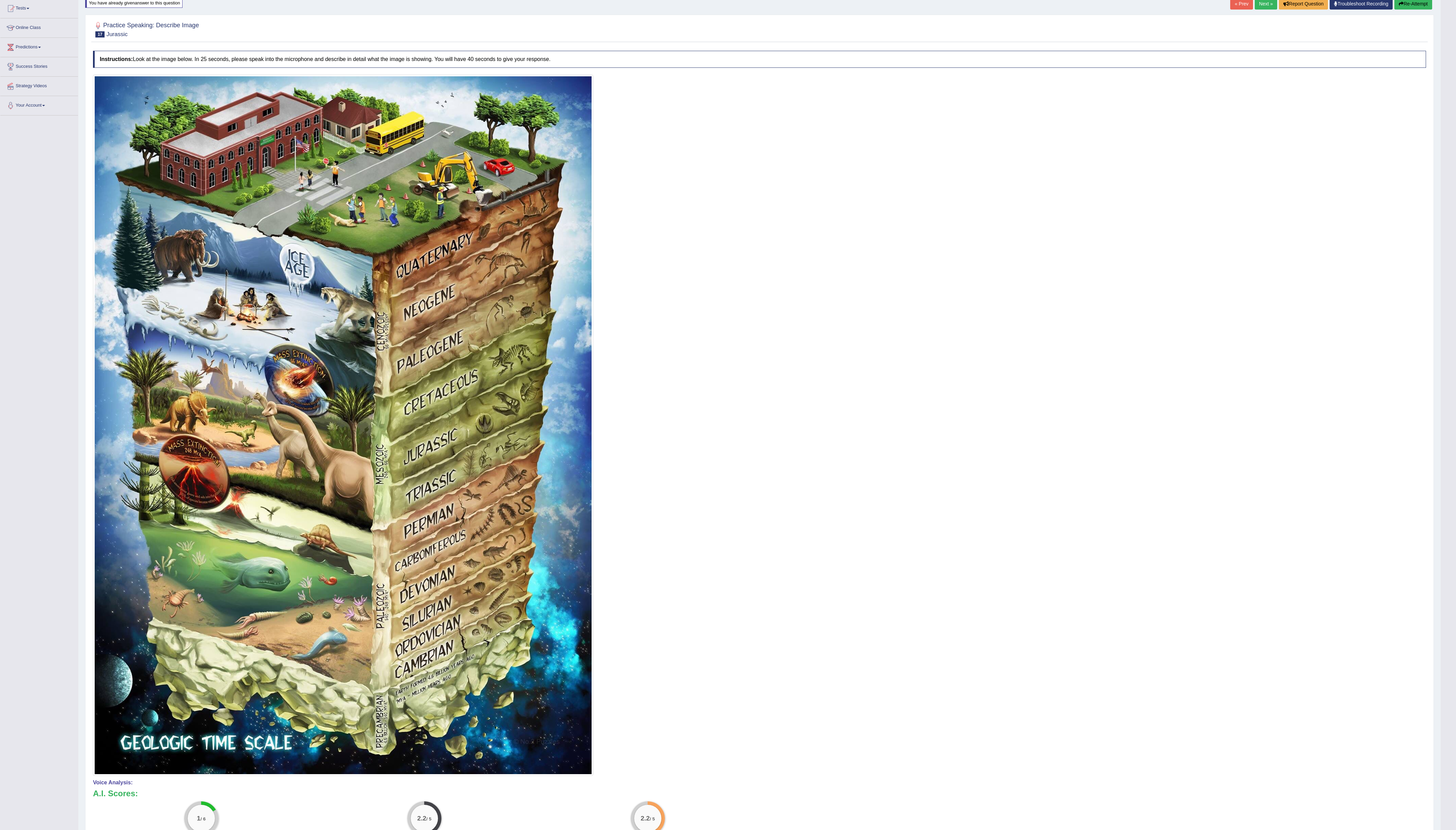
click at [1419, 3] on button "Re-Attempt" at bounding box center [1413, 3] width 38 height 11
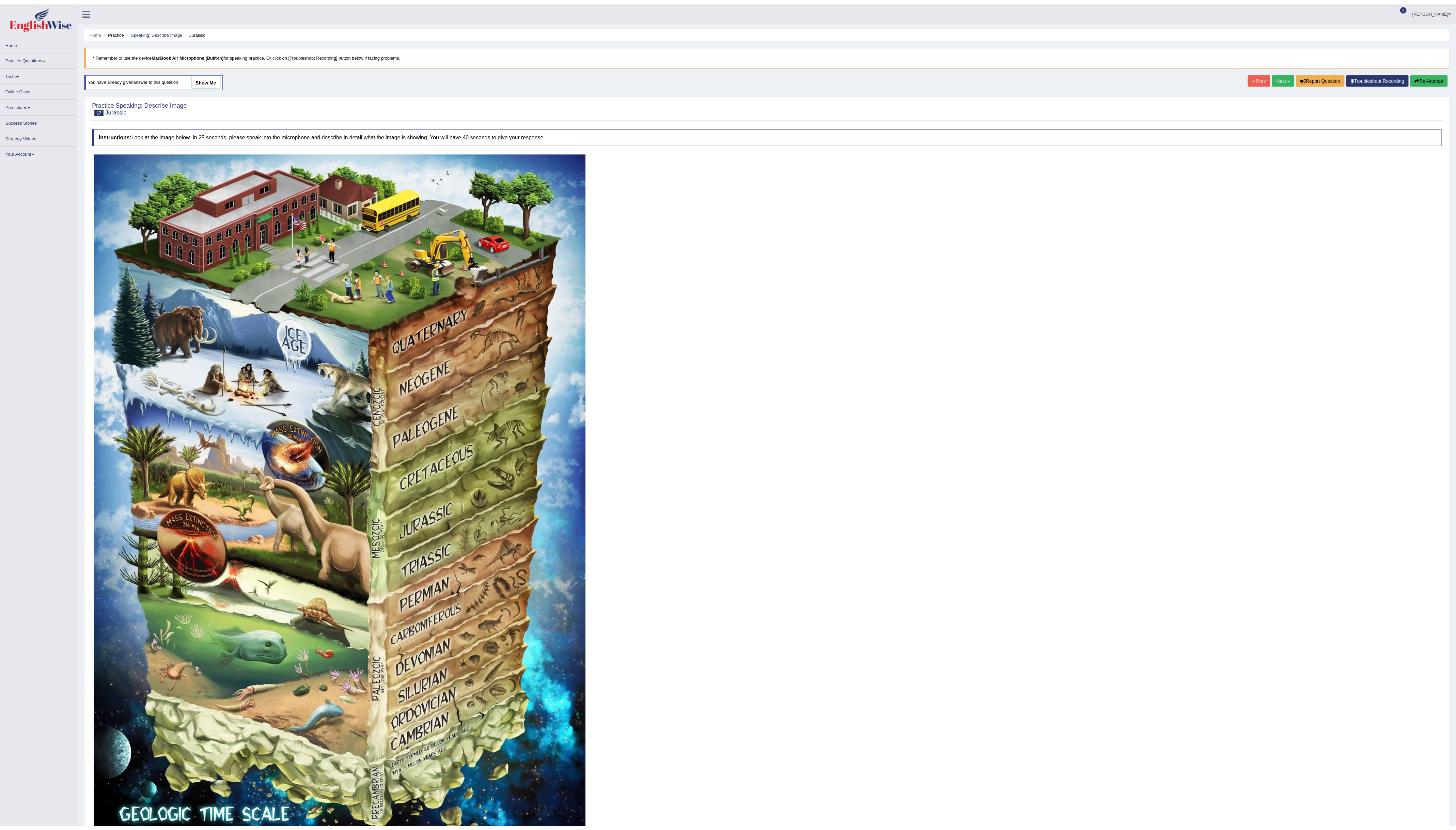
scroll to position [75, 0]
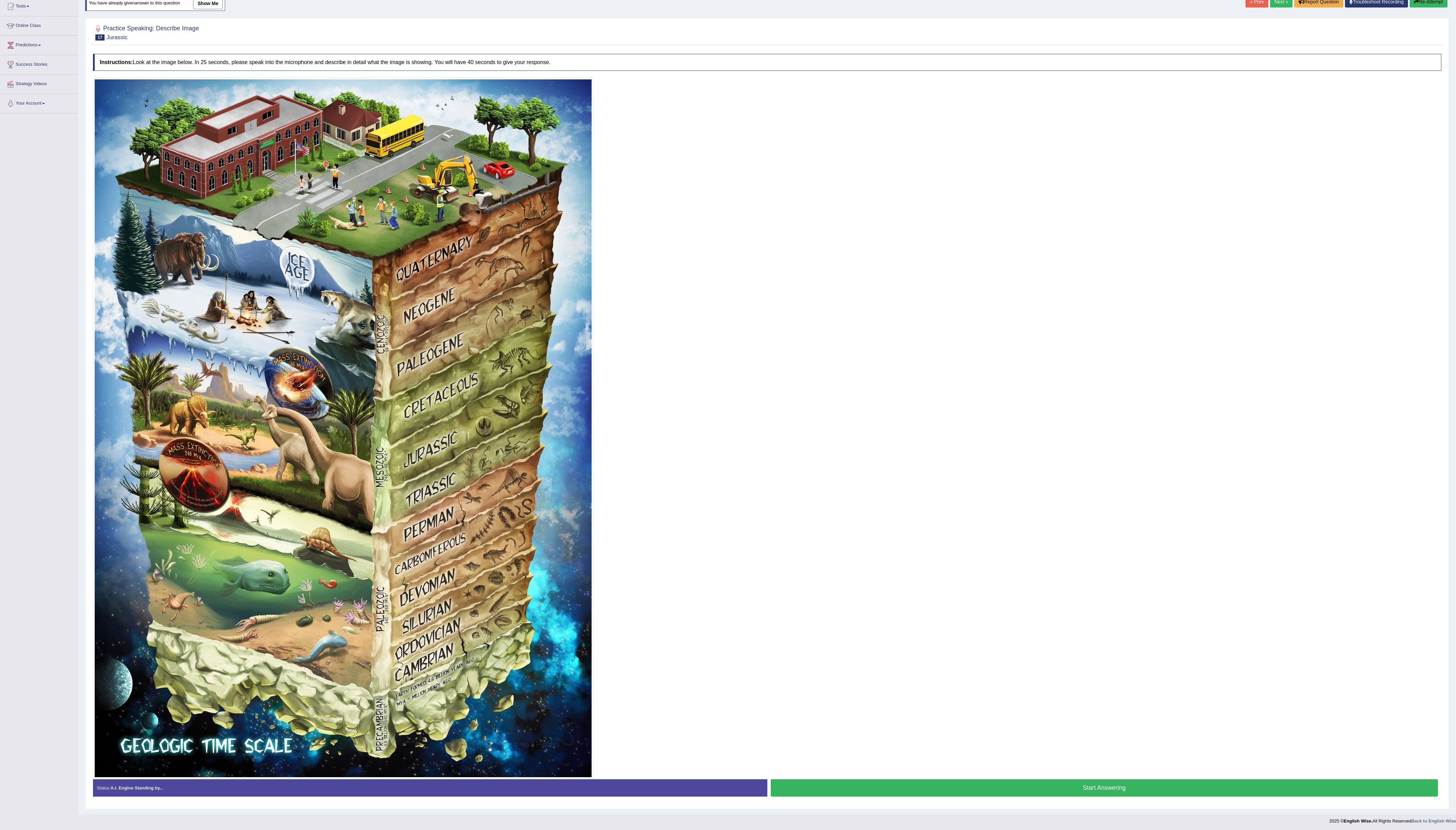
click at [1113, 793] on button "Start Answering" at bounding box center [1104, 788] width 668 height 17
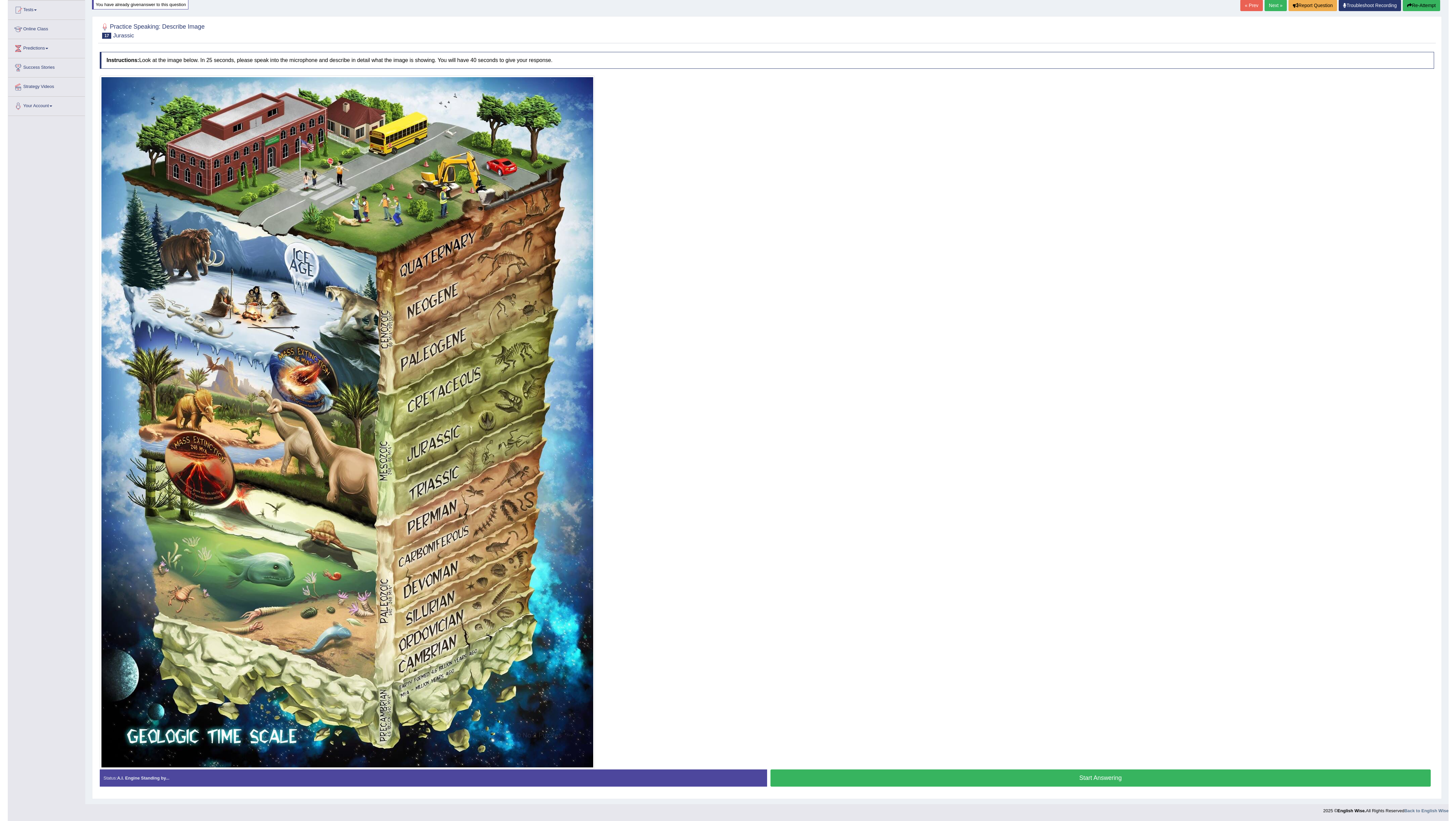
scroll to position [73, 0]
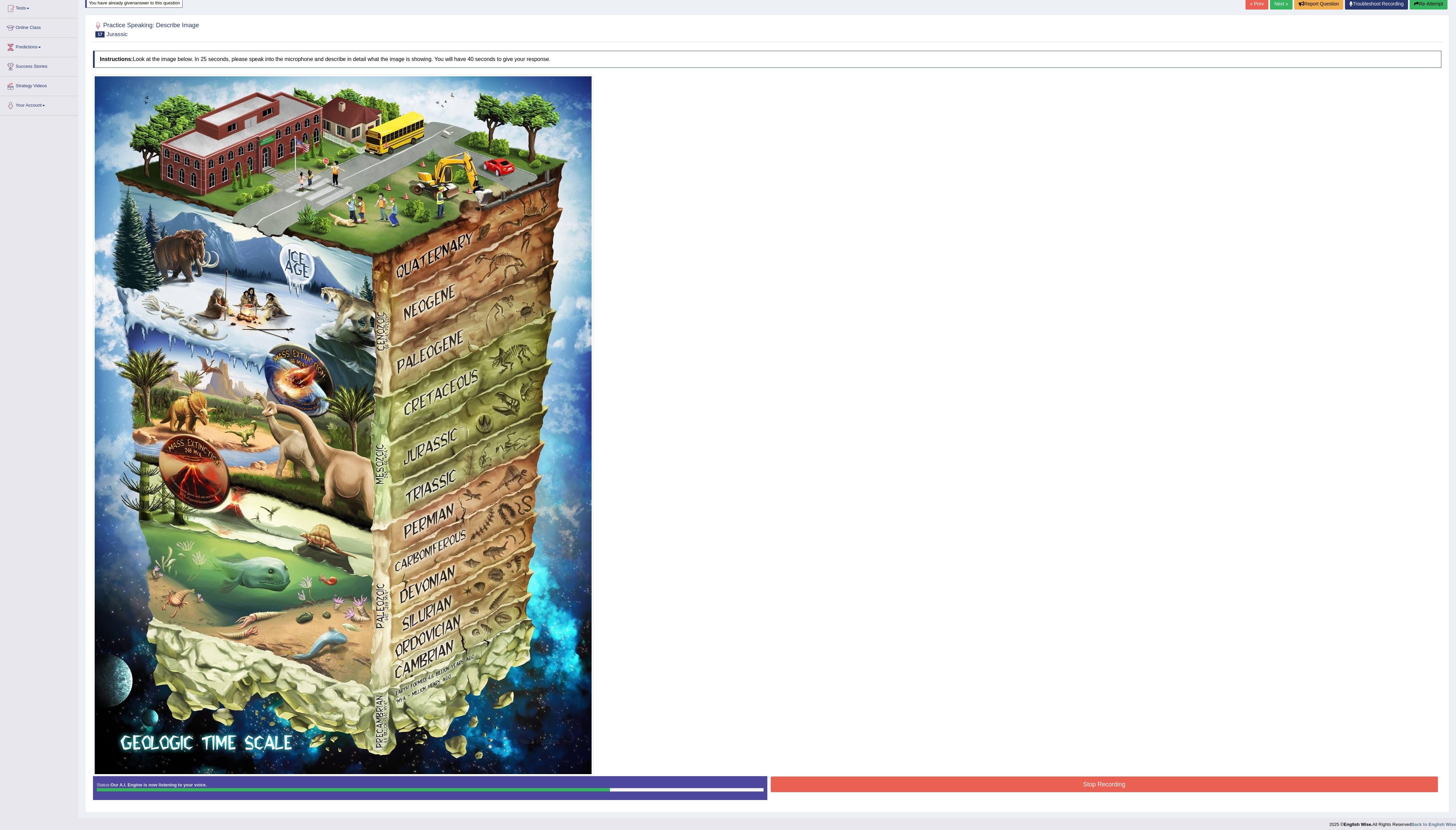
click at [1110, 789] on button "Stop Recording" at bounding box center [1104, 784] width 668 height 15
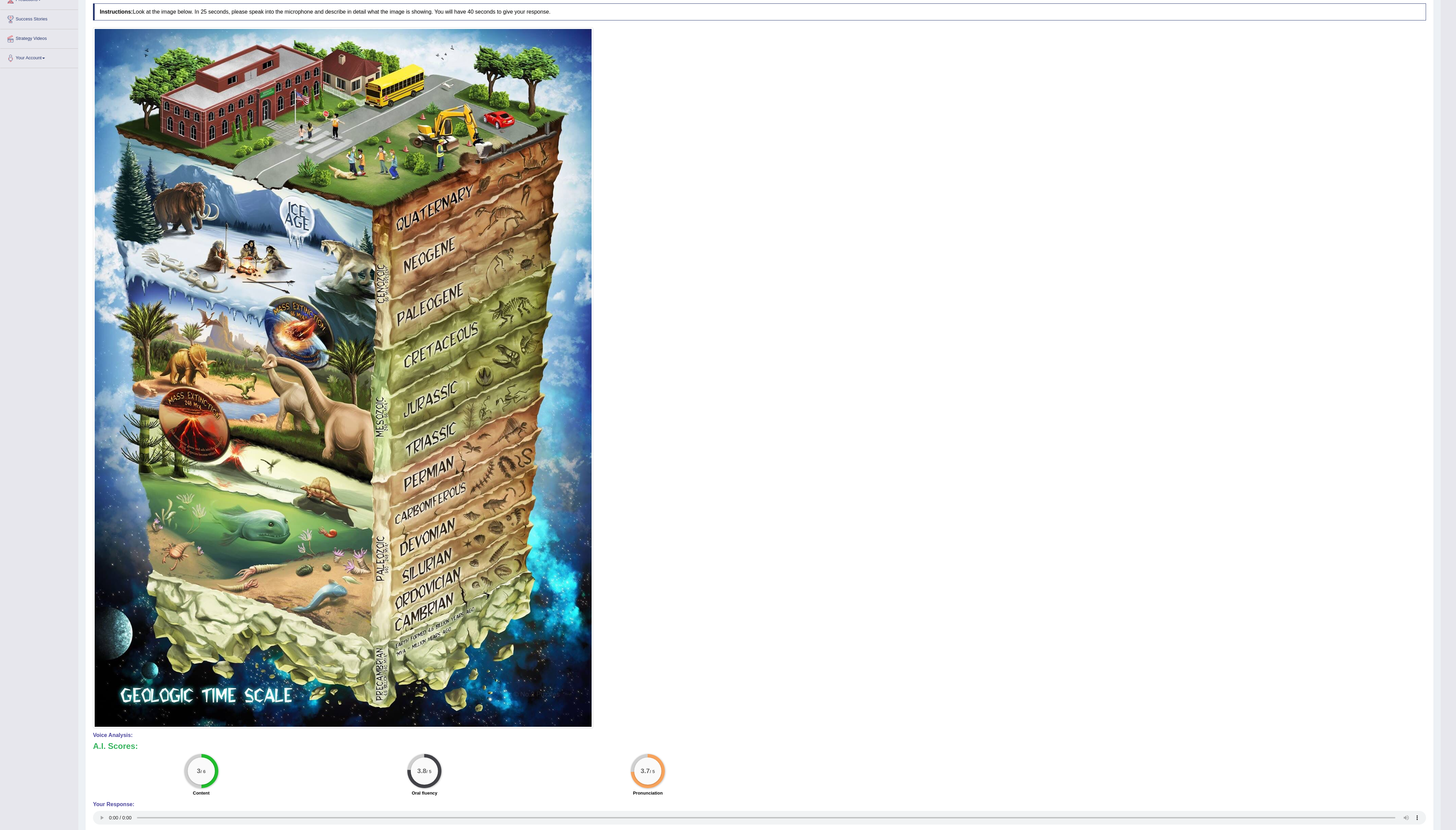
scroll to position [0, 0]
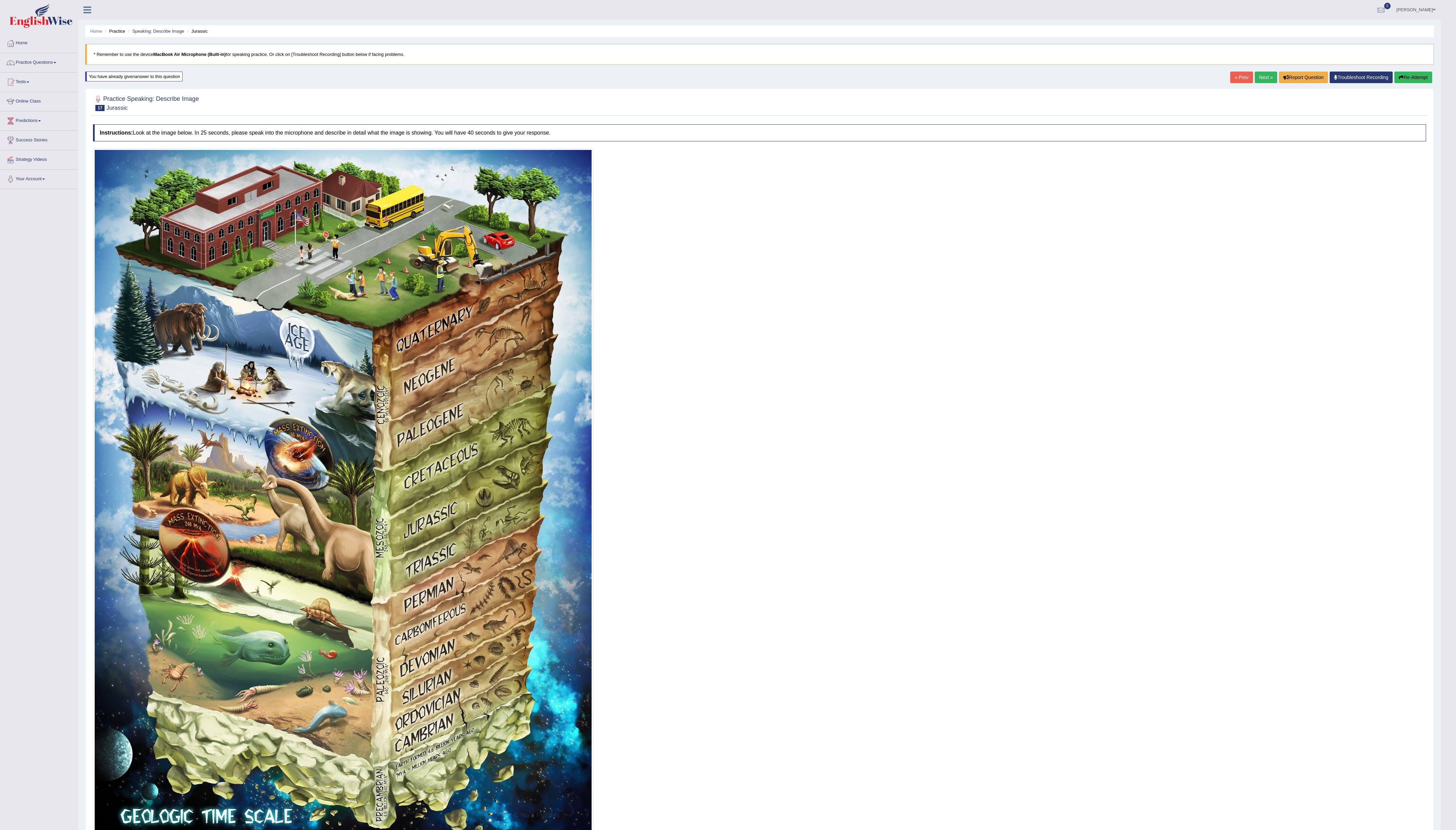
click at [1255, 78] on link "Next »" at bounding box center [1266, 77] width 22 height 11
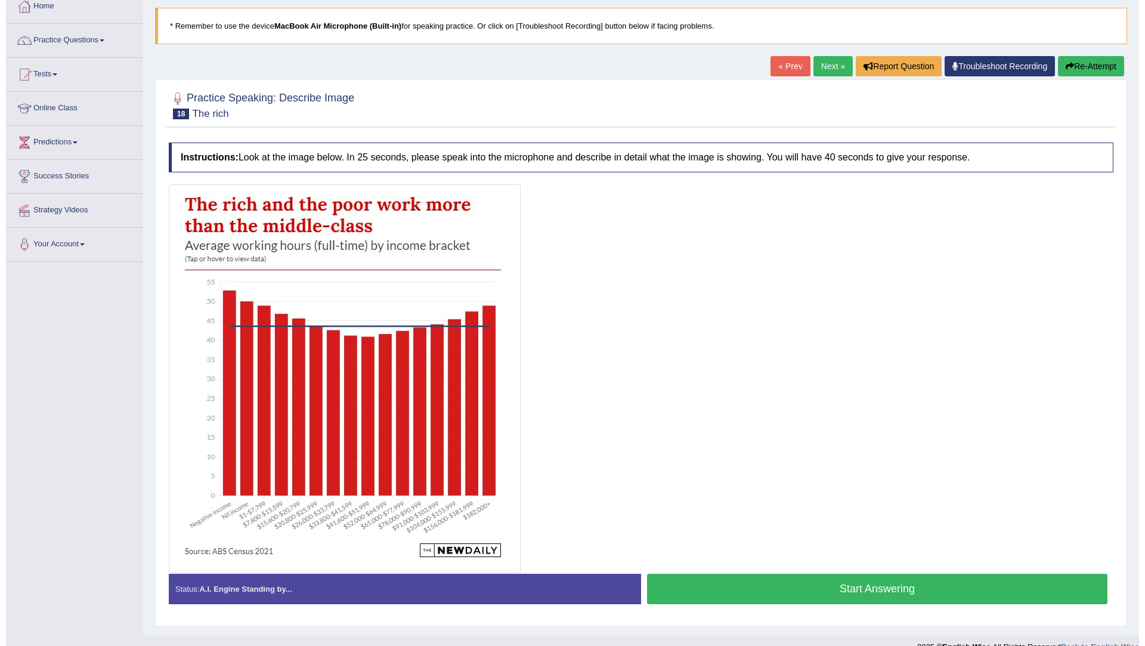
scroll to position [72, 0]
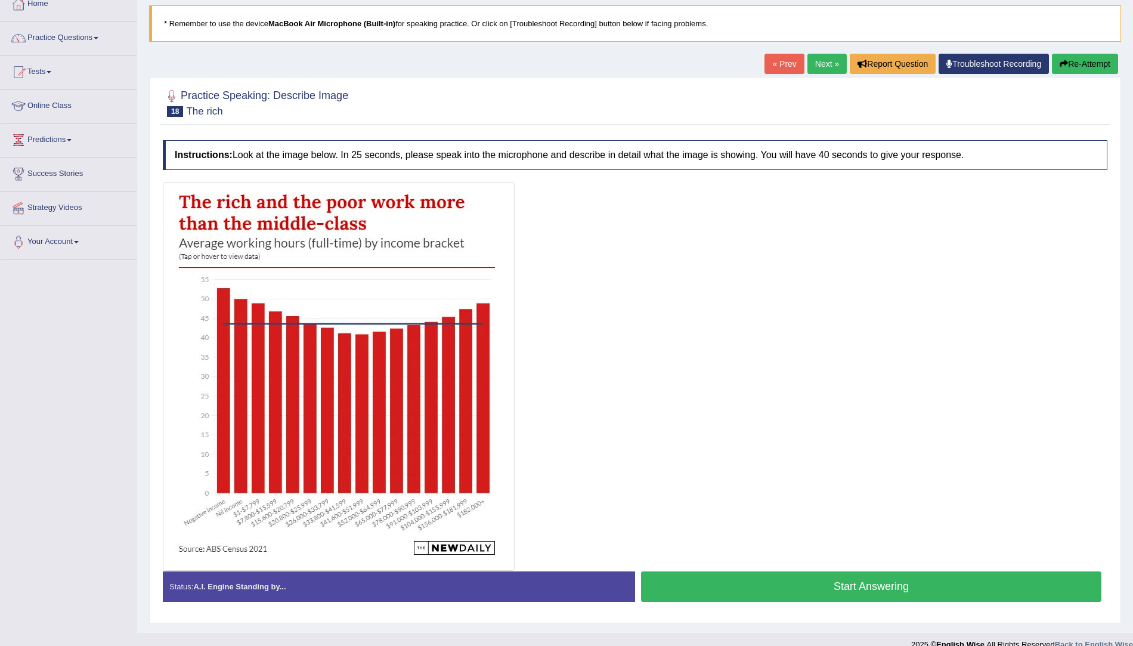
click at [894, 594] on button "Start Answering" at bounding box center [871, 586] width 460 height 30
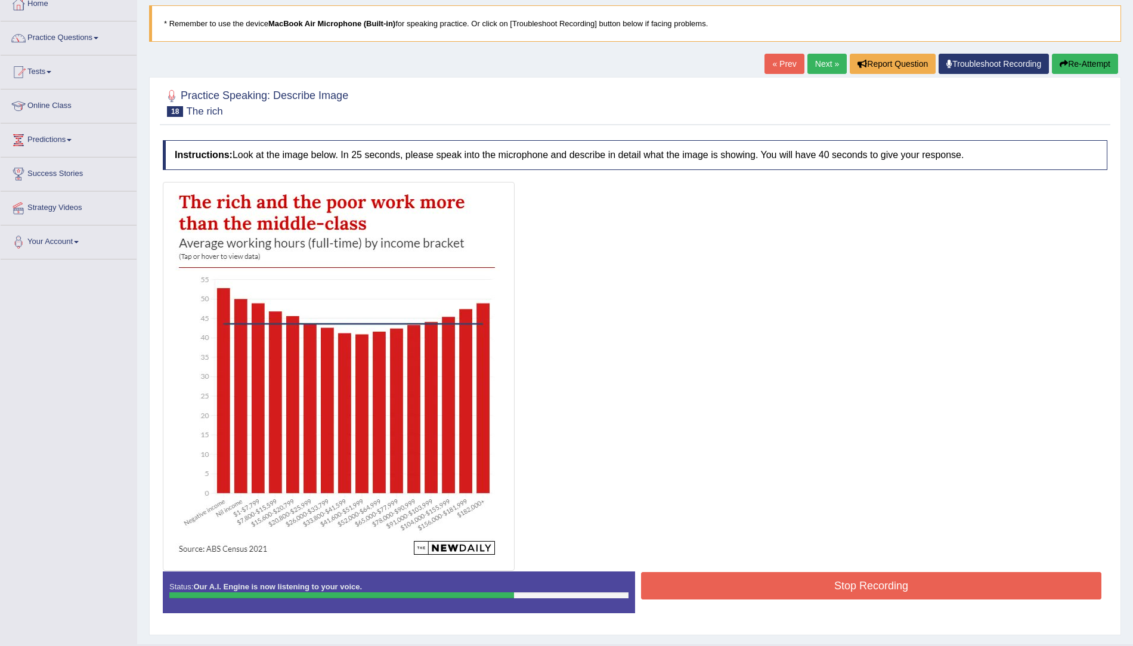
click at [894, 594] on button "Stop Recording" at bounding box center [871, 585] width 460 height 27
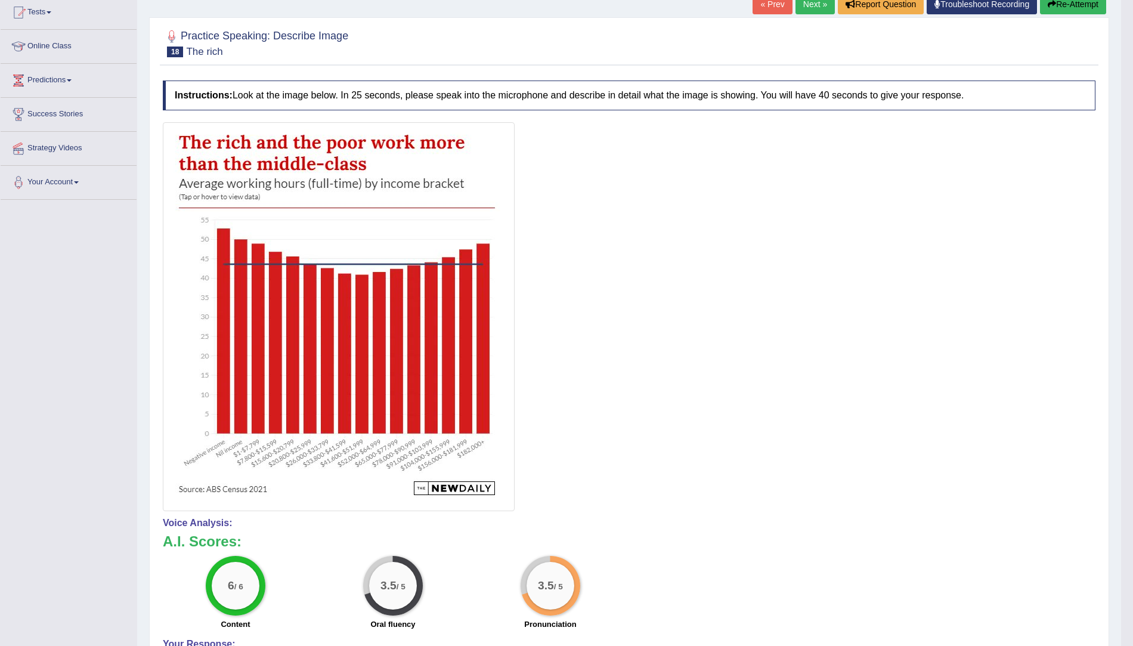
scroll to position [0, 0]
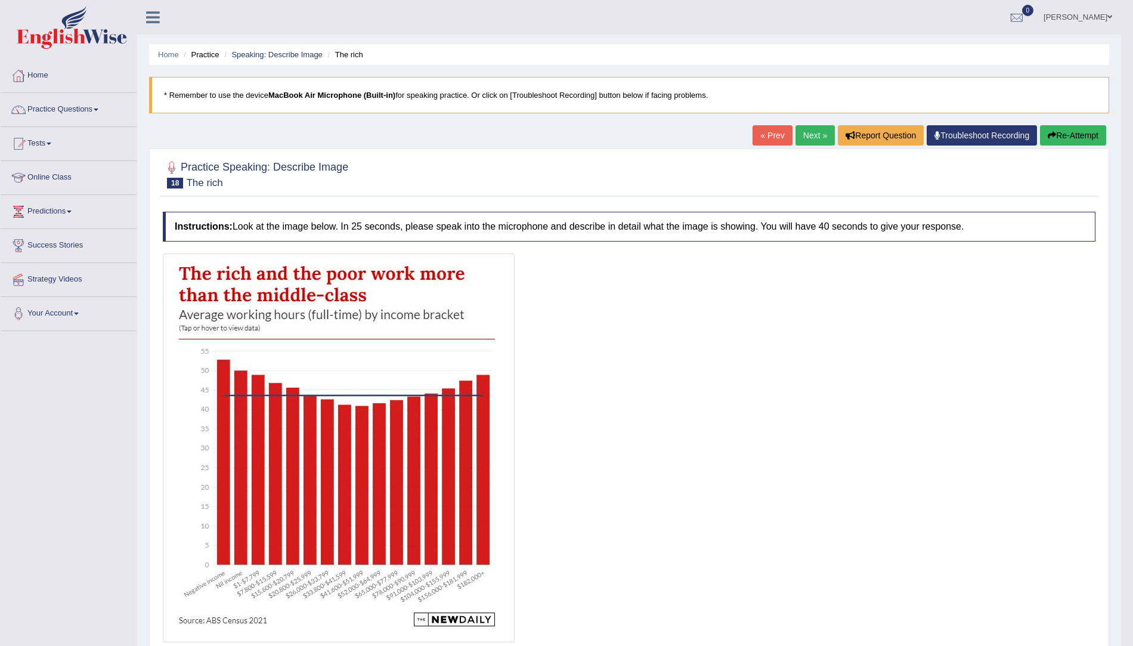
click at [798, 141] on link "Next »" at bounding box center [814, 135] width 39 height 20
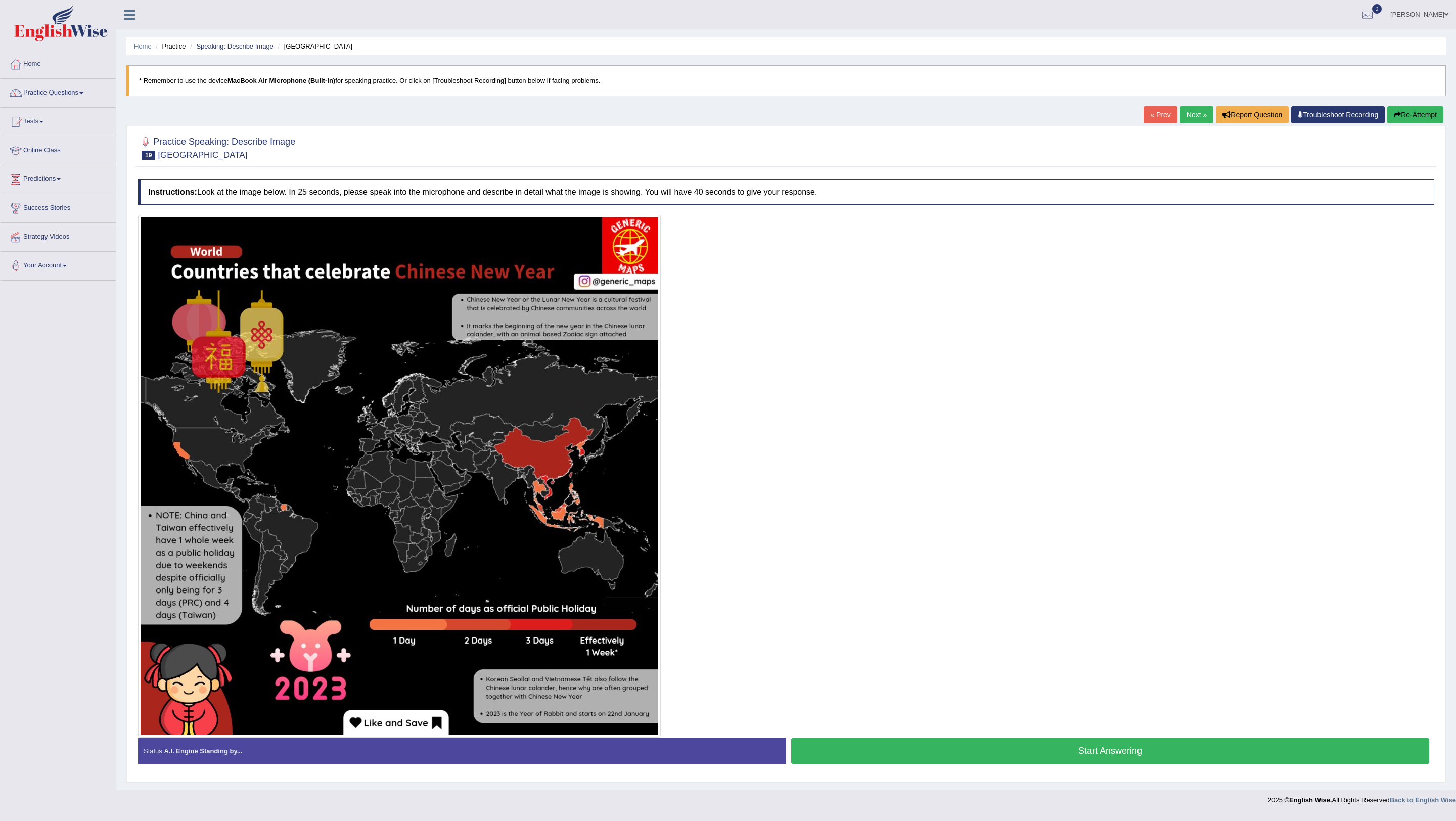
click at [960, 547] on button "Start Answering" at bounding box center [1110, 751] width 639 height 25
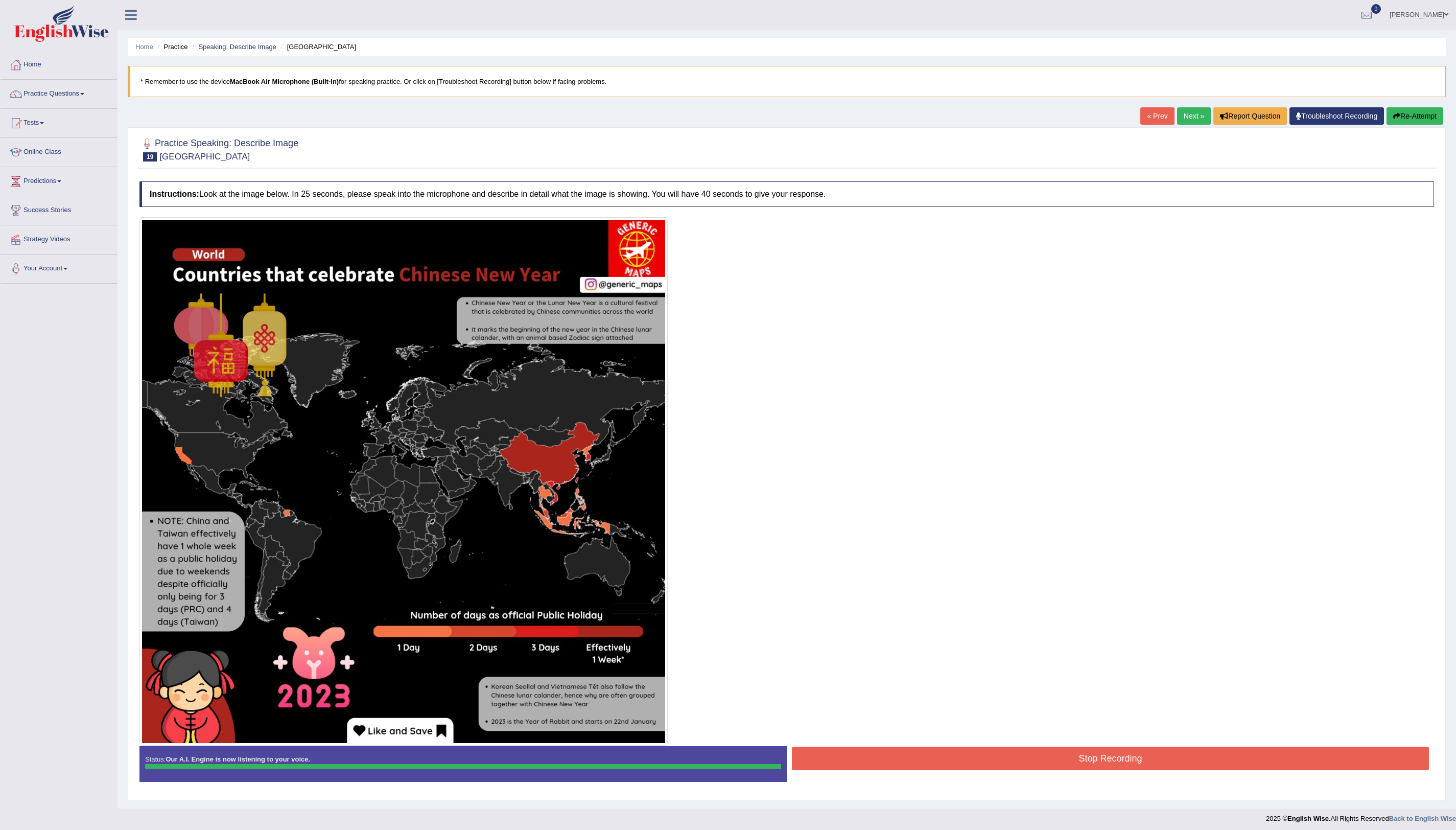
click at [970, 553] on button "Stop Recording" at bounding box center [1111, 758] width 638 height 23
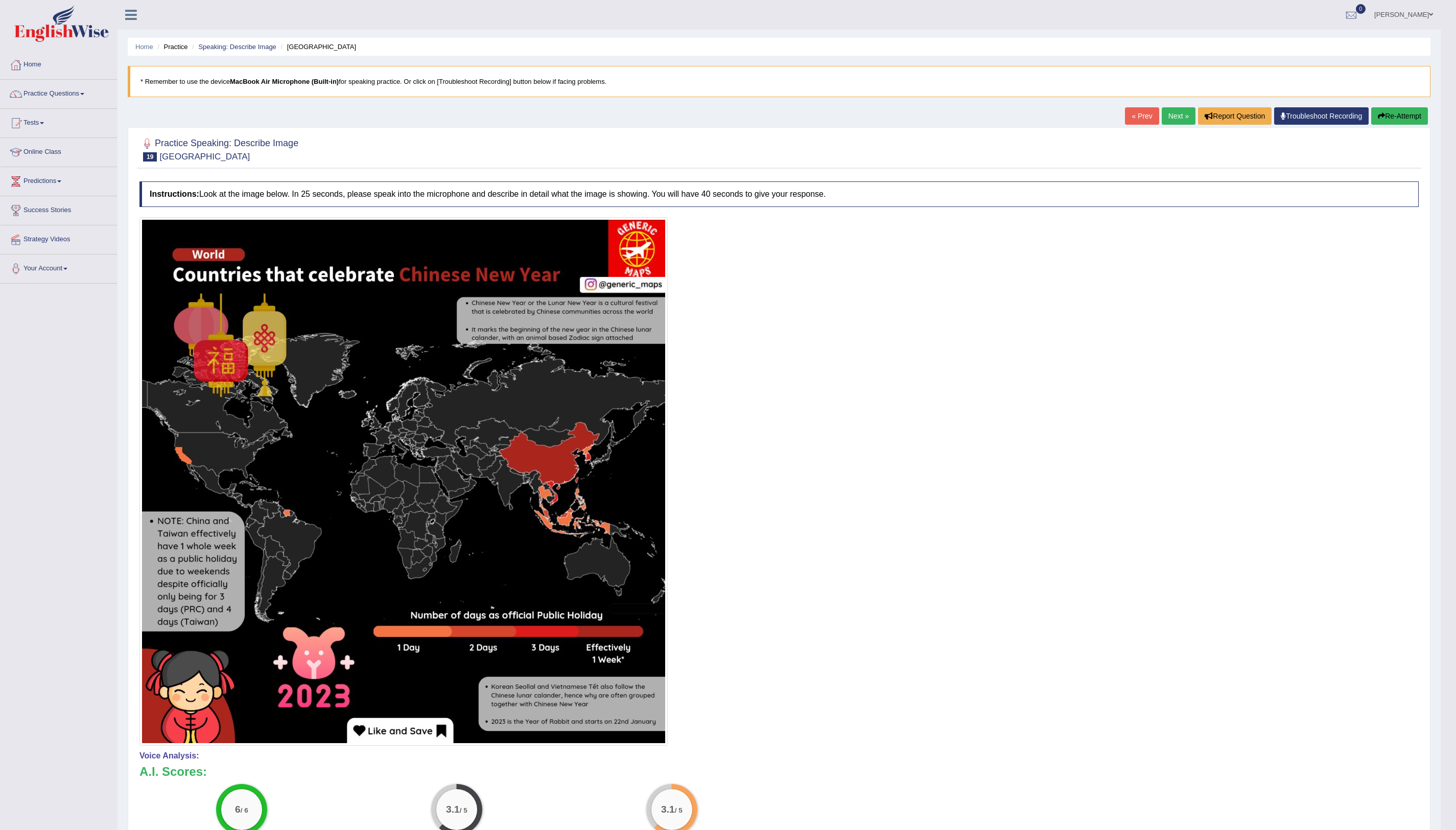
click at [970, 116] on link "Next »" at bounding box center [1178, 116] width 33 height 17
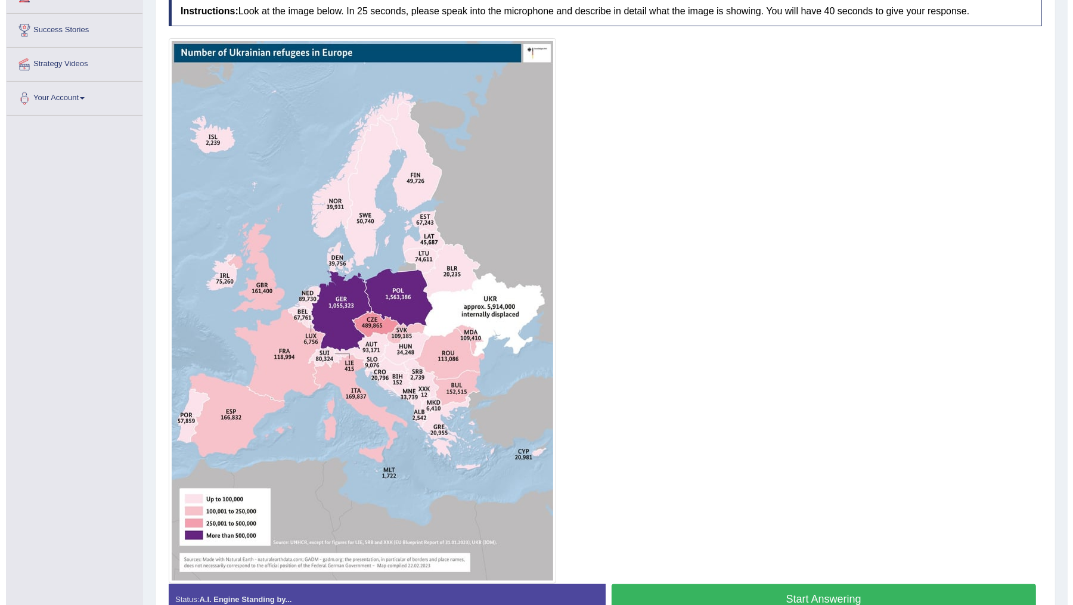
scroll to position [216, 0]
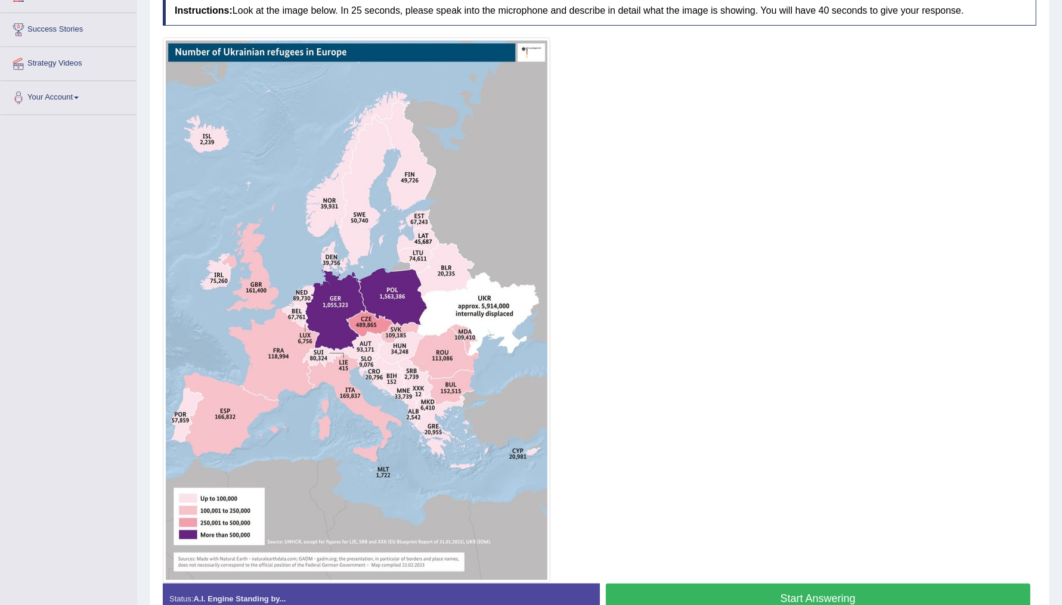
click at [768, 590] on button "Start Answering" at bounding box center [818, 599] width 425 height 30
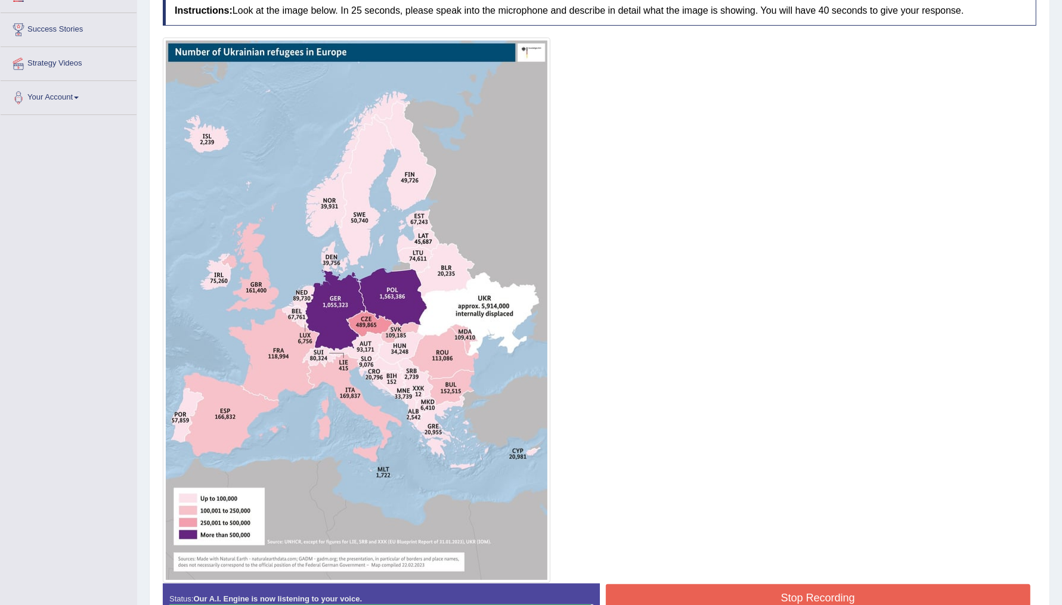
click at [768, 590] on button "Stop Recording" at bounding box center [818, 597] width 425 height 27
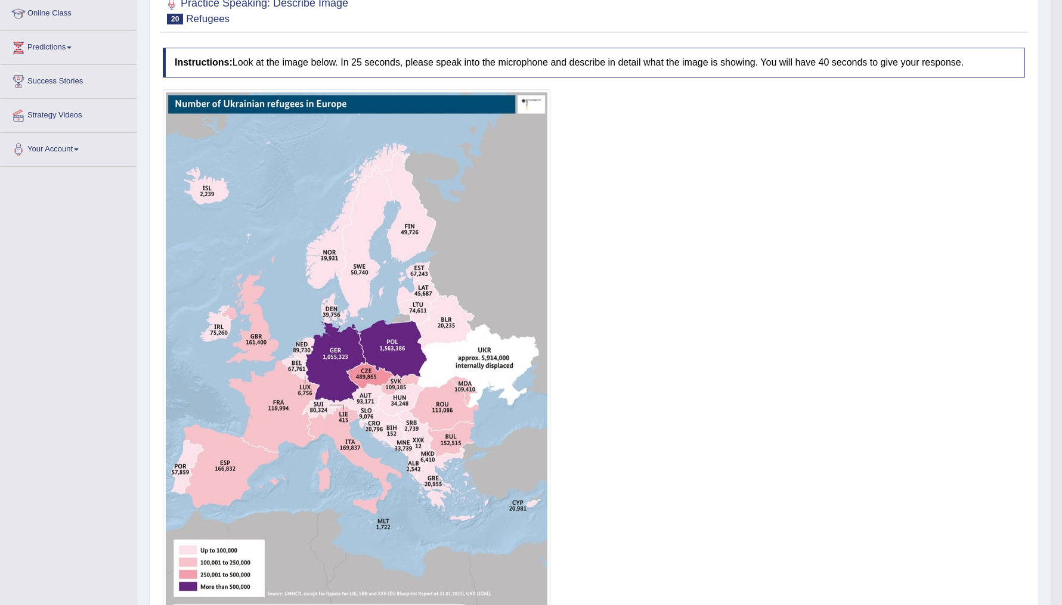
scroll to position [0, 0]
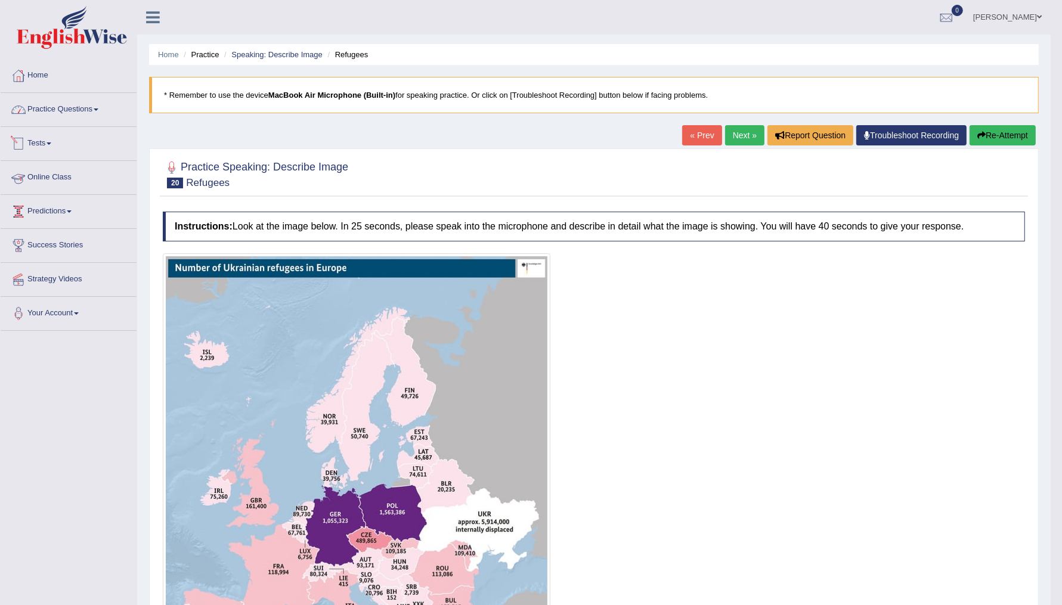
click at [55, 107] on link "Practice Questions" at bounding box center [69, 108] width 136 height 30
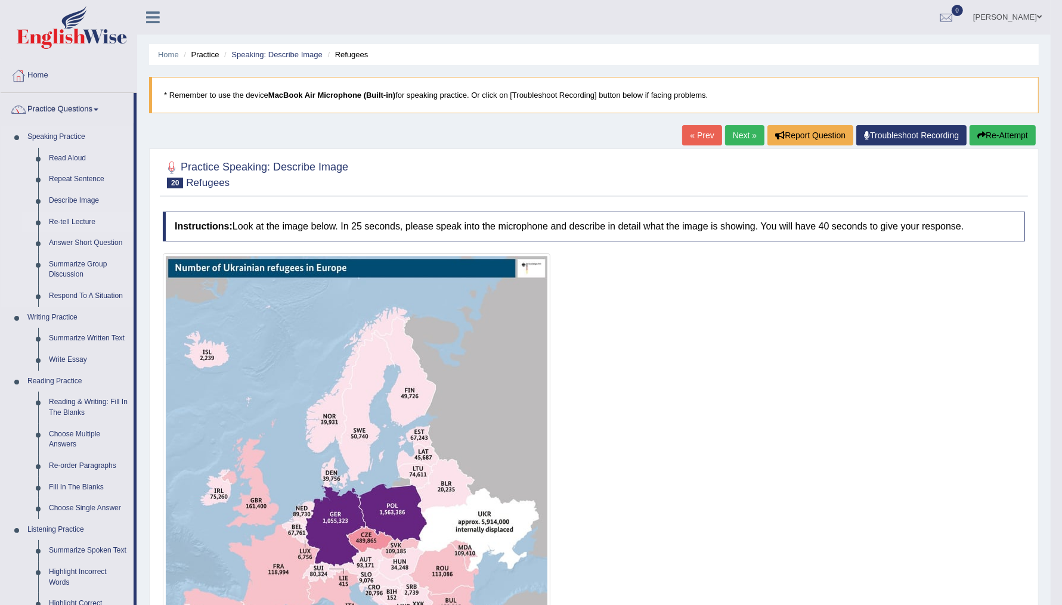
click at [61, 224] on link "Re-tell Lecture" at bounding box center [89, 222] width 90 height 21
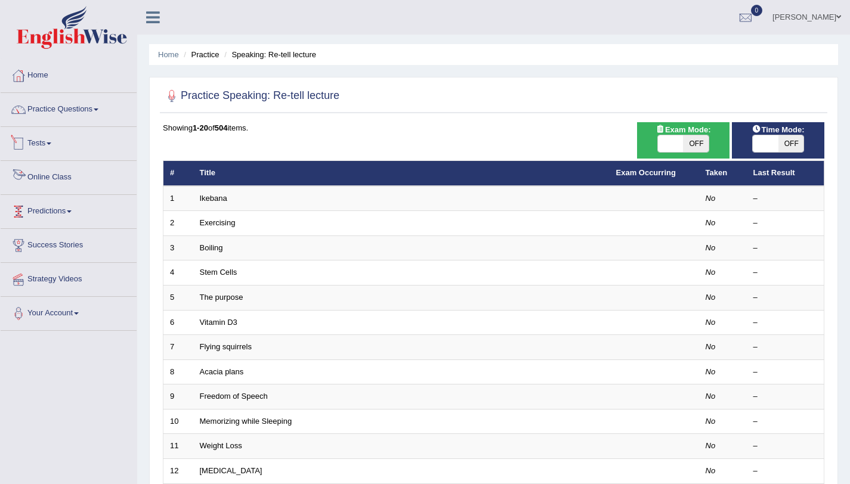
click at [59, 200] on link "Predictions" at bounding box center [69, 210] width 136 height 30
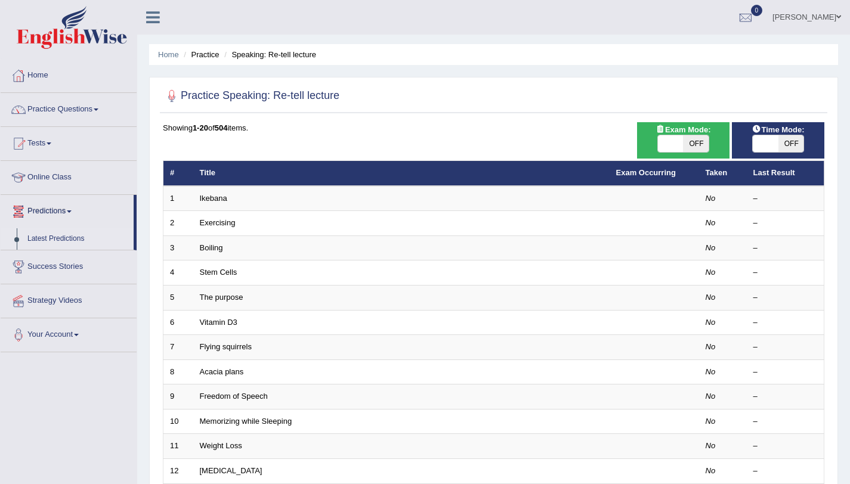
click at [52, 237] on link "Latest Predictions" at bounding box center [78, 238] width 112 height 21
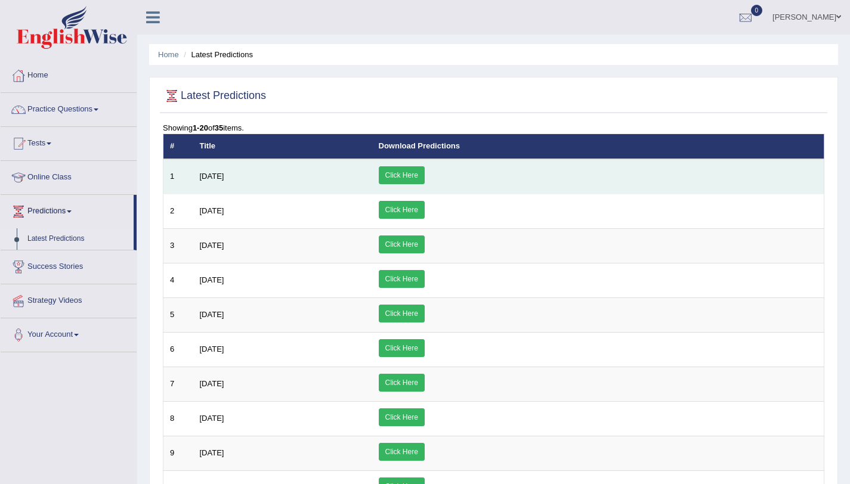
click at [425, 174] on link "Click Here" at bounding box center [402, 175] width 46 height 18
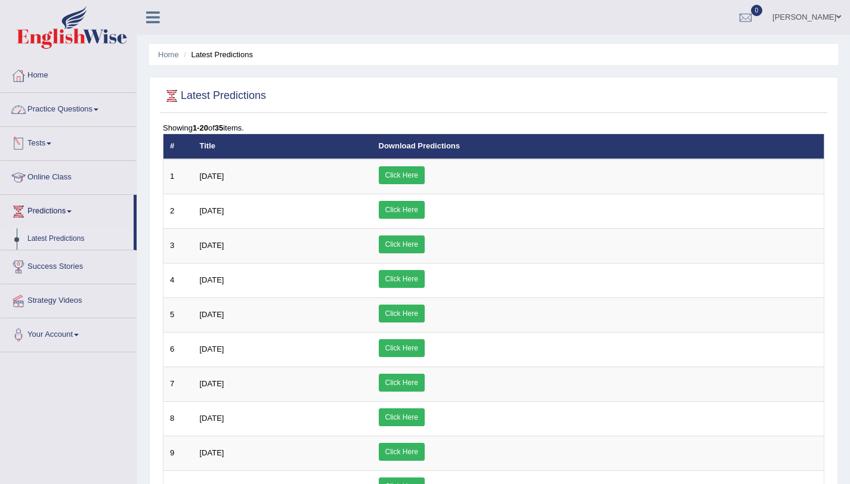
click at [53, 106] on link "Practice Questions" at bounding box center [69, 108] width 136 height 30
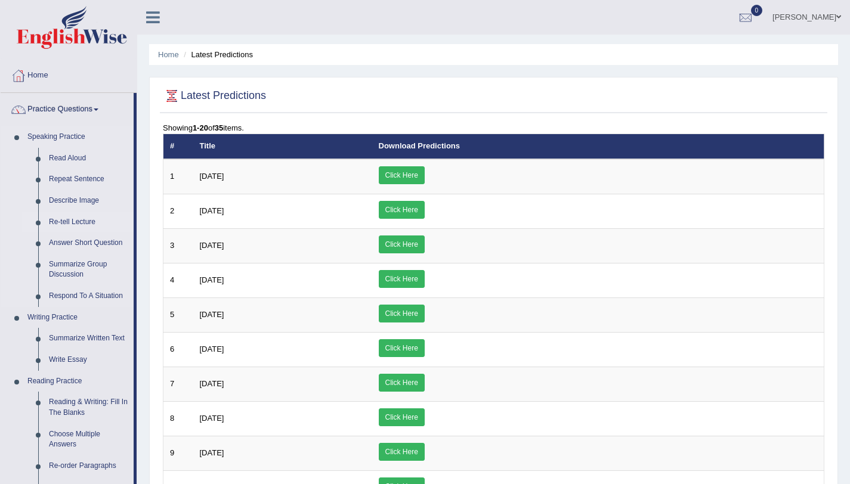
click at [67, 219] on link "Re-tell Lecture" at bounding box center [89, 222] width 90 height 21
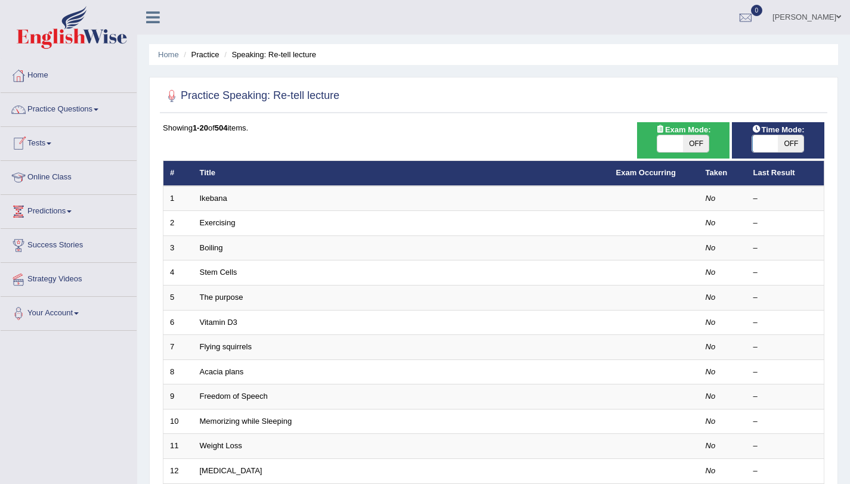
click at [45, 139] on link "Tests" at bounding box center [69, 142] width 136 height 30
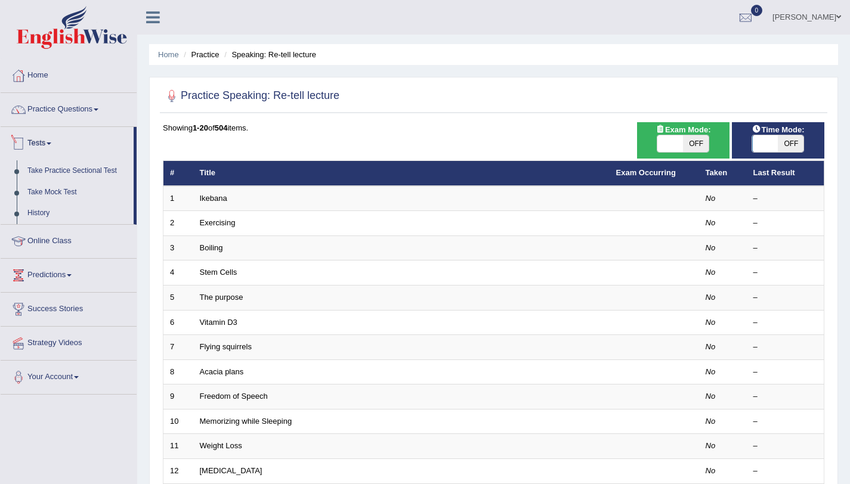
click at [43, 137] on link "Tests" at bounding box center [67, 142] width 133 height 30
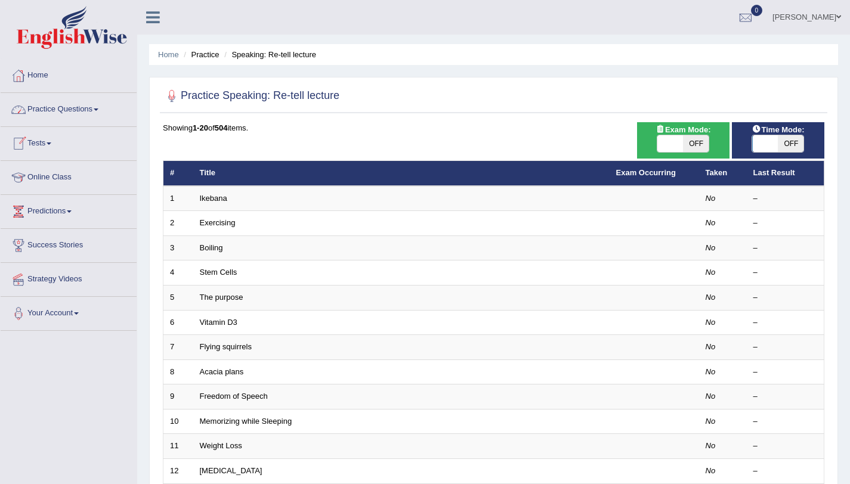
click at [69, 108] on link "Practice Questions" at bounding box center [69, 108] width 136 height 30
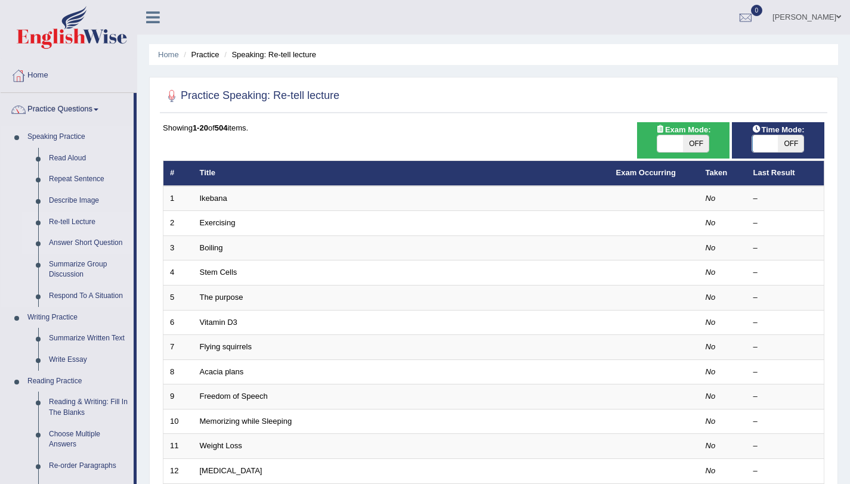
click at [58, 242] on link "Answer Short Question" at bounding box center [89, 243] width 90 height 21
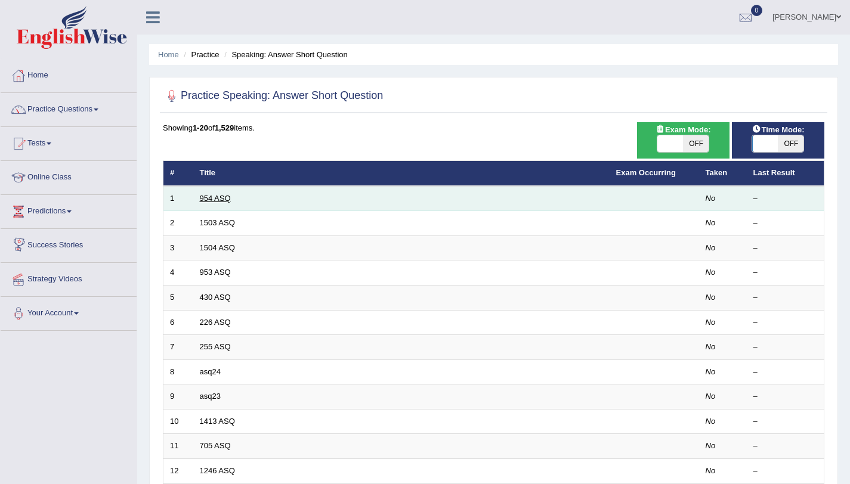
click at [206, 199] on link "954 ASQ" at bounding box center [215, 198] width 31 height 9
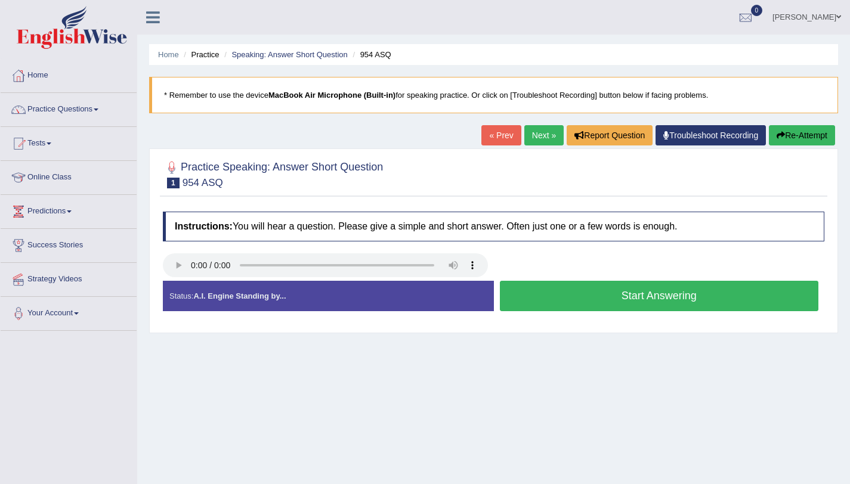
click at [658, 300] on button "Start Answering" at bounding box center [659, 296] width 319 height 30
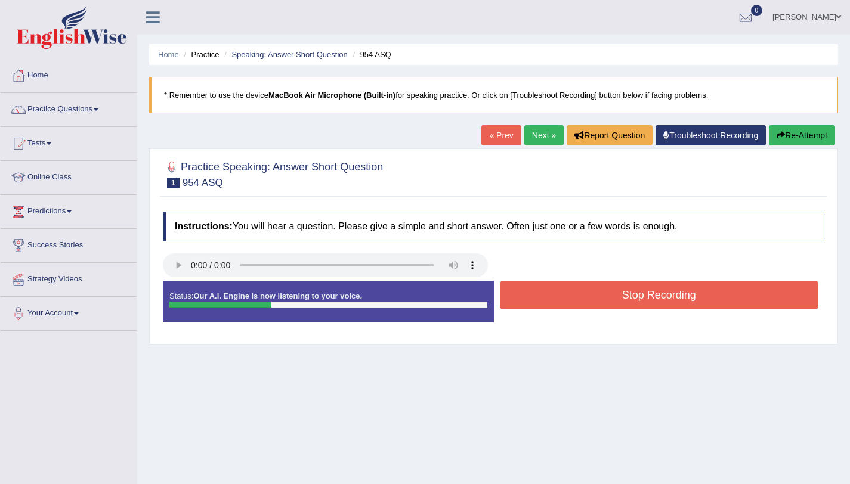
click at [658, 300] on button "Stop Recording" at bounding box center [659, 294] width 319 height 27
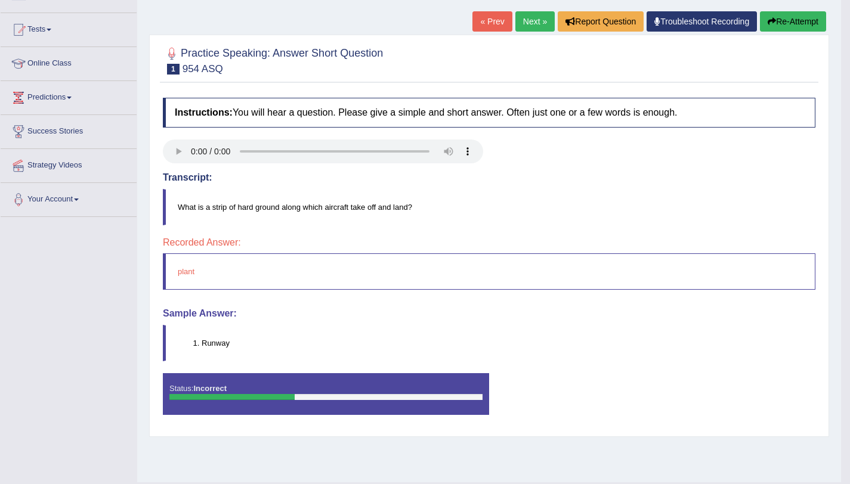
scroll to position [84, 0]
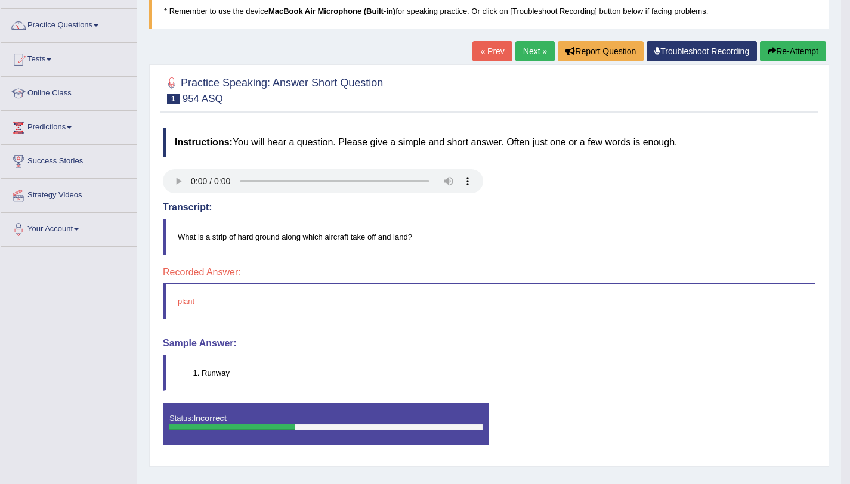
click at [535, 53] on link "Next »" at bounding box center [534, 51] width 39 height 20
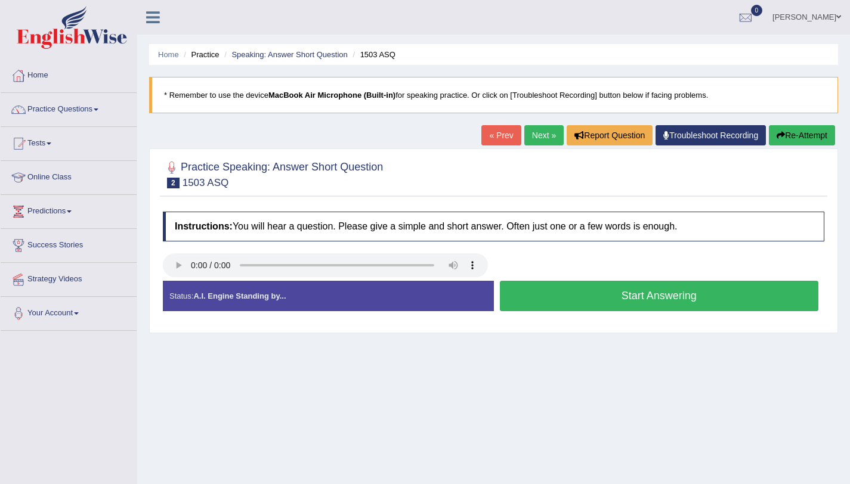
click at [626, 294] on button "Start Answering" at bounding box center [659, 296] width 319 height 30
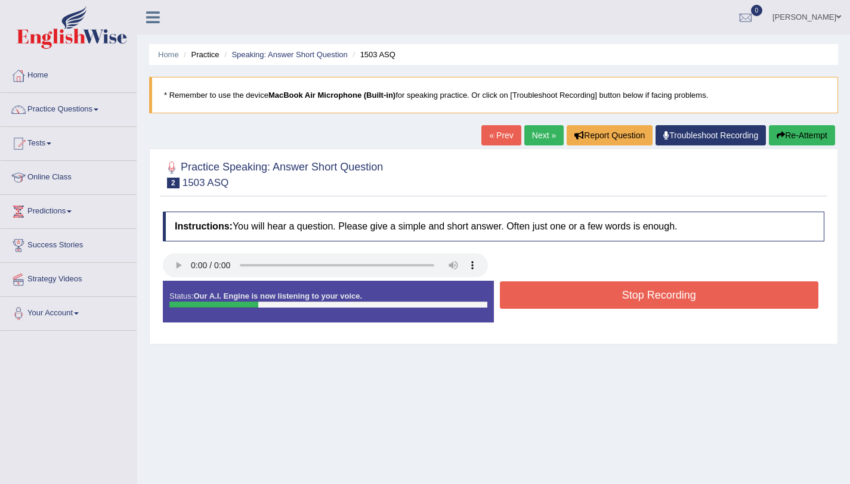
click at [626, 297] on button "Stop Recording" at bounding box center [659, 294] width 319 height 27
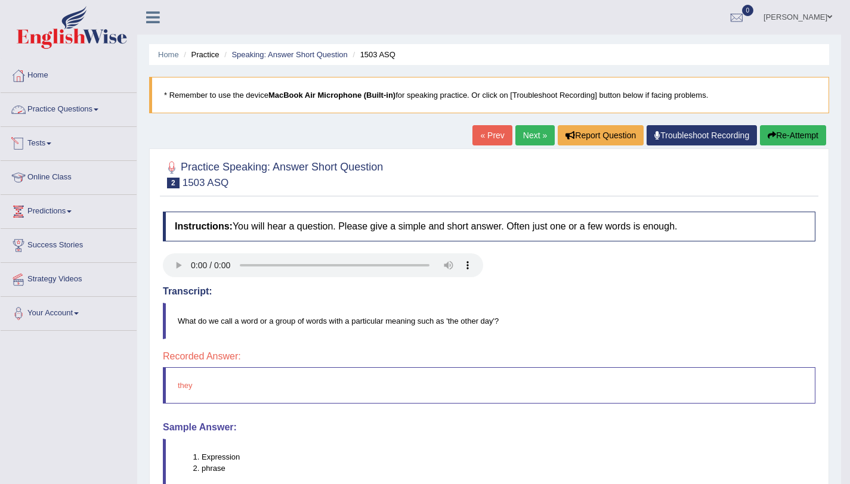
click at [61, 116] on link "Practice Questions" at bounding box center [69, 108] width 136 height 30
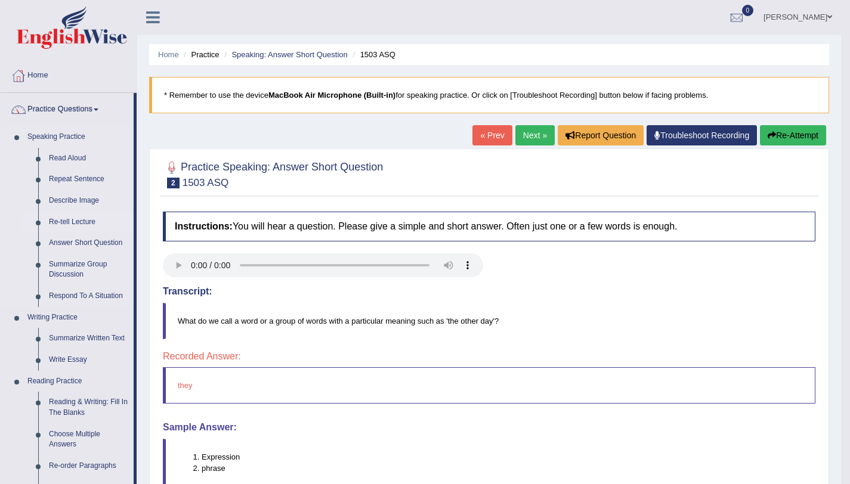
click at [61, 224] on link "Re-tell Lecture" at bounding box center [89, 222] width 90 height 21
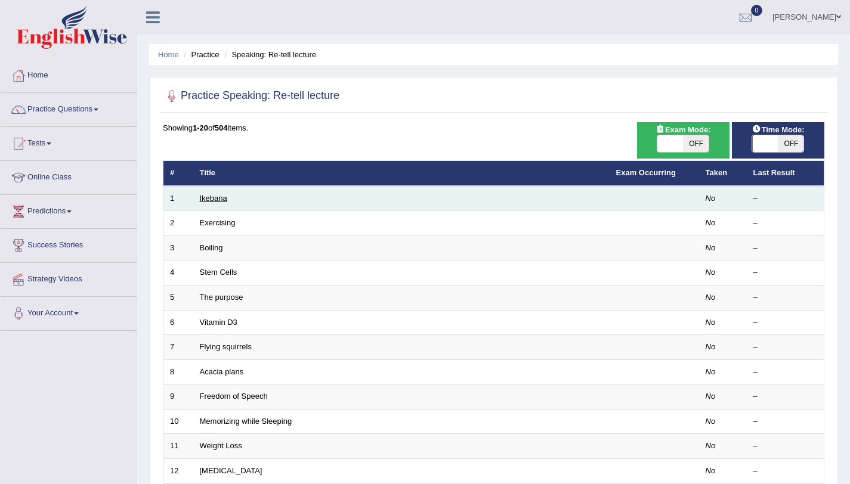
click at [209, 200] on link "Ikebana" at bounding box center [213, 198] width 27 height 9
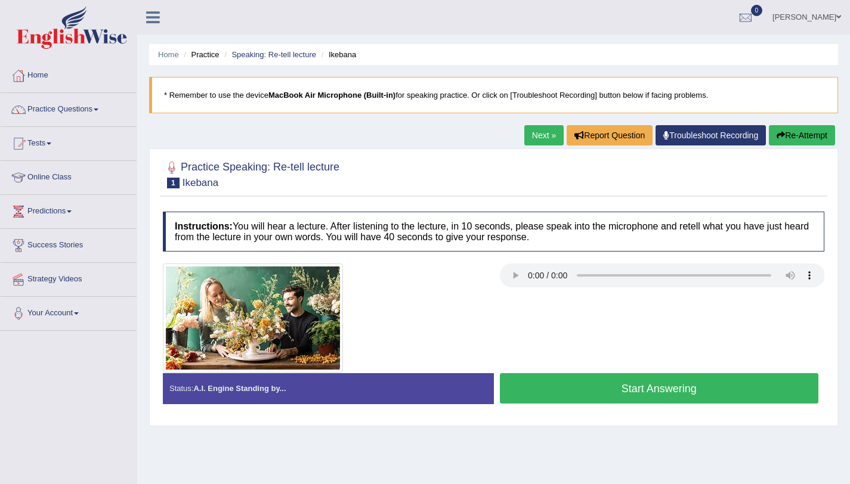
click at [31, 70] on link "Home" at bounding box center [69, 74] width 136 height 30
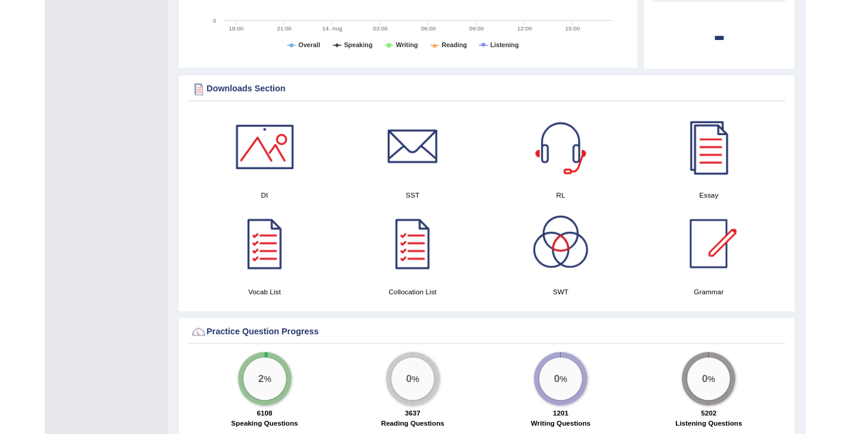
scroll to position [521, 0]
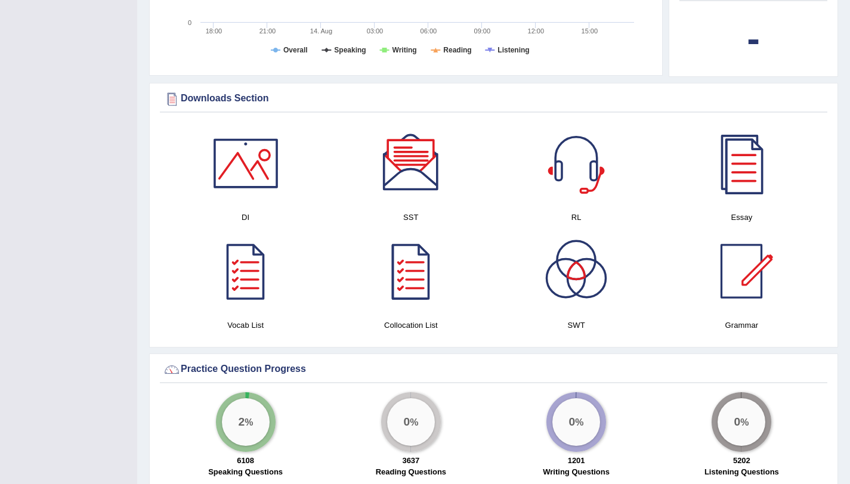
click at [564, 165] on div at bounding box center [575, 163] width 83 height 83
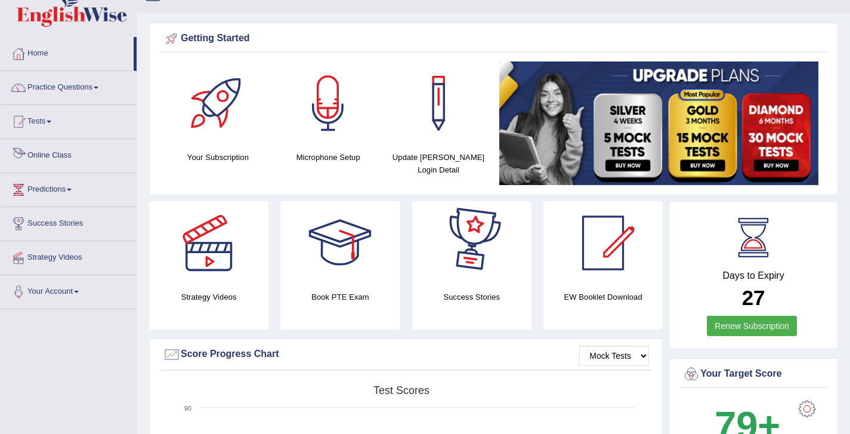
scroll to position [0, 0]
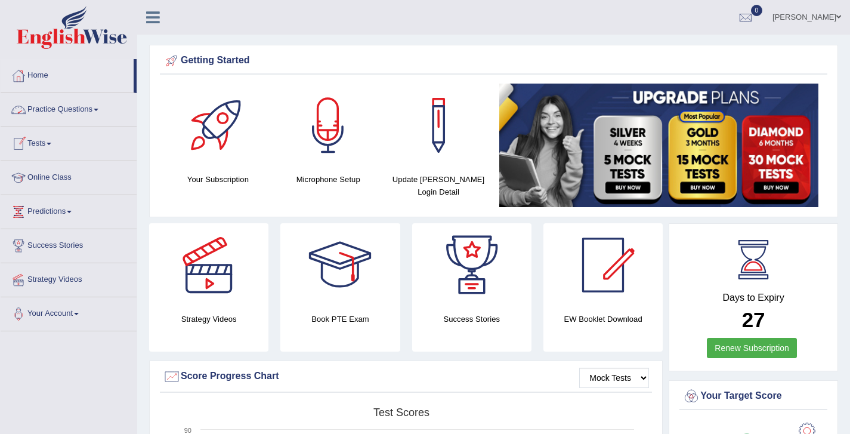
click at [75, 113] on link "Practice Questions" at bounding box center [69, 108] width 136 height 30
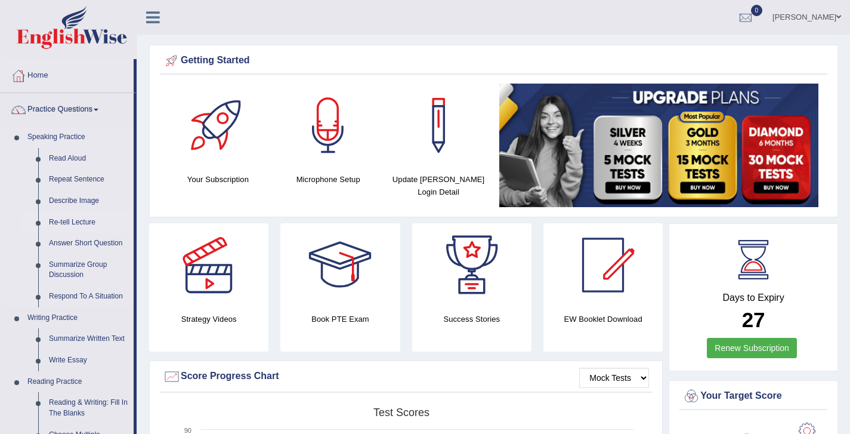
click at [89, 222] on link "Re-tell Lecture" at bounding box center [89, 222] width 90 height 21
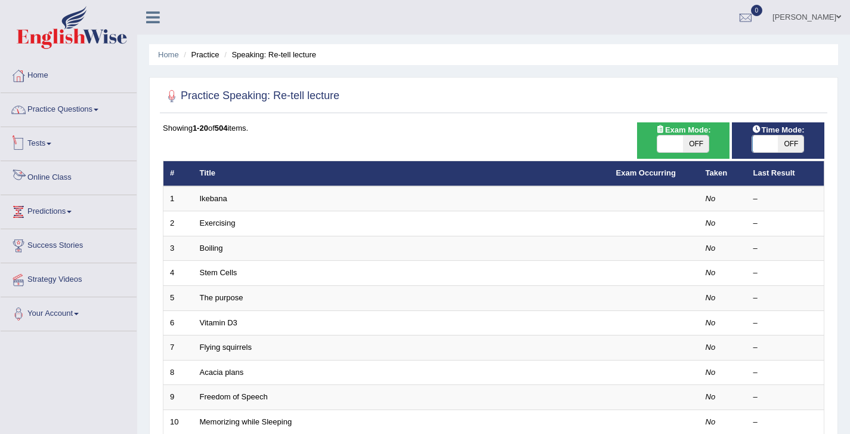
click at [47, 113] on link "Practice Questions" at bounding box center [69, 108] width 136 height 30
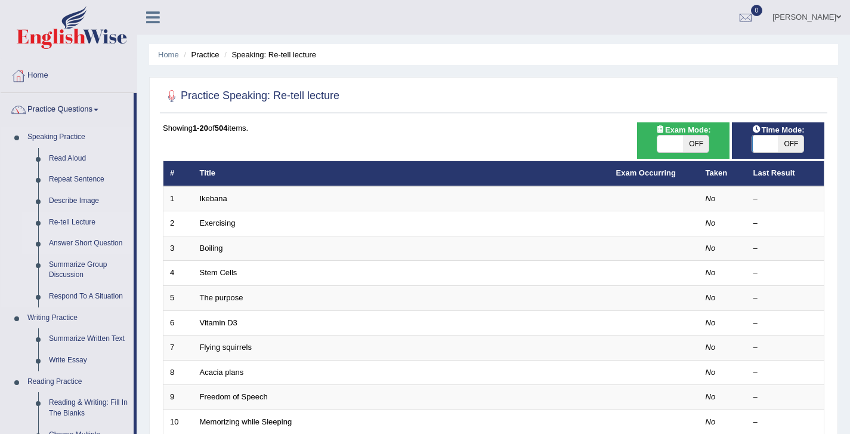
click at [63, 240] on link "Answer Short Question" at bounding box center [89, 243] width 90 height 21
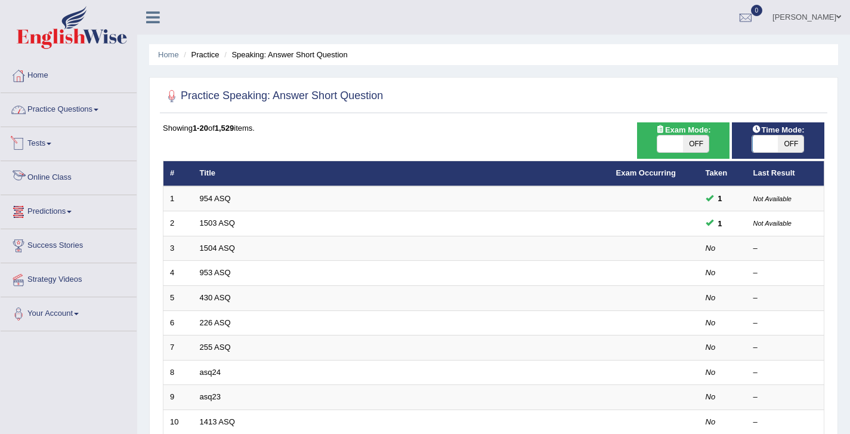
click at [49, 111] on link "Practice Questions" at bounding box center [69, 108] width 136 height 30
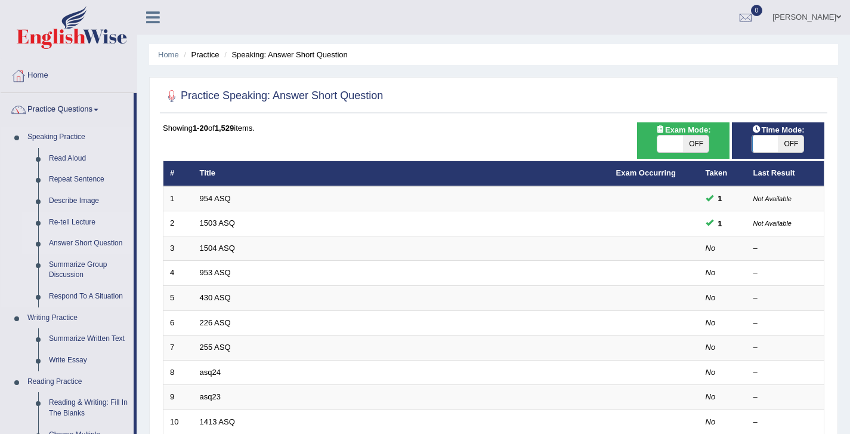
click at [52, 222] on link "Re-tell Lecture" at bounding box center [89, 222] width 90 height 21
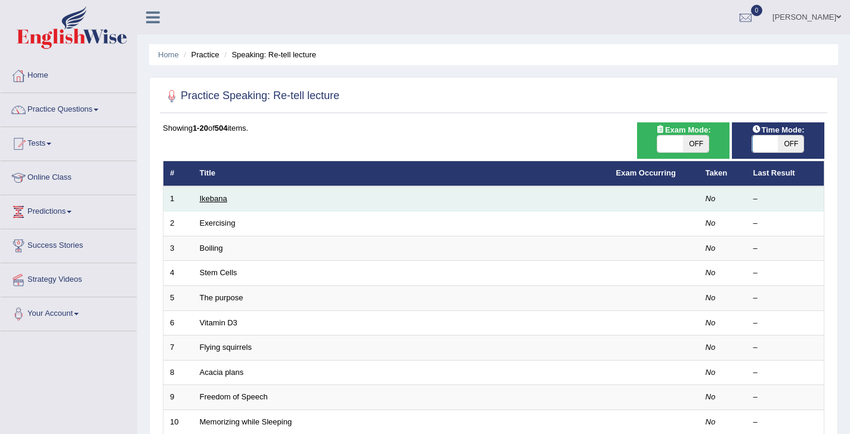
click at [216, 196] on link "Ikebana" at bounding box center [213, 198] width 27 height 9
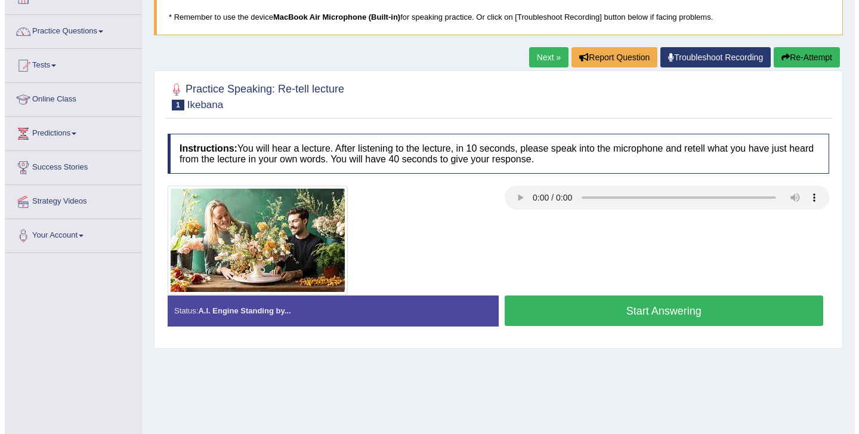
scroll to position [80, 0]
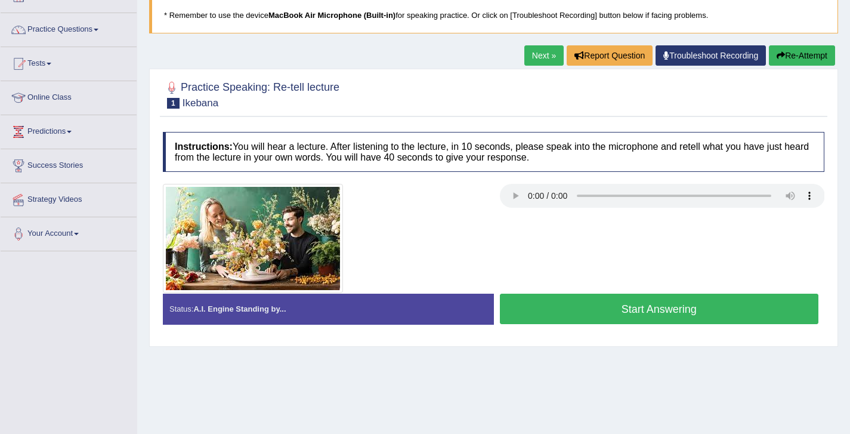
click at [675, 312] on button "Start Answering" at bounding box center [659, 308] width 319 height 30
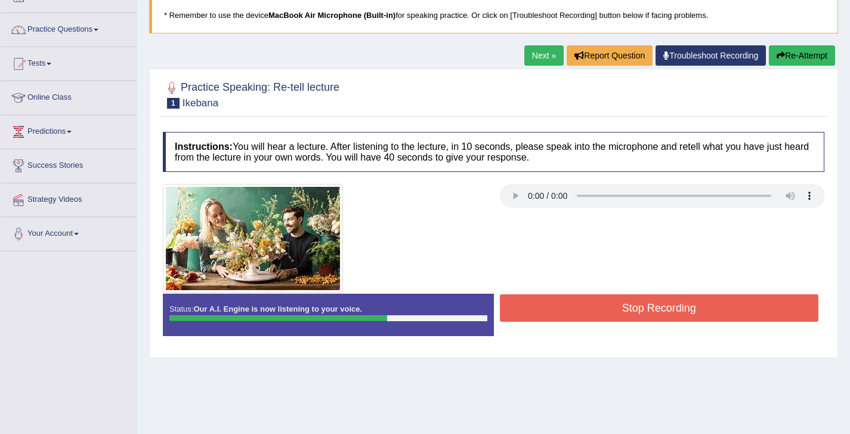
click at [675, 312] on button "Stop Recording" at bounding box center [659, 307] width 319 height 27
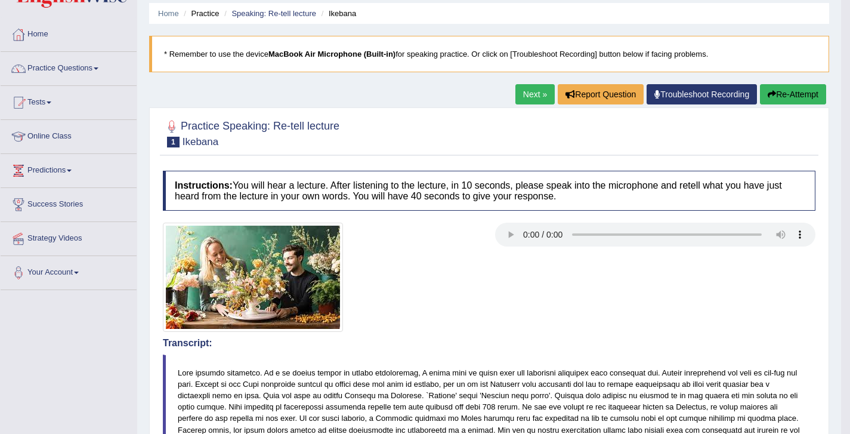
scroll to position [0, 0]
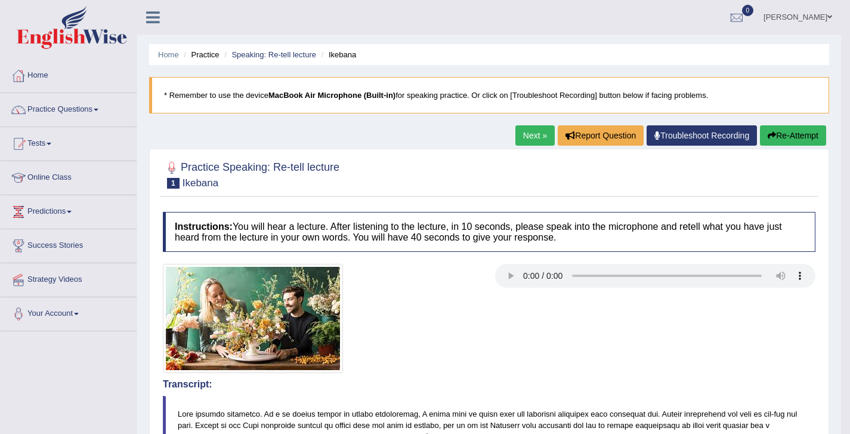
click at [535, 126] on link "Next »" at bounding box center [534, 135] width 39 height 20
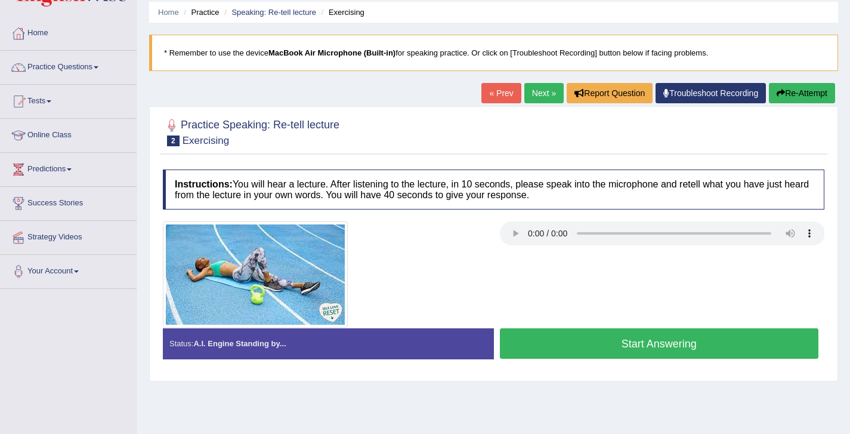
scroll to position [46, 0]
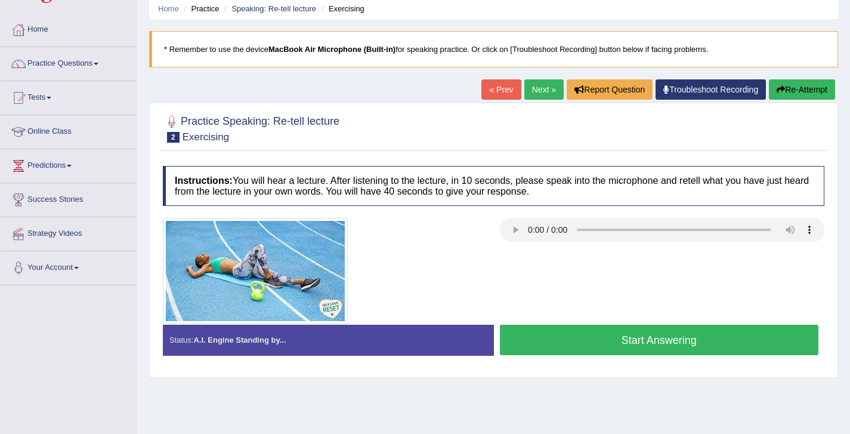
click at [627, 337] on button "Start Answering" at bounding box center [659, 339] width 319 height 30
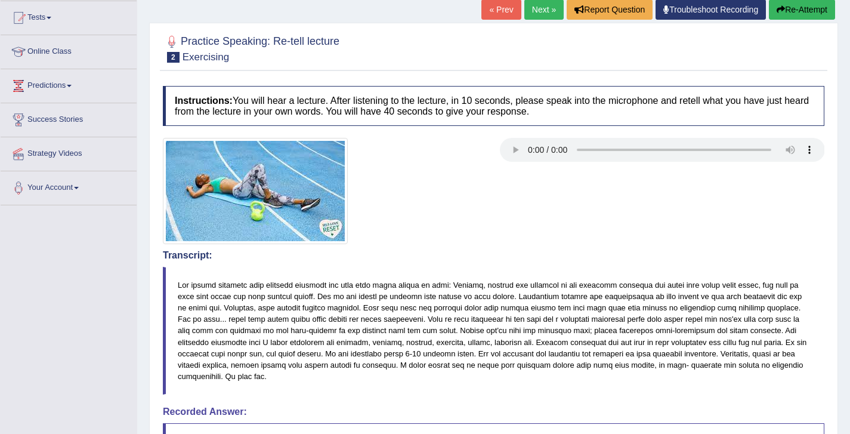
scroll to position [0, 0]
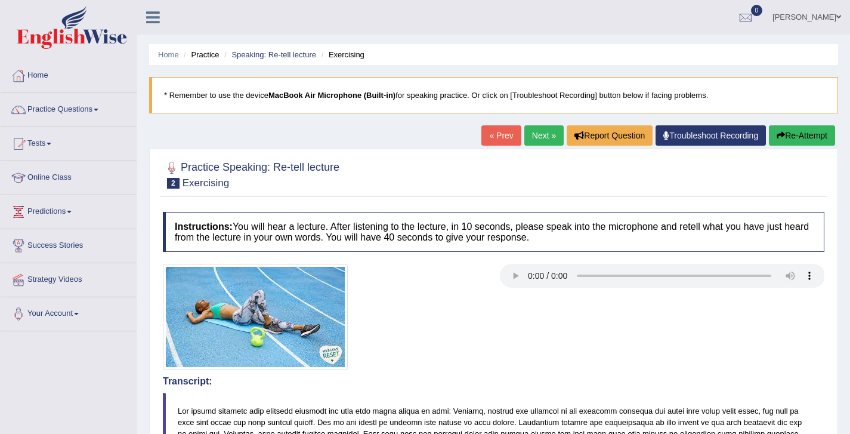
click at [806, 142] on button "Re-Attempt" at bounding box center [802, 135] width 66 height 20
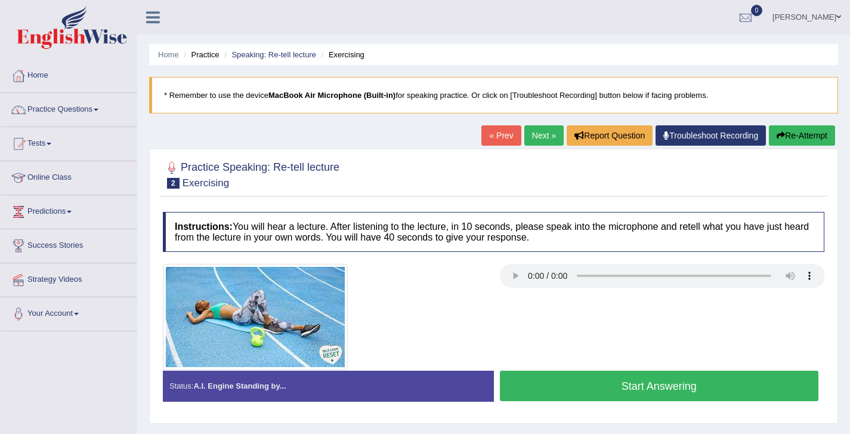
click at [638, 372] on button "Start Answering" at bounding box center [659, 385] width 319 height 30
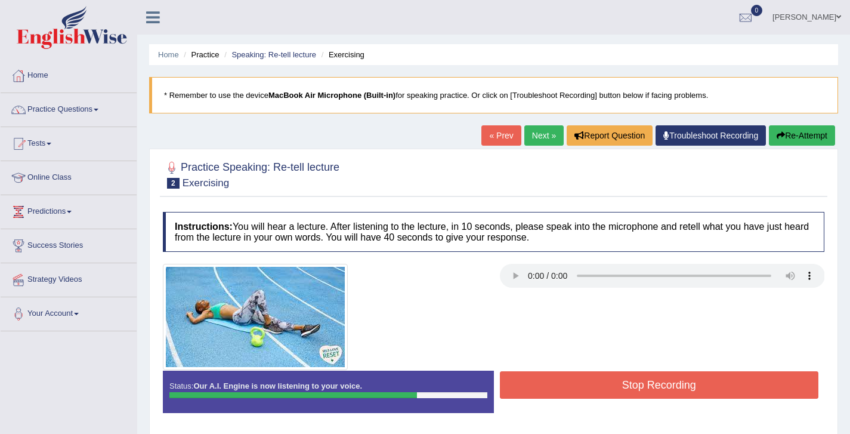
click at [646, 378] on button "Stop Recording" at bounding box center [659, 384] width 319 height 27
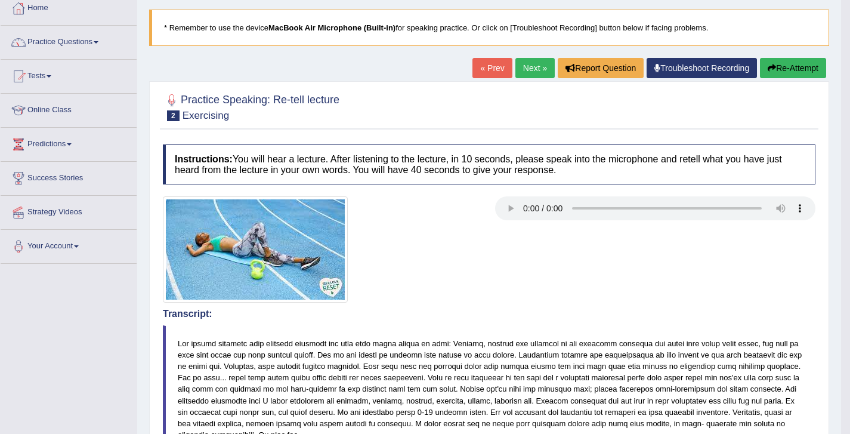
scroll to position [66, 0]
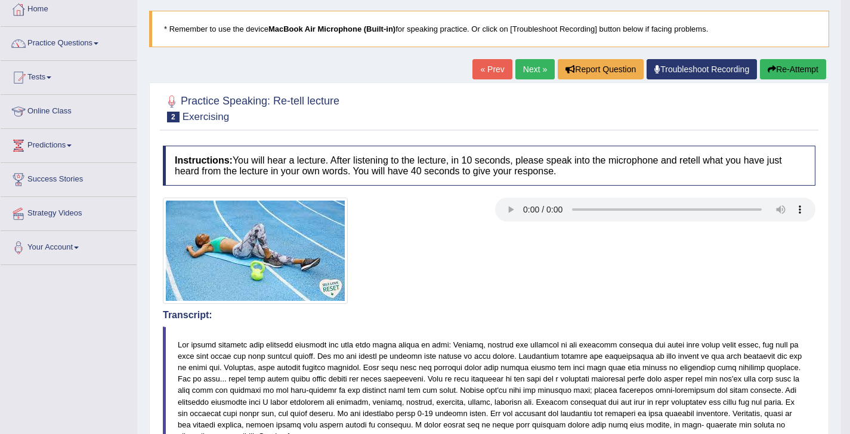
click at [521, 74] on link "Next »" at bounding box center [534, 69] width 39 height 20
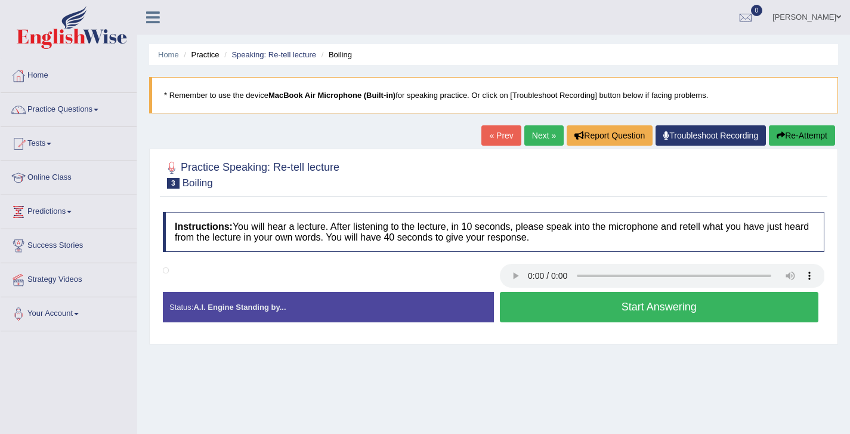
click at [603, 321] on button "Start Answering" at bounding box center [659, 307] width 319 height 30
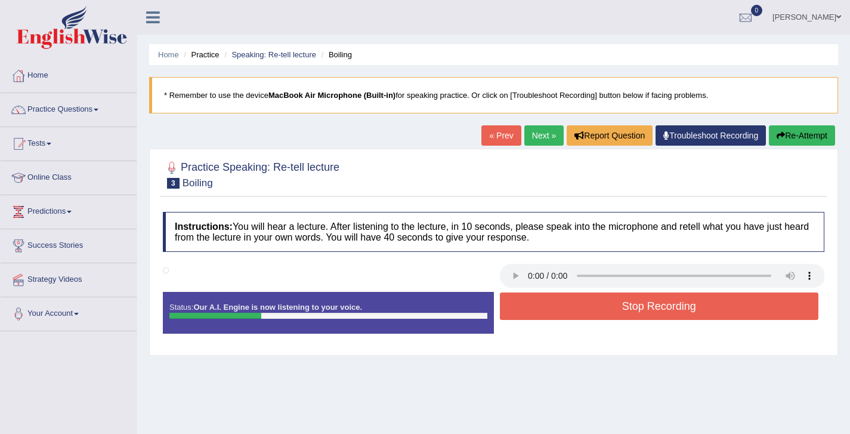
click at [623, 310] on button "Stop Recording" at bounding box center [659, 305] width 319 height 27
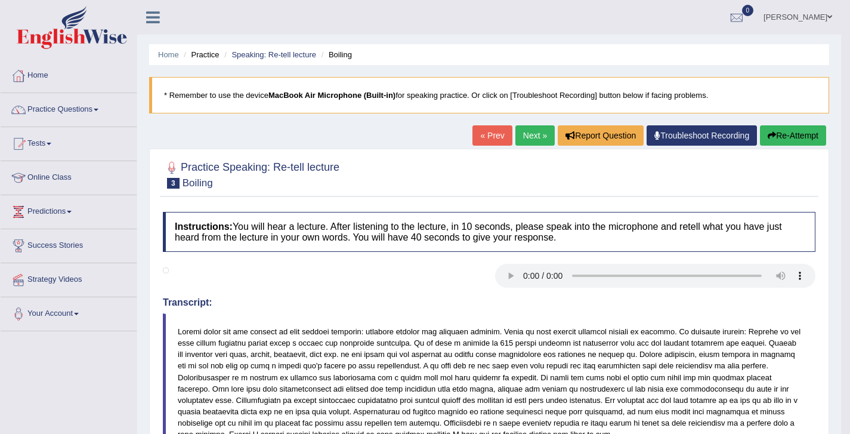
click at [772, 131] on button "Re-Attempt" at bounding box center [793, 135] width 66 height 20
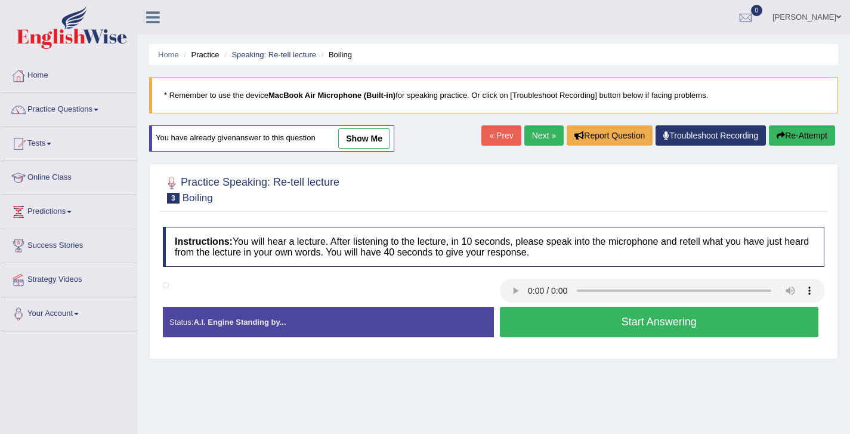
click at [665, 324] on button "Start Answering" at bounding box center [659, 321] width 319 height 30
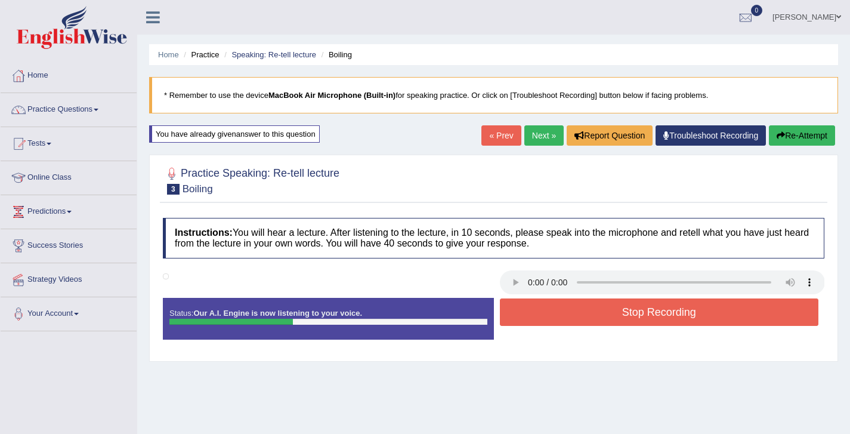
click at [776, 137] on icon "button" at bounding box center [780, 135] width 8 height 8
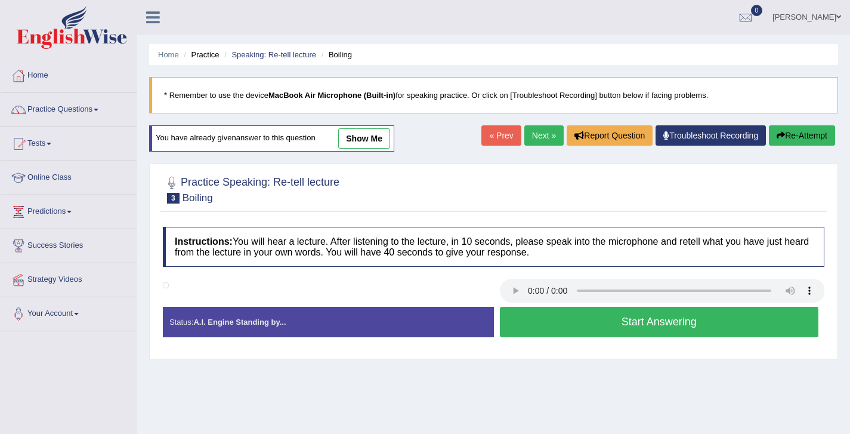
click at [652, 327] on button "Start Answering" at bounding box center [659, 321] width 319 height 30
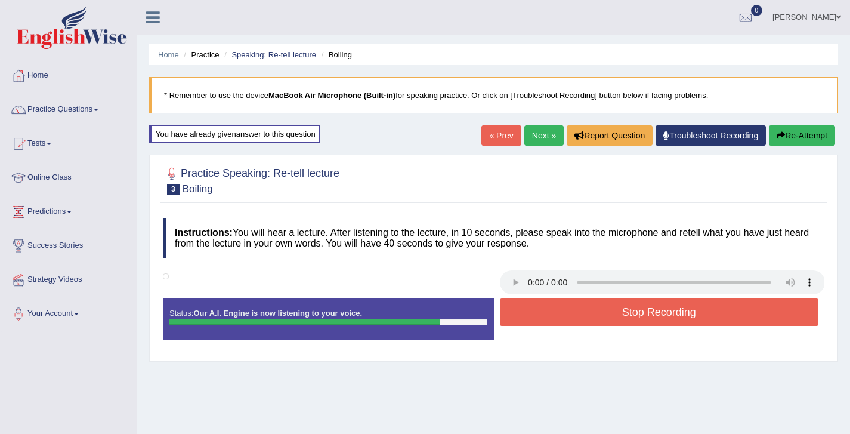
click at [658, 314] on button "Stop Recording" at bounding box center [659, 311] width 319 height 27
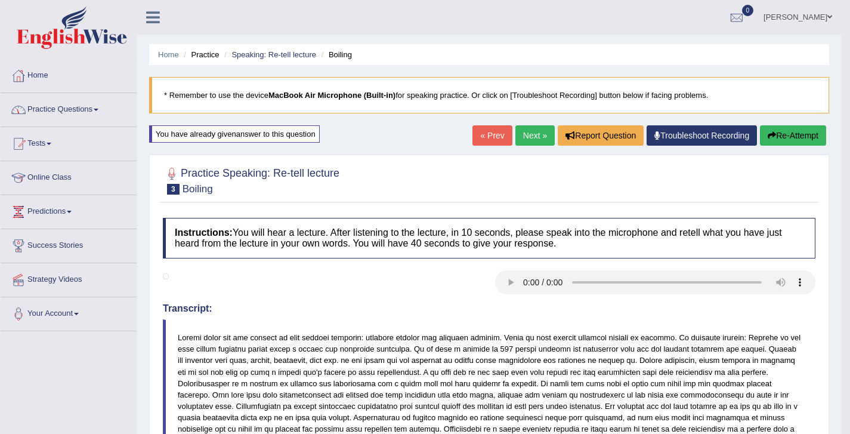
click at [78, 110] on link "Practice Questions" at bounding box center [69, 108] width 136 height 30
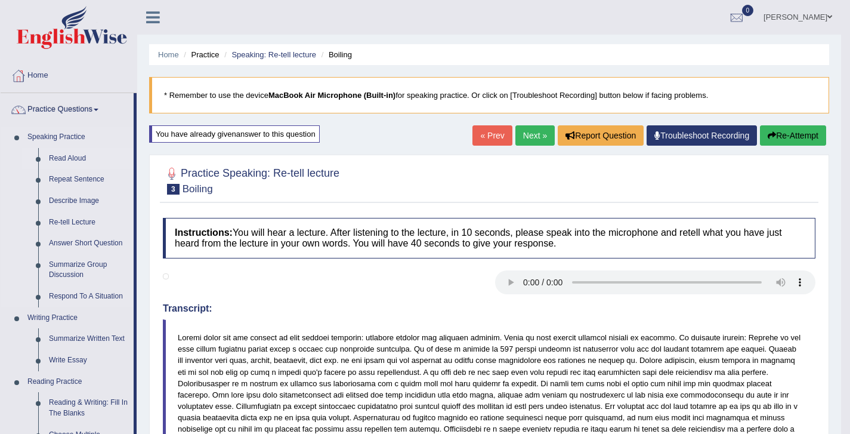
click at [75, 161] on link "Read Aloud" at bounding box center [89, 158] width 90 height 21
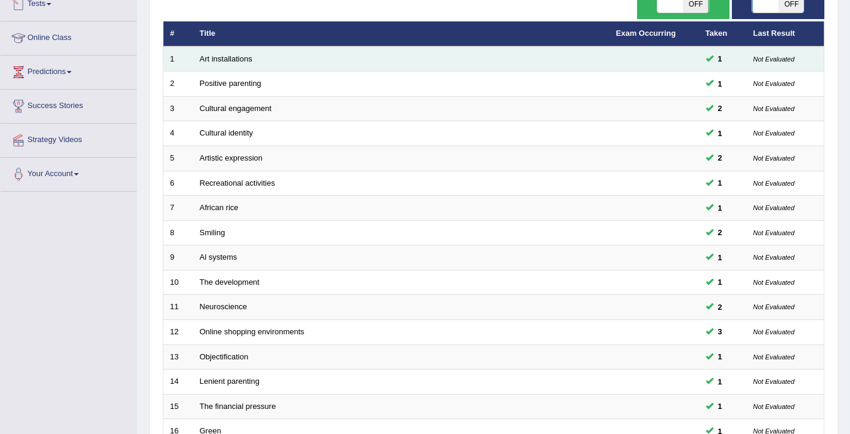
scroll to position [356, 0]
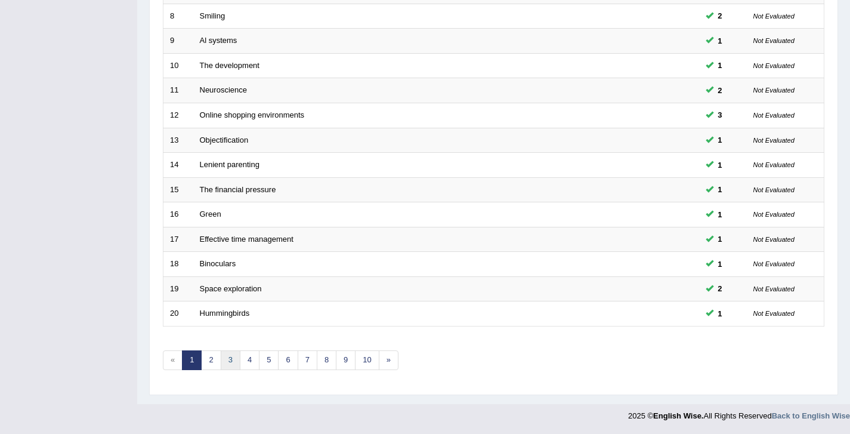
click at [231, 358] on link "3" at bounding box center [231, 360] width 20 height 20
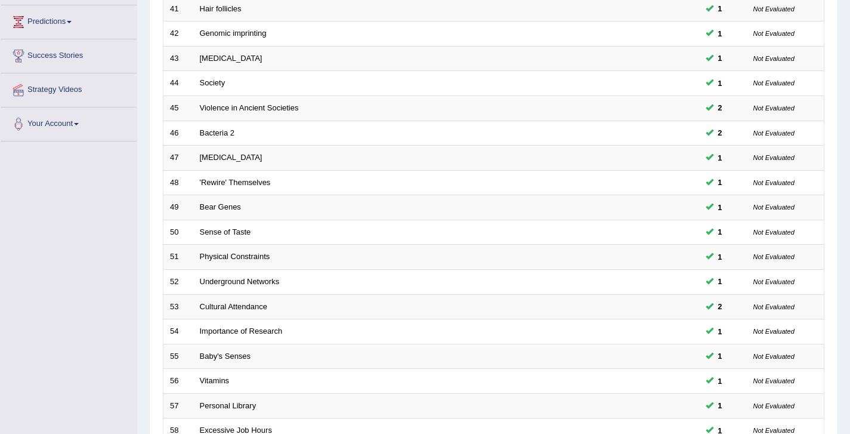
scroll to position [356, 0]
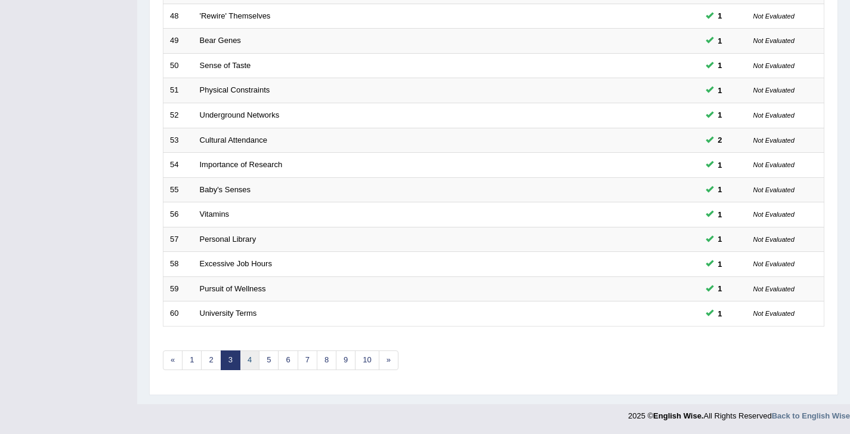
click at [251, 361] on link "4" at bounding box center [250, 360] width 20 height 20
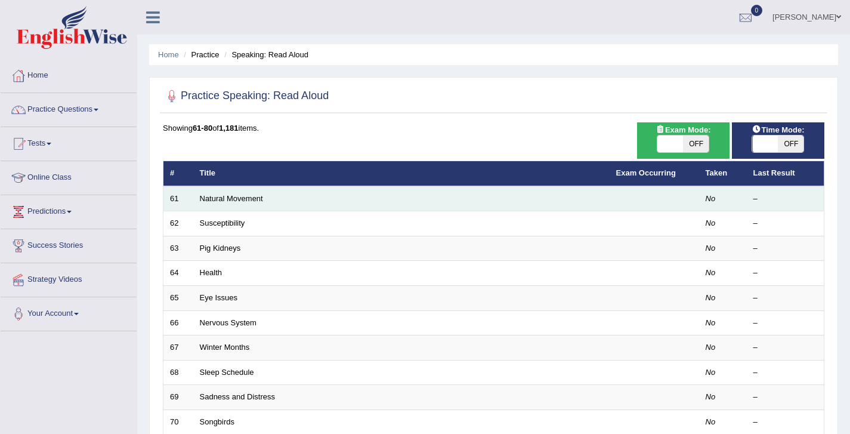
click at [215, 203] on td "Natural Movement" at bounding box center [401, 198] width 416 height 25
click at [216, 193] on td "Natural Movement" at bounding box center [401, 198] width 416 height 25
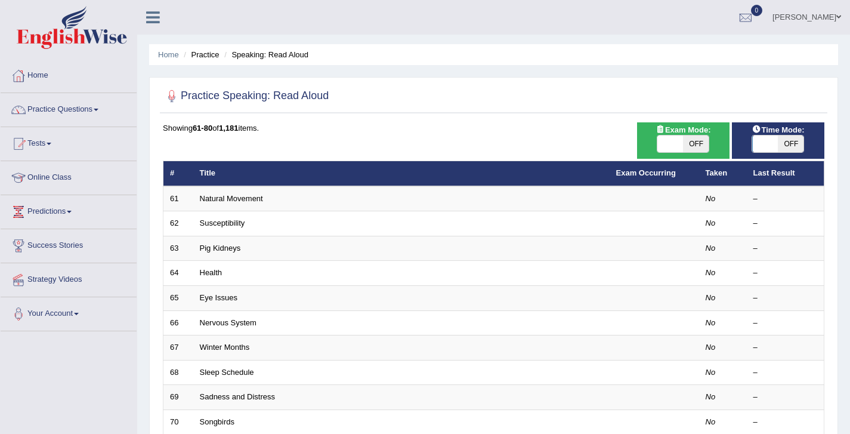
click at [776, 141] on span at bounding box center [766, 143] width 26 height 17
checkbox input "true"
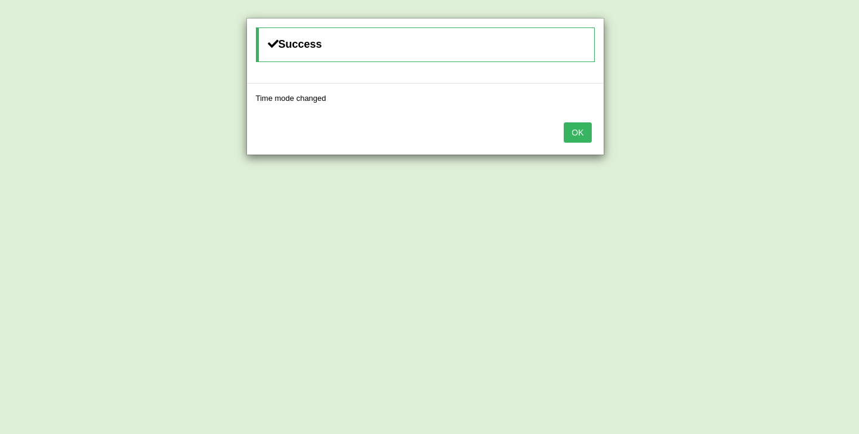
click at [564, 122] on button "OK" at bounding box center [577, 132] width 27 height 20
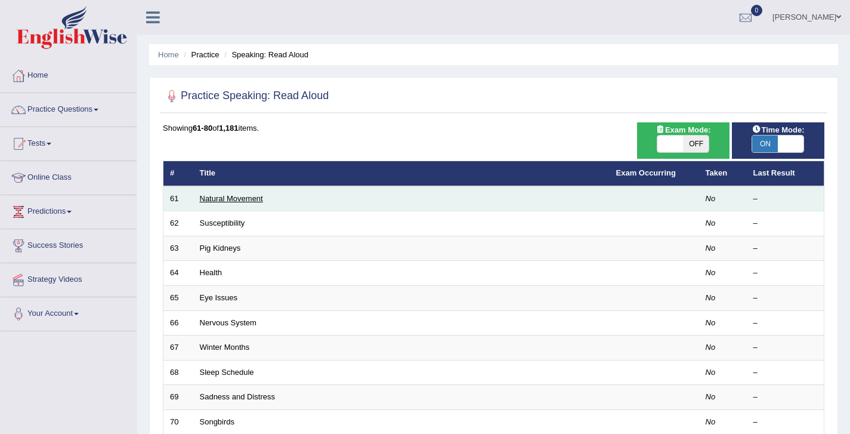
click at [231, 202] on link "Natural Movement" at bounding box center [231, 198] width 63 height 9
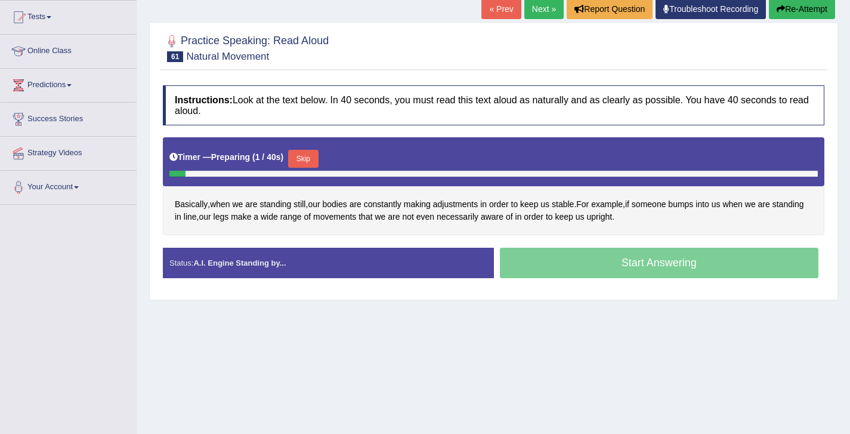
scroll to position [130, 0]
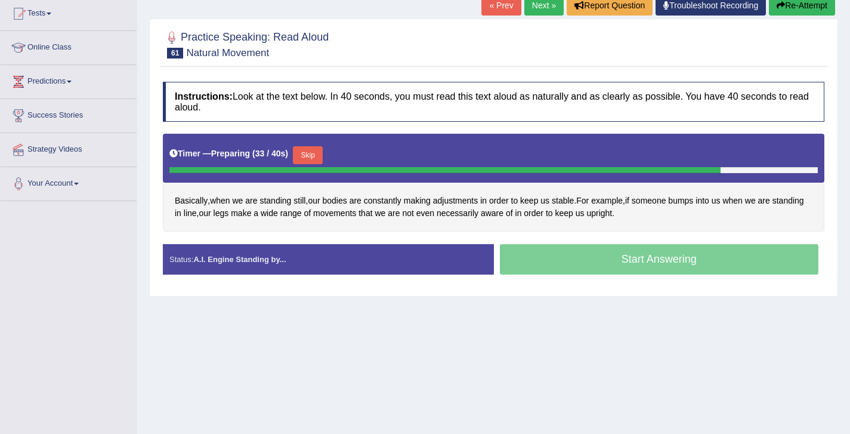
click at [317, 151] on button "Skip" at bounding box center [308, 155] width 30 height 18
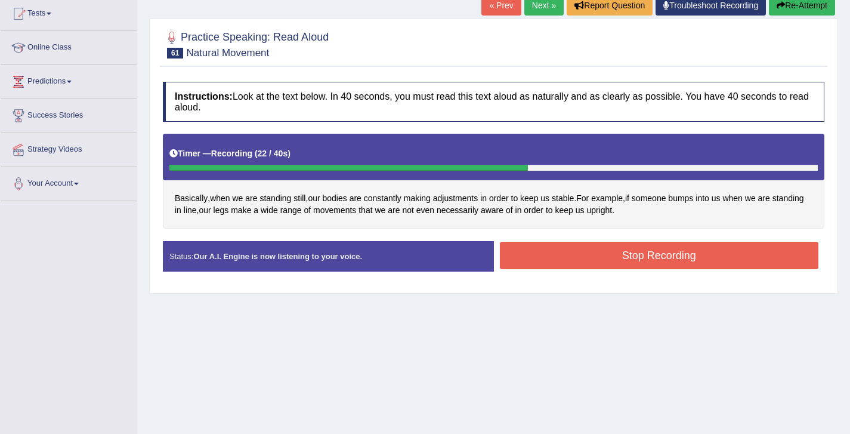
click at [664, 249] on button "Stop Recording" at bounding box center [659, 255] width 319 height 27
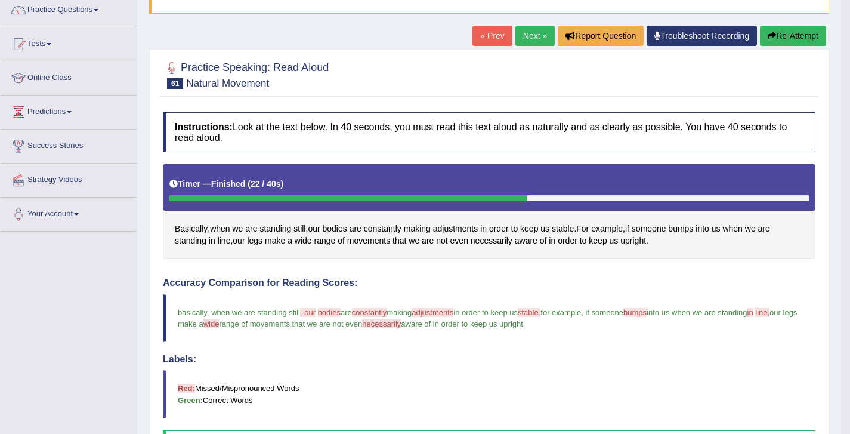
scroll to position [83, 0]
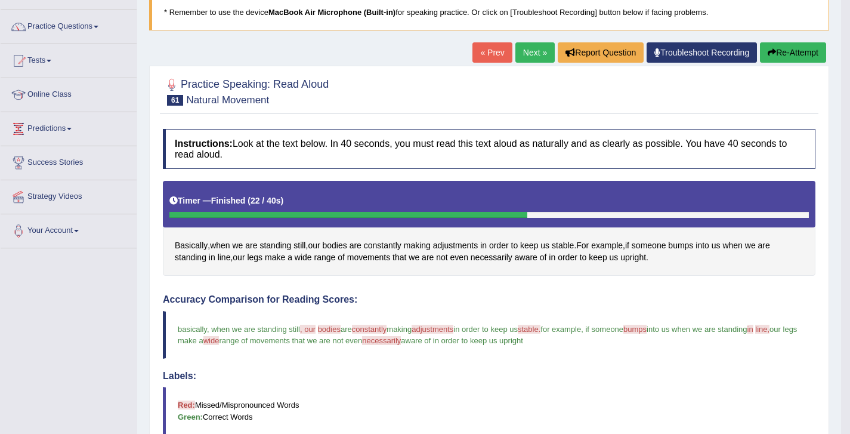
click at [534, 53] on link "Next »" at bounding box center [534, 52] width 39 height 20
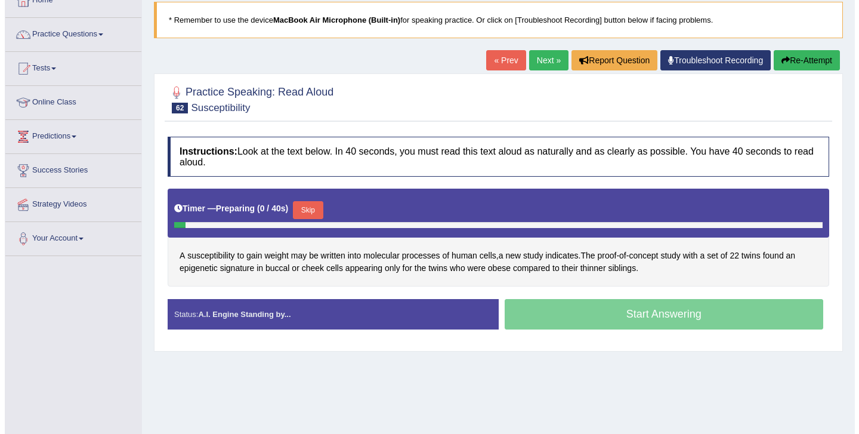
scroll to position [76, 0]
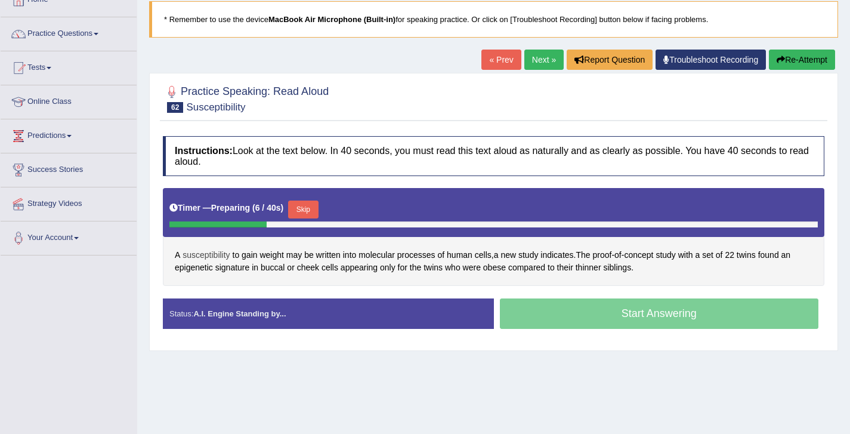
click at [208, 256] on span "susceptibility" at bounding box center [205, 255] width 47 height 13
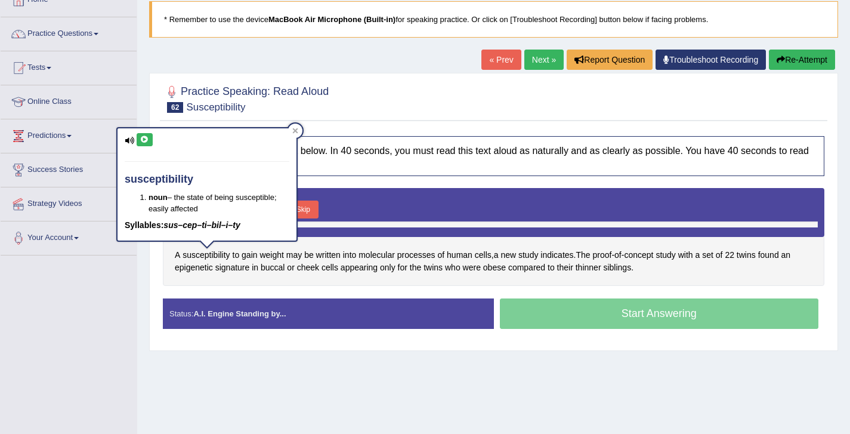
click at [143, 141] on icon at bounding box center [144, 139] width 9 height 7
click at [216, 382] on div "Home Practice Speaking: Read Aloud Susceptibility * Remember to use the device …" at bounding box center [493, 222] width 713 height 596
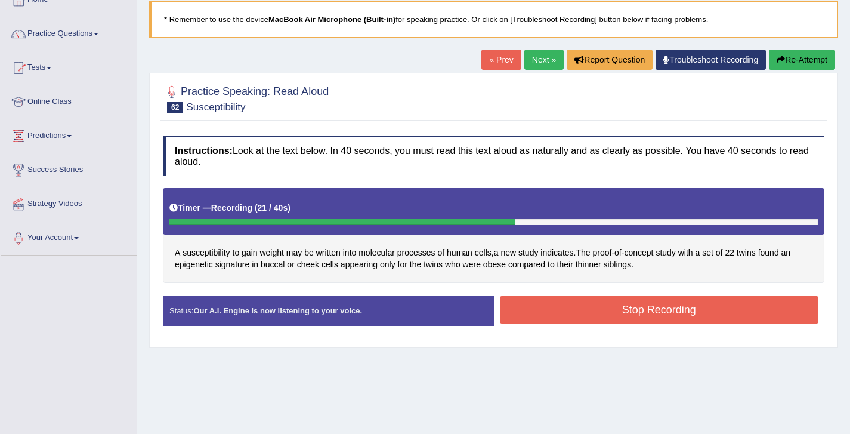
click at [616, 300] on button "Stop Recording" at bounding box center [659, 309] width 319 height 27
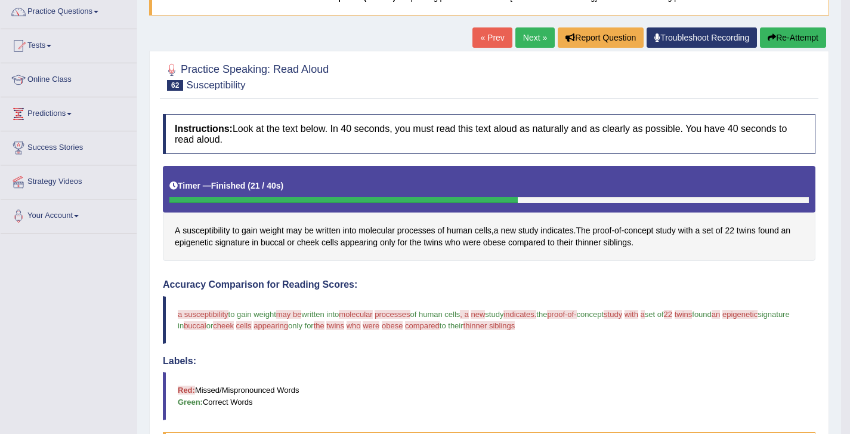
scroll to position [114, 0]
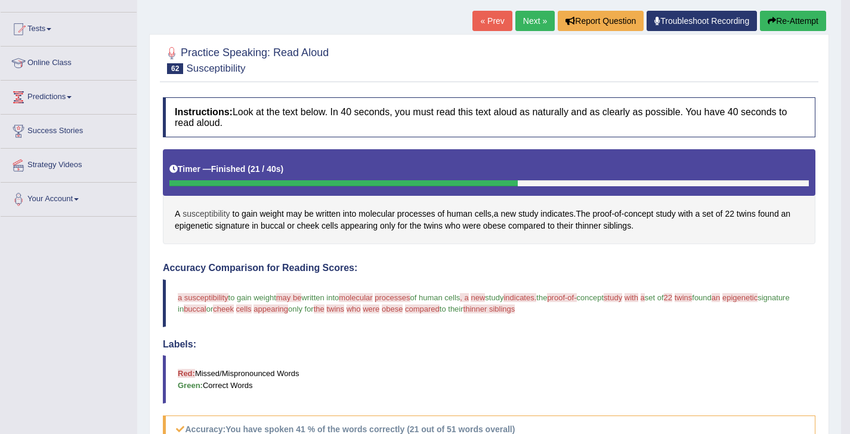
click at [216, 216] on span "susceptibility" at bounding box center [205, 214] width 47 height 13
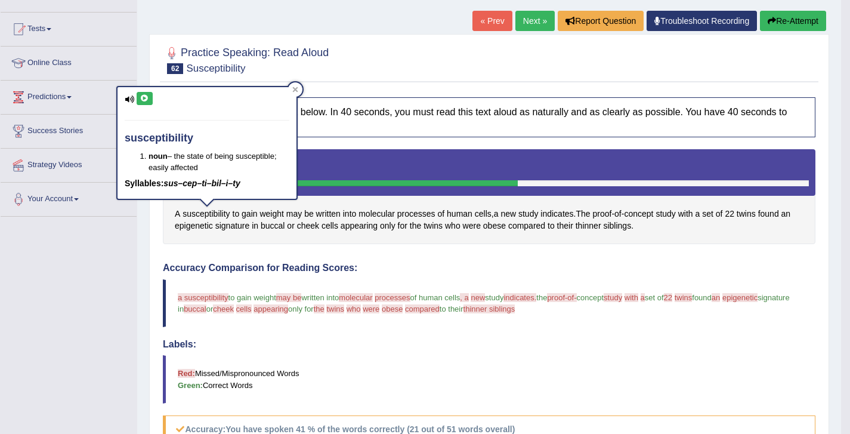
click at [141, 96] on icon at bounding box center [144, 98] width 9 height 7
click at [194, 227] on span "epigenetic" at bounding box center [194, 225] width 38 height 13
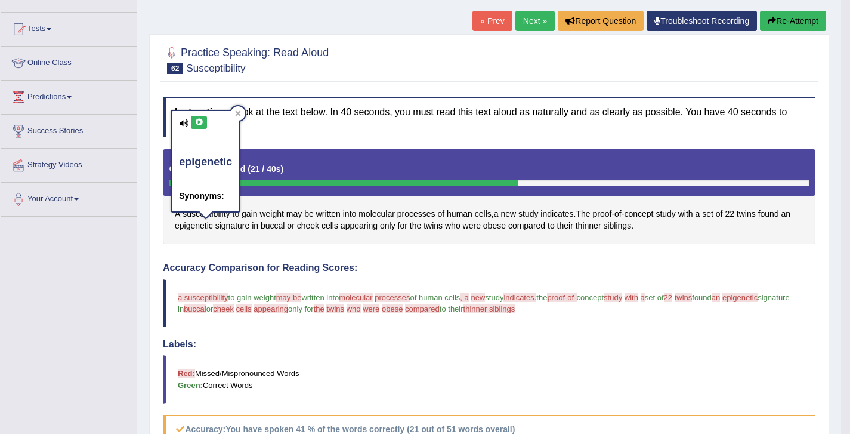
click at [200, 125] on icon at bounding box center [198, 122] width 9 height 7
click at [281, 230] on span "buccal" at bounding box center [273, 225] width 24 height 13
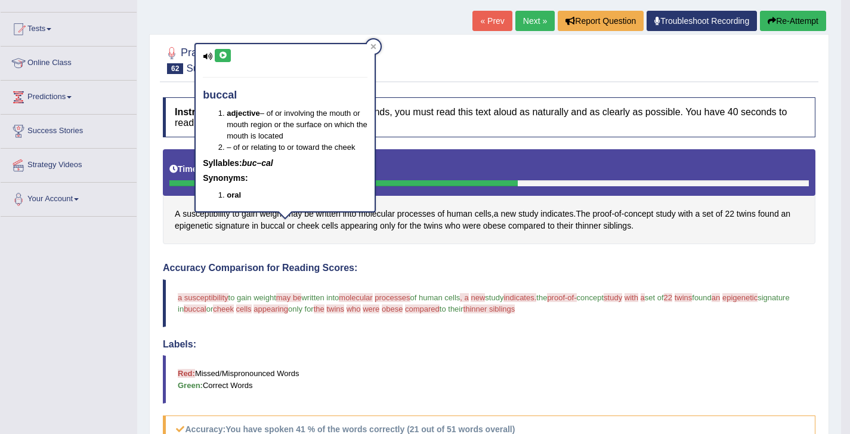
click at [222, 52] on icon at bounding box center [222, 55] width 9 height 7
click at [516, 258] on div "Instructions: Look at the text below. In 40 seconds, you must read this text al…" at bounding box center [489, 378] width 658 height 574
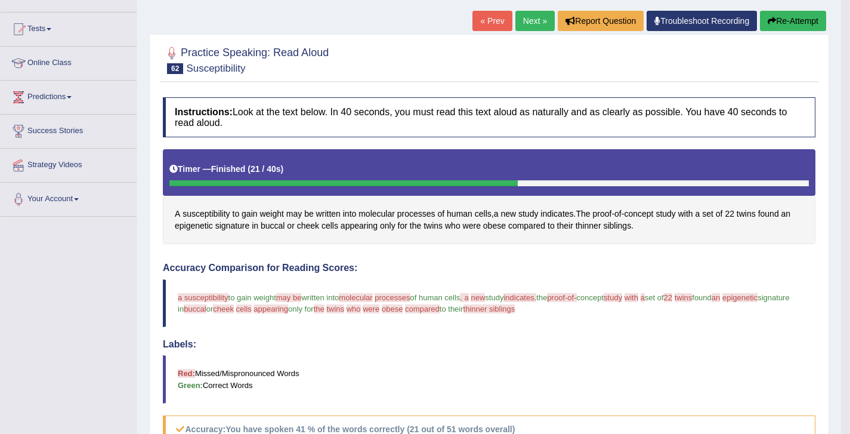
click at [792, 16] on button "Re-Attempt" at bounding box center [793, 21] width 66 height 20
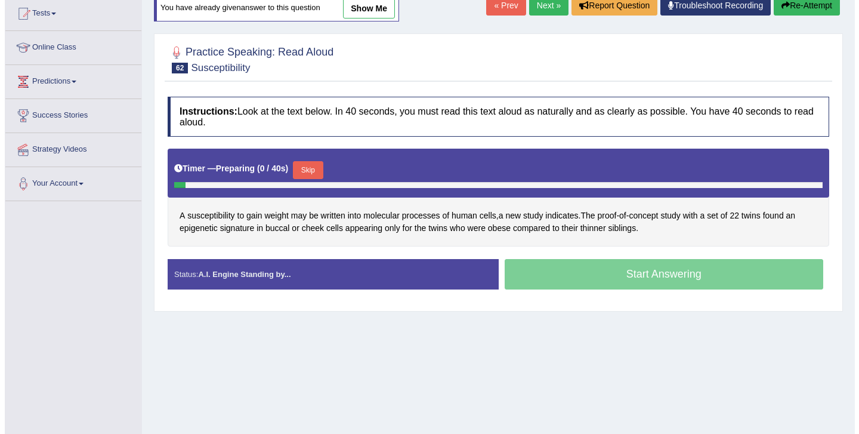
scroll to position [114, 0]
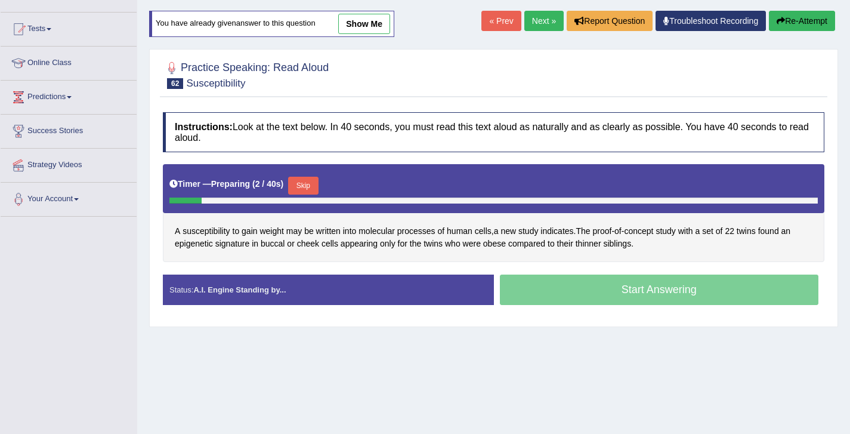
click at [302, 191] on button "Skip" at bounding box center [303, 186] width 30 height 18
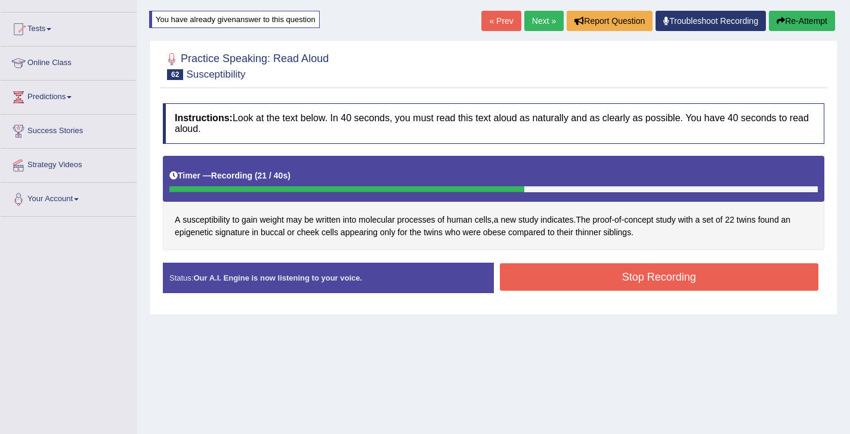
click at [680, 274] on button "Stop Recording" at bounding box center [659, 276] width 319 height 27
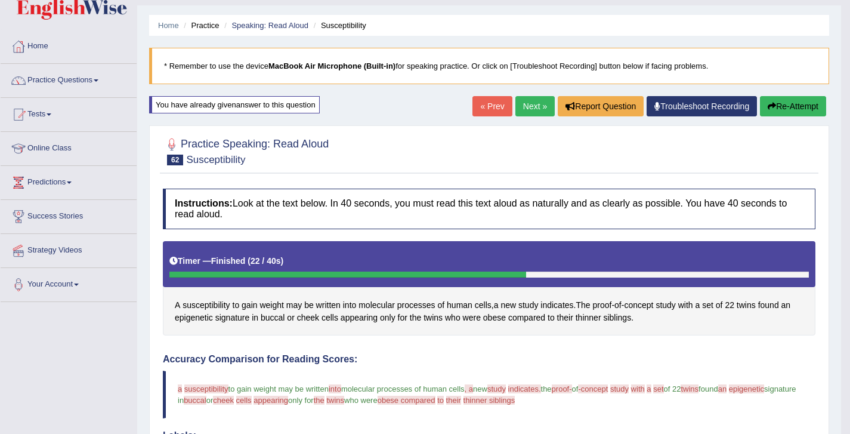
scroll to position [0, 0]
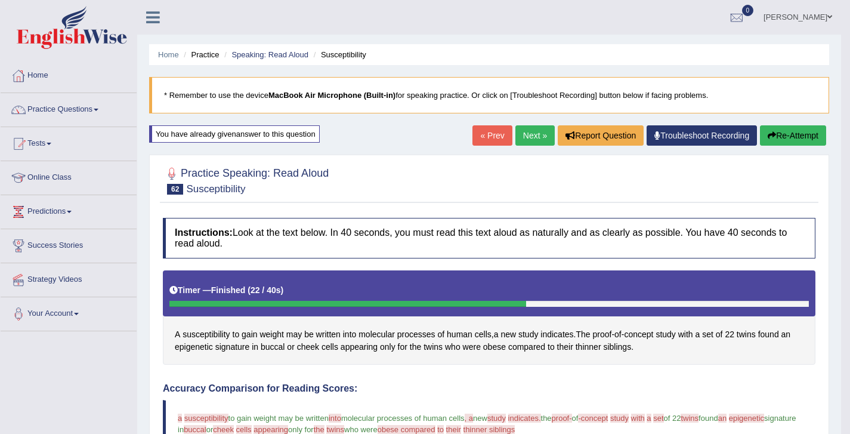
click at [530, 137] on link "Next »" at bounding box center [534, 135] width 39 height 20
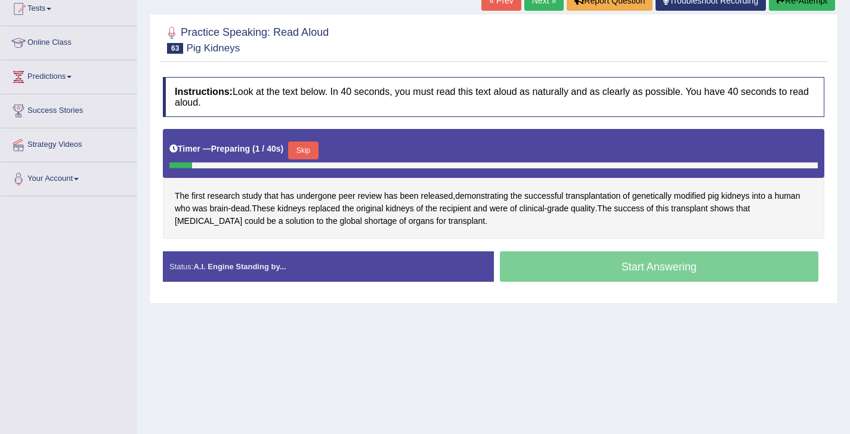
scroll to position [179, 0]
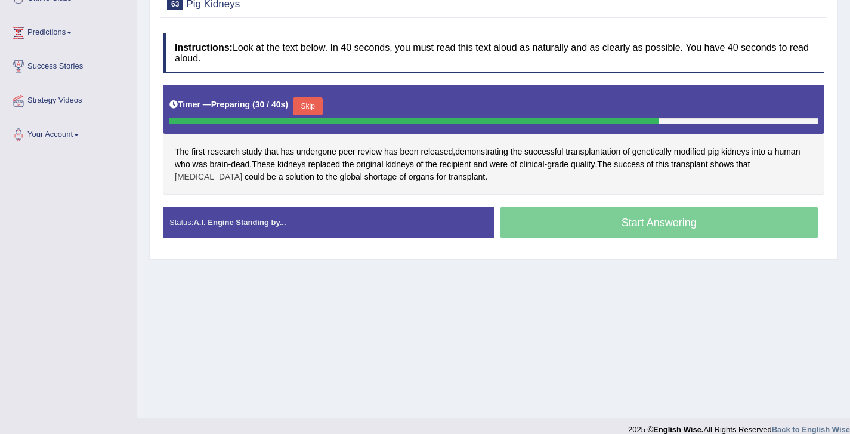
click at [218, 174] on span "[MEDICAL_DATA]" at bounding box center [208, 177] width 67 height 13
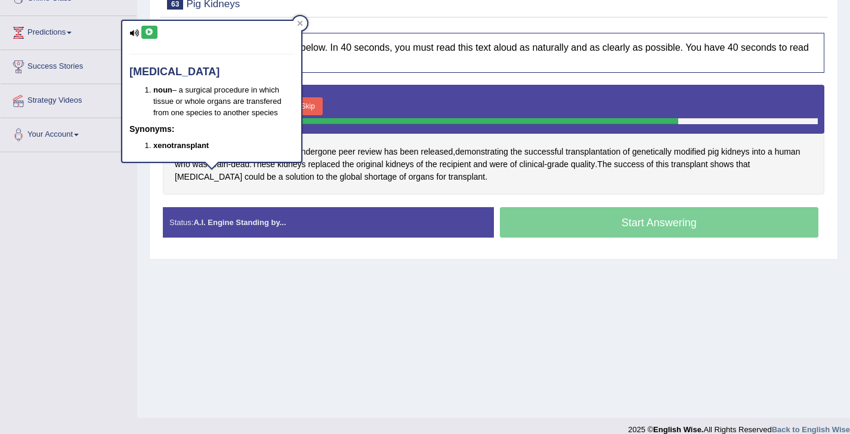
click at [156, 31] on button at bounding box center [149, 32] width 16 height 13
click at [212, 262] on div "Home Practice Speaking: Read Aloud Pig Kidneys * Remember to use the device Mac…" at bounding box center [493, 119] width 713 height 596
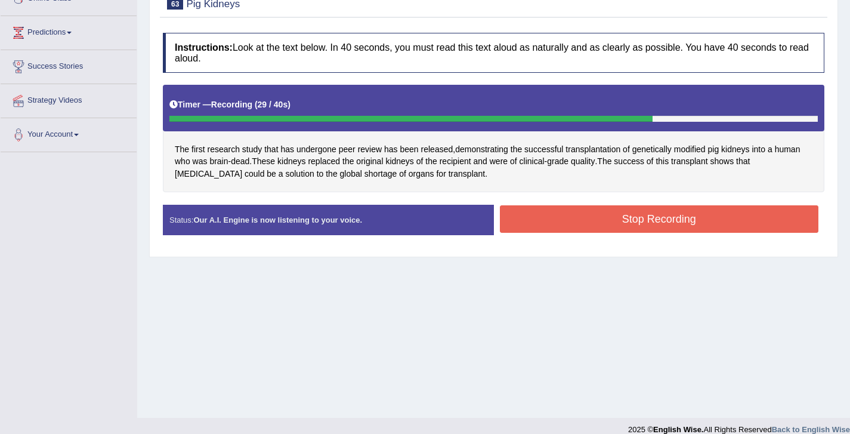
click at [615, 213] on button "Stop Recording" at bounding box center [659, 218] width 319 height 27
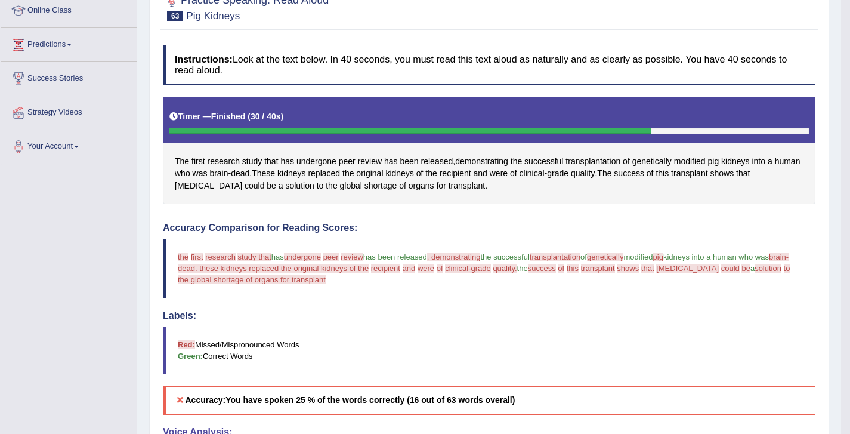
scroll to position [157, 0]
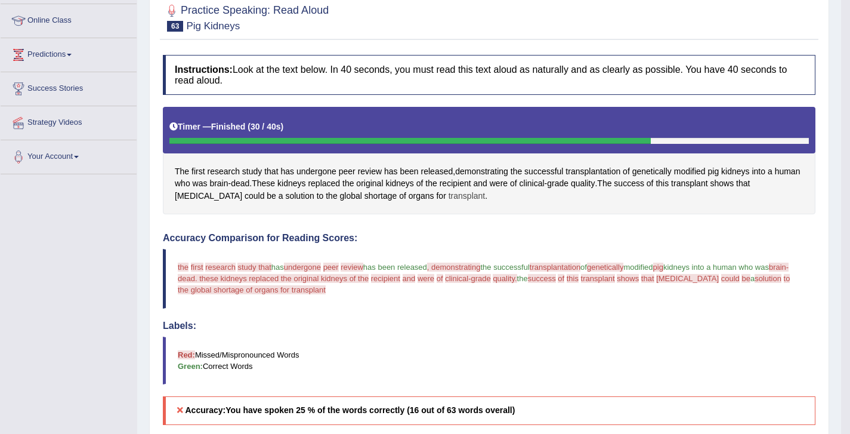
click at [482, 202] on span "transplant" at bounding box center [466, 196] width 36 height 13
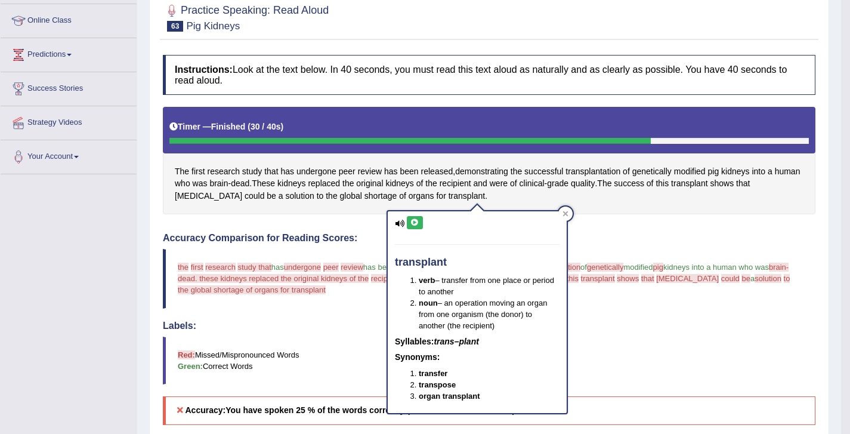
click at [414, 222] on icon at bounding box center [414, 222] width 9 height 7
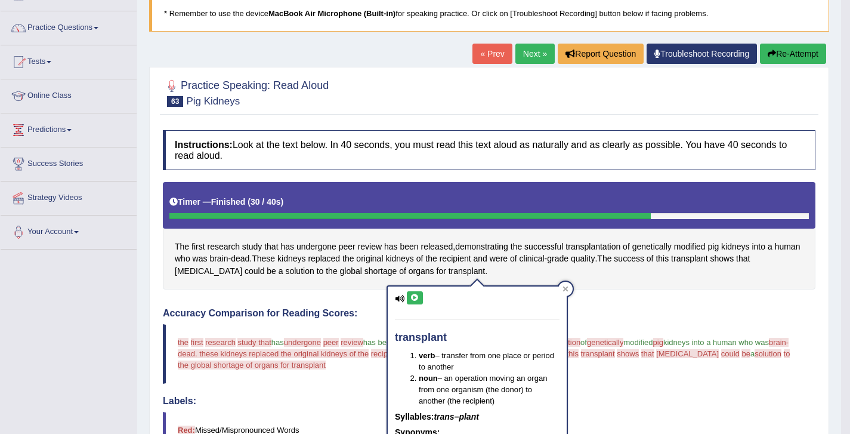
scroll to position [53, 0]
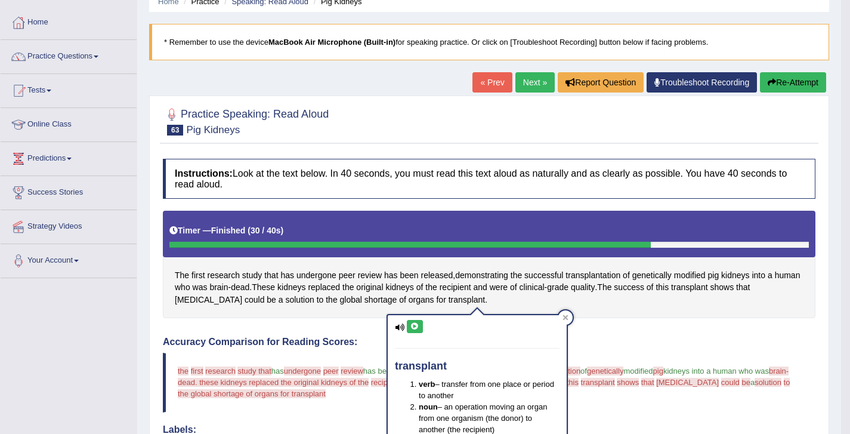
click at [540, 80] on link "Next »" at bounding box center [534, 82] width 39 height 20
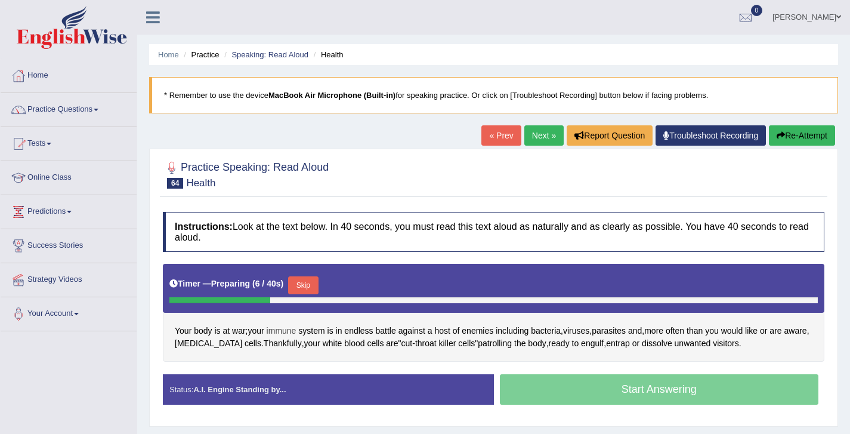
click at [291, 328] on span "immune" at bounding box center [282, 330] width 30 height 13
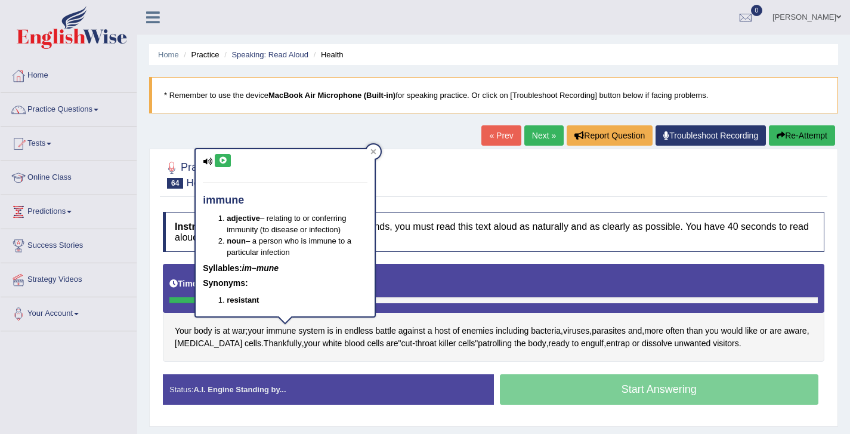
click at [222, 154] on button at bounding box center [223, 160] width 16 height 13
click at [223, 157] on icon at bounding box center [222, 160] width 9 height 7
click at [426, 180] on div at bounding box center [493, 174] width 661 height 36
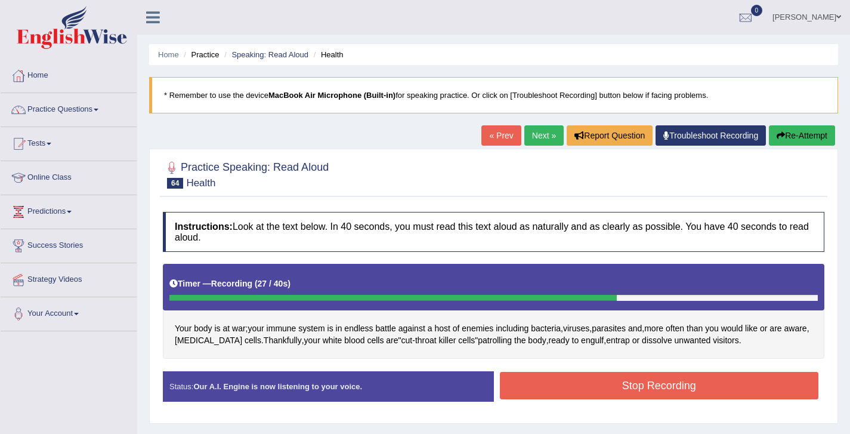
click at [661, 380] on button "Stop Recording" at bounding box center [659, 384] width 319 height 27
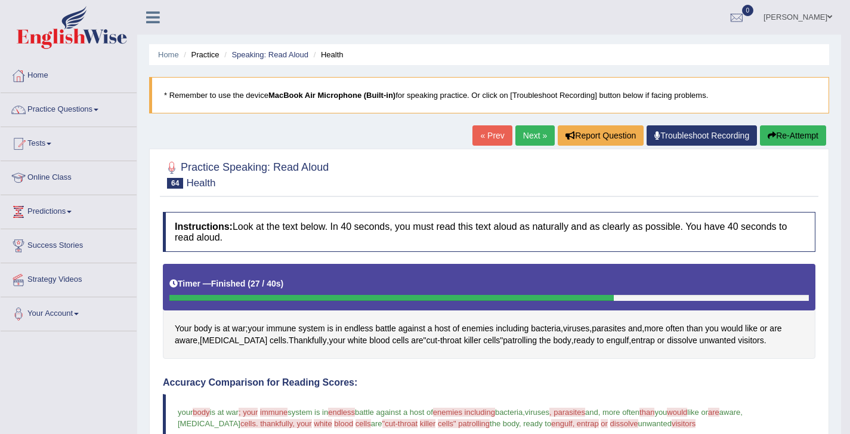
click at [773, 129] on button "Re-Attempt" at bounding box center [793, 135] width 66 height 20
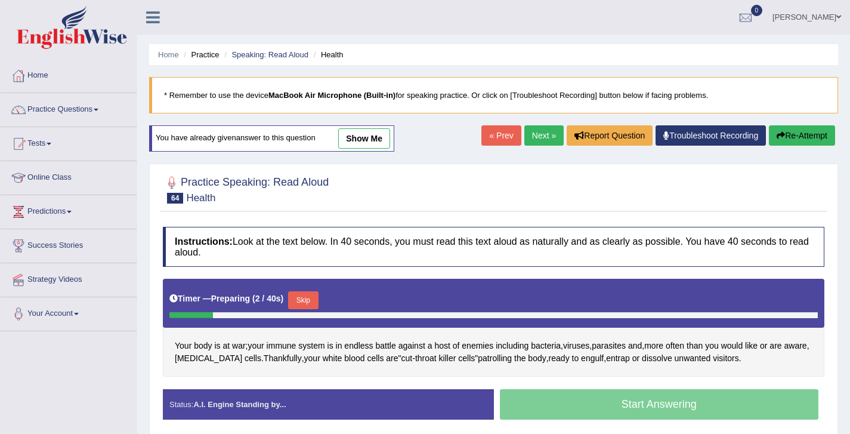
click at [311, 301] on button "Skip" at bounding box center [303, 300] width 30 height 18
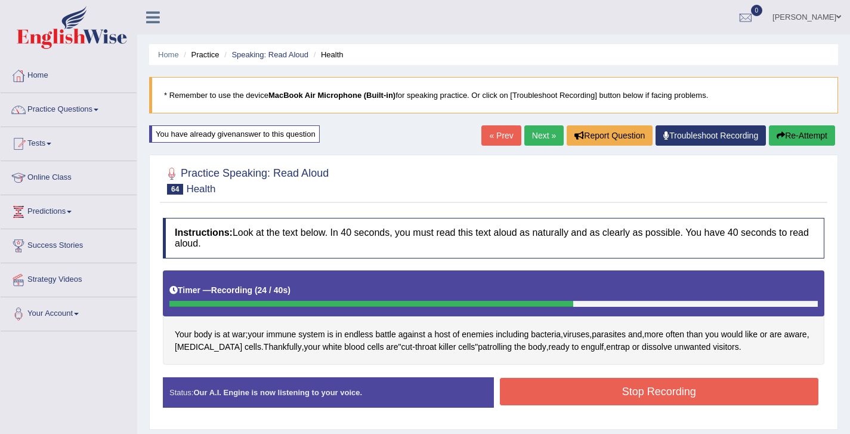
click at [652, 398] on button "Stop Recording" at bounding box center [659, 390] width 319 height 27
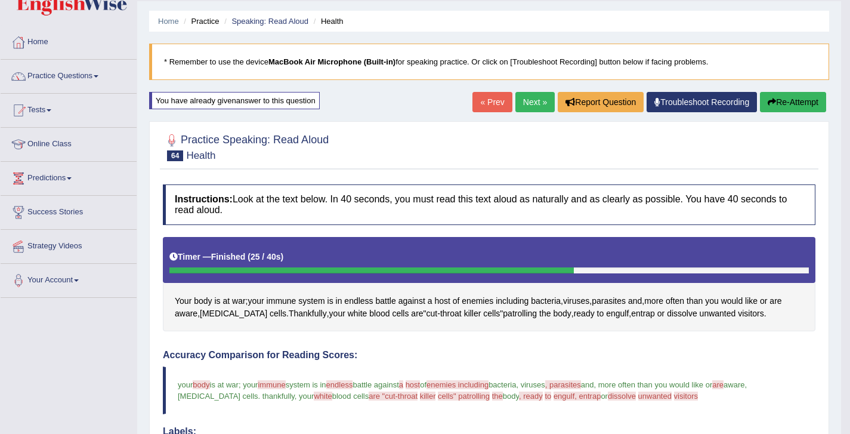
scroll to position [18, 0]
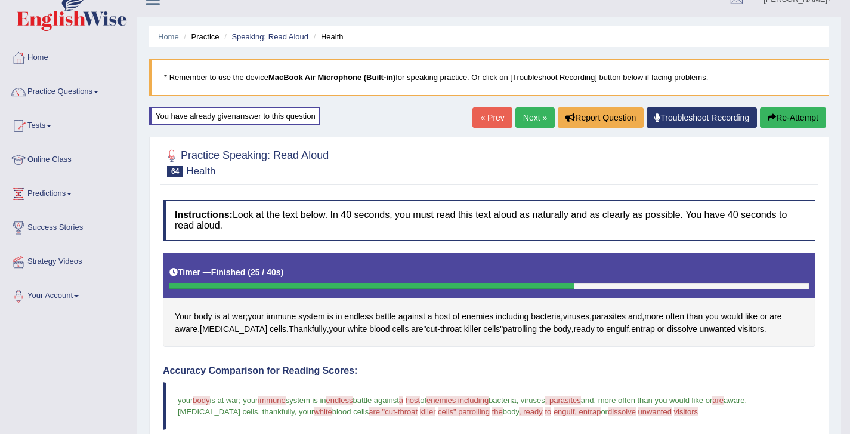
click at [529, 109] on link "Next »" at bounding box center [534, 117] width 39 height 20
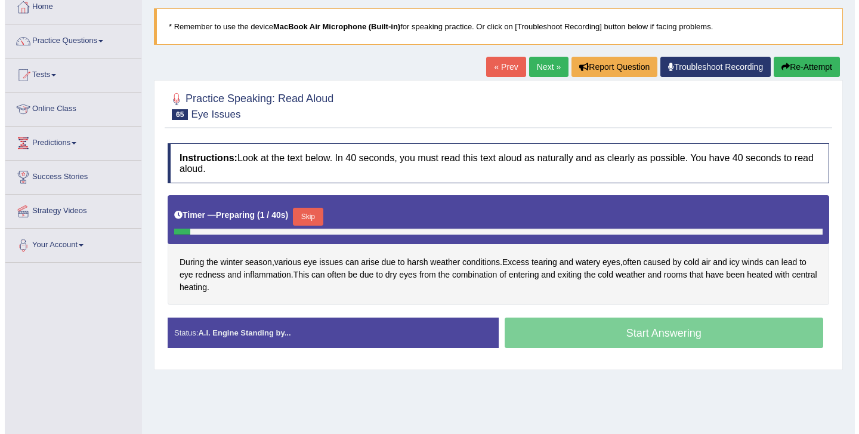
scroll to position [89, 0]
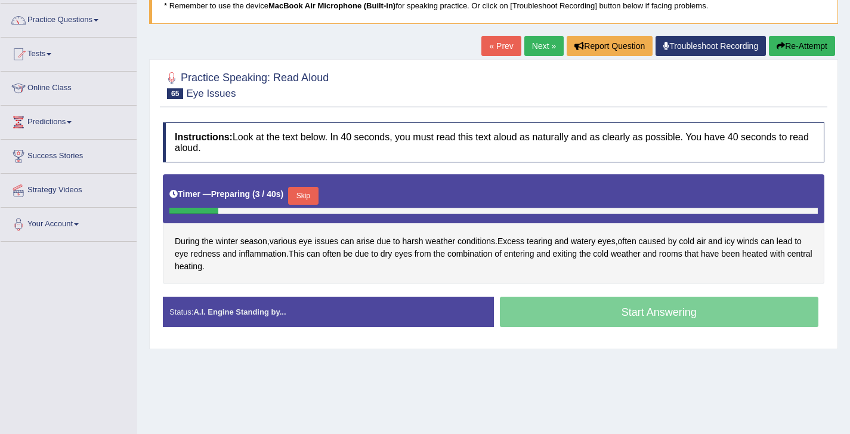
click at [314, 190] on button "Skip" at bounding box center [303, 196] width 30 height 18
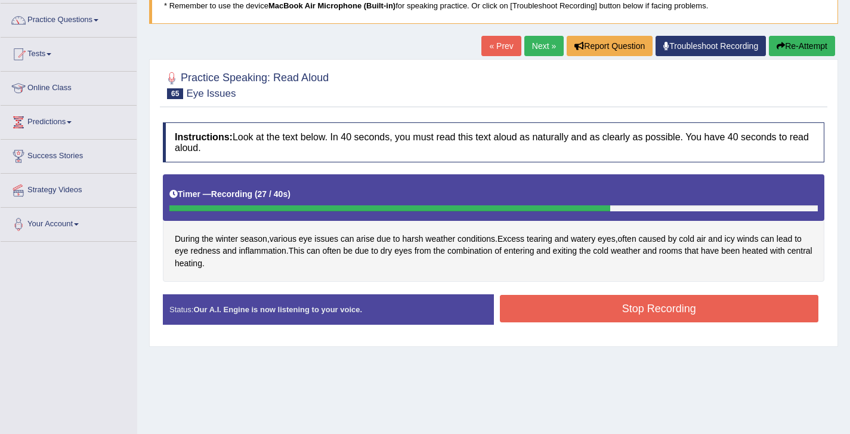
click at [599, 304] on button "Stop Recording" at bounding box center [659, 308] width 319 height 27
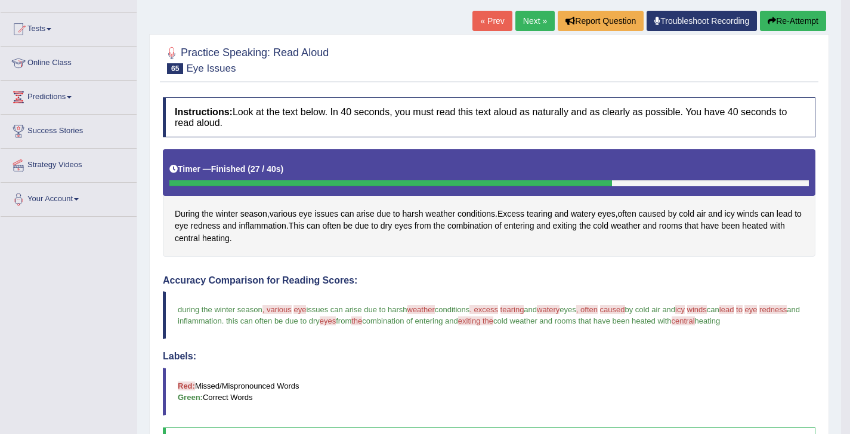
scroll to position [84, 0]
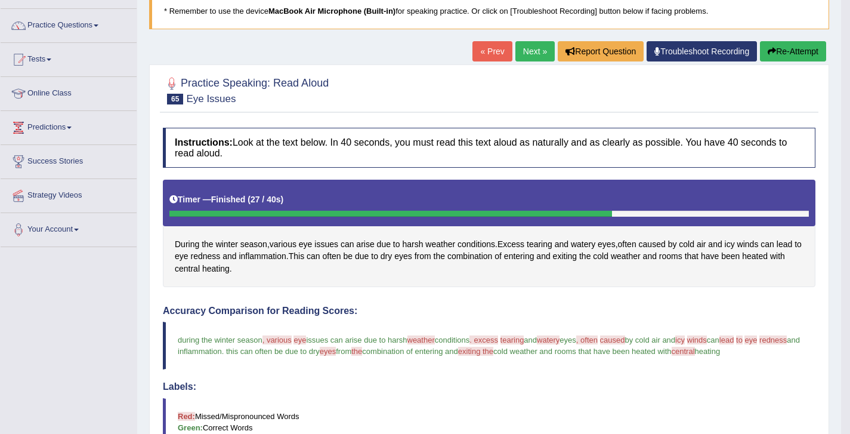
click at [533, 46] on link "Next »" at bounding box center [534, 51] width 39 height 20
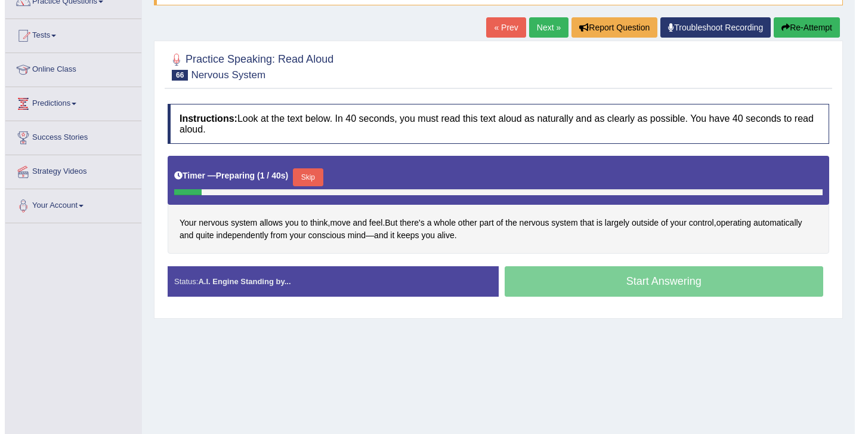
scroll to position [112, 0]
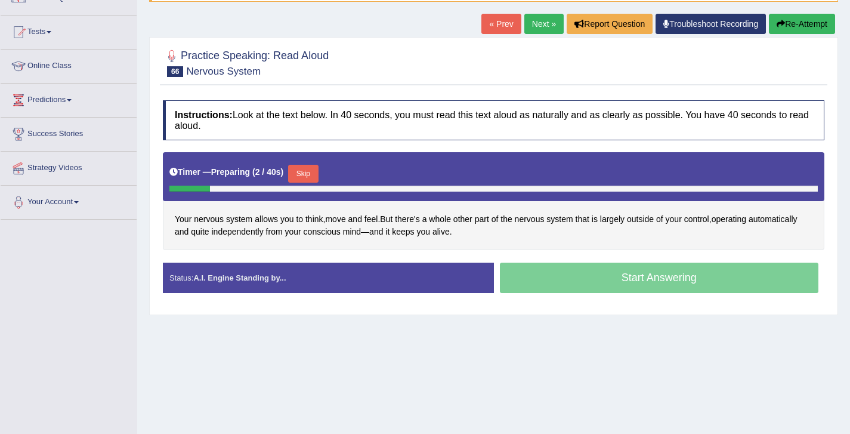
click at [312, 175] on button "Skip" at bounding box center [303, 174] width 30 height 18
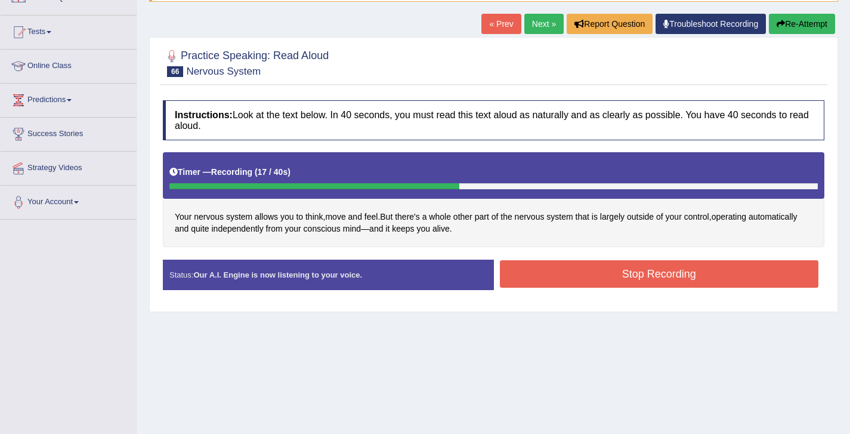
click at [650, 275] on button "Stop Recording" at bounding box center [659, 273] width 319 height 27
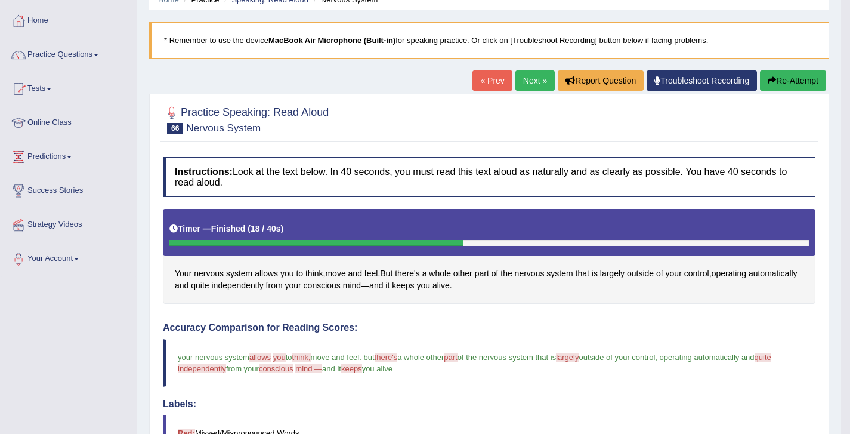
scroll to position [49, 0]
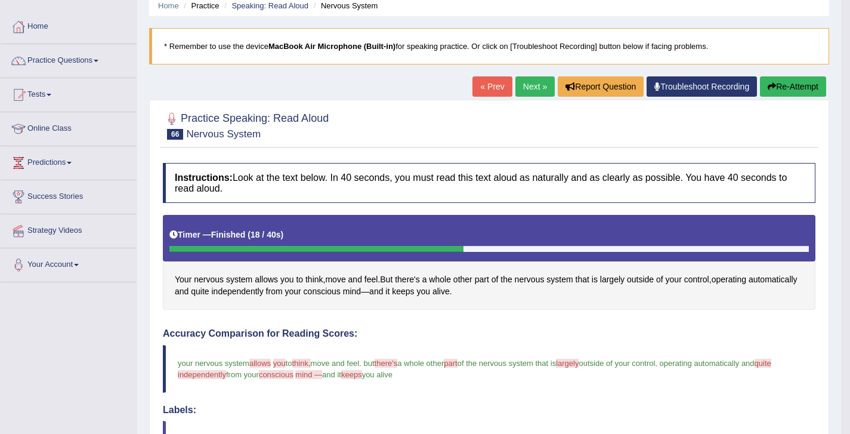
click at [537, 92] on link "Next »" at bounding box center [534, 86] width 39 height 20
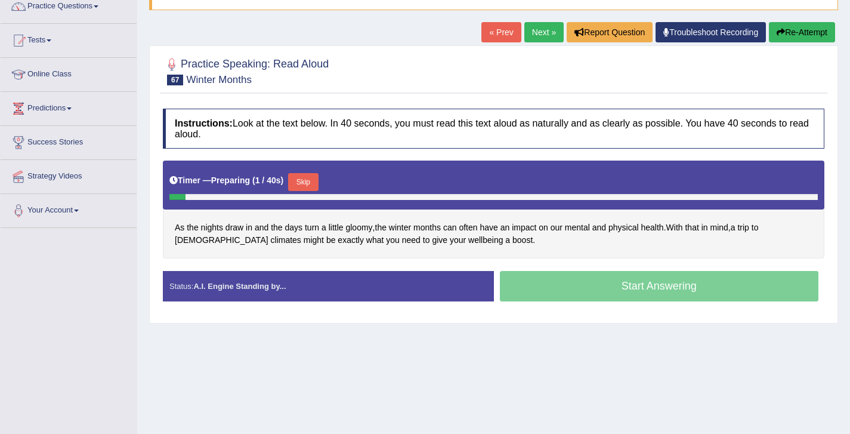
scroll to position [107, 0]
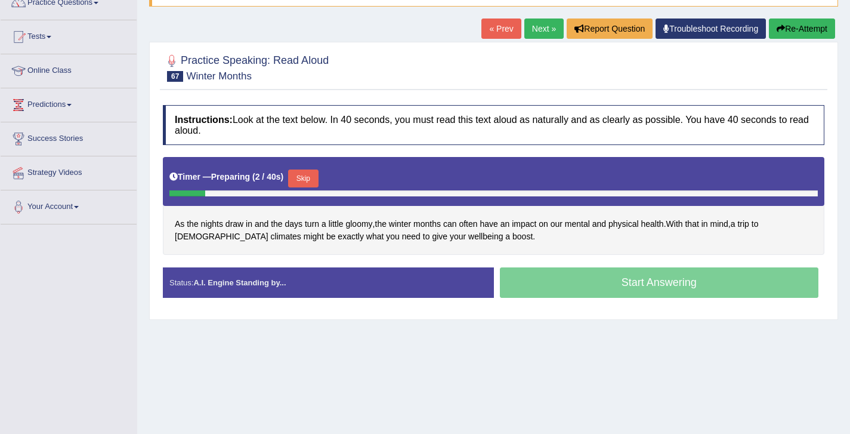
click at [309, 178] on button "Skip" at bounding box center [303, 178] width 30 height 18
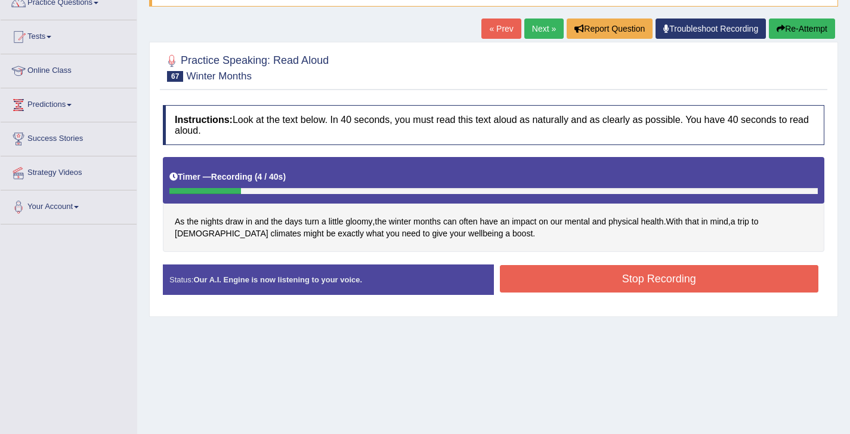
click at [804, 33] on button "Re-Attempt" at bounding box center [802, 28] width 66 height 20
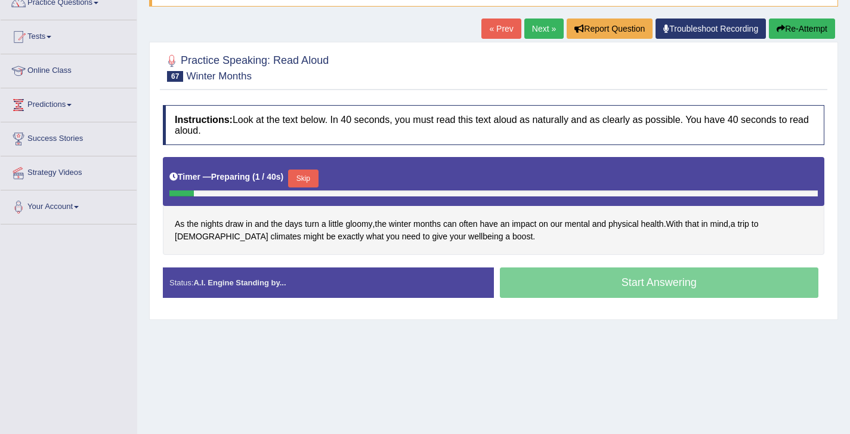
click at [309, 174] on button "Skip" at bounding box center [303, 178] width 30 height 18
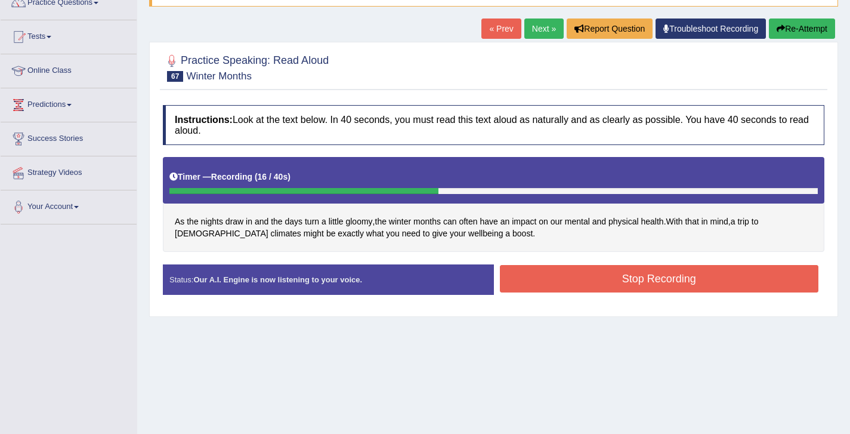
click at [591, 283] on button "Stop Recording" at bounding box center [659, 278] width 319 height 27
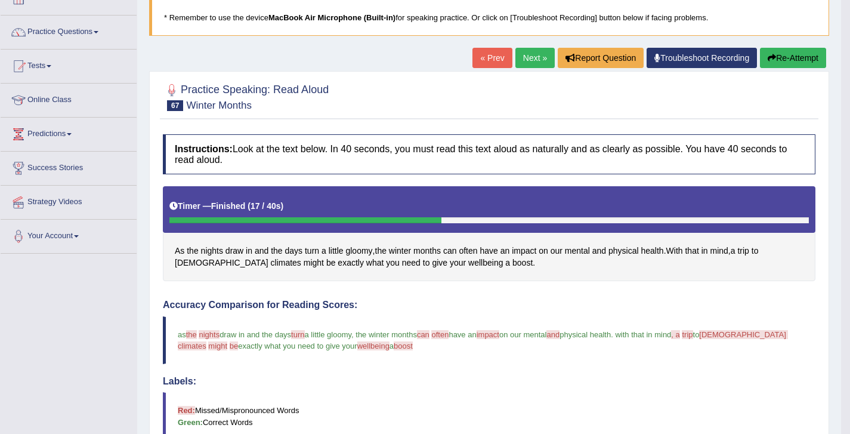
scroll to position [60, 0]
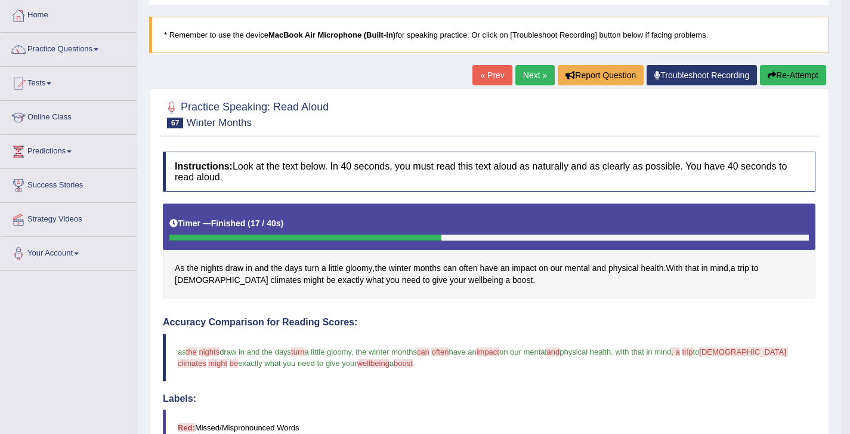
click at [530, 67] on link "Next »" at bounding box center [534, 75] width 39 height 20
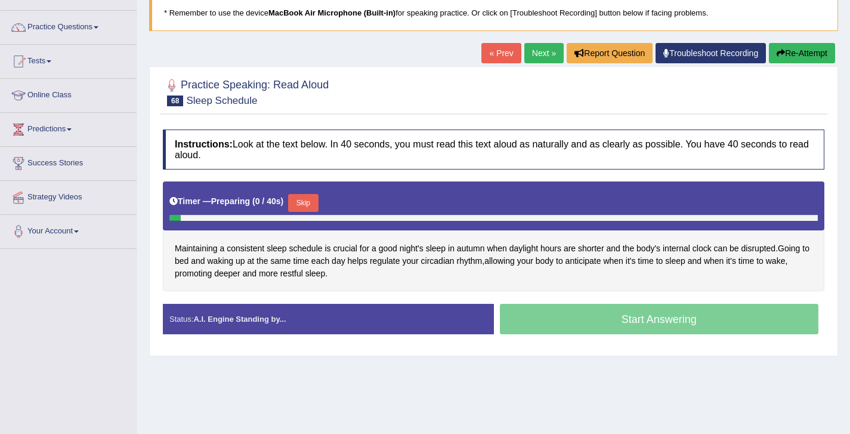
scroll to position [103, 0]
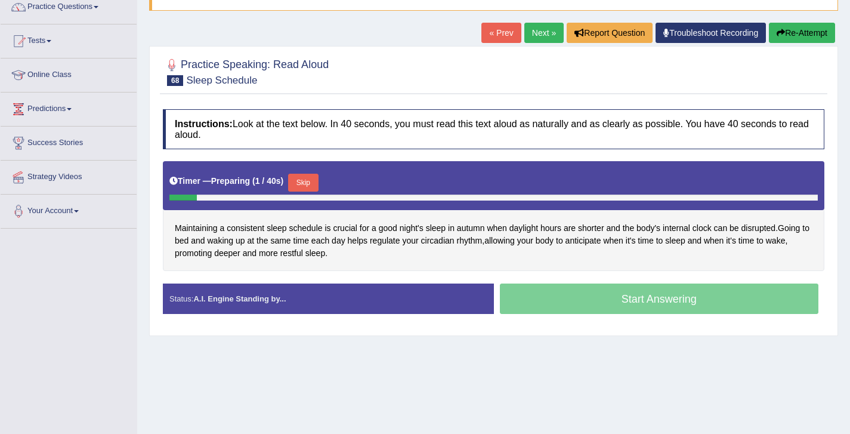
click at [311, 182] on button "Skip" at bounding box center [303, 183] width 30 height 18
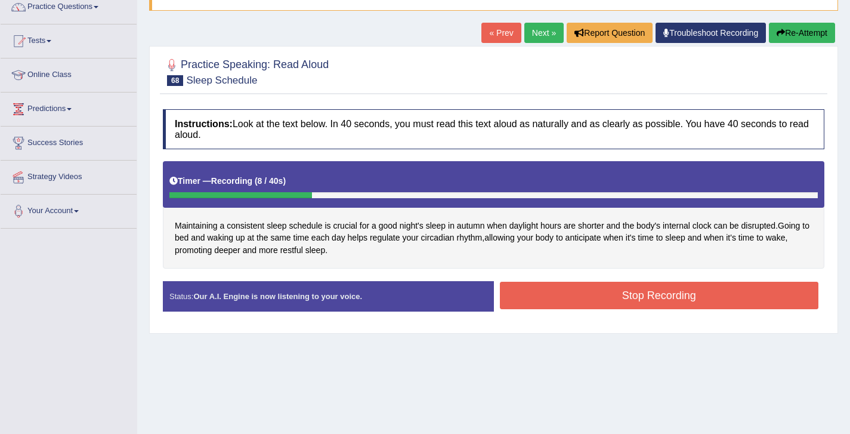
click at [807, 24] on button "Re-Attempt" at bounding box center [802, 33] width 66 height 20
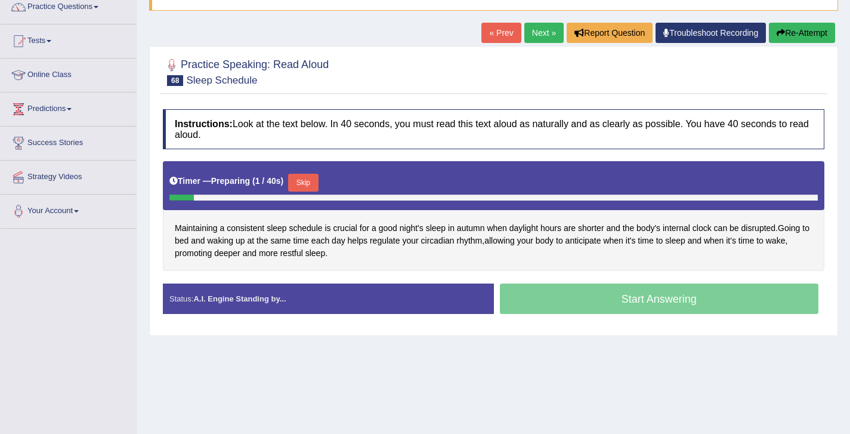
click at [304, 182] on button "Skip" at bounding box center [303, 183] width 30 height 18
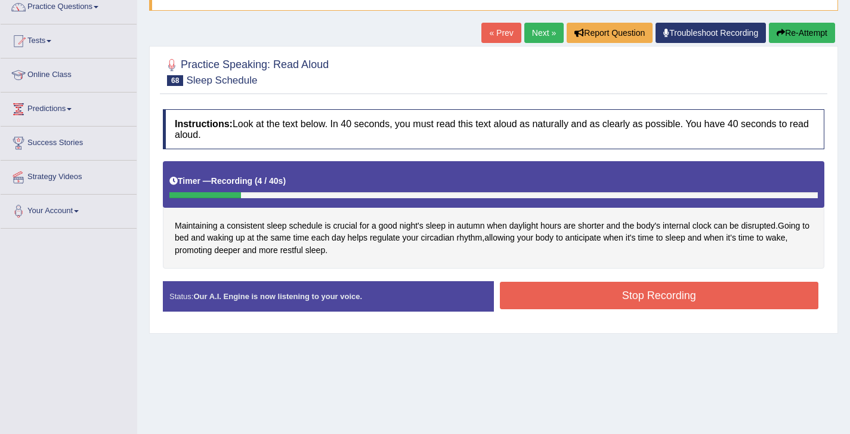
click at [812, 31] on button "Re-Attempt" at bounding box center [802, 33] width 66 height 20
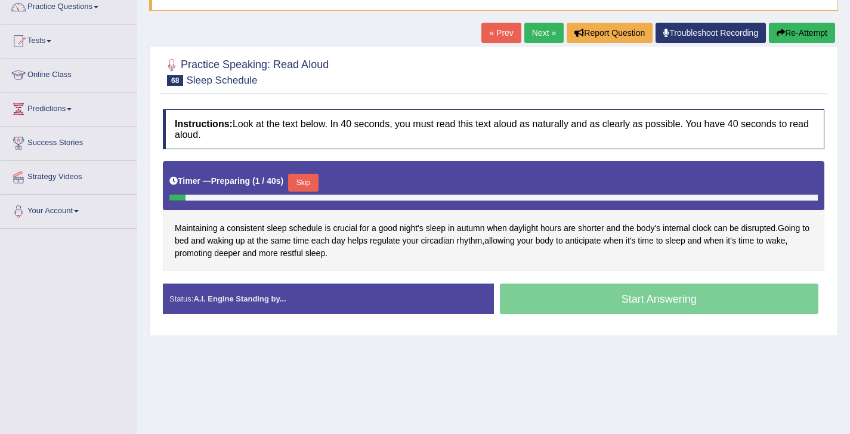
click at [309, 178] on button "Skip" at bounding box center [303, 183] width 30 height 18
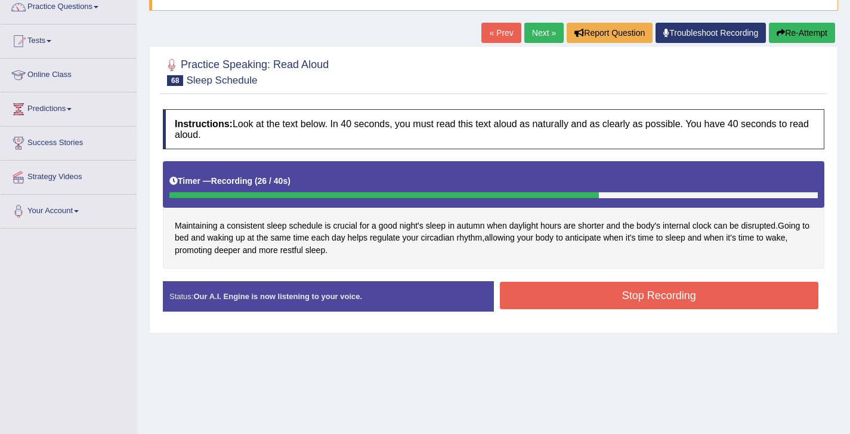
click at [671, 295] on button "Stop Recording" at bounding box center [659, 294] width 319 height 27
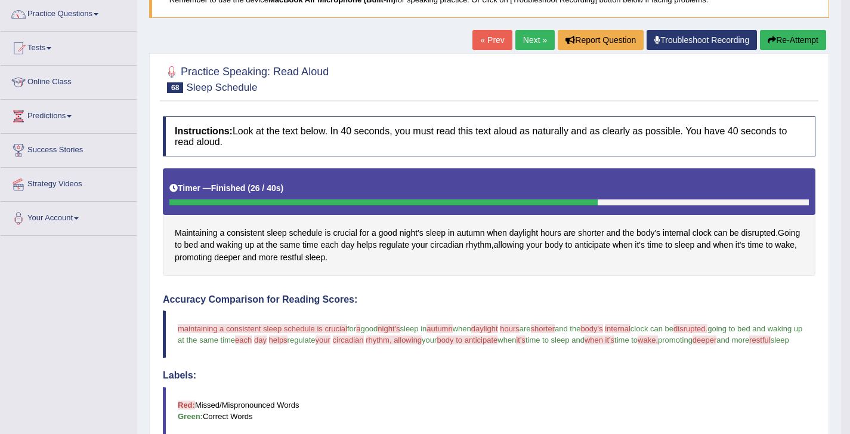
scroll to position [92, 0]
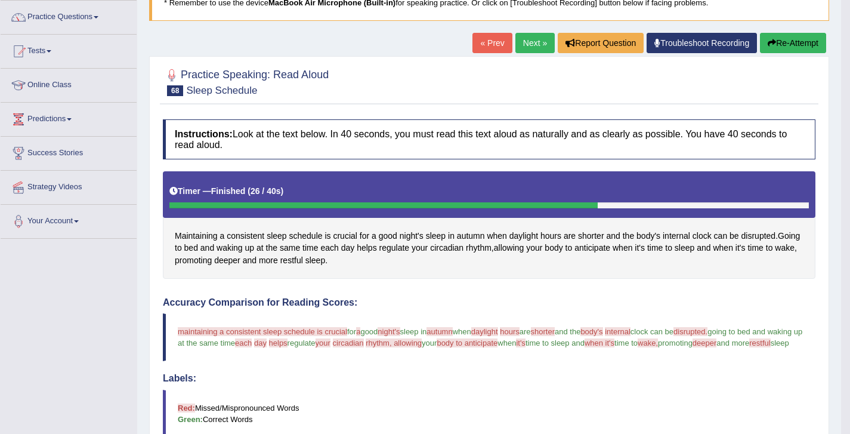
click at [790, 40] on button "Re-Attempt" at bounding box center [793, 43] width 66 height 20
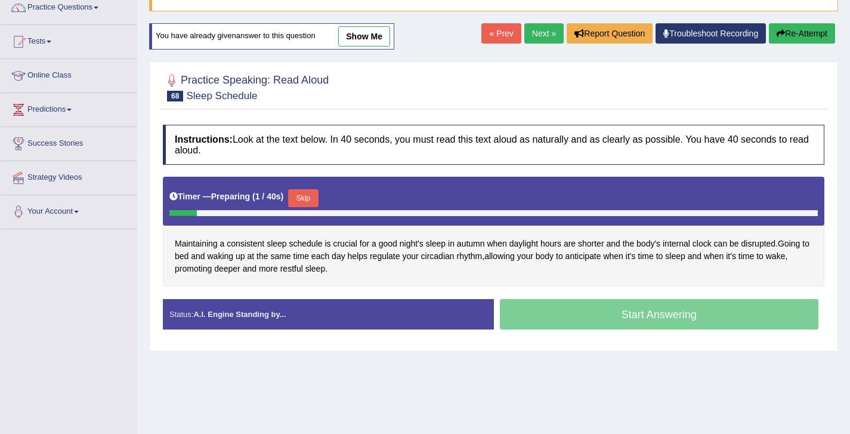
click at [309, 194] on button "Skip" at bounding box center [303, 198] width 30 height 18
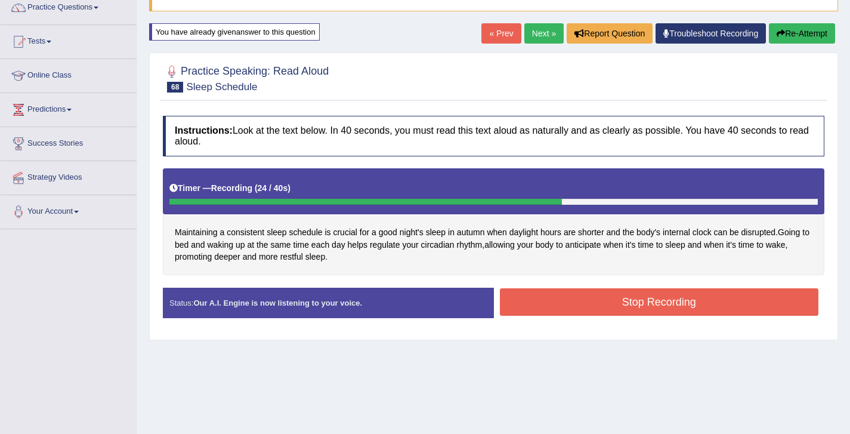
click at [615, 307] on button "Stop Recording" at bounding box center [659, 301] width 319 height 27
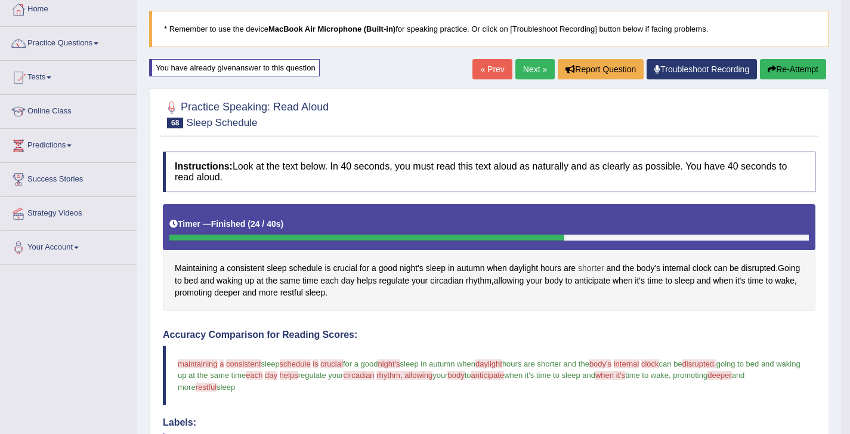
scroll to position [64, 0]
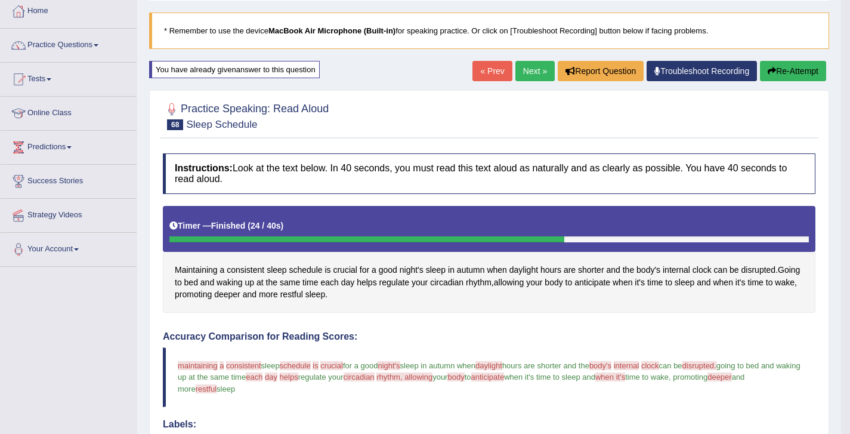
click at [524, 76] on link "Next »" at bounding box center [534, 71] width 39 height 20
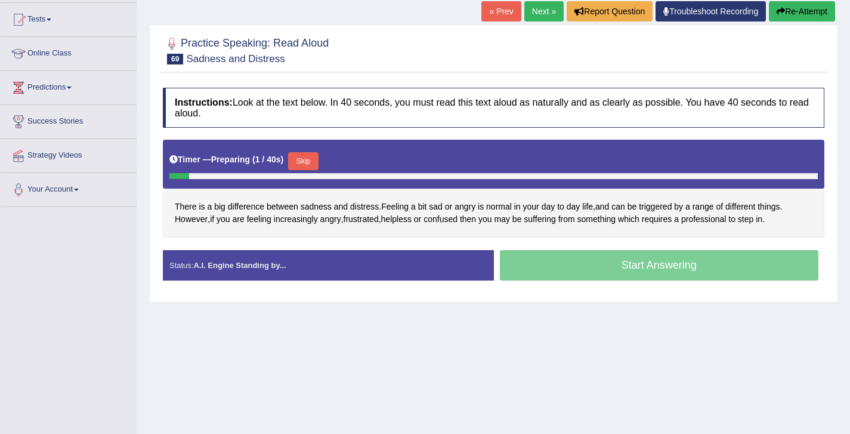
scroll to position [128, 0]
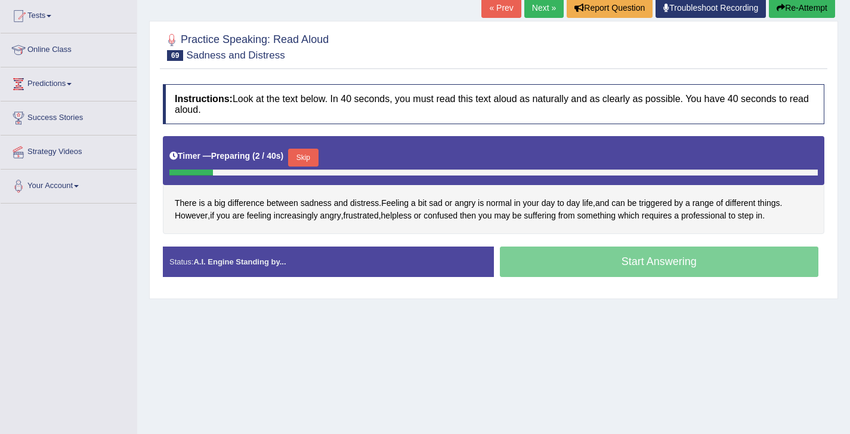
click at [305, 158] on button "Skip" at bounding box center [303, 157] width 30 height 18
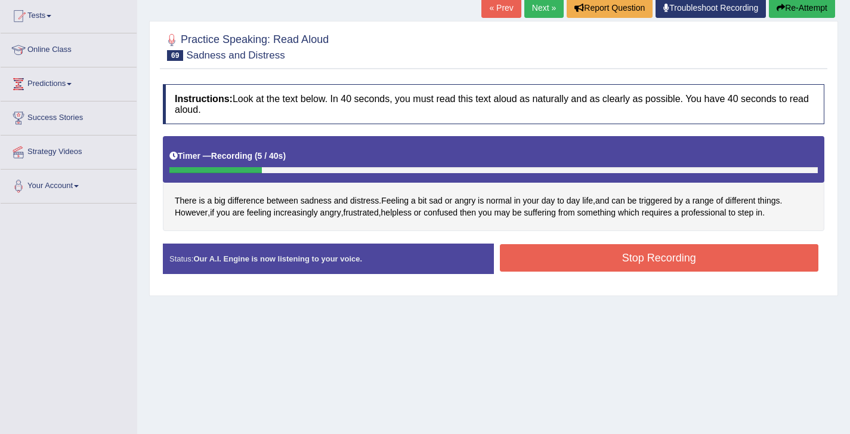
click at [785, 5] on button "Re-Attempt" at bounding box center [802, 8] width 66 height 20
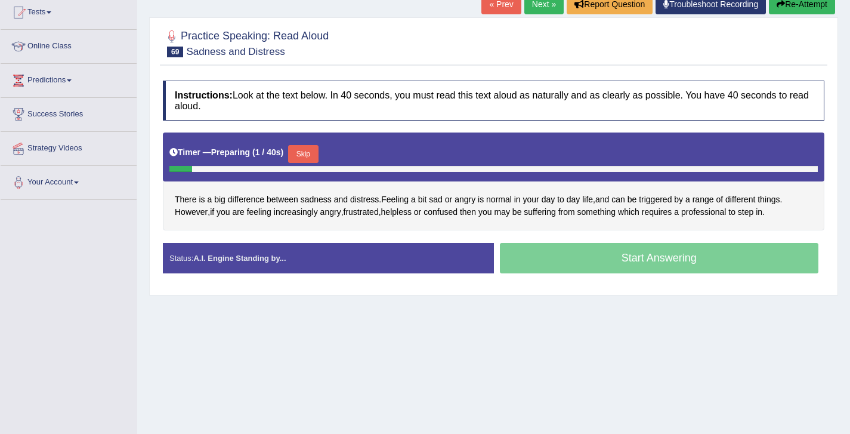
click at [305, 150] on button "Skip" at bounding box center [303, 154] width 30 height 18
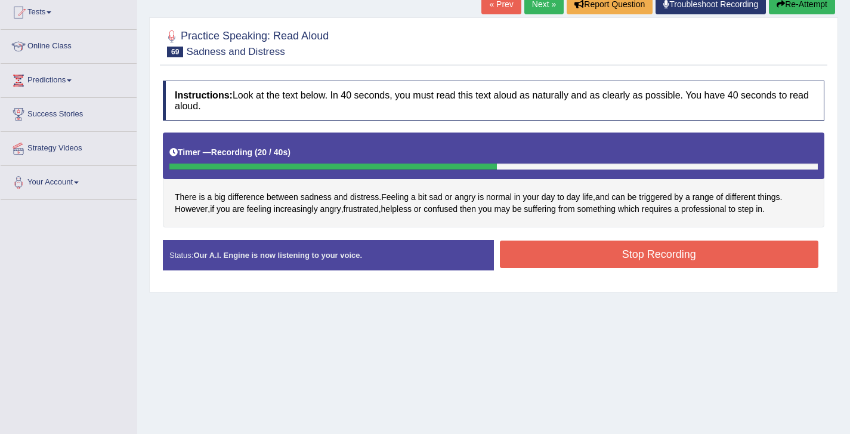
click at [646, 247] on button "Stop Recording" at bounding box center [659, 253] width 319 height 27
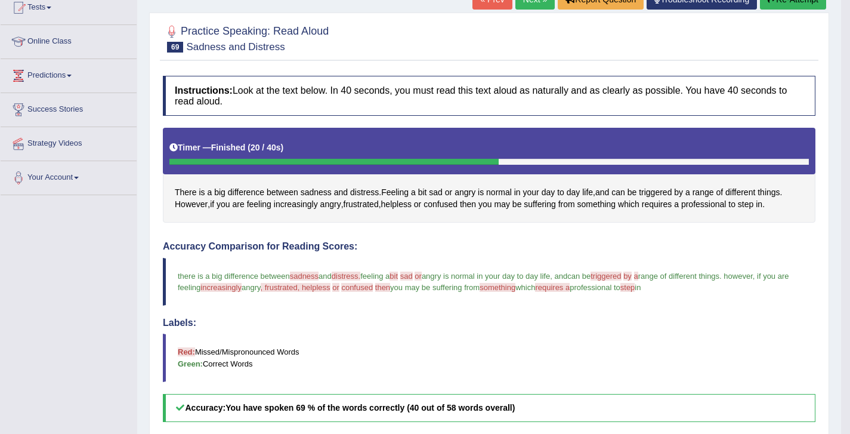
scroll to position [69, 0]
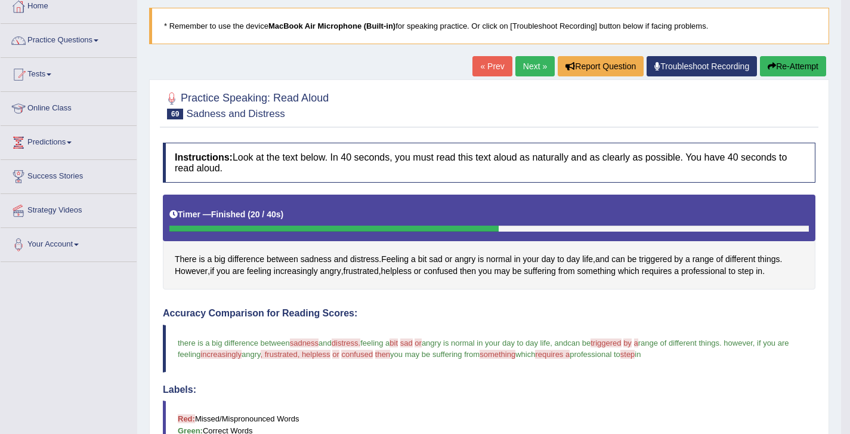
click at [522, 57] on link "Next »" at bounding box center [534, 66] width 39 height 20
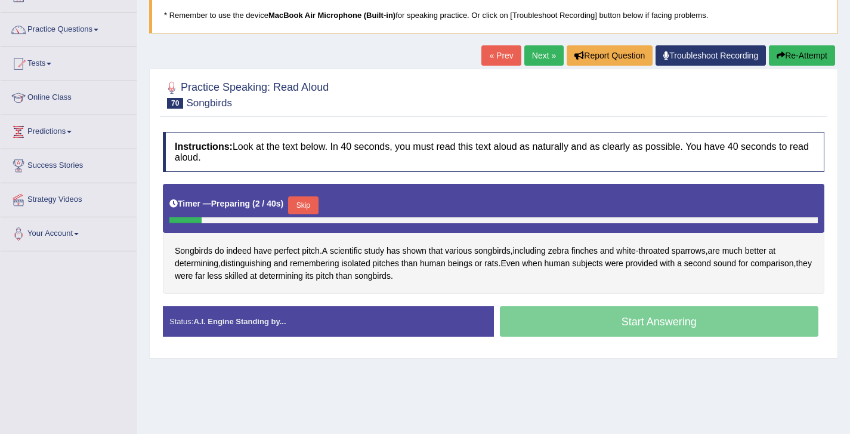
scroll to position [101, 0]
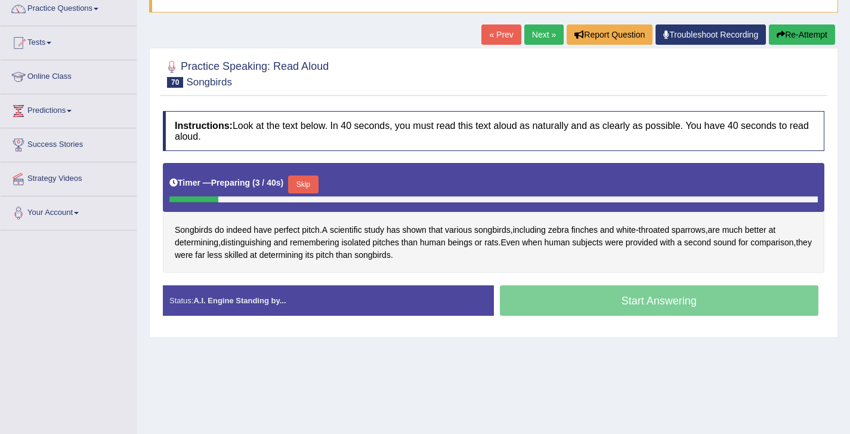
click at [299, 180] on button "Skip" at bounding box center [303, 184] width 30 height 18
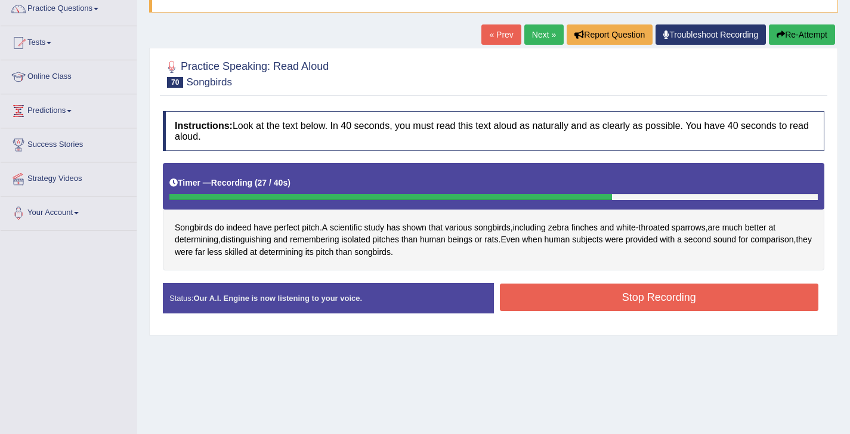
click at [683, 296] on button "Stop Recording" at bounding box center [659, 296] width 319 height 27
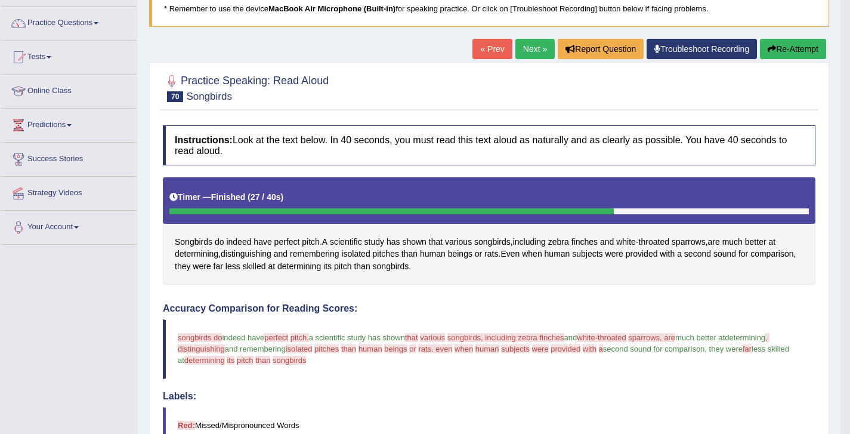
scroll to position [0, 0]
